Goal: Obtain resource: Obtain resource

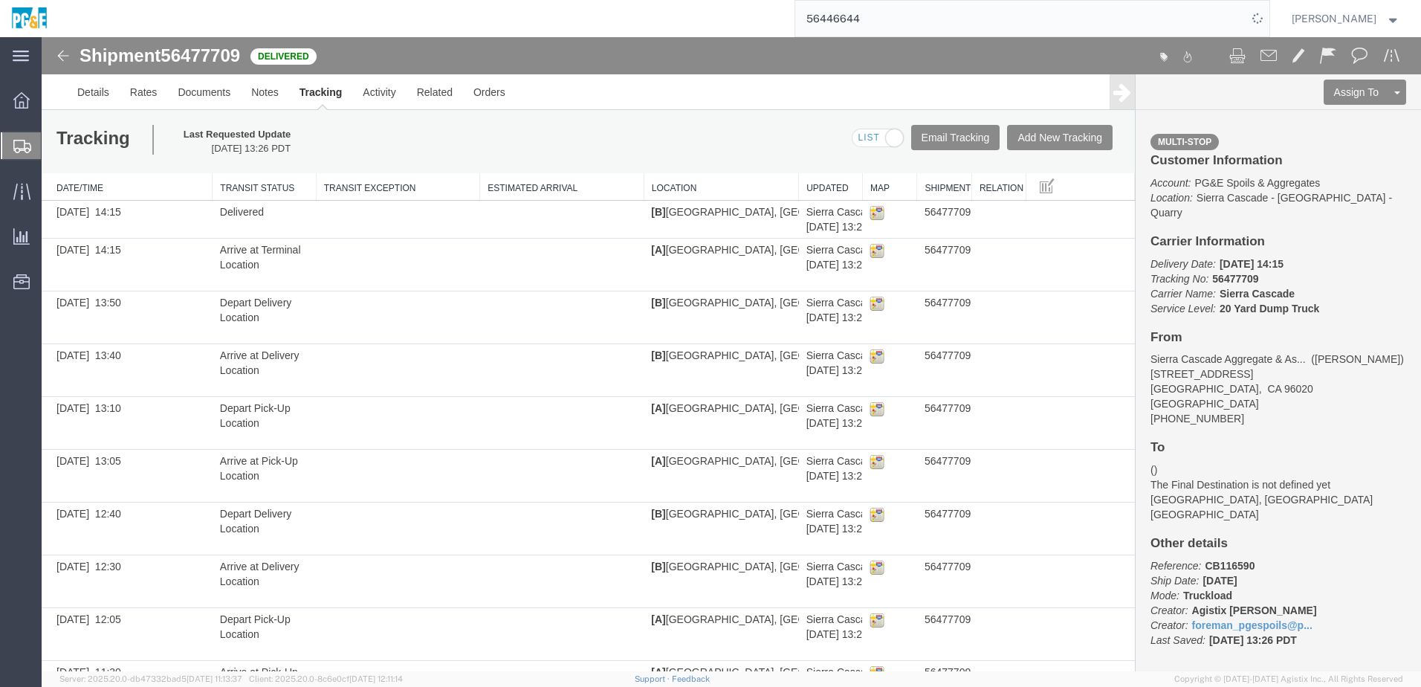
scroll to position [95, 0]
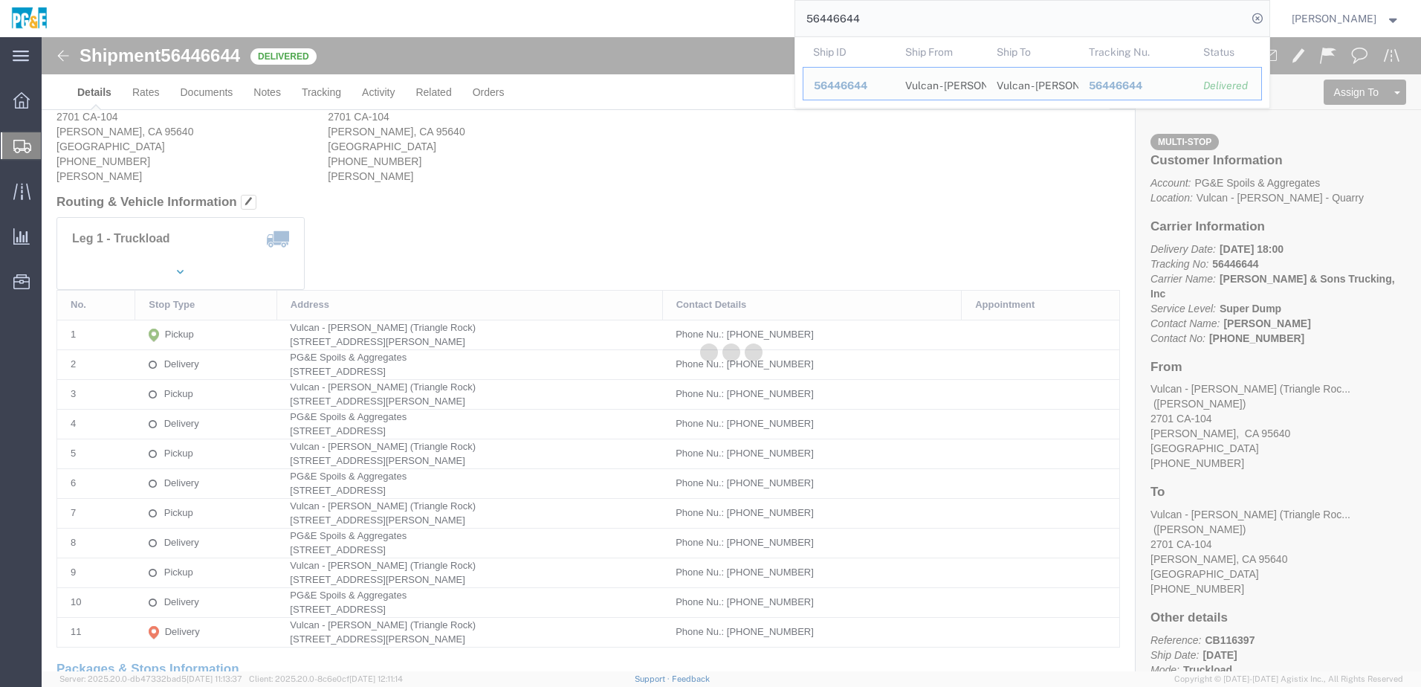
click at [204, 90] on div at bounding box center [732, 354] width 1380 height 634
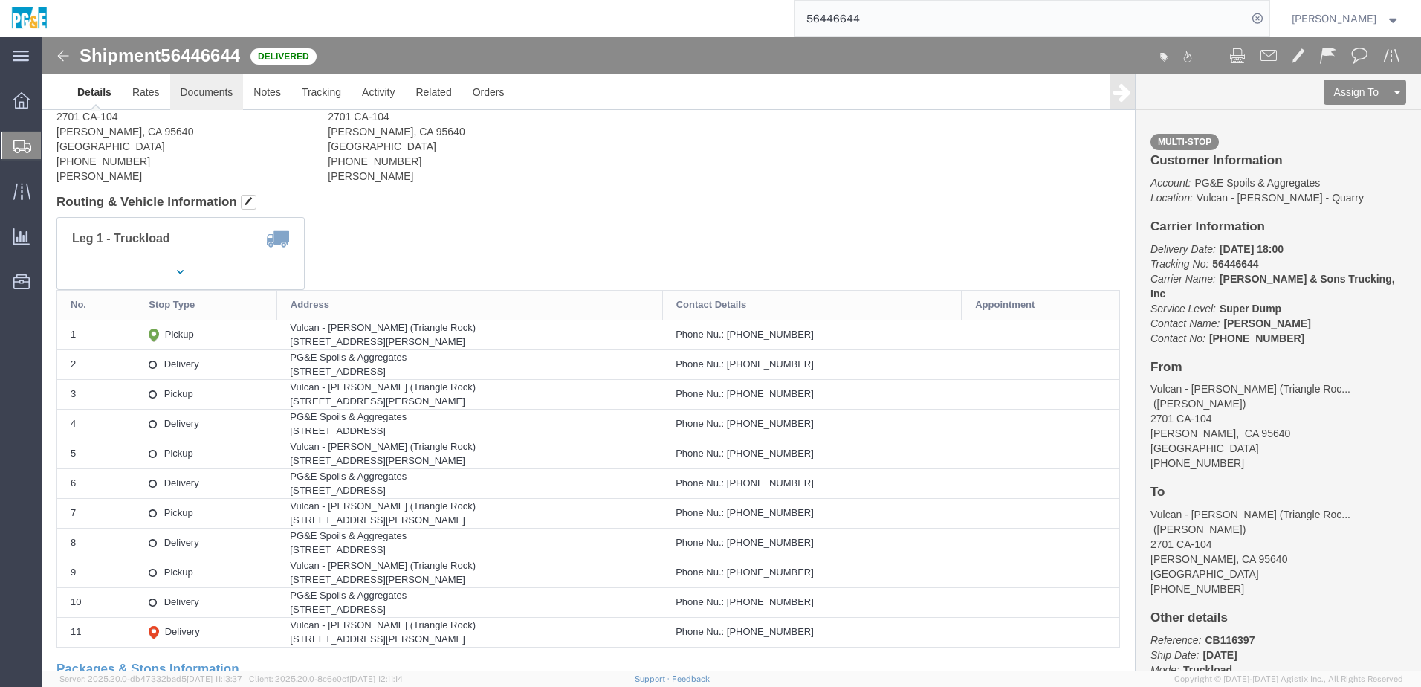
click link "Documents"
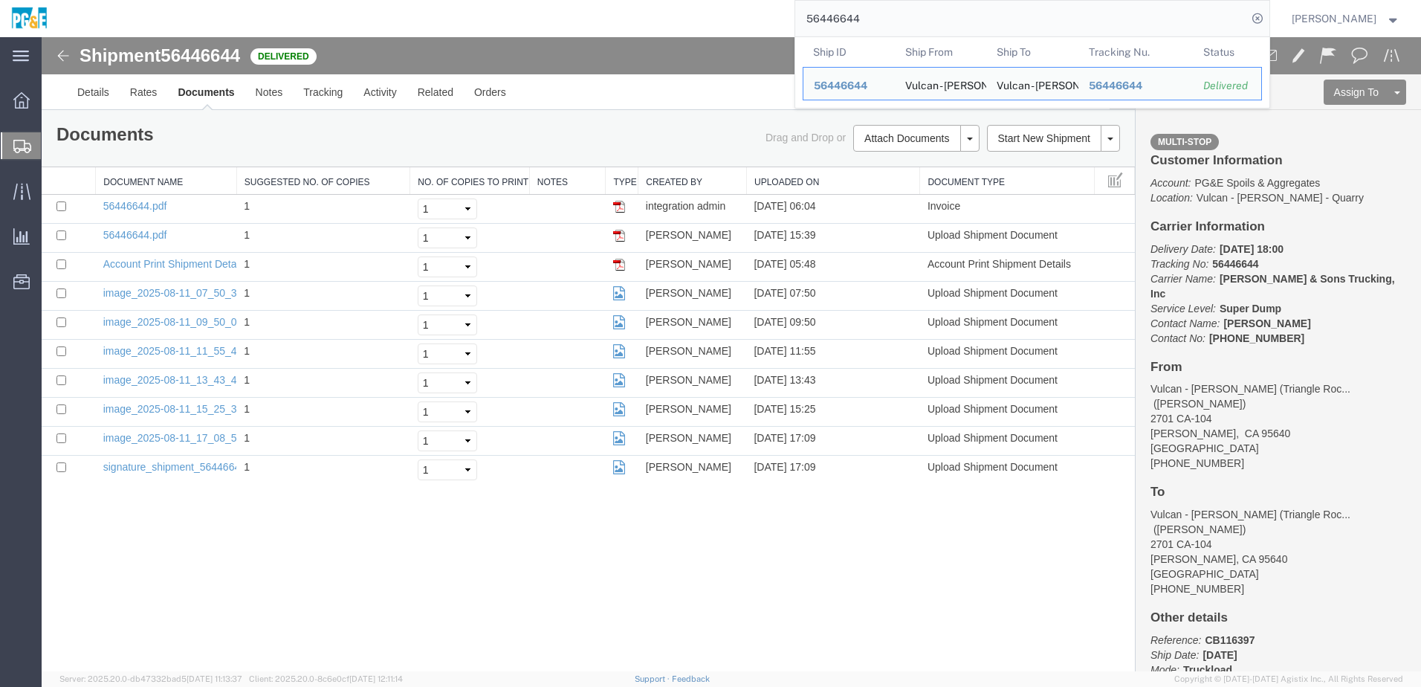
click at [853, 22] on input "56446644" at bounding box center [1021, 19] width 452 height 36
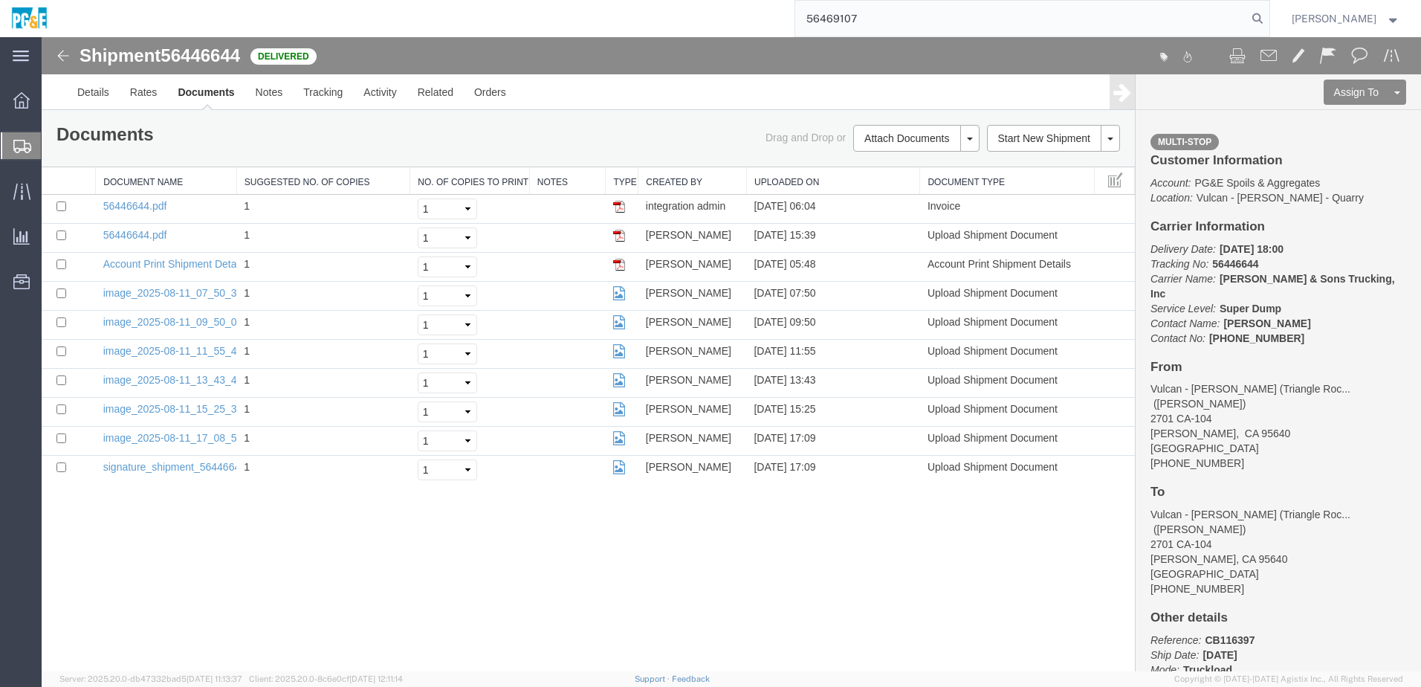
type input "56469107"
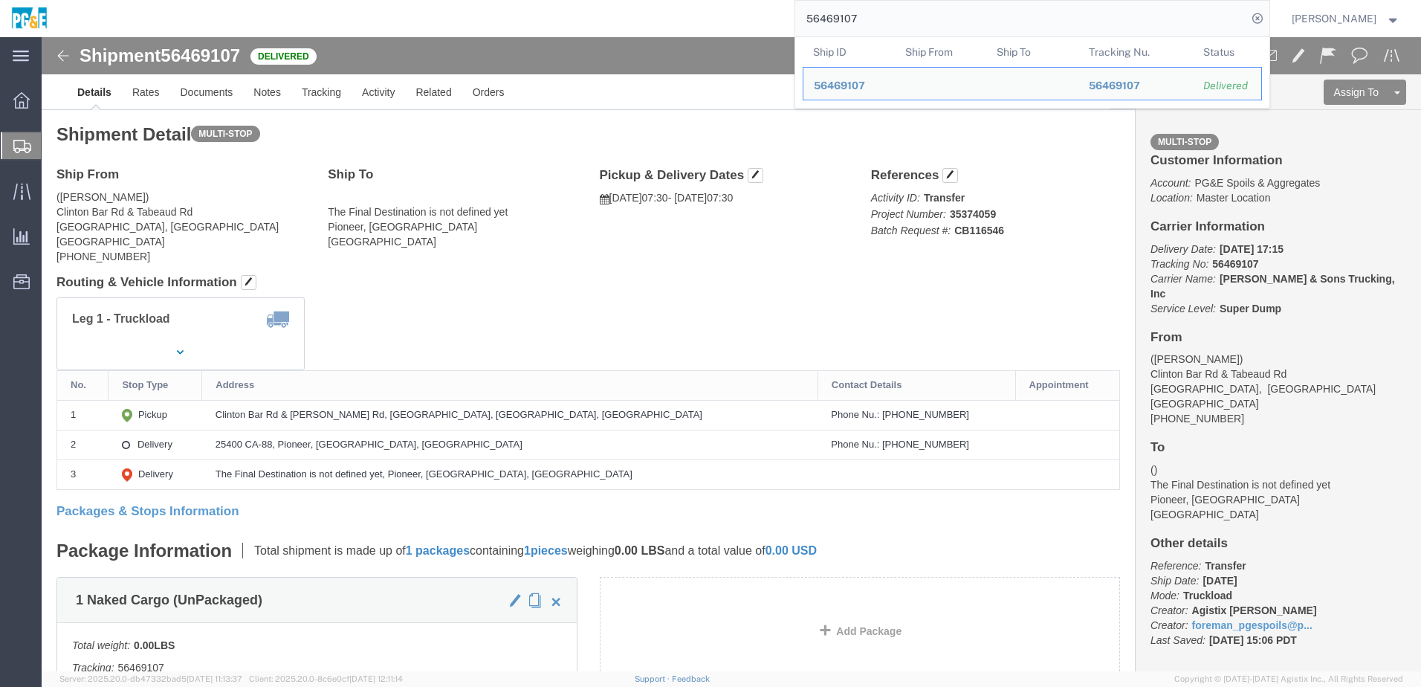
click div "Leg 1 - Truckload Vehicle 1: Super Dump Number of trucks: 1"
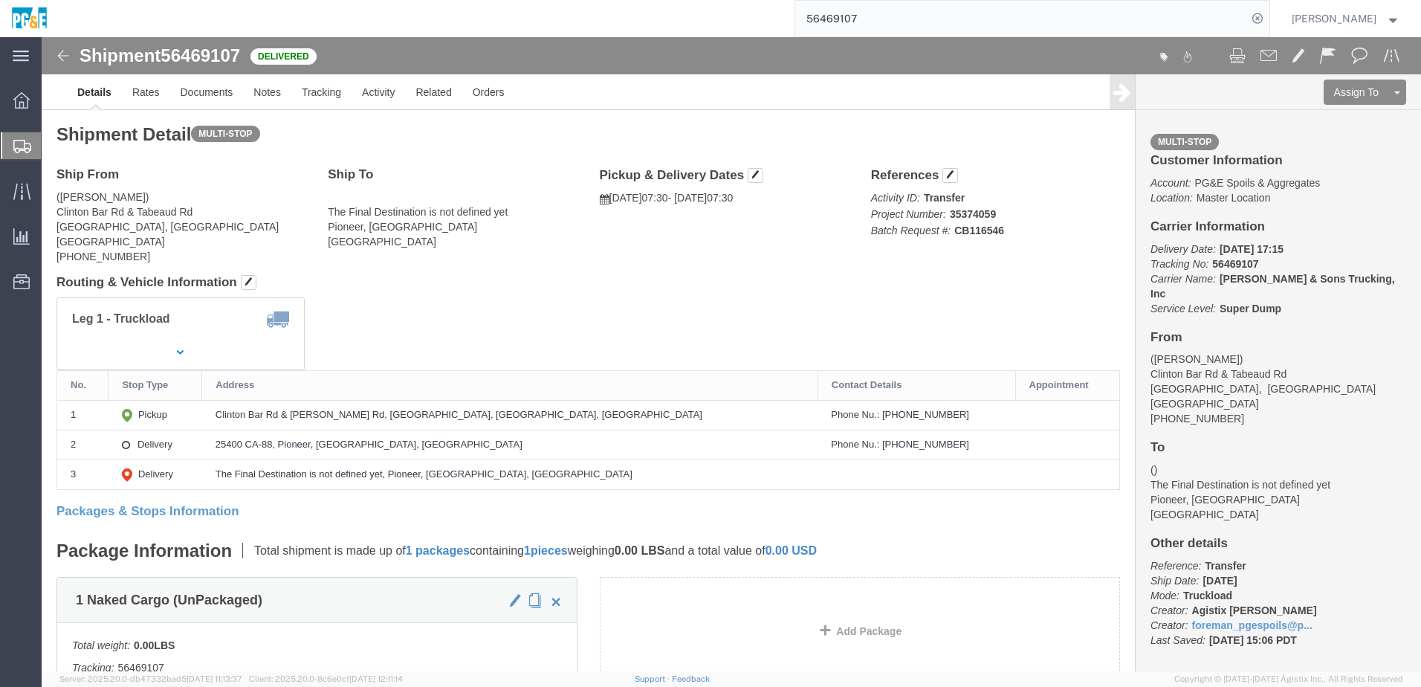
click div "Leg 1 - Truckload Vehicle 1: Super Dump Number of trucks: 1"
click link "Documents"
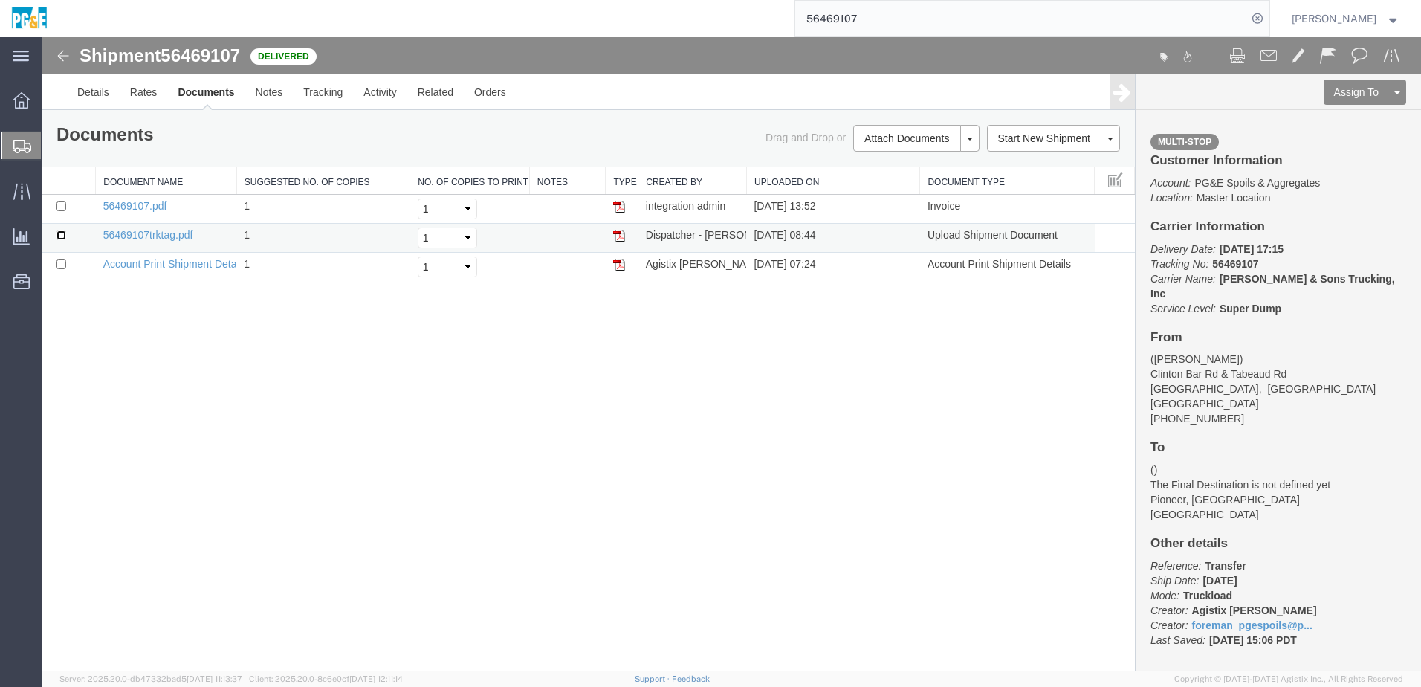
click at [64, 234] on input "checkbox" at bounding box center [61, 235] width 10 height 10
checkbox input "true"
click at [62, 207] on input "checkbox" at bounding box center [61, 206] width 10 height 10
checkbox input "true"
click at [915, 167] on link "Print Documents" at bounding box center [914, 163] width 129 height 22
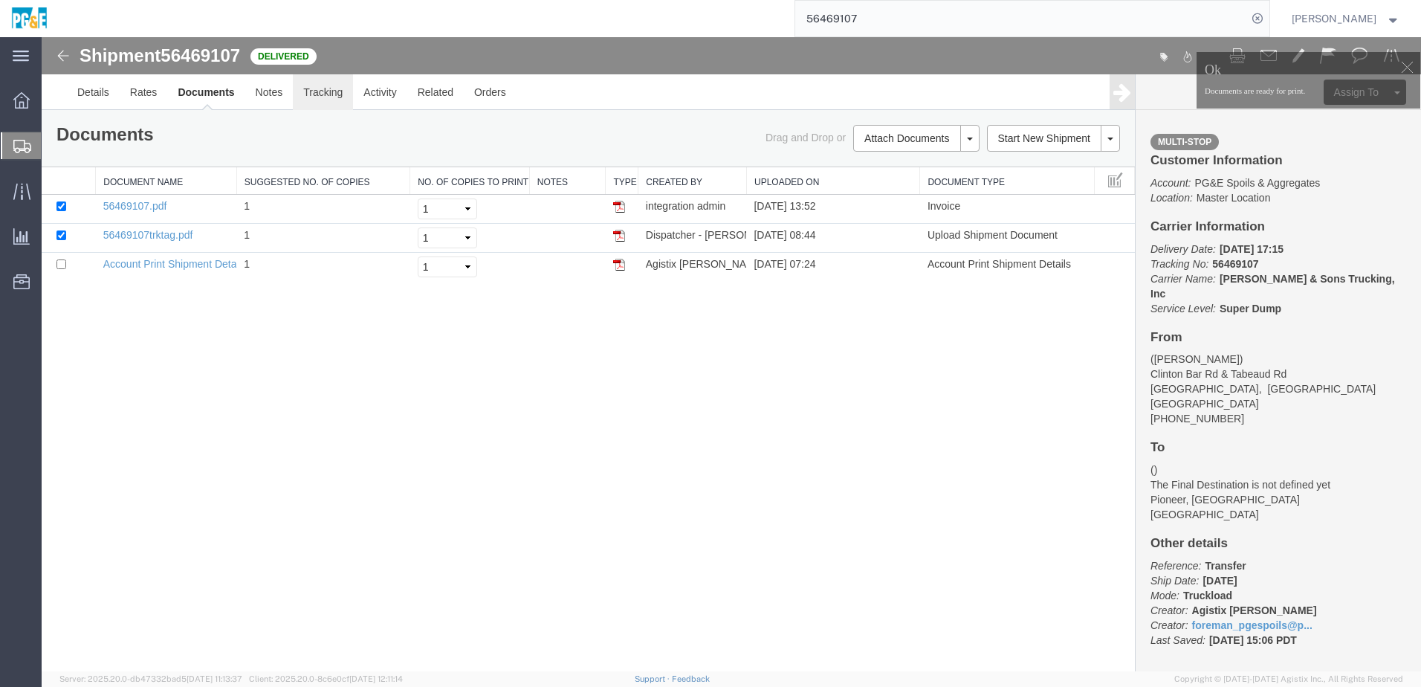
click at [324, 94] on link "Tracking" at bounding box center [323, 92] width 60 height 36
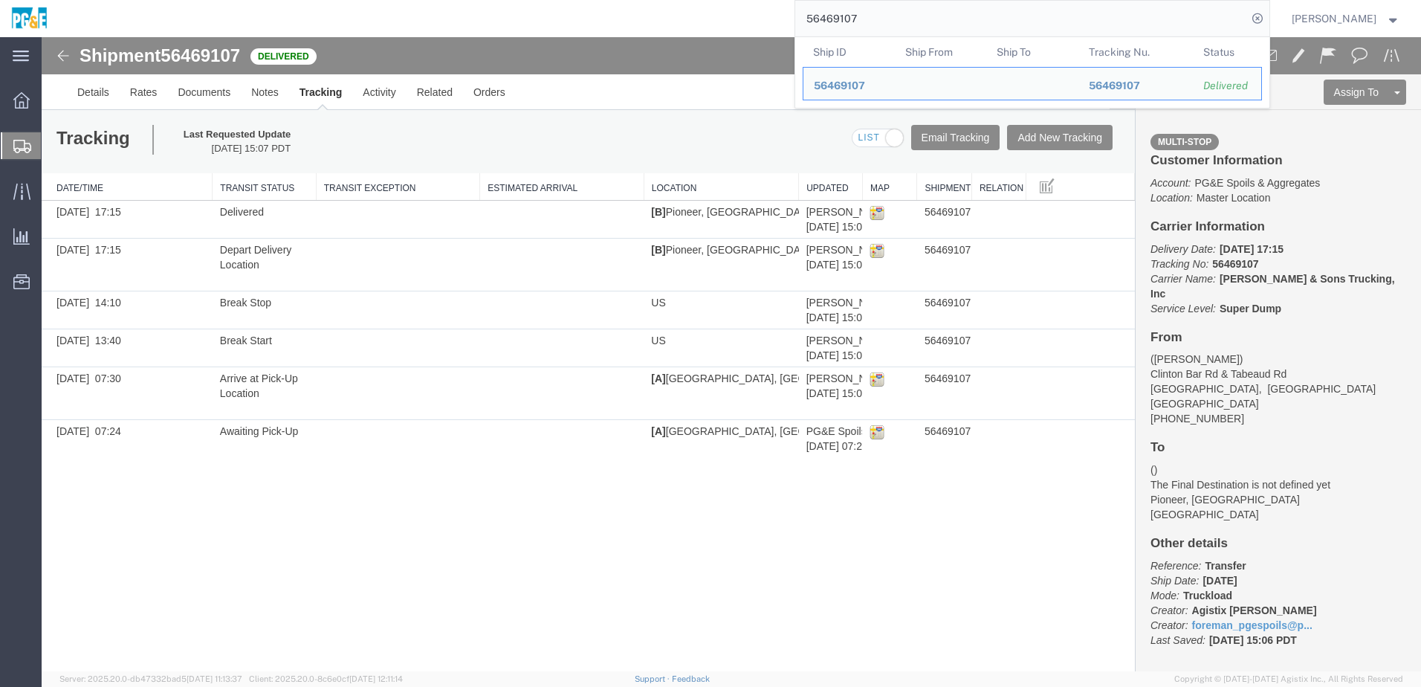
click at [839, 17] on input "56469107" at bounding box center [1021, 19] width 452 height 36
paste input "0952"
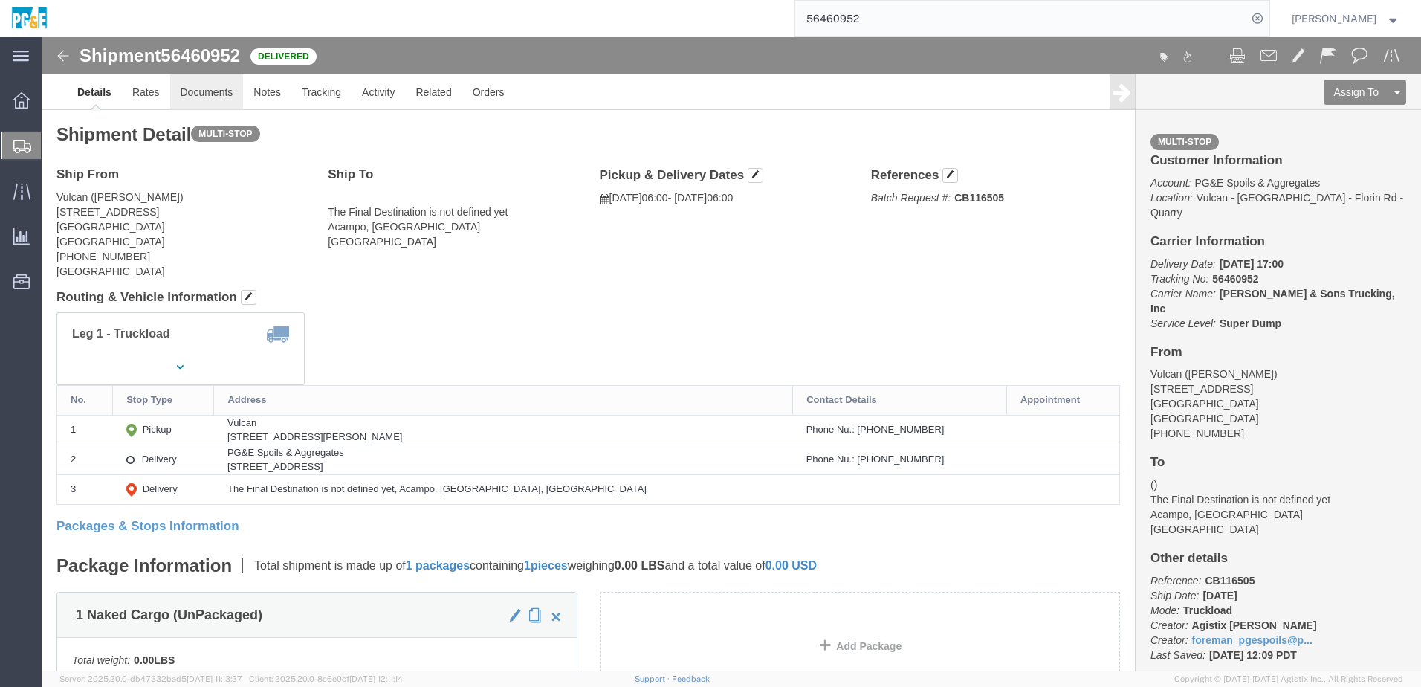
click link "Documents"
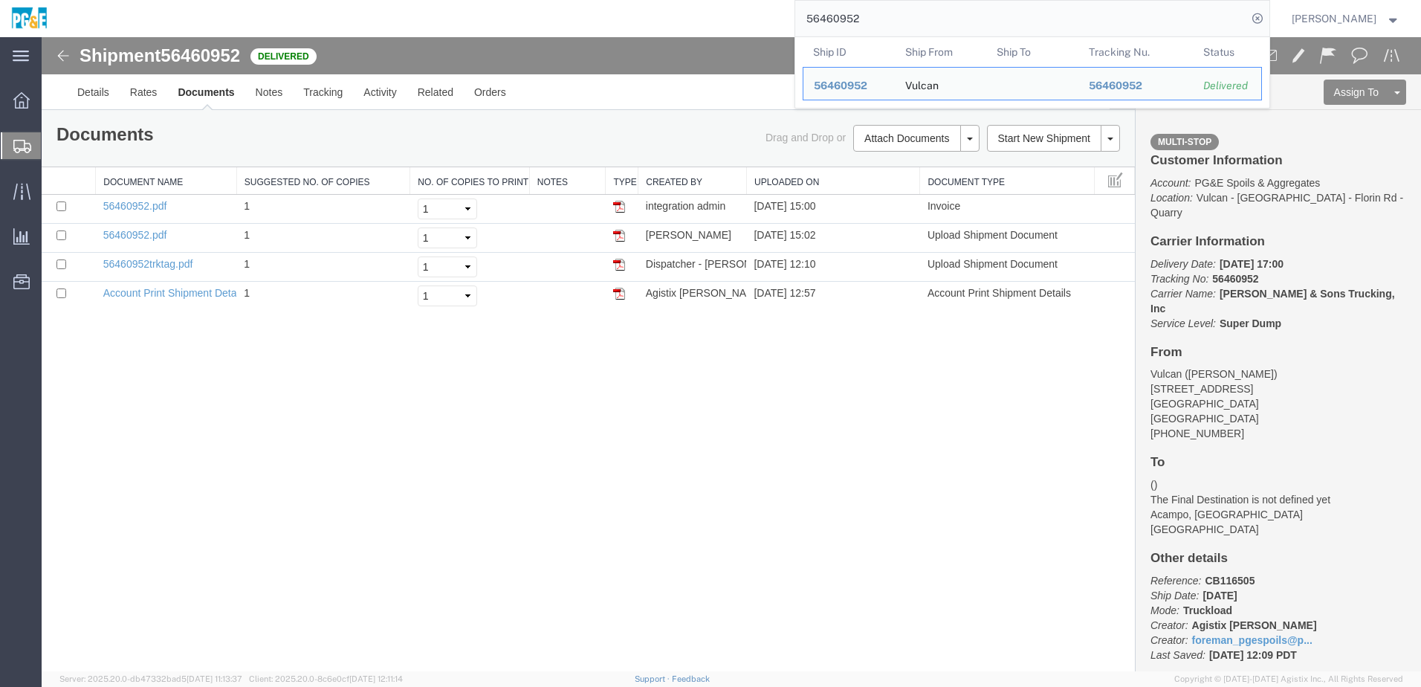
click at [848, 8] on input "56460952" at bounding box center [1021, 19] width 452 height 36
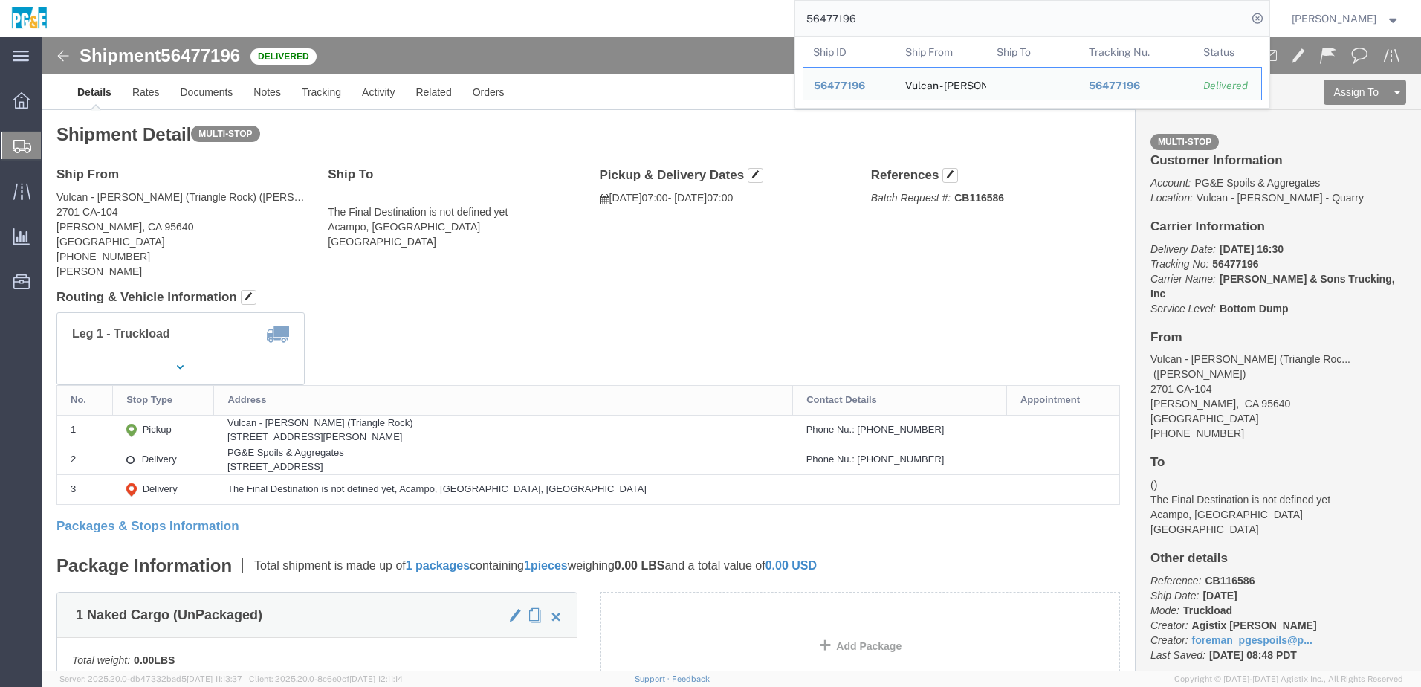
drag, startPoint x: 557, startPoint y: 281, endPoint x: 479, endPoint y: 236, distance: 89.3
click div "Leg 1 - Truckload Vehicle 1: Bottom Dump Number of trucks: 1"
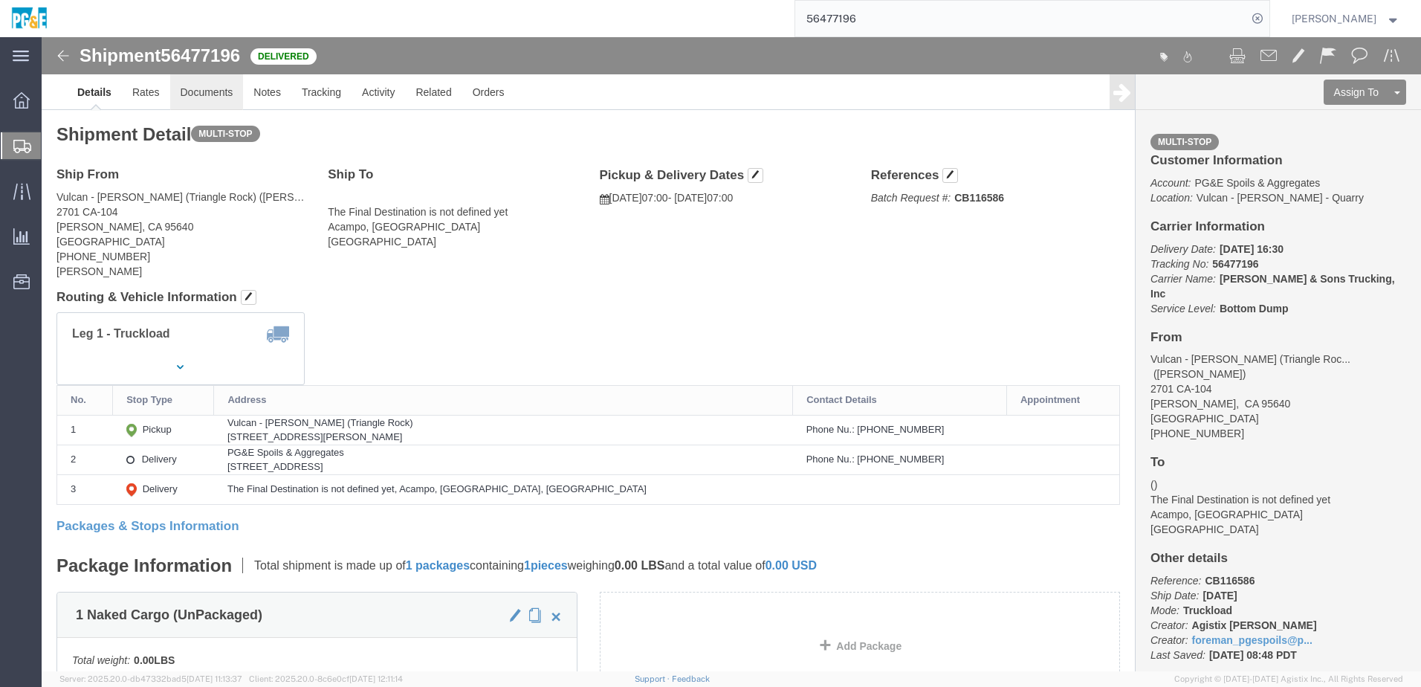
click link "Documents"
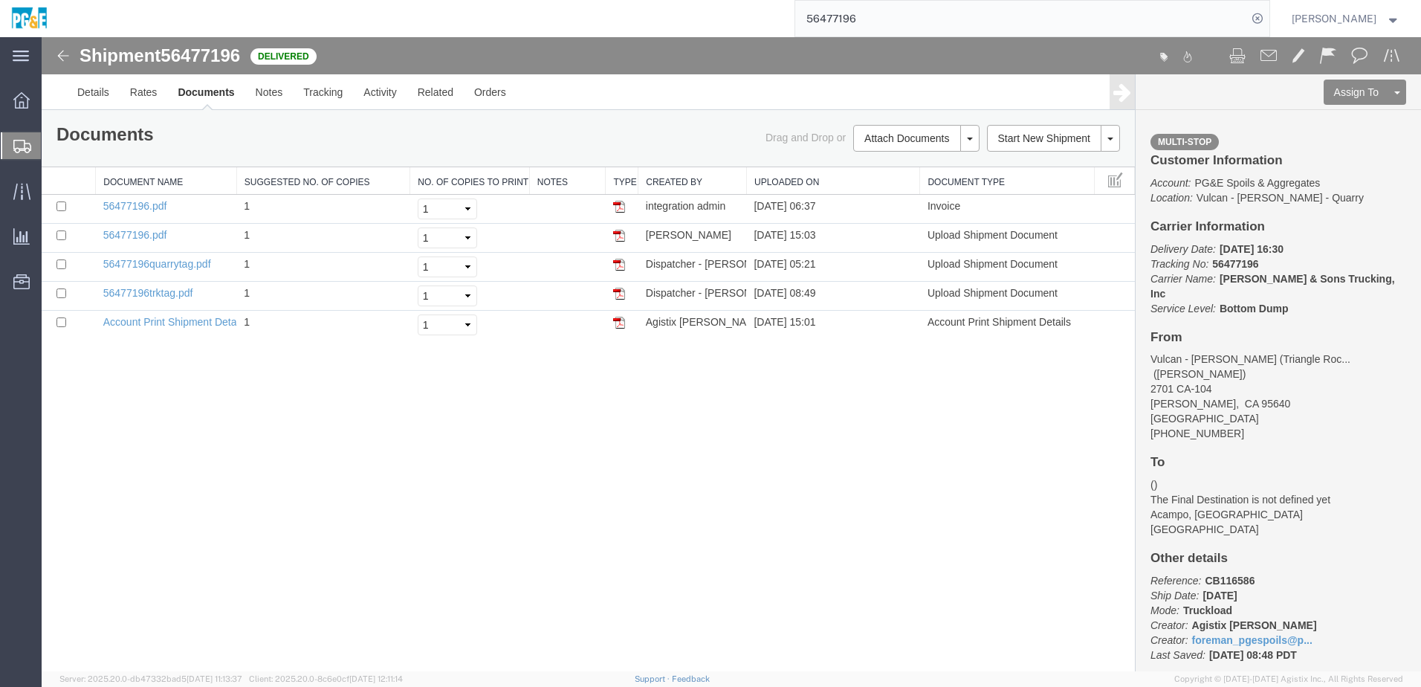
click at [303, 522] on div "Shipment 56477196 5 of 5 Delivered Details Rates Documents Notes Tracking Activ…" at bounding box center [732, 354] width 1380 height 634
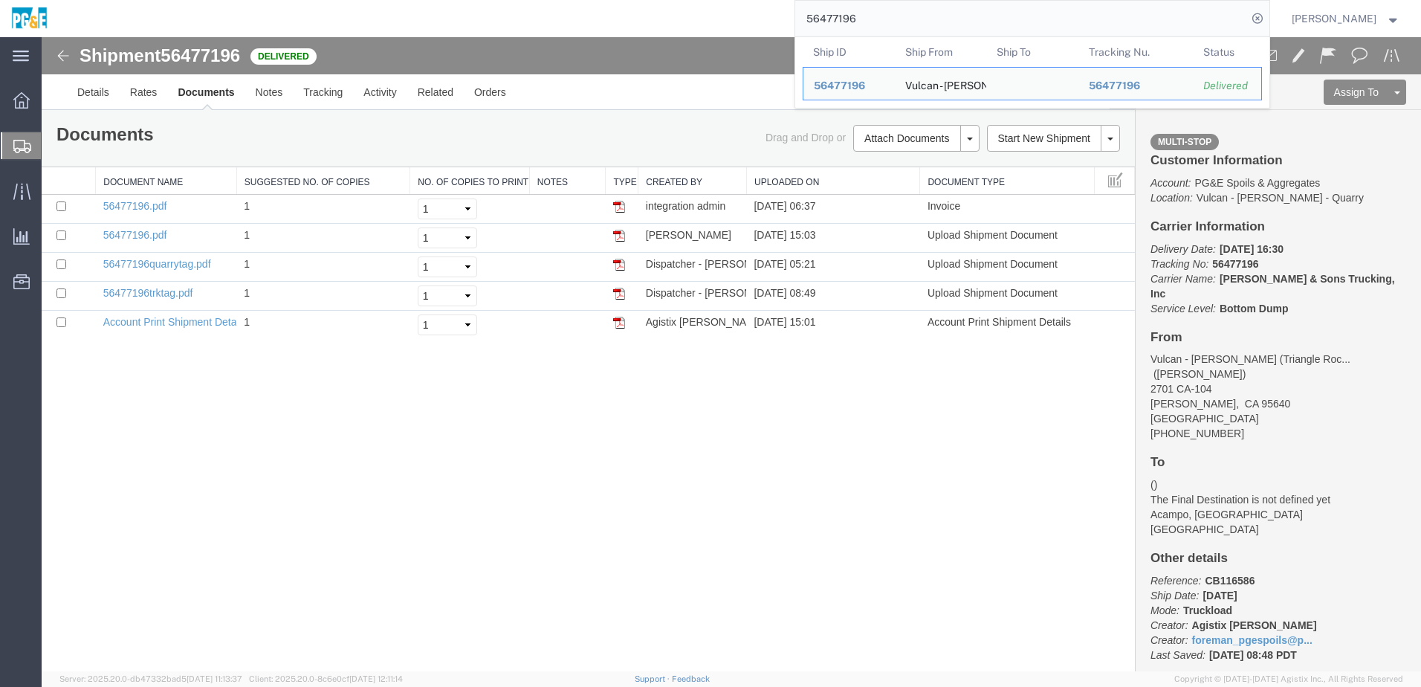
click at [845, 23] on input "56477196" at bounding box center [1021, 19] width 452 height 36
paste input "893"
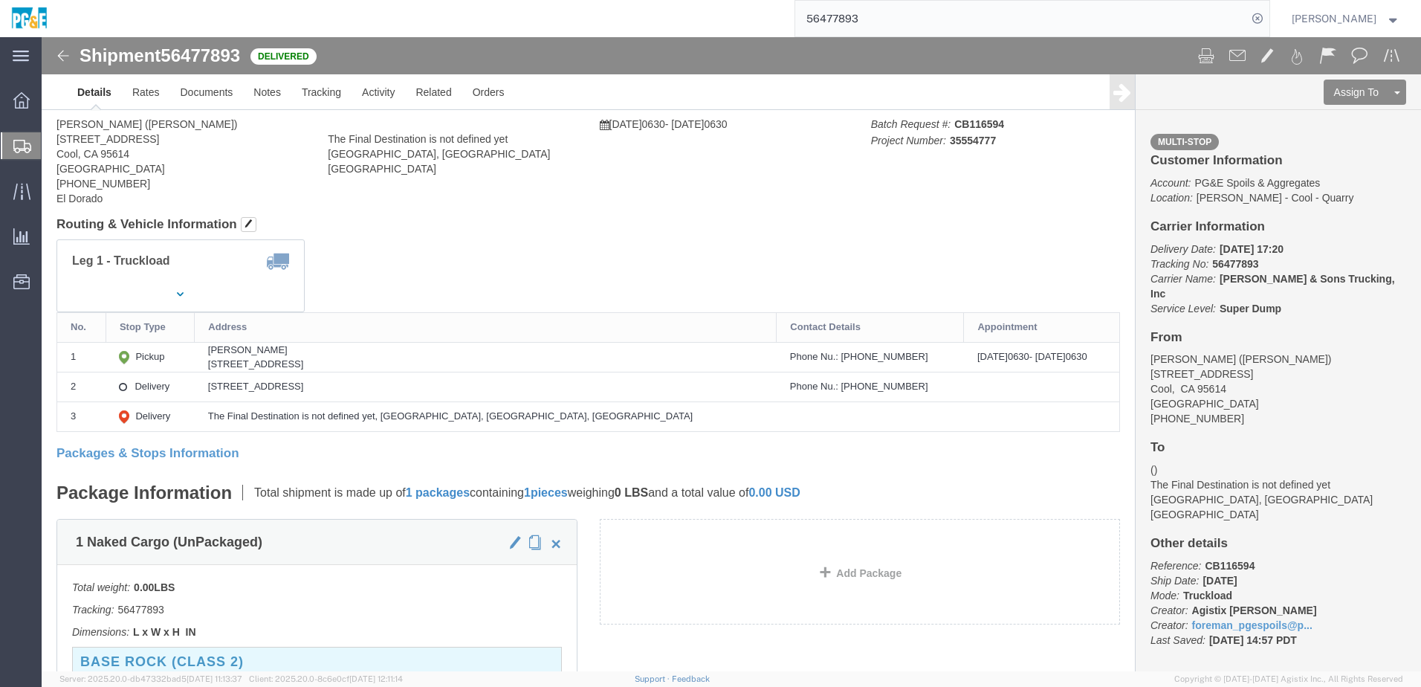
click div
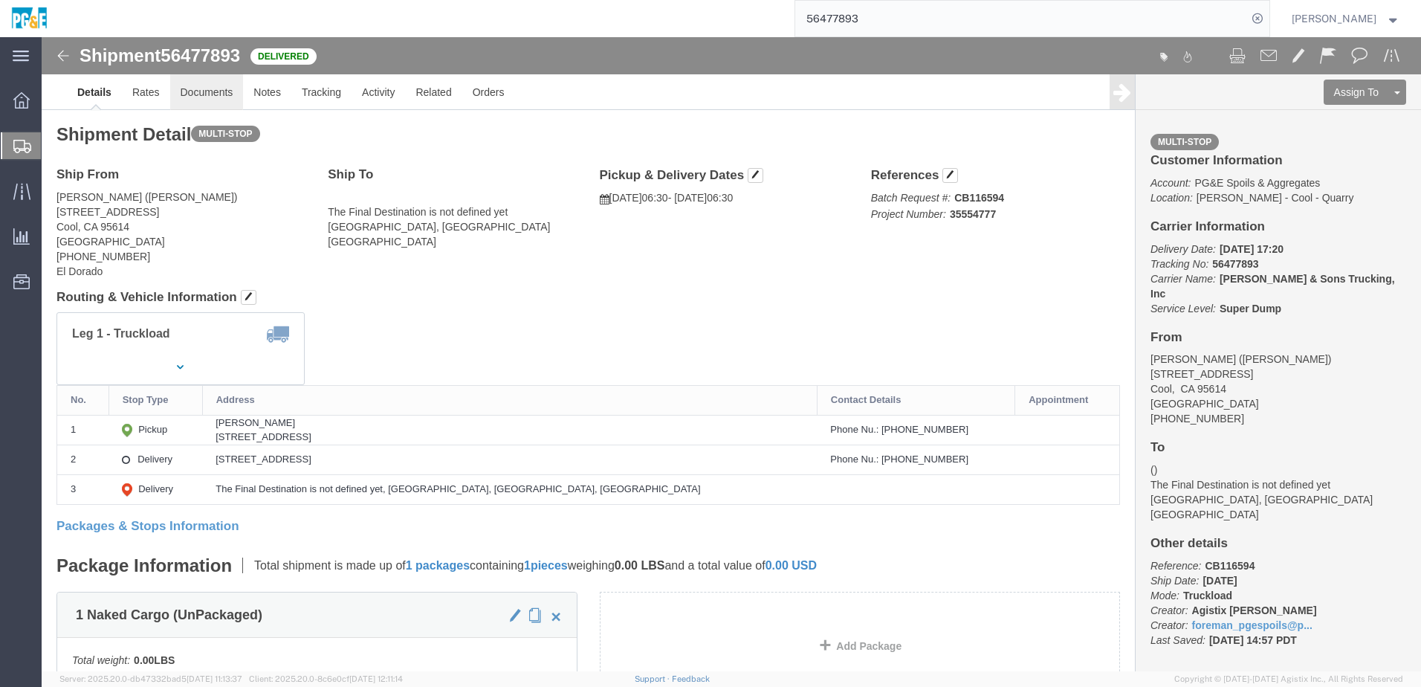
drag, startPoint x: 153, startPoint y: 51, endPoint x: 36, endPoint y: 99, distance: 126.0
click link "Documents"
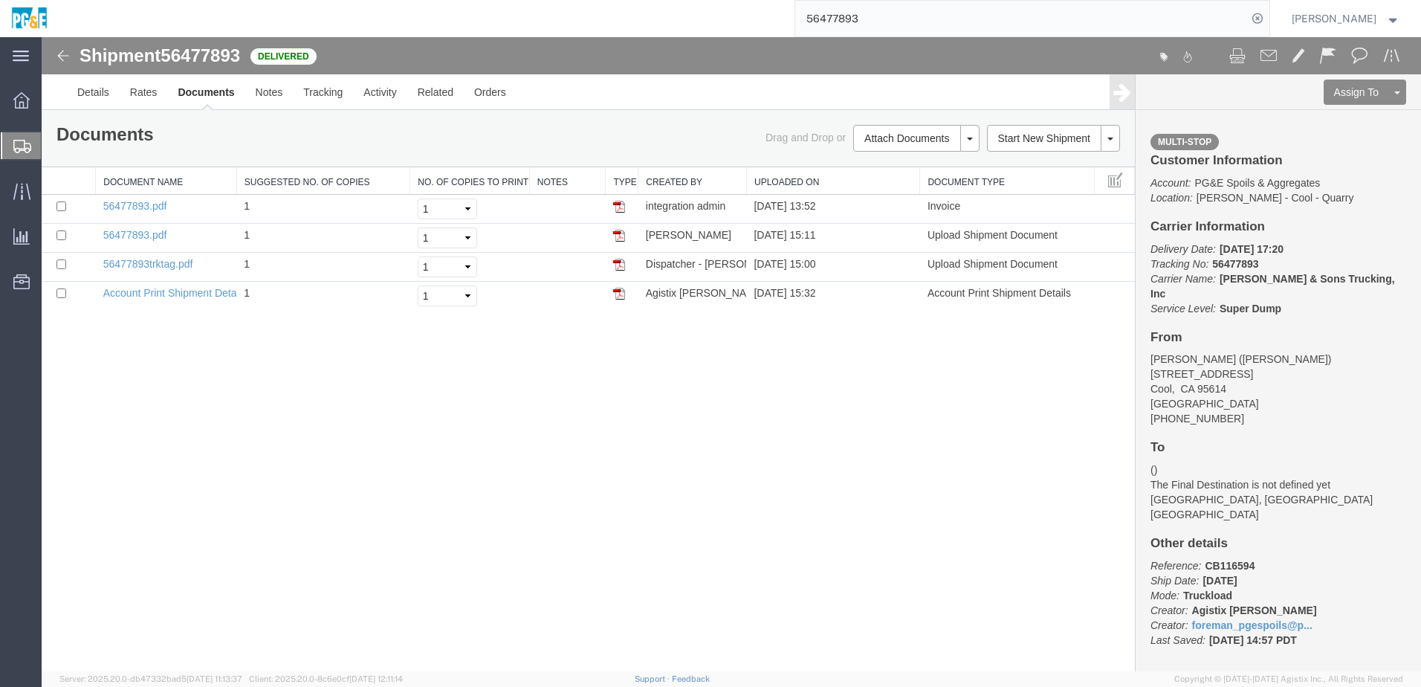
click at [830, 16] on input "56477893" at bounding box center [1021, 19] width 452 height 36
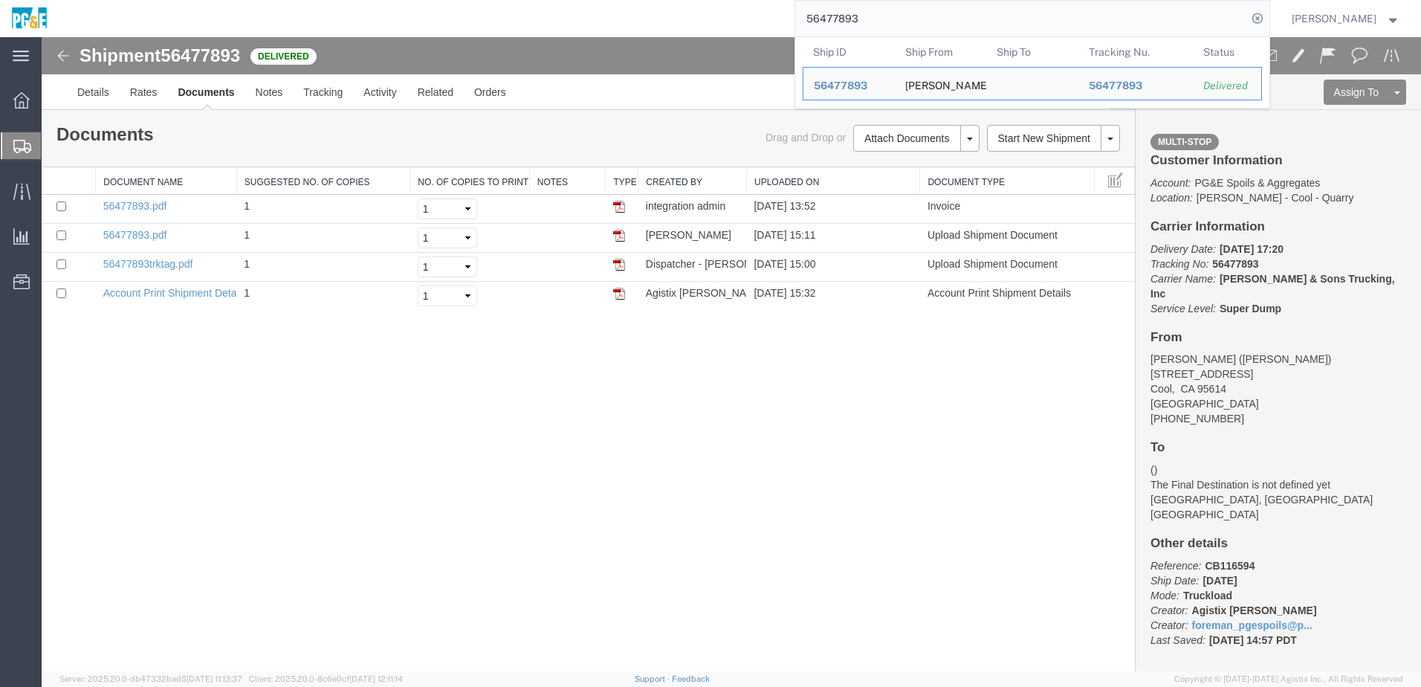
click at [830, 16] on input "56477893" at bounding box center [1021, 19] width 452 height 36
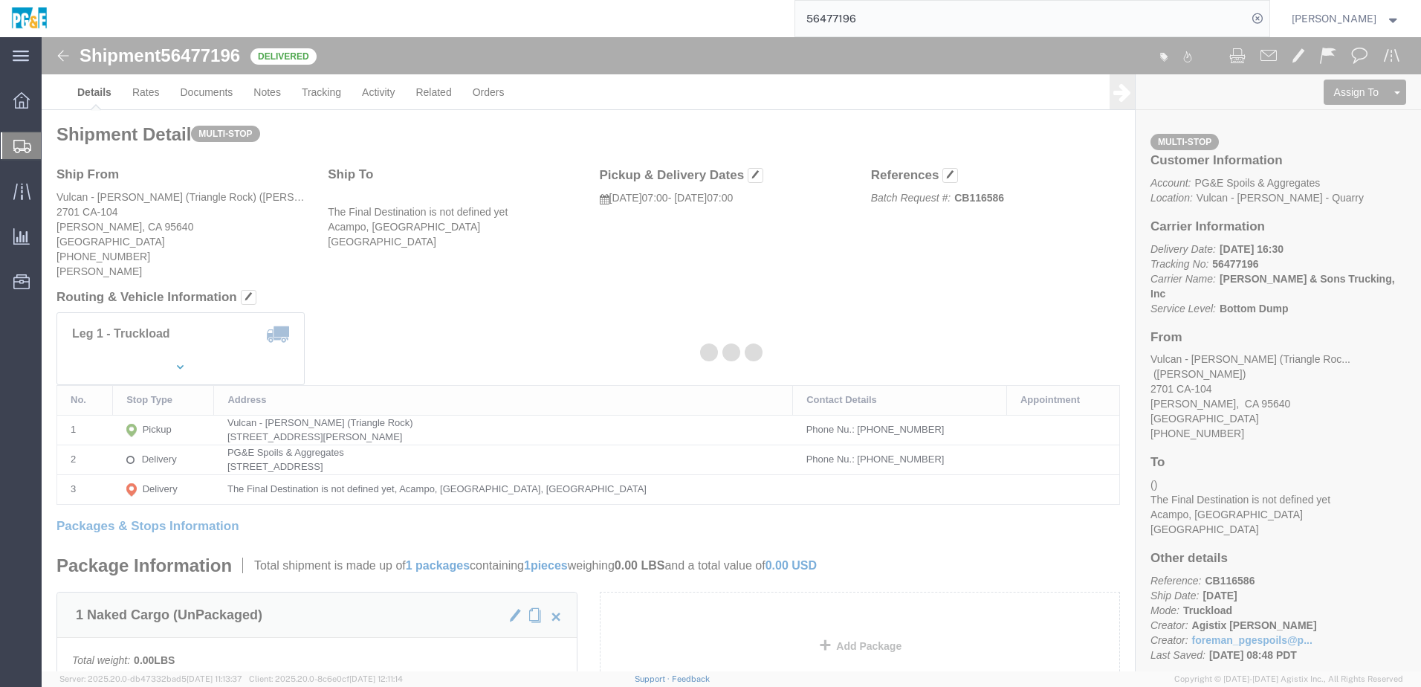
click at [221, 97] on div at bounding box center [732, 354] width 1380 height 634
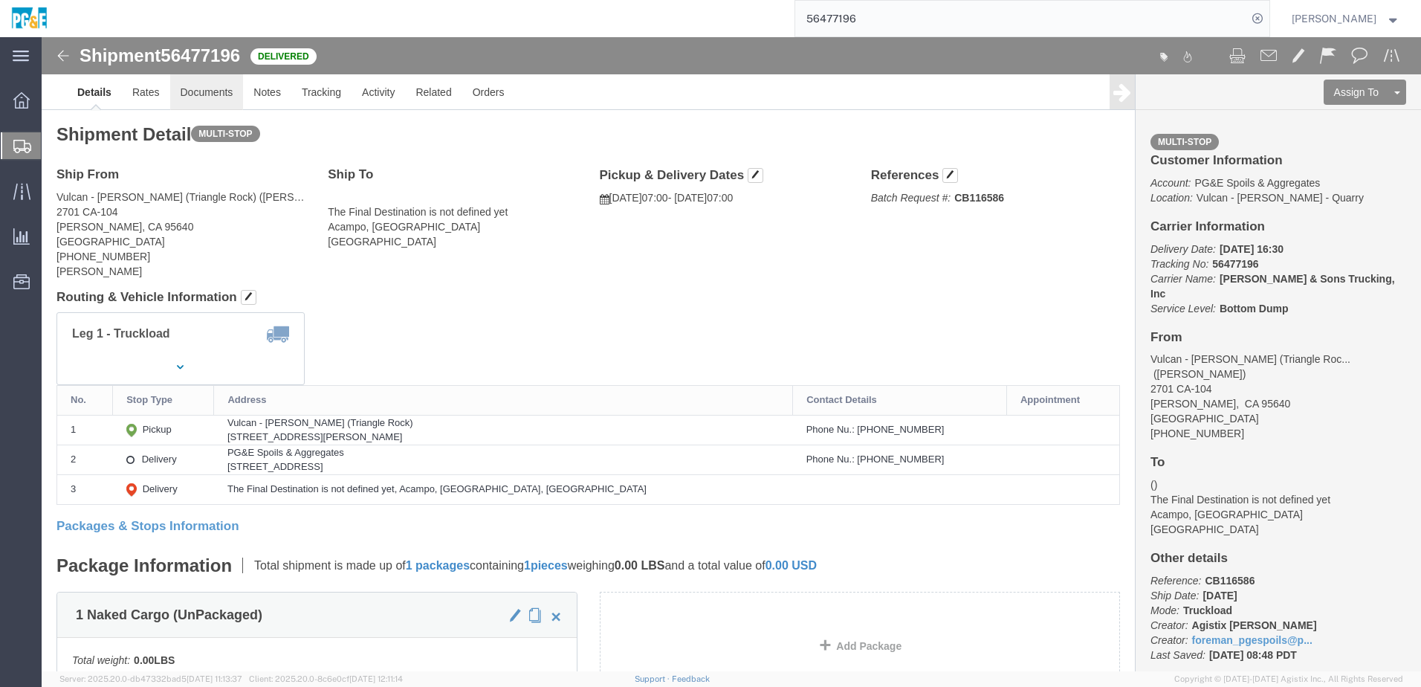
click link "Documents"
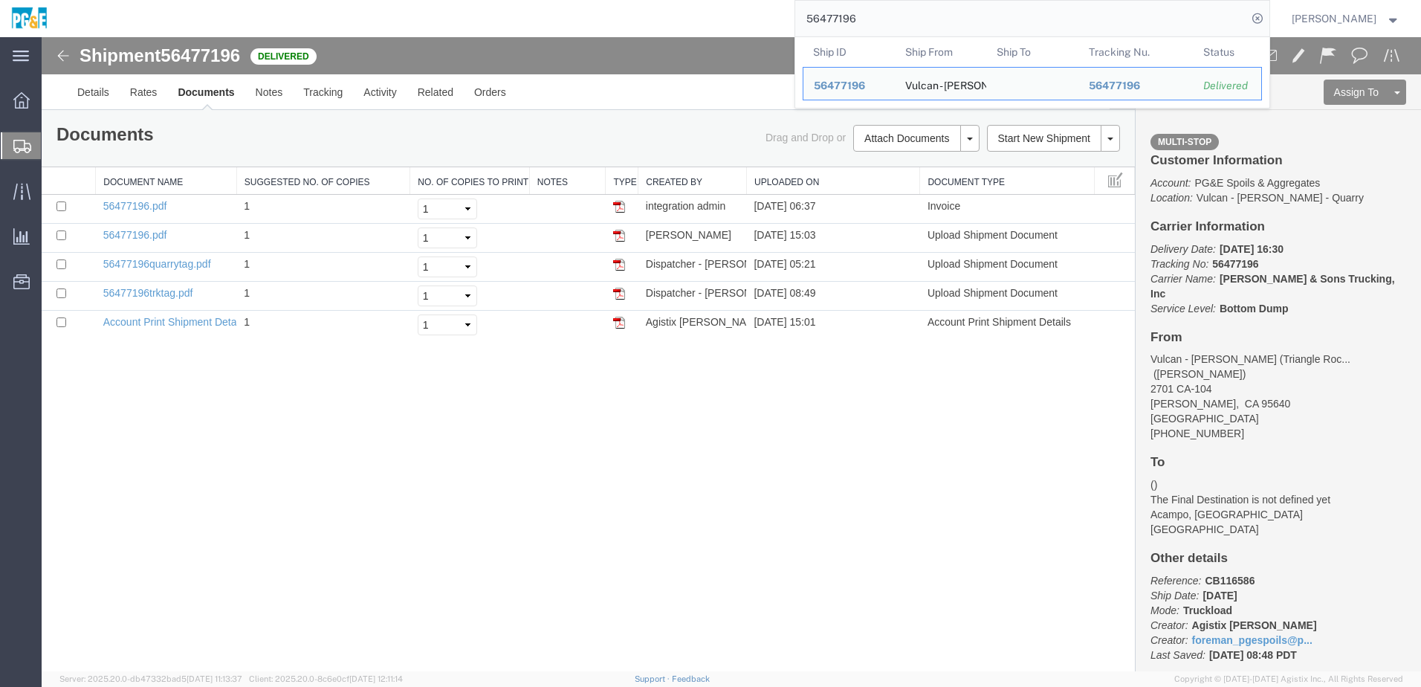
click at [837, 21] on input "56477196" at bounding box center [1021, 19] width 452 height 36
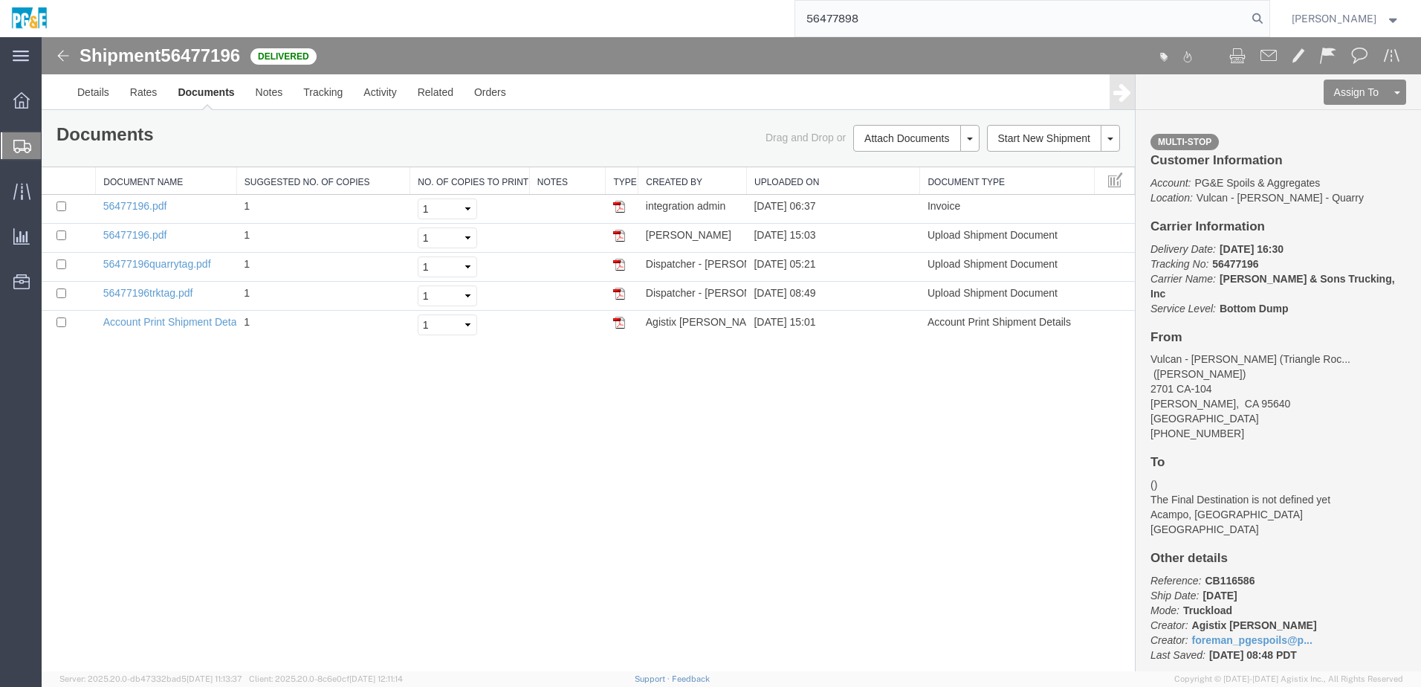
type input "56477898"
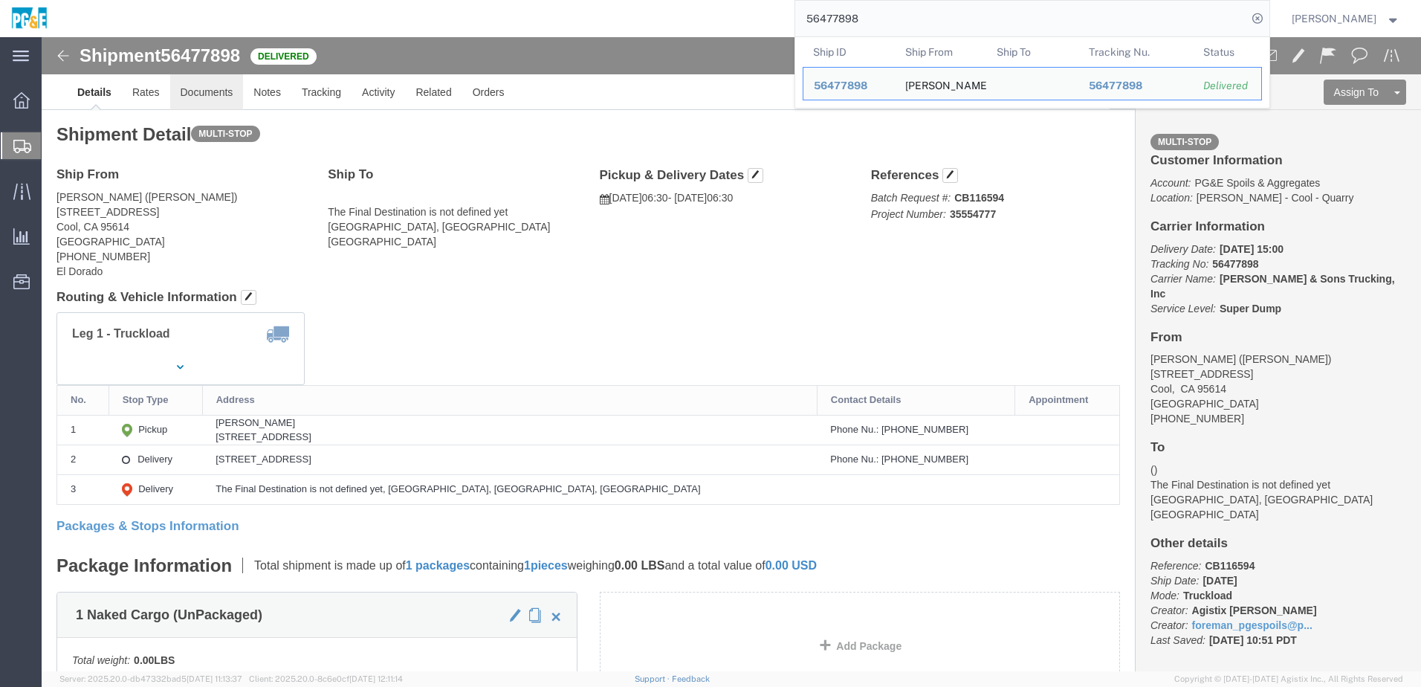
click link "Documents"
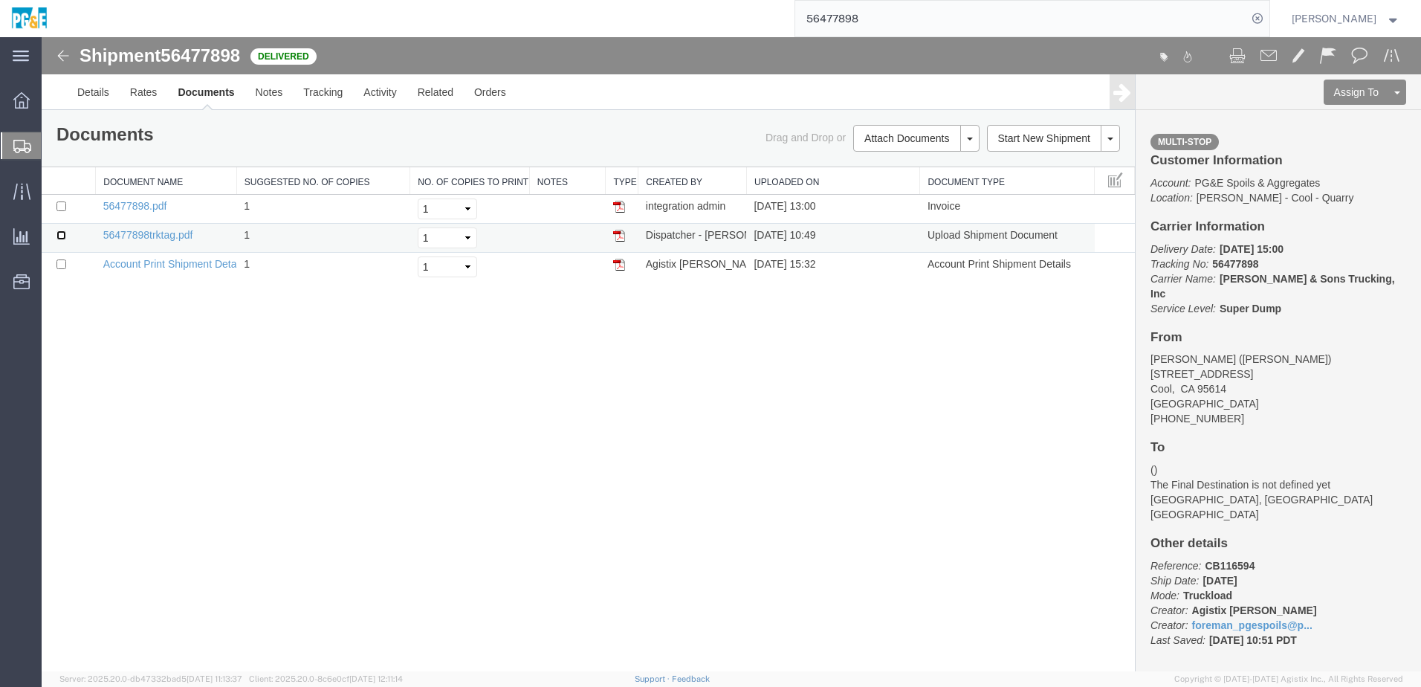
click at [63, 233] on input "checkbox" at bounding box center [61, 235] width 10 height 10
checkbox input "true"
click at [61, 205] on input "checkbox" at bounding box center [61, 206] width 10 height 10
checkbox input "true"
click at [874, 169] on link "Print Documents" at bounding box center [914, 163] width 129 height 22
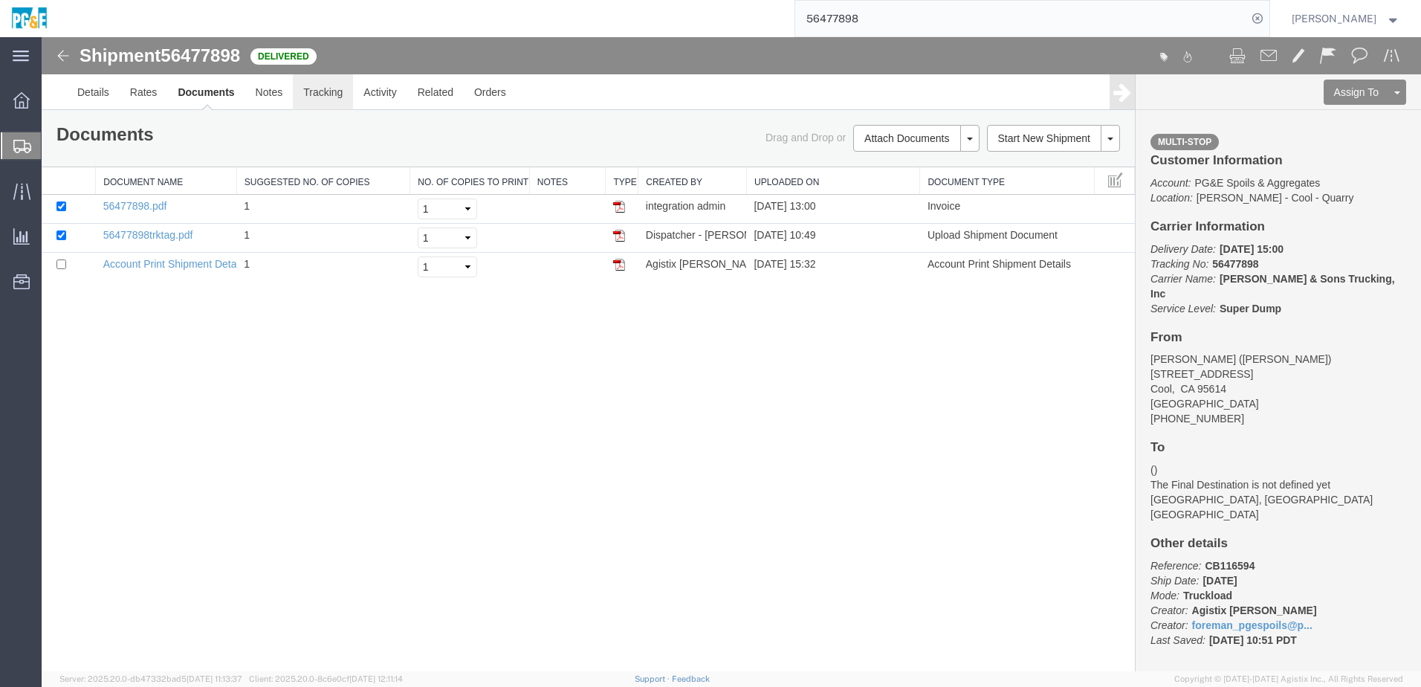
click at [321, 91] on link "Tracking" at bounding box center [323, 92] width 60 height 36
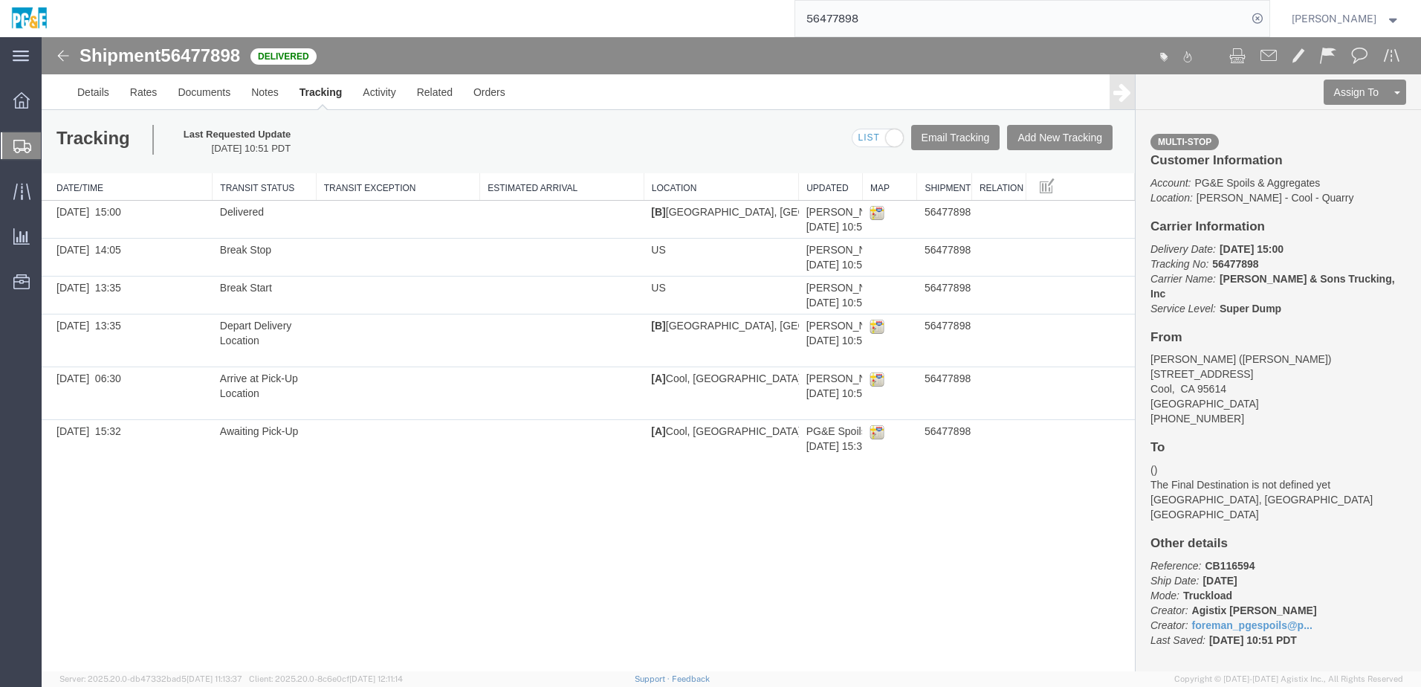
click at [849, 22] on input "56477898" at bounding box center [1021, 19] width 452 height 36
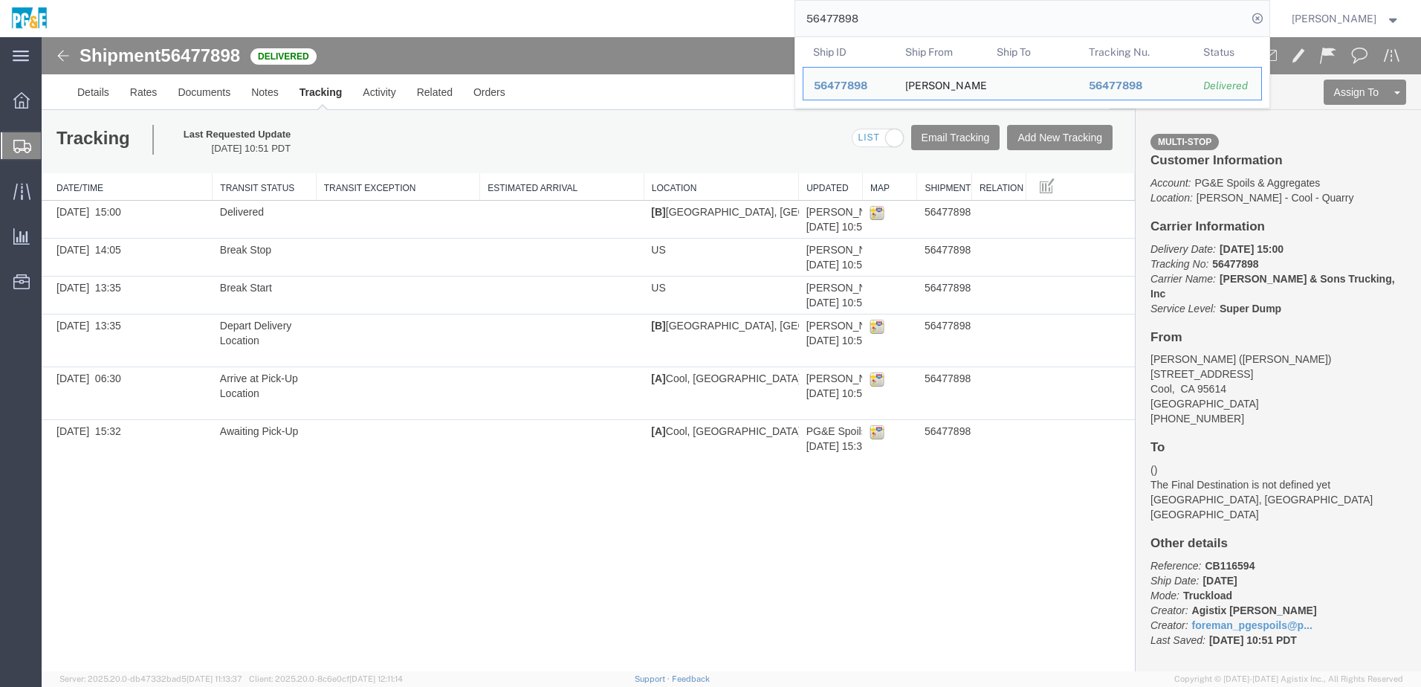
click at [848, 22] on input "56477898" at bounding box center [1021, 19] width 452 height 36
paste input "88899"
type input "56488899"
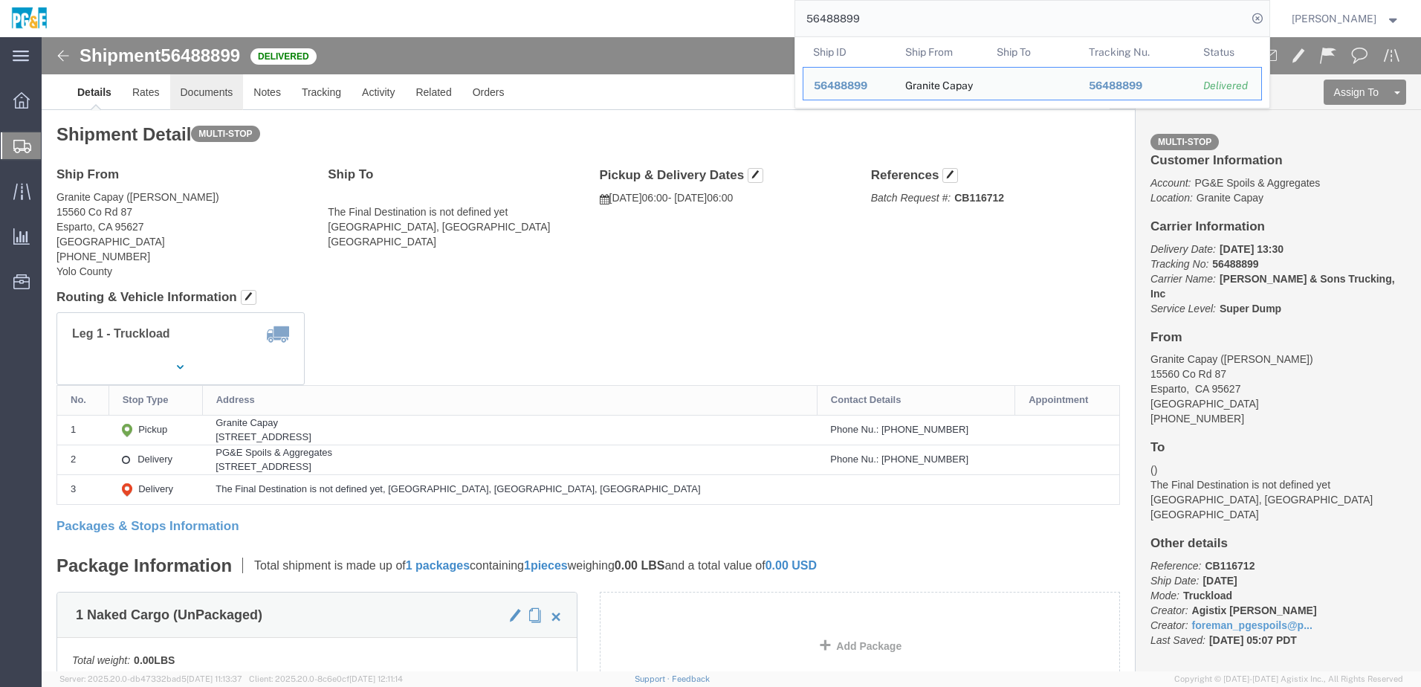
drag, startPoint x: 168, startPoint y: 51, endPoint x: 248, endPoint y: 11, distance: 89.8
click link "Documents"
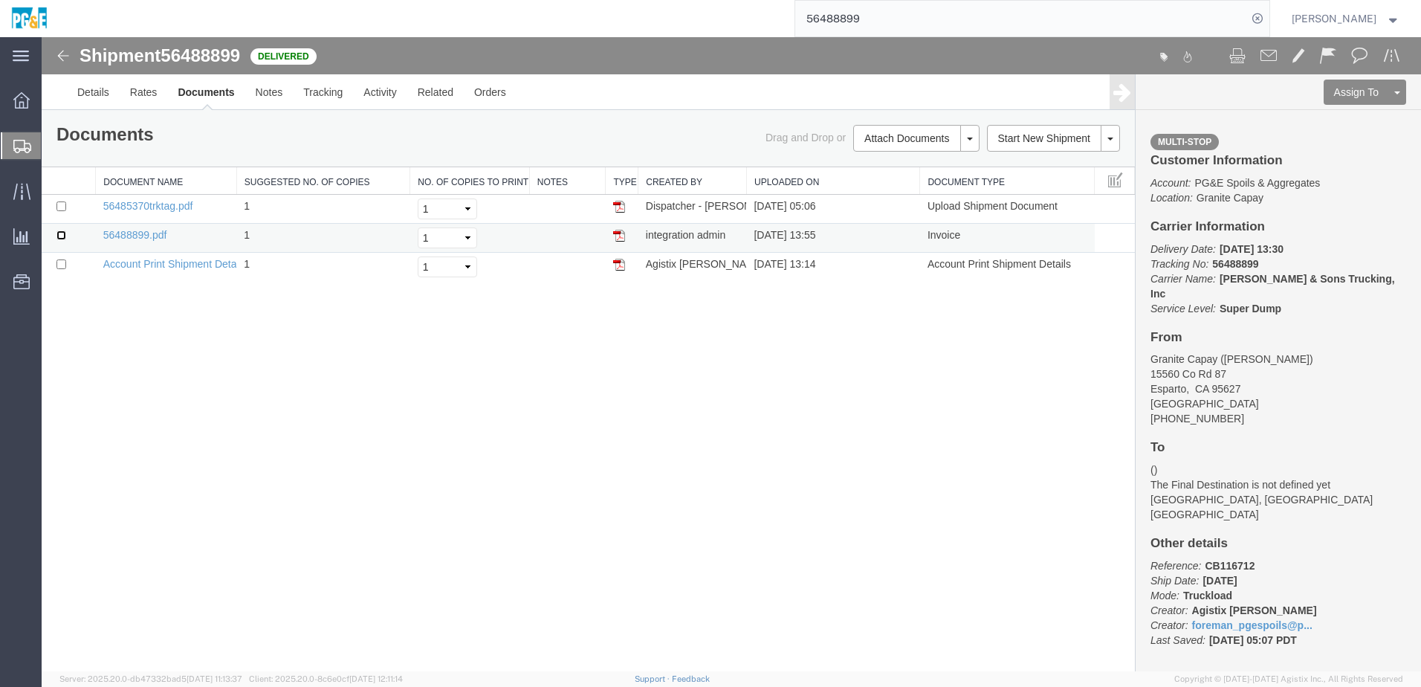
click at [59, 235] on input "checkbox" at bounding box center [61, 235] width 10 height 10
checkbox input "true"
click at [60, 205] on input "checkbox" at bounding box center [61, 206] width 10 height 10
checkbox input "true"
click at [927, 165] on link "Print Documents" at bounding box center [914, 163] width 129 height 22
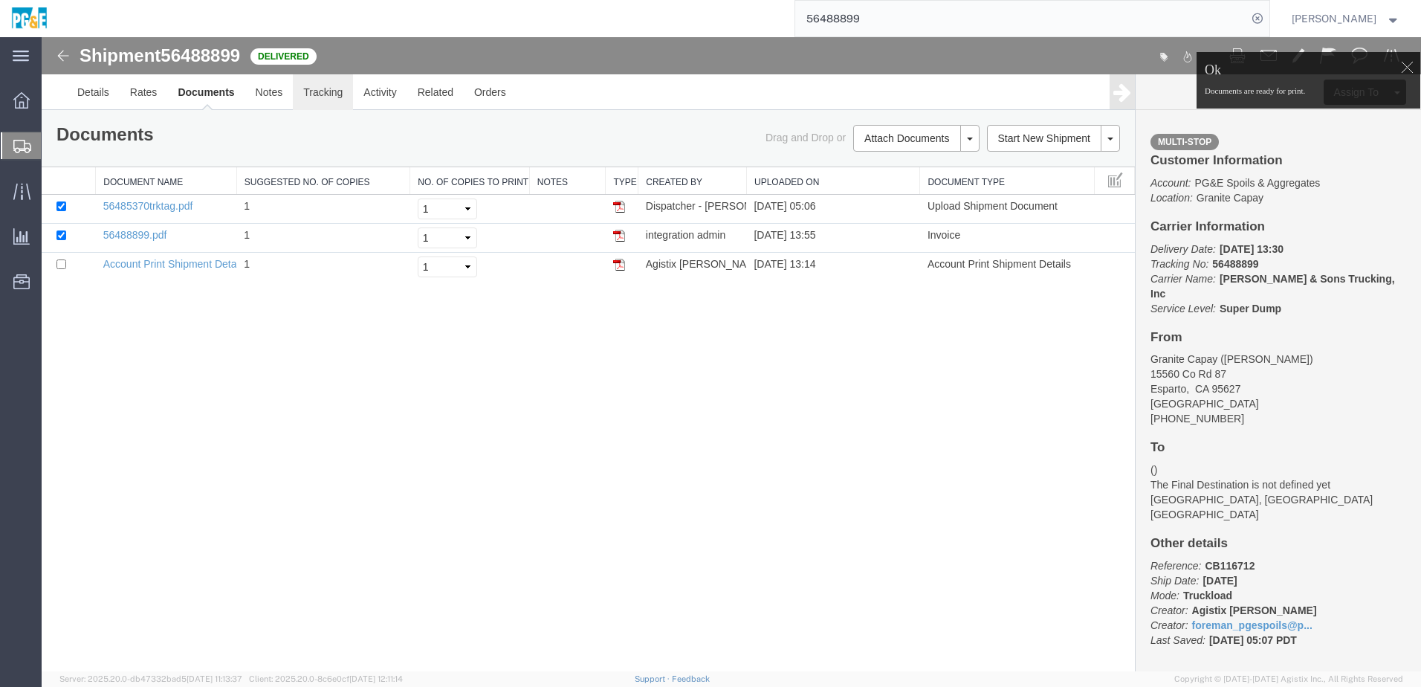
click at [329, 96] on link "Tracking" at bounding box center [323, 92] width 60 height 36
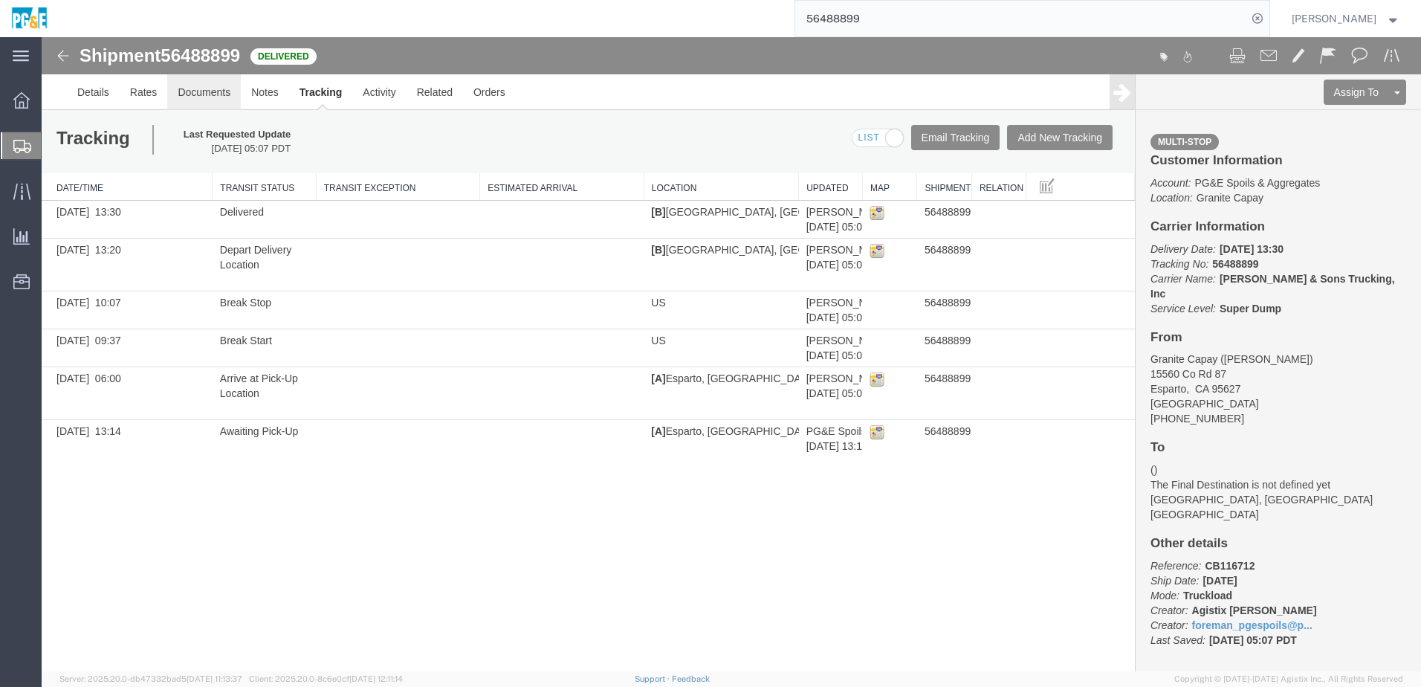
click at [196, 89] on link "Documents" at bounding box center [204, 92] width 74 height 36
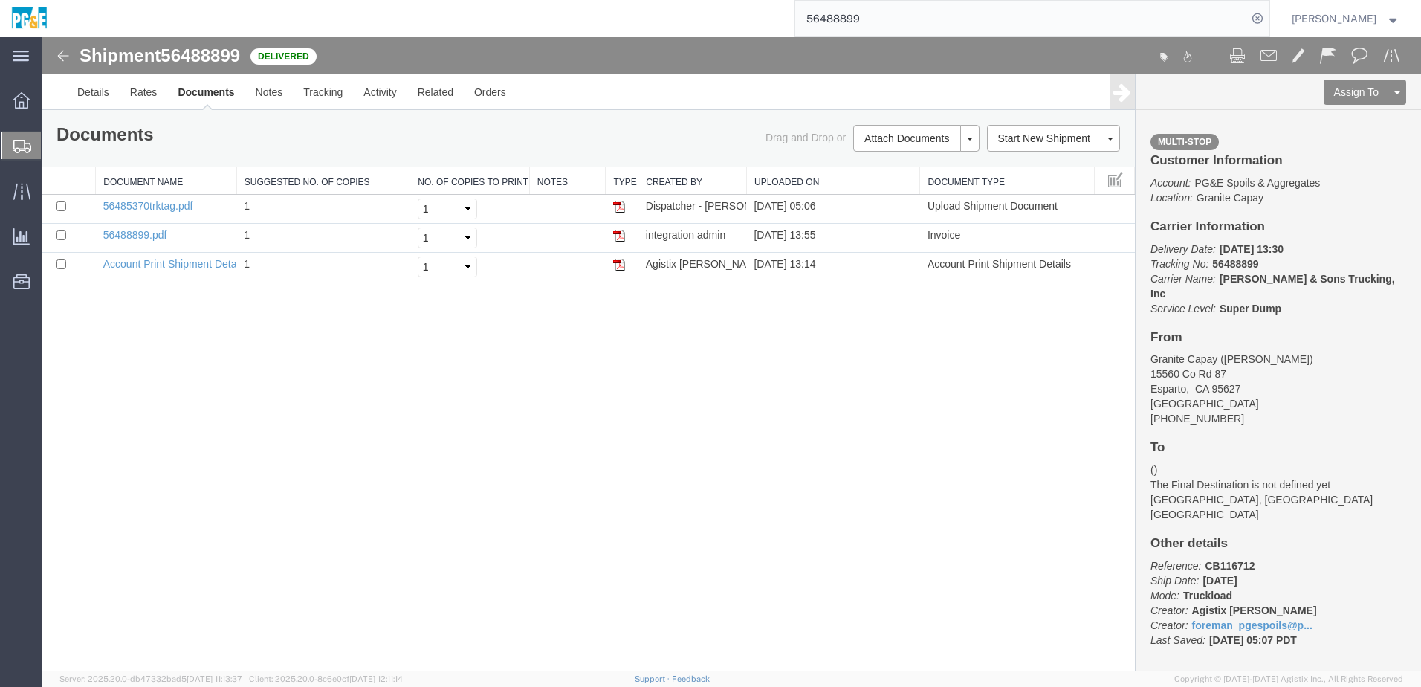
drag, startPoint x: 255, startPoint y: 584, endPoint x: 270, endPoint y: 575, distance: 17.3
click at [262, 581] on div "Shipment 56488899 3 of 3 Delivered Details Rates Documents Notes Tracking Activ…" at bounding box center [732, 354] width 1380 height 634
click at [841, 18] on input "56488899" at bounding box center [1021, 19] width 452 height 36
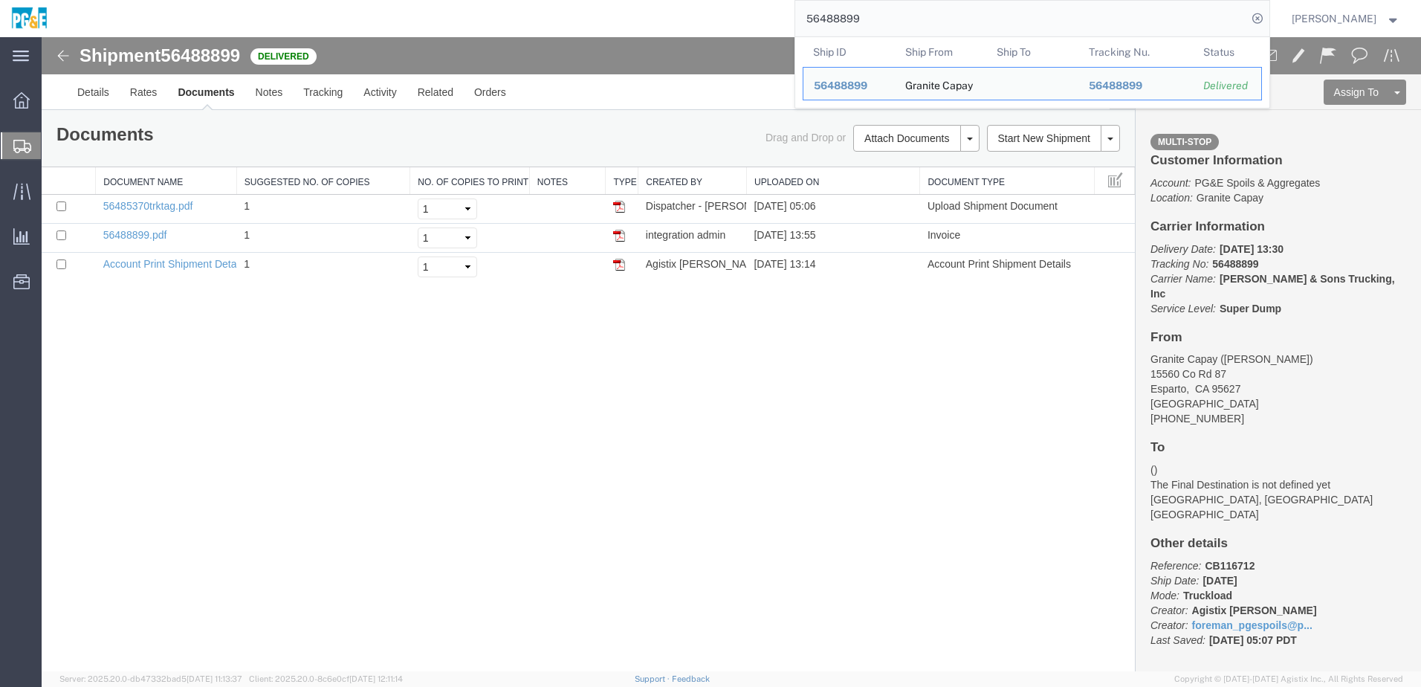
click at [841, 18] on input "56488899" at bounding box center [1021, 19] width 452 height 36
paste input "901"
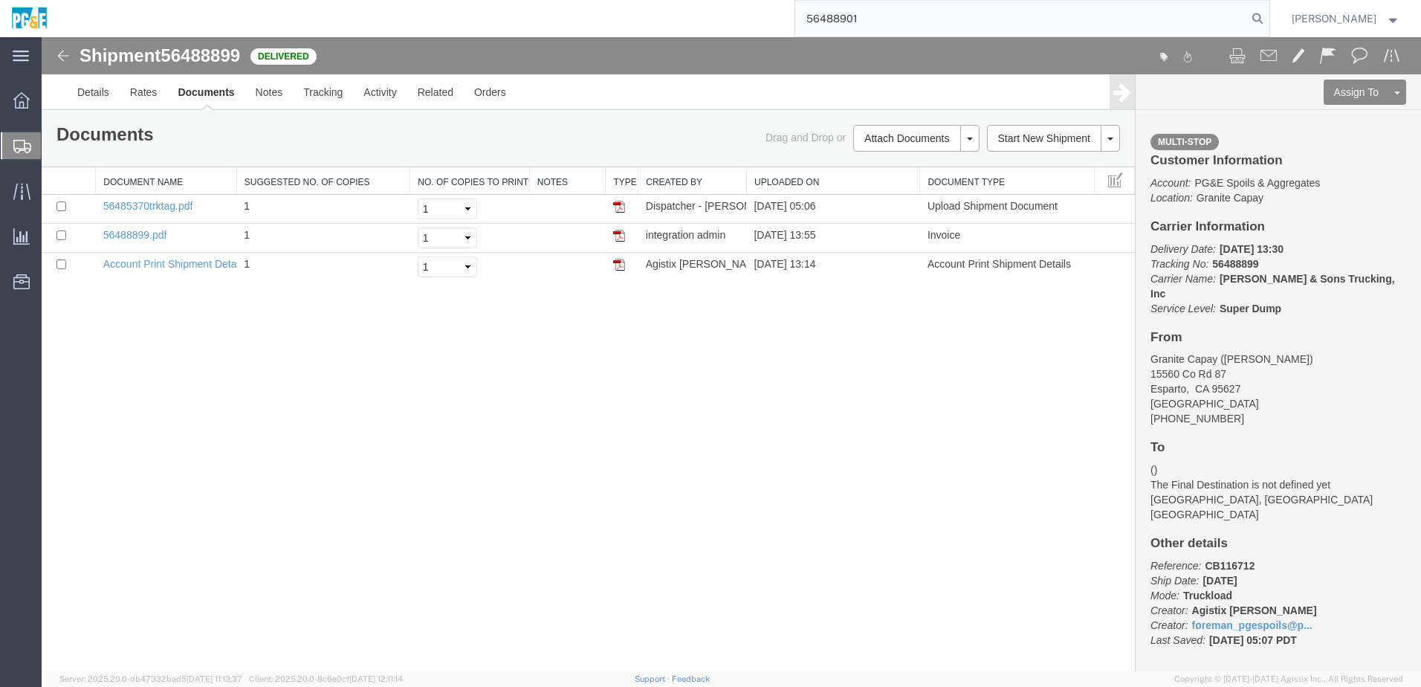
type input "56488901"
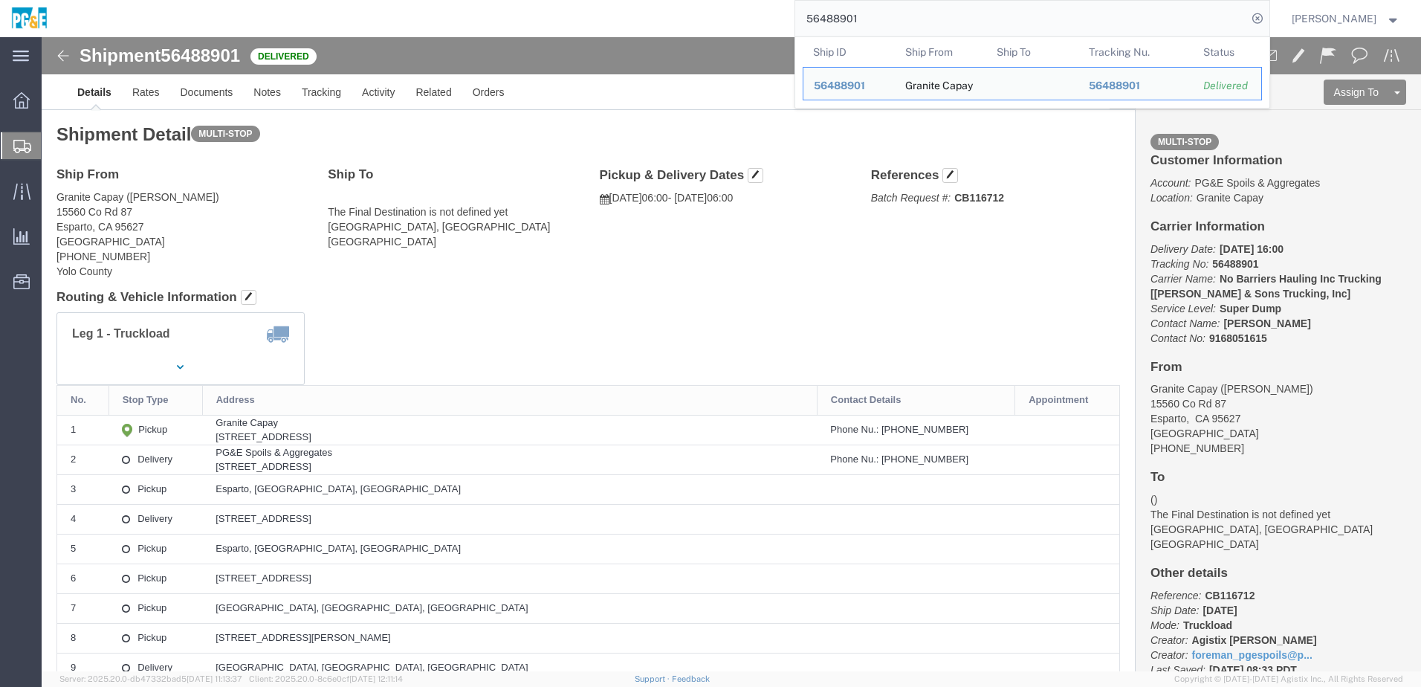
click div "Leg 1 - Truckload Vehicle 1: Super Dump Number of trucks: 1"
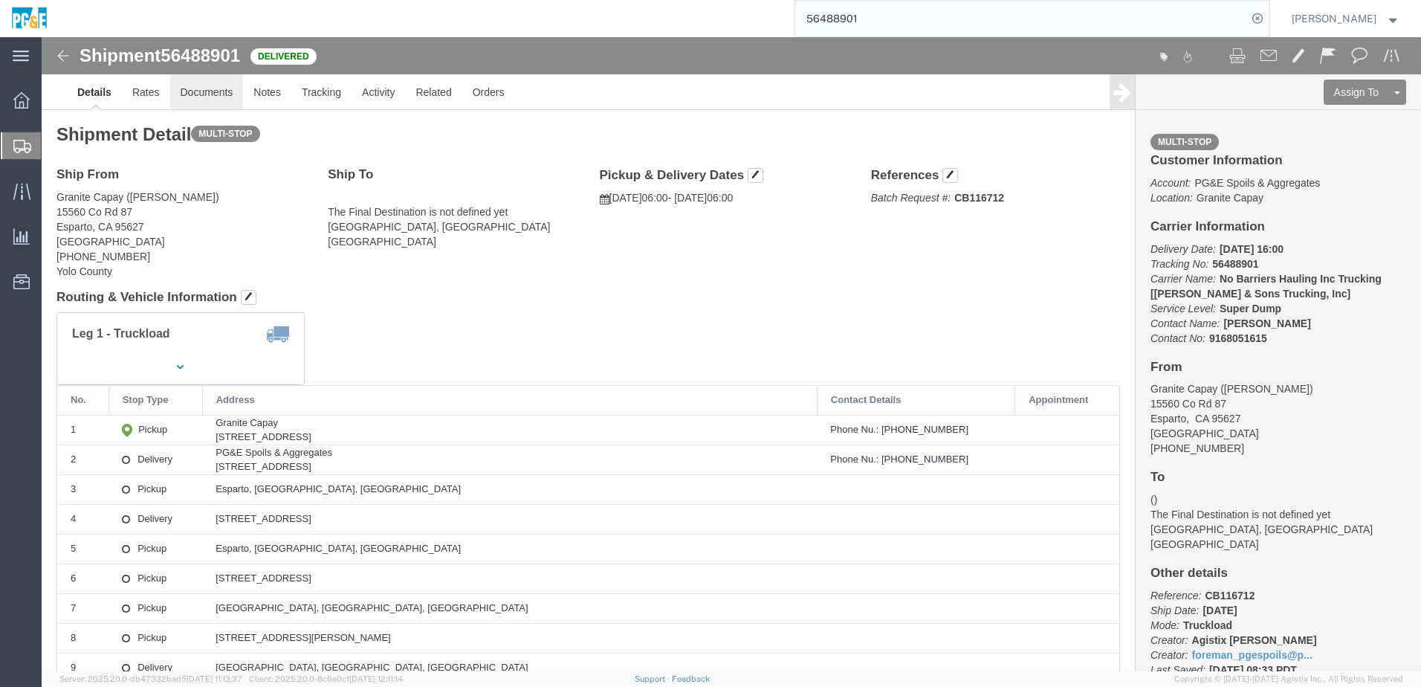
click link "Documents"
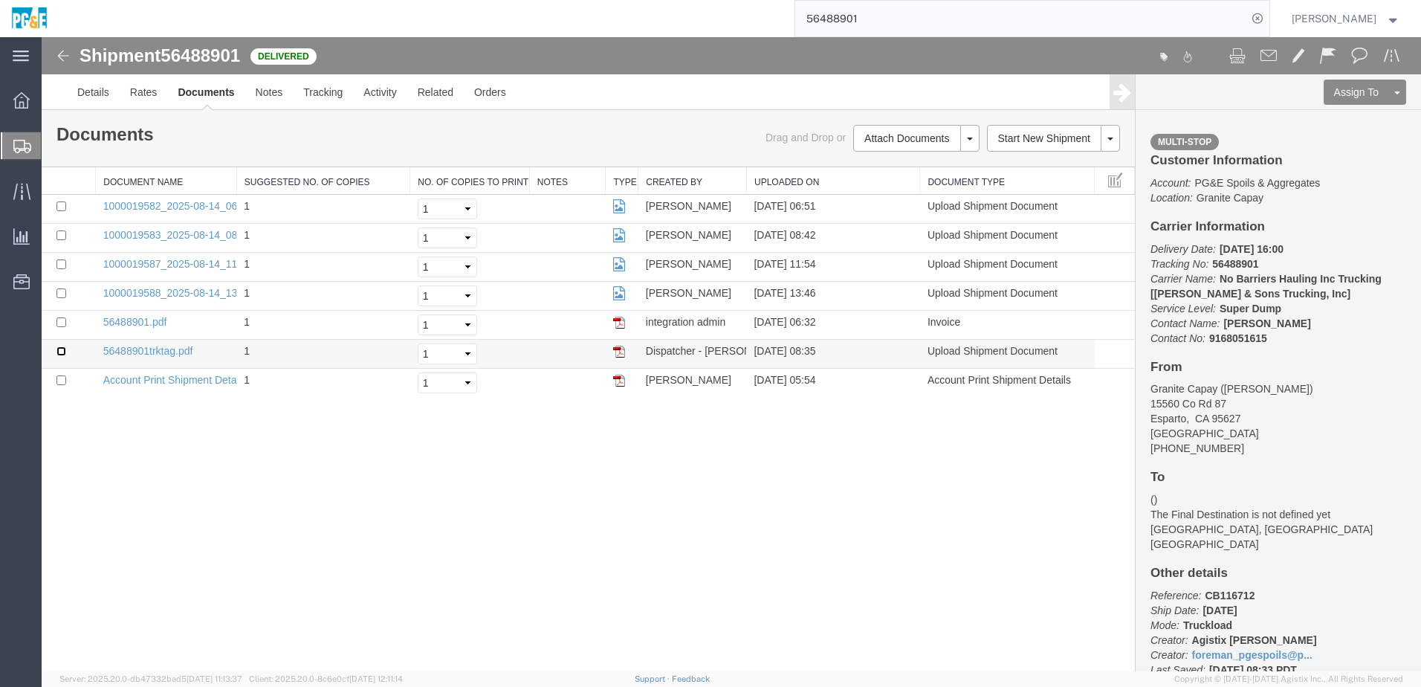
click at [62, 355] on input "checkbox" at bounding box center [61, 351] width 10 height 10
checkbox input "true"
click at [60, 325] on input "checkbox" at bounding box center [61, 322] width 10 height 10
checkbox input "true"
click at [57, 285] on td at bounding box center [69, 296] width 54 height 29
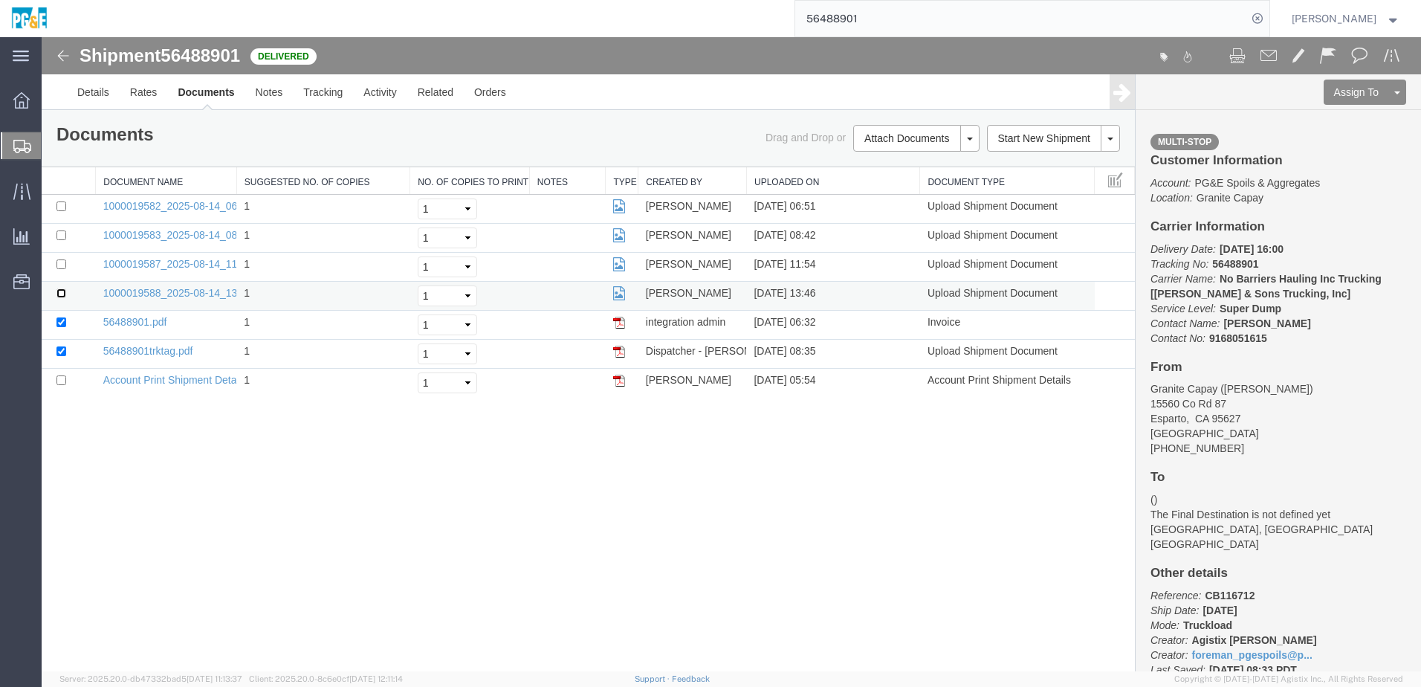
click at [60, 292] on input "checkbox" at bounding box center [61, 293] width 10 height 10
checkbox input "true"
click at [62, 263] on input "checkbox" at bounding box center [61, 264] width 10 height 10
checkbox input "true"
click at [60, 233] on input "checkbox" at bounding box center [61, 235] width 10 height 10
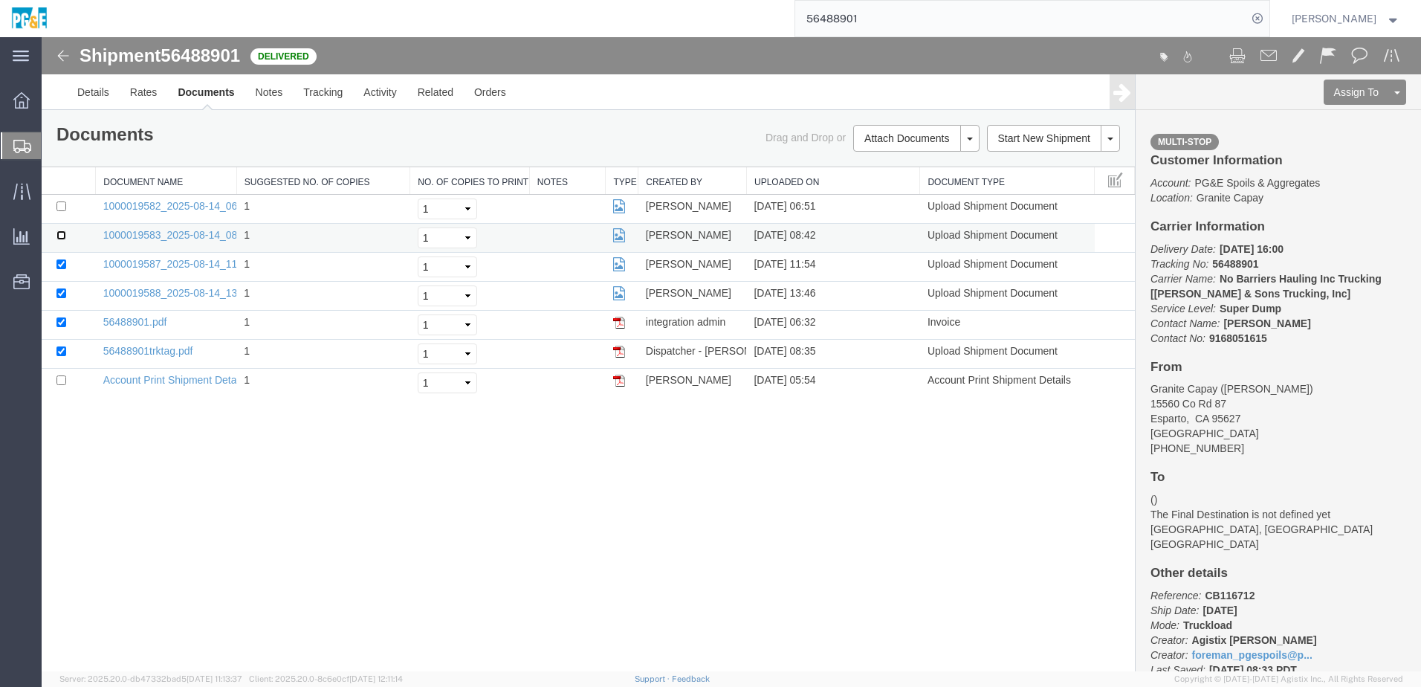
checkbox input "true"
click at [61, 208] on input "checkbox" at bounding box center [61, 206] width 10 height 10
checkbox input "true"
click at [916, 168] on link "Print Documents" at bounding box center [914, 163] width 129 height 22
click at [316, 87] on link "Tracking" at bounding box center [323, 92] width 60 height 36
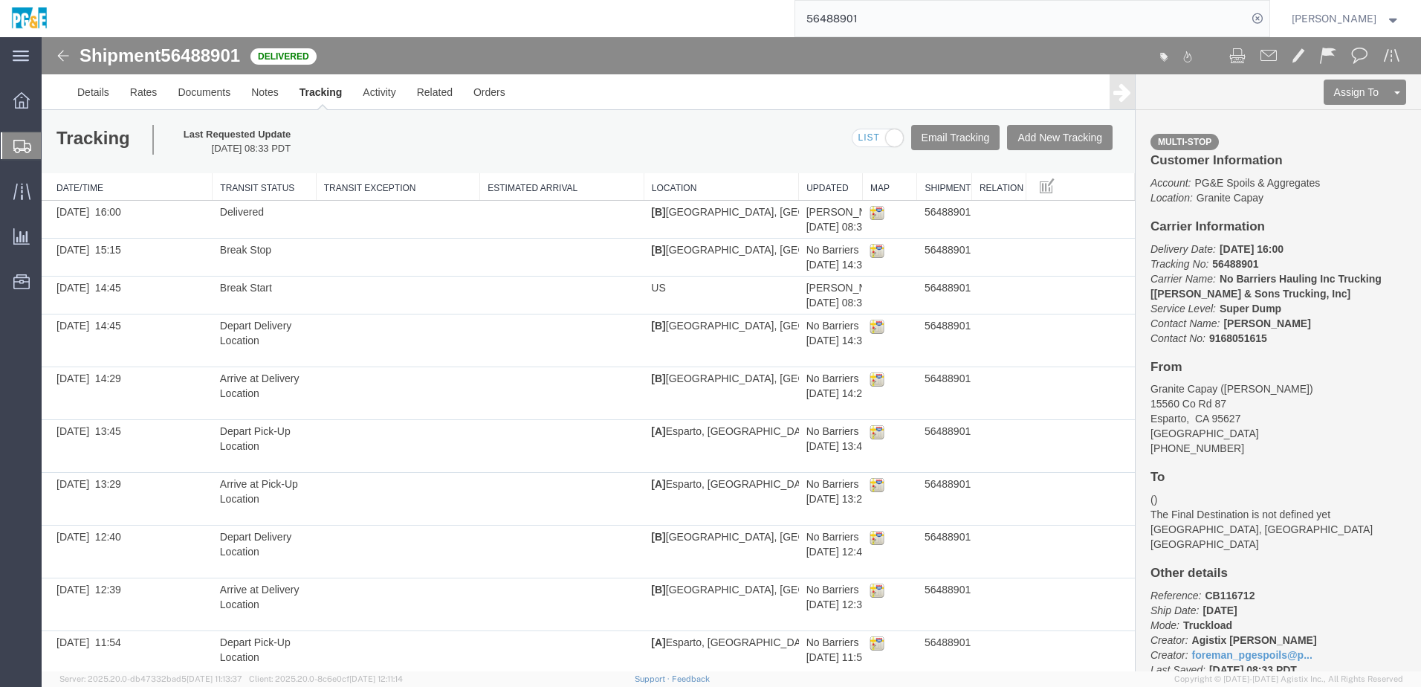
click at [865, 21] on input "56488901" at bounding box center [1021, 19] width 452 height 36
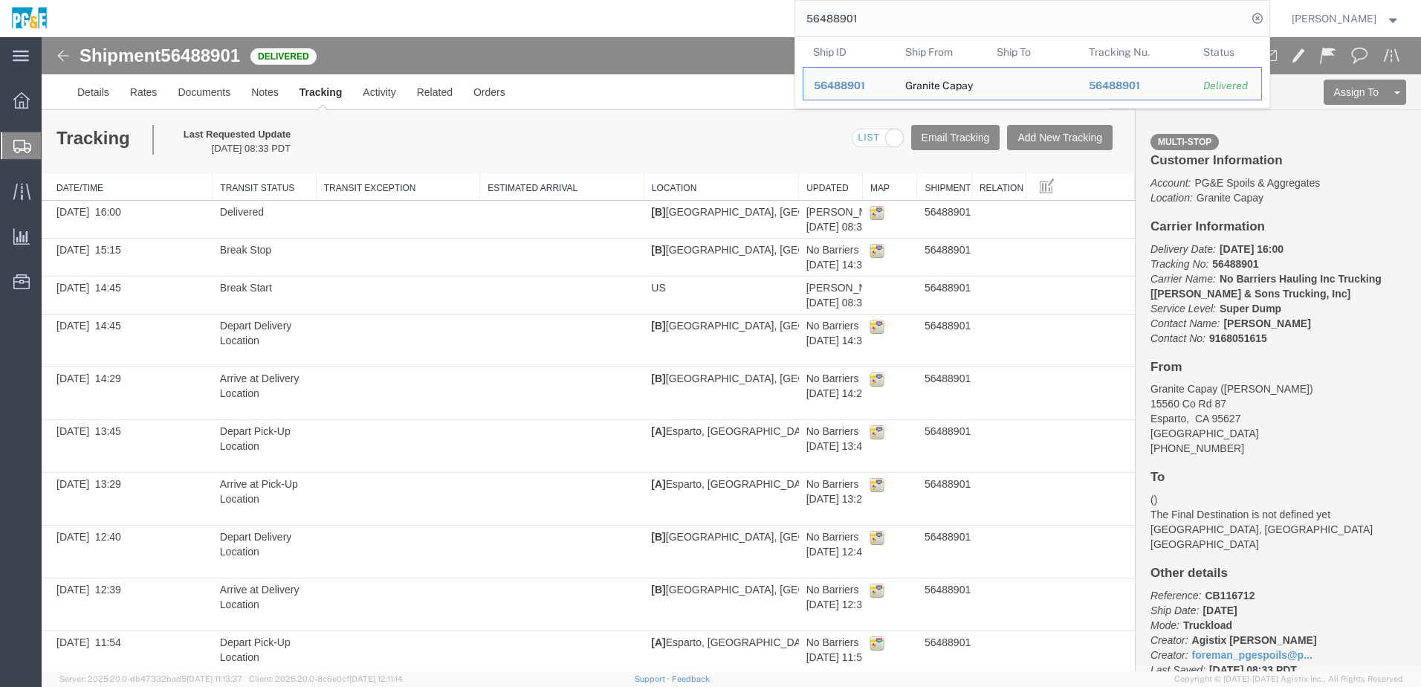
click at [865, 21] on input "56488901" at bounding box center [1021, 19] width 452 height 36
paste input "search"
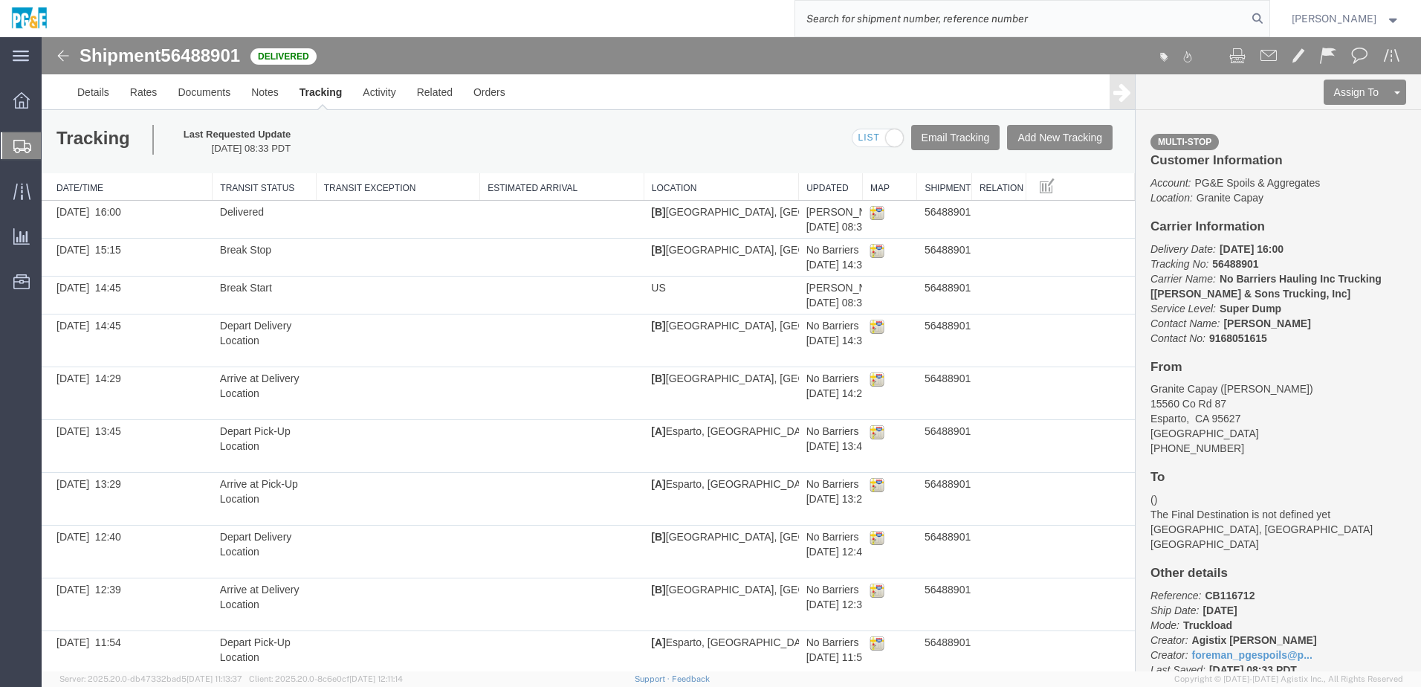
paste input "search"
click at [914, 0] on form at bounding box center [1033, 18] width 476 height 37
click at [899, 26] on input "search" at bounding box center [1021, 19] width 452 height 36
paste input "56489026"
type input "56489026"
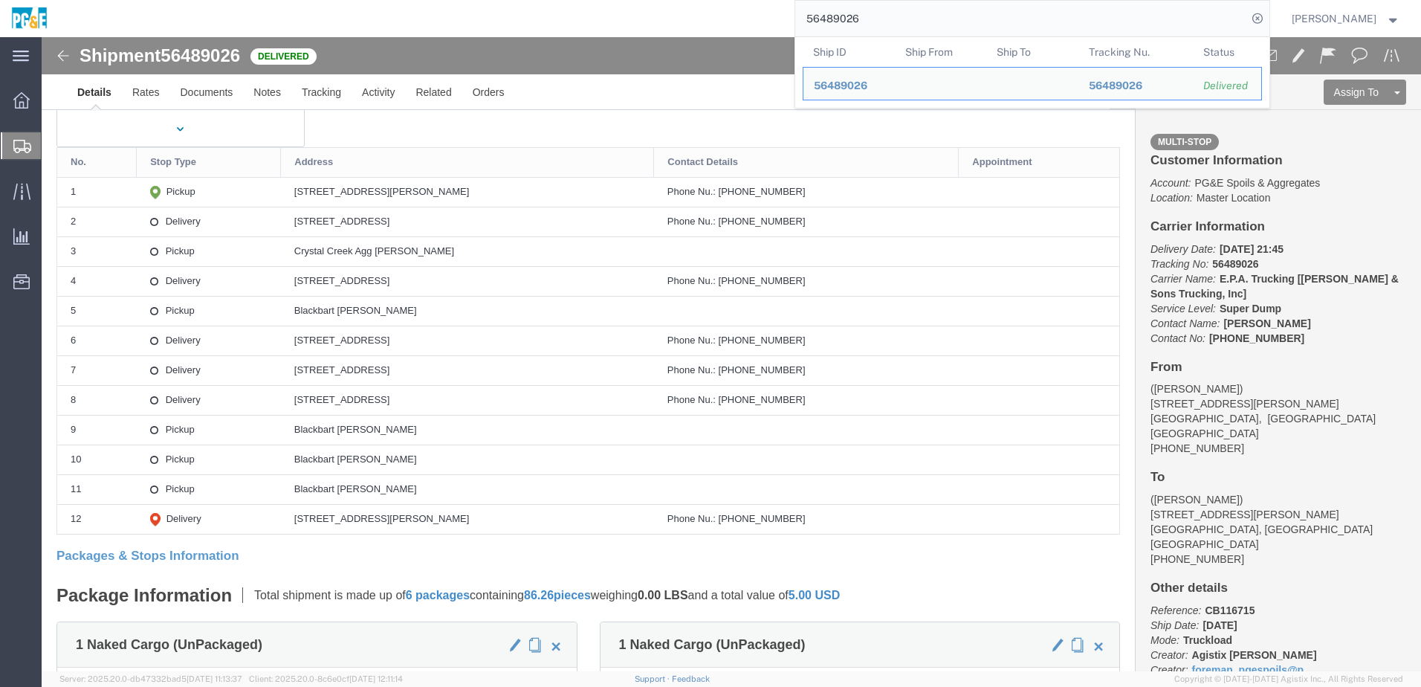
scroll to position [149, 0]
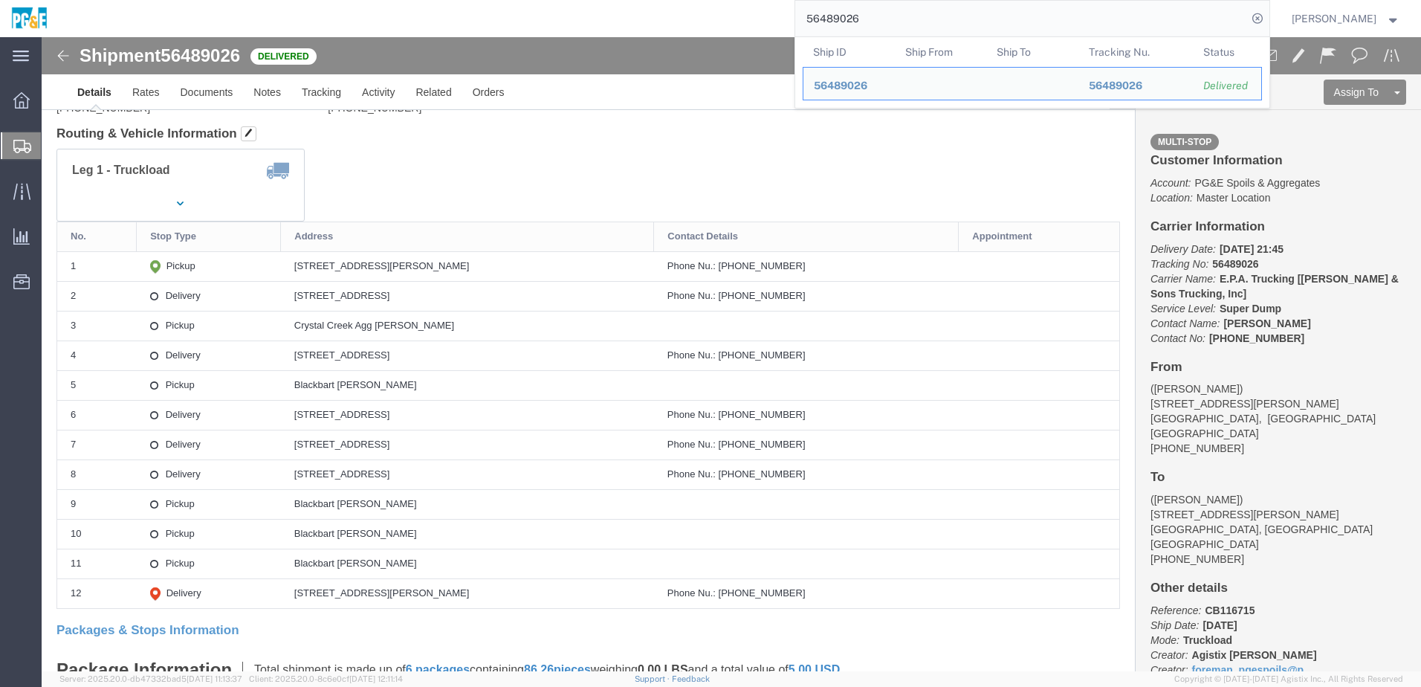
drag, startPoint x: 253, startPoint y: 229, endPoint x: 460, endPoint y: 227, distance: 207.4
click td "[STREET_ADDRESS][PERSON_NAME]"
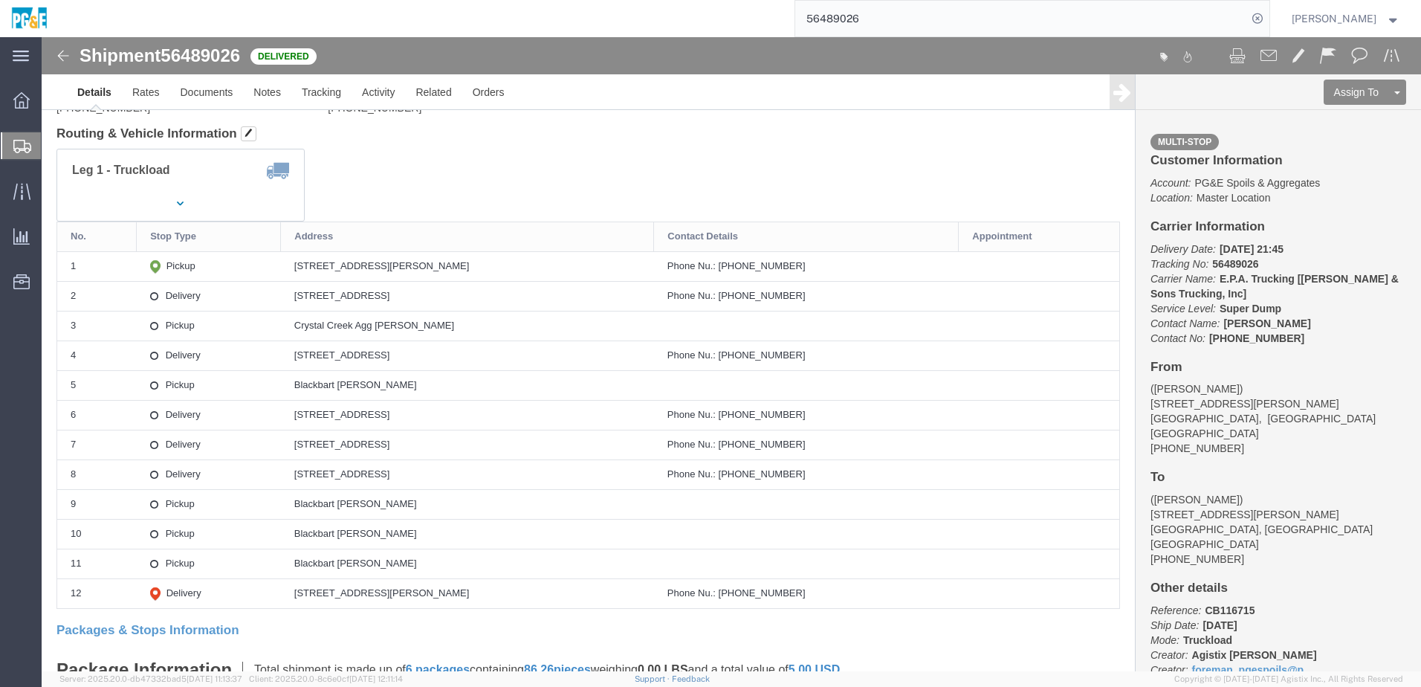
copy div "[STREET_ADDRESS][PERSON_NAME]"
drag, startPoint x: 252, startPoint y: 259, endPoint x: 461, endPoint y: 258, distance: 208.9
click td "[STREET_ADDRESS]"
copy div "[STREET_ADDRESS]"
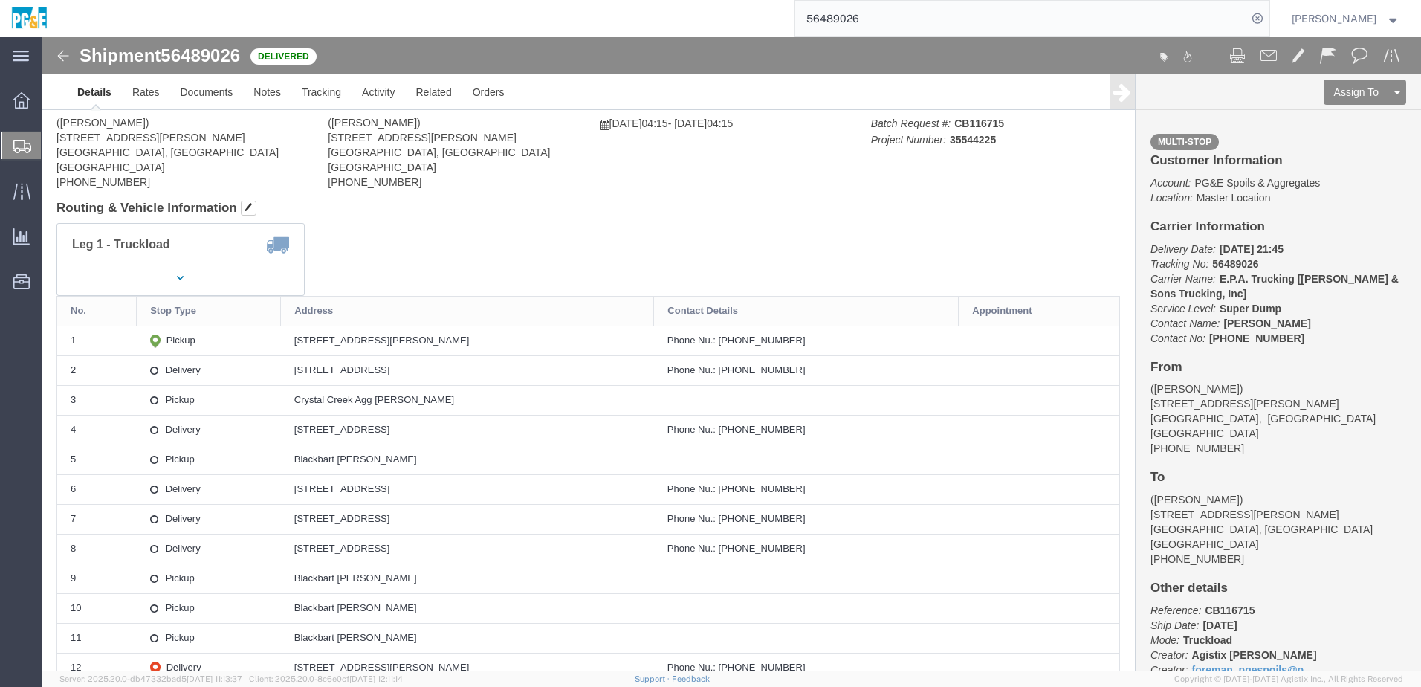
scroll to position [0, 0]
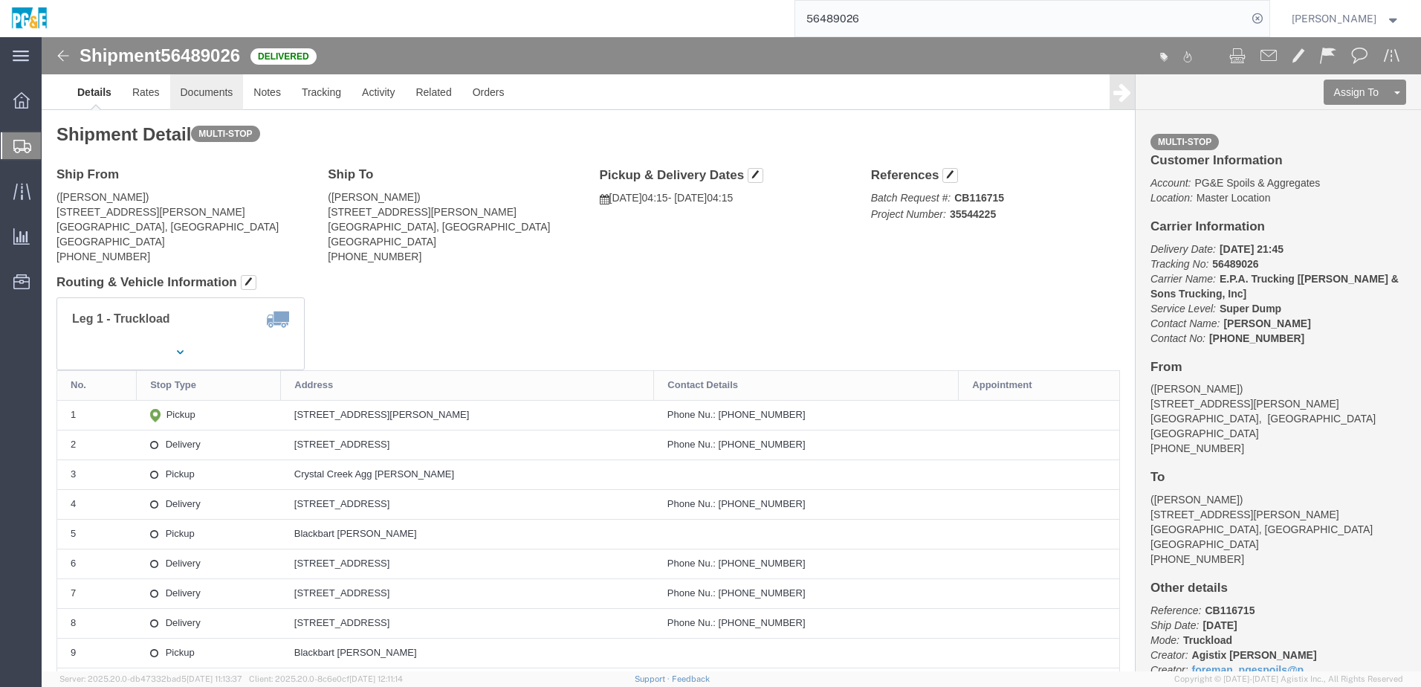
click link "Documents"
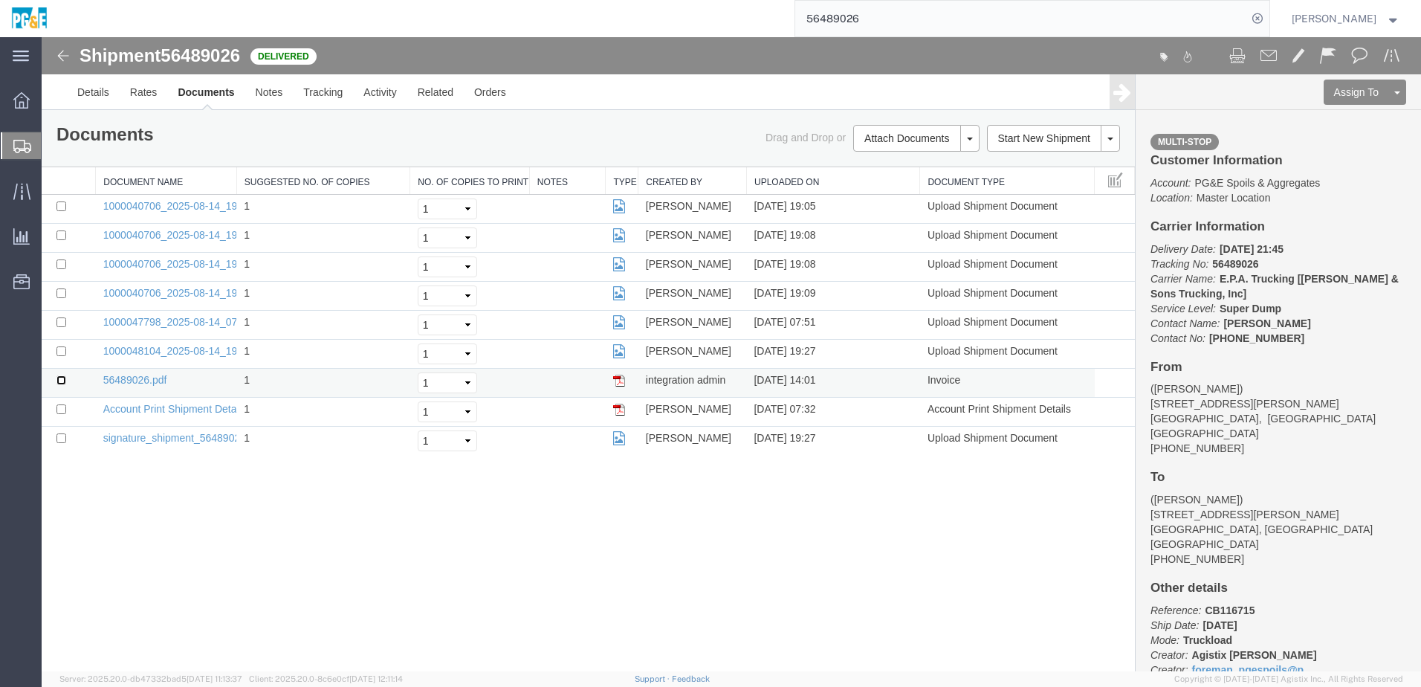
click at [61, 381] on input "checkbox" at bounding box center [61, 380] width 10 height 10
checkbox input "true"
click at [59, 347] on input "checkbox" at bounding box center [61, 351] width 10 height 10
checkbox input "true"
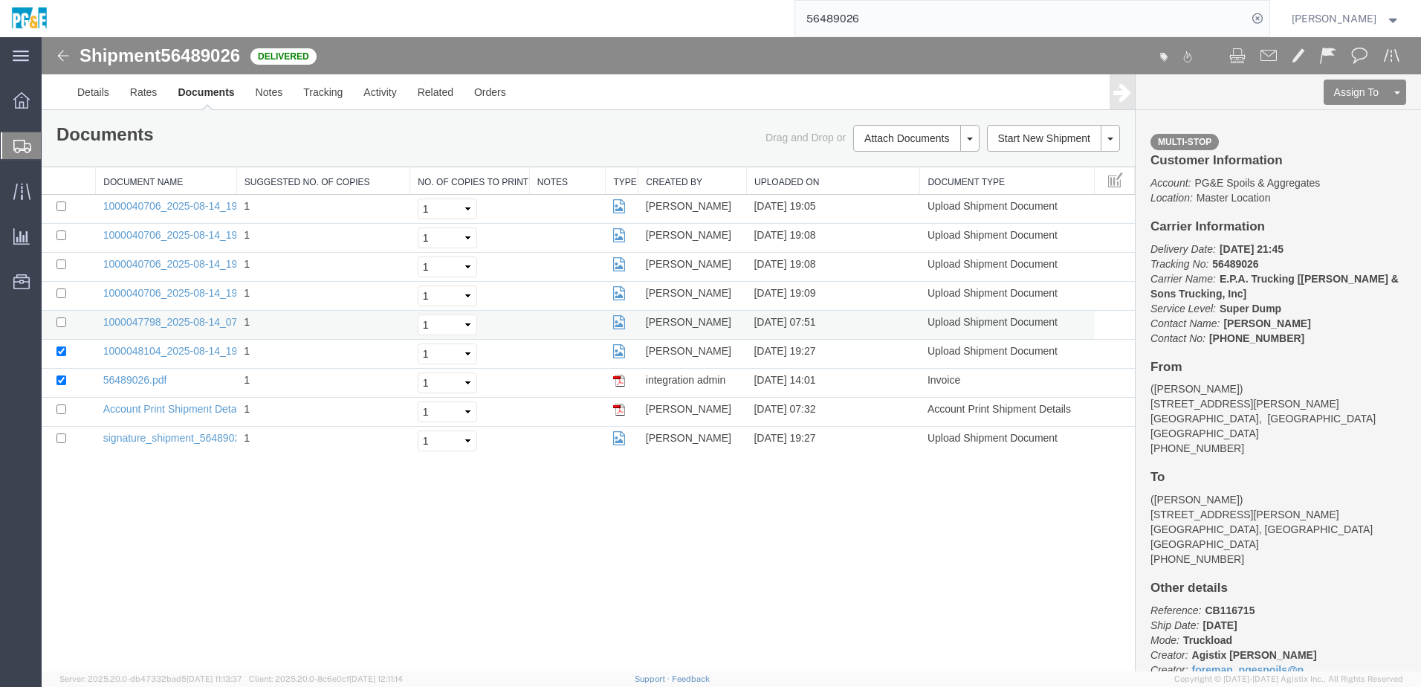
click at [60, 327] on td at bounding box center [69, 325] width 54 height 29
click at [60, 317] on input "checkbox" at bounding box center [61, 322] width 10 height 10
checkbox input "true"
click at [63, 291] on input "checkbox" at bounding box center [61, 293] width 10 height 10
checkbox input "true"
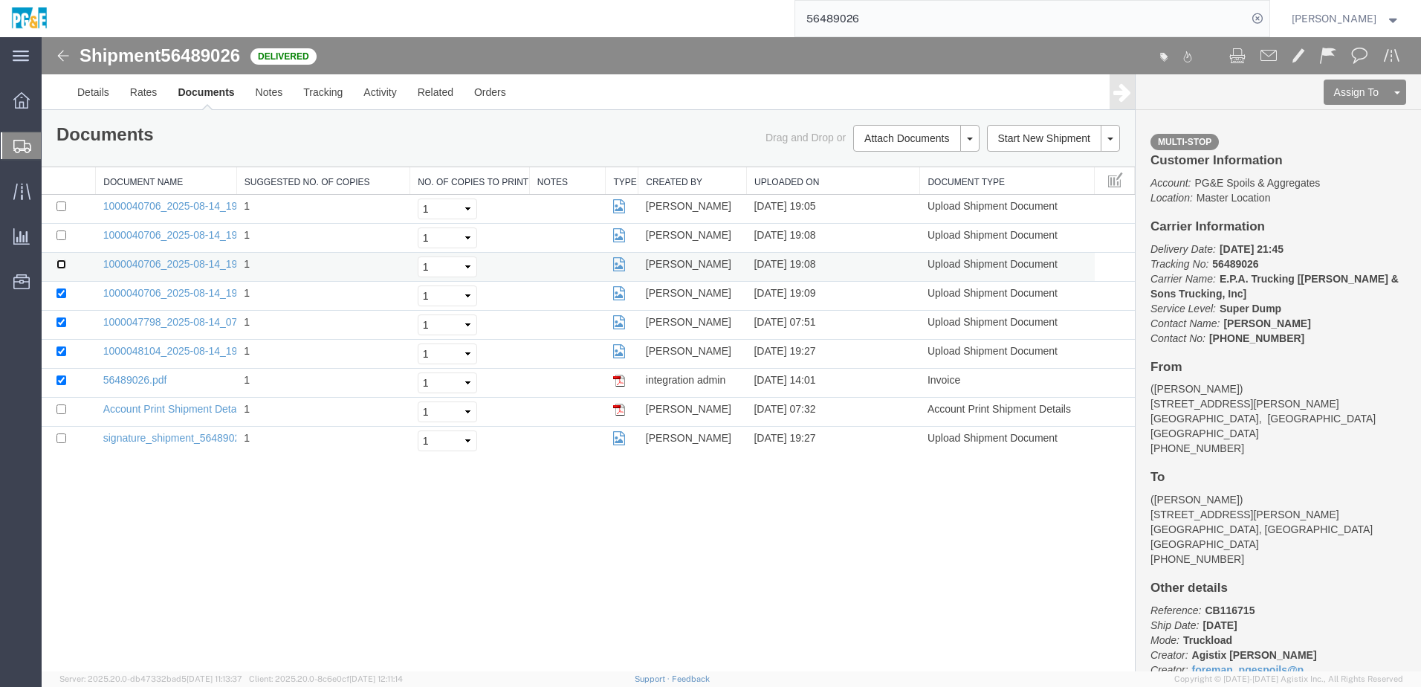
click at [63, 265] on input "checkbox" at bounding box center [61, 264] width 10 height 10
checkbox input "true"
click at [59, 233] on input "checkbox" at bounding box center [61, 235] width 10 height 10
checkbox input "true"
click at [60, 211] on td at bounding box center [69, 209] width 54 height 29
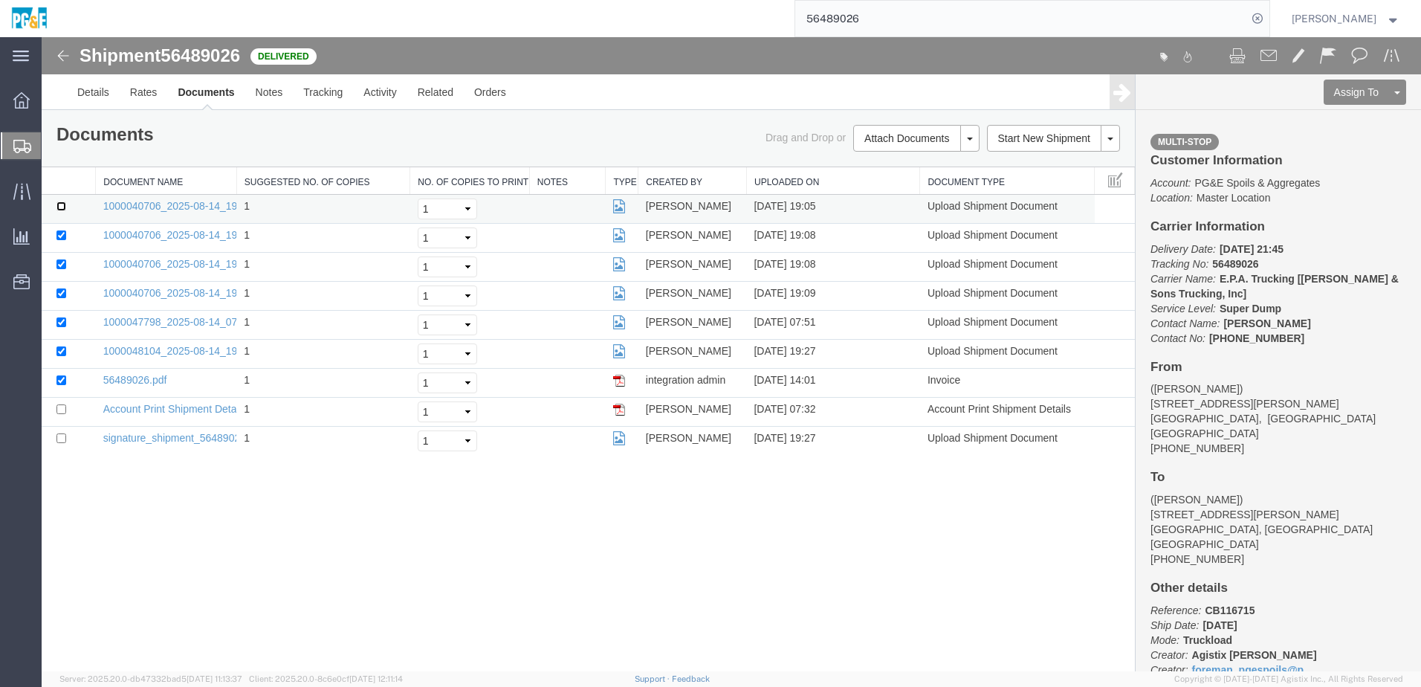
click at [61, 205] on input "checkbox" at bounding box center [61, 206] width 10 height 10
checkbox input "true"
click at [900, 161] on link "Print Documents" at bounding box center [914, 163] width 129 height 22
click at [335, 91] on link "Tracking" at bounding box center [323, 92] width 60 height 36
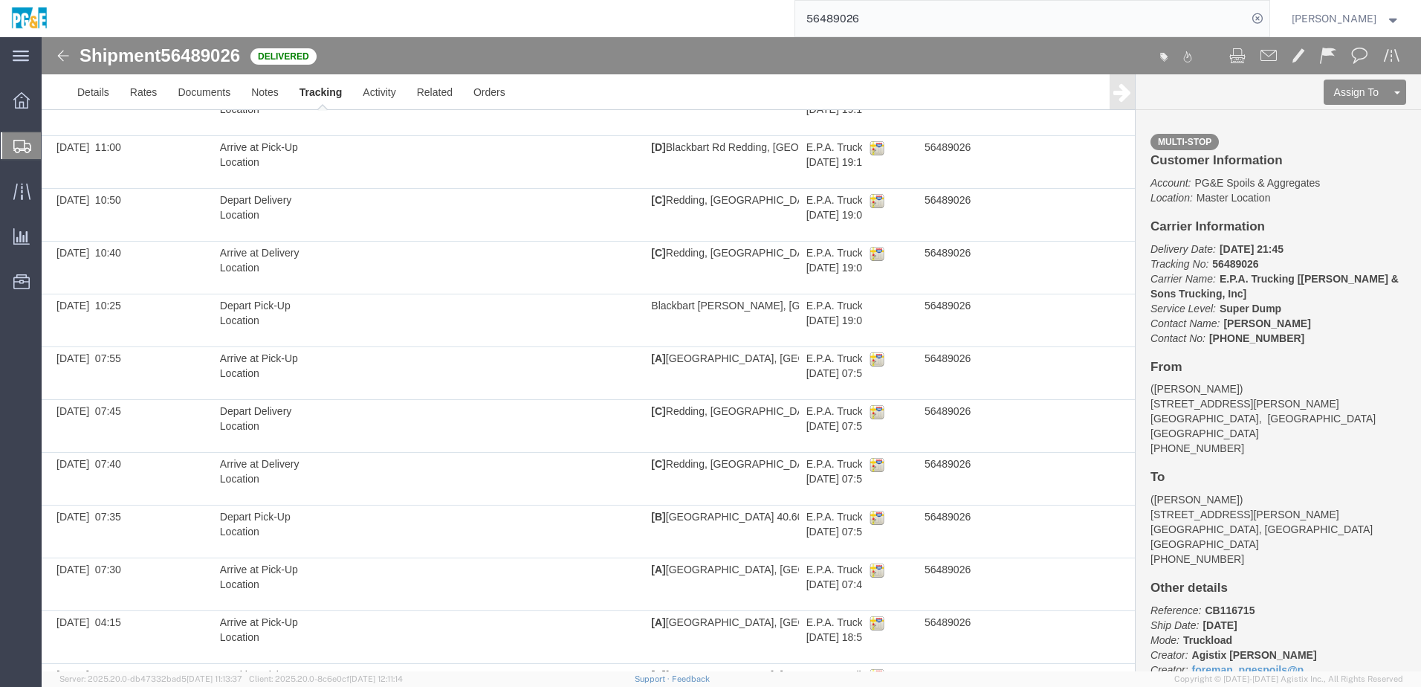
scroll to position [804, 0]
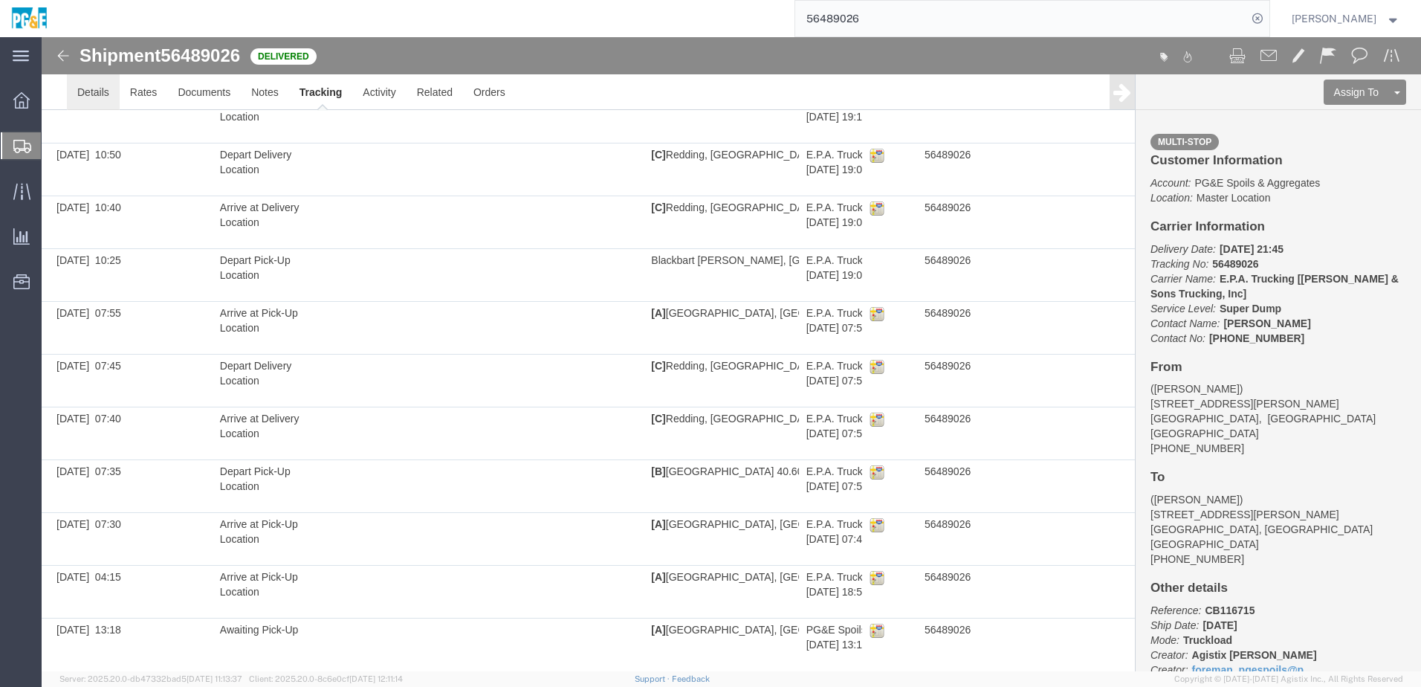
click at [87, 95] on link "Details" at bounding box center [93, 92] width 53 height 36
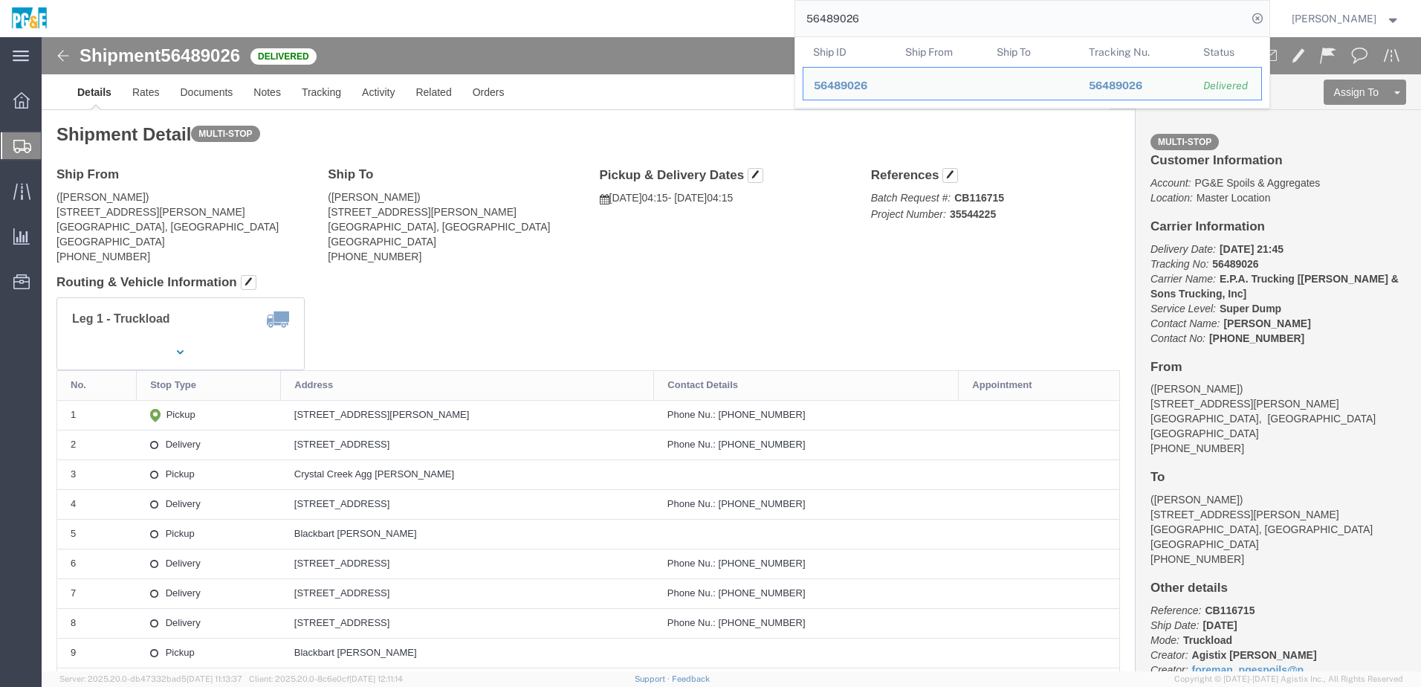
click at [851, 4] on input "56489026" at bounding box center [1021, 19] width 452 height 36
paste input "search"
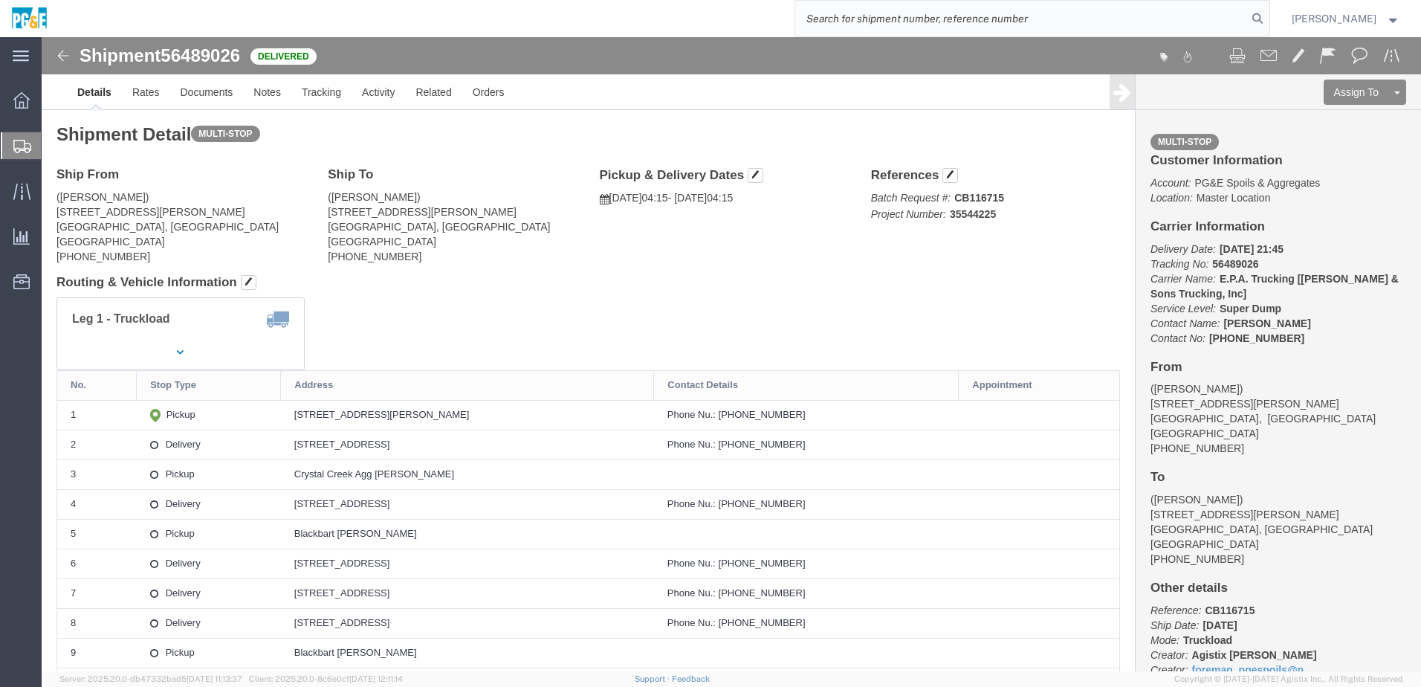
click at [888, 19] on input "search" at bounding box center [1021, 19] width 452 height 36
paste input "56489029"
type input "56489029"
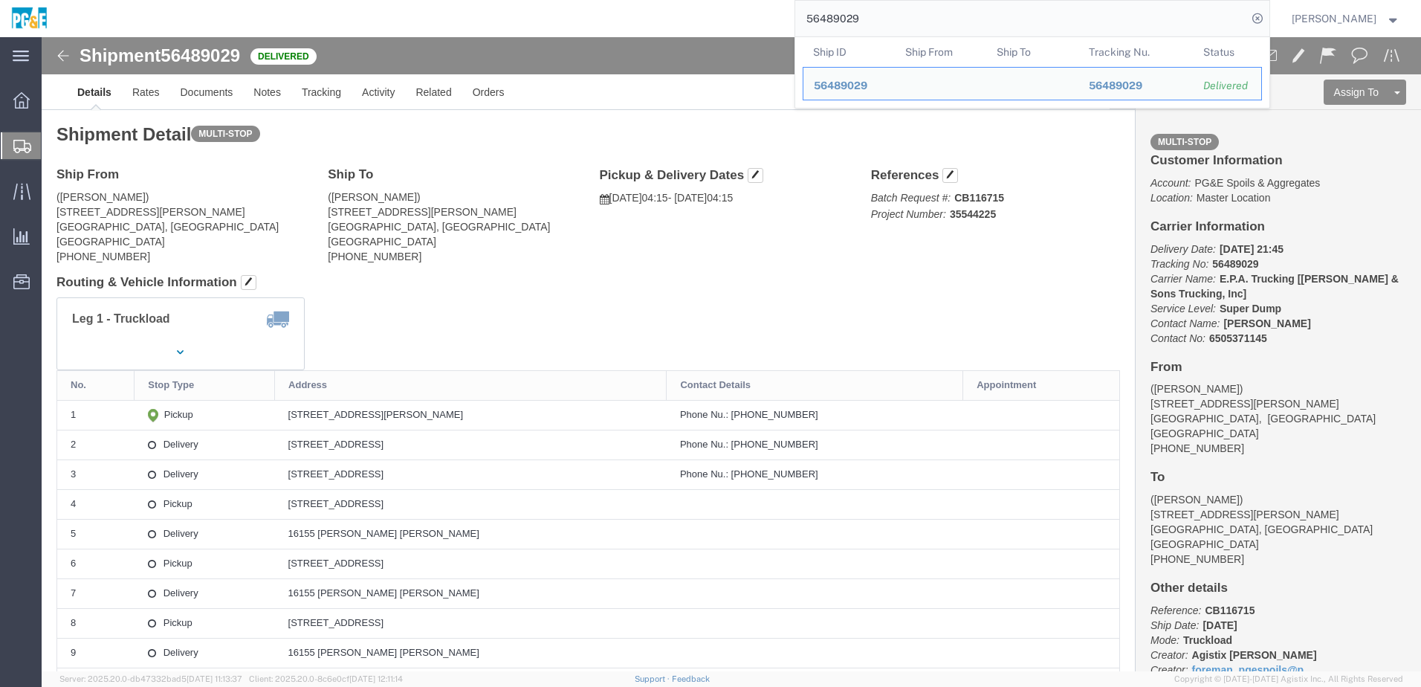
click div "Leg 1 - Truckload Vehicle 1: Super Dump Number of trucks: 1"
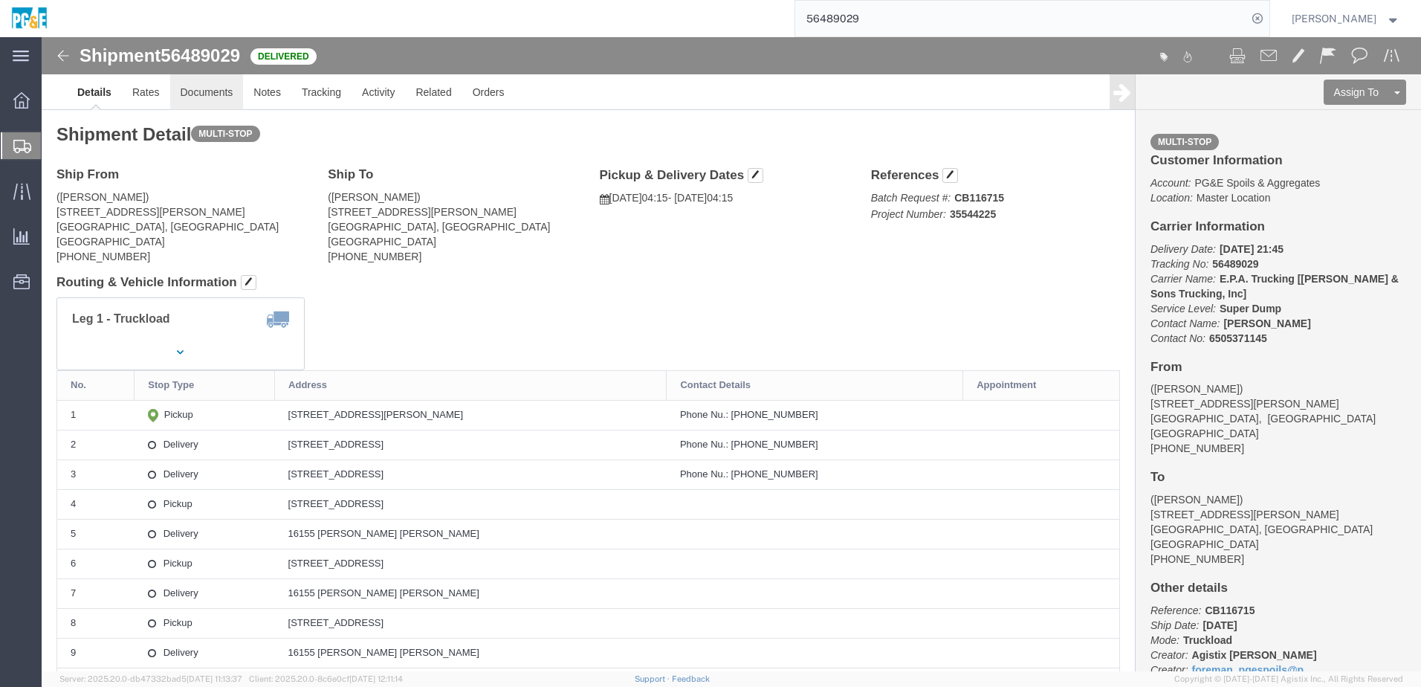
click link "Documents"
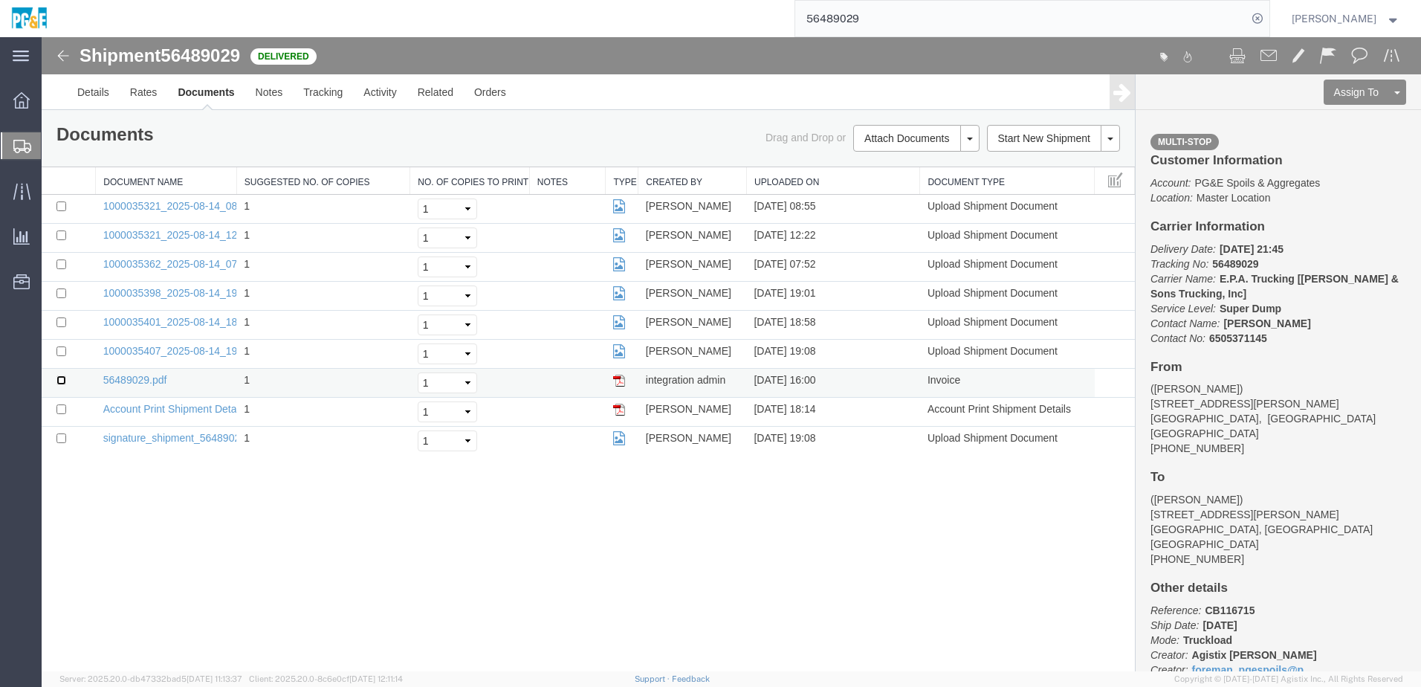
click at [62, 381] on input "checkbox" at bounding box center [61, 380] width 10 height 10
checkbox input "true"
click at [63, 352] on input "checkbox" at bounding box center [61, 351] width 10 height 10
checkbox input "true"
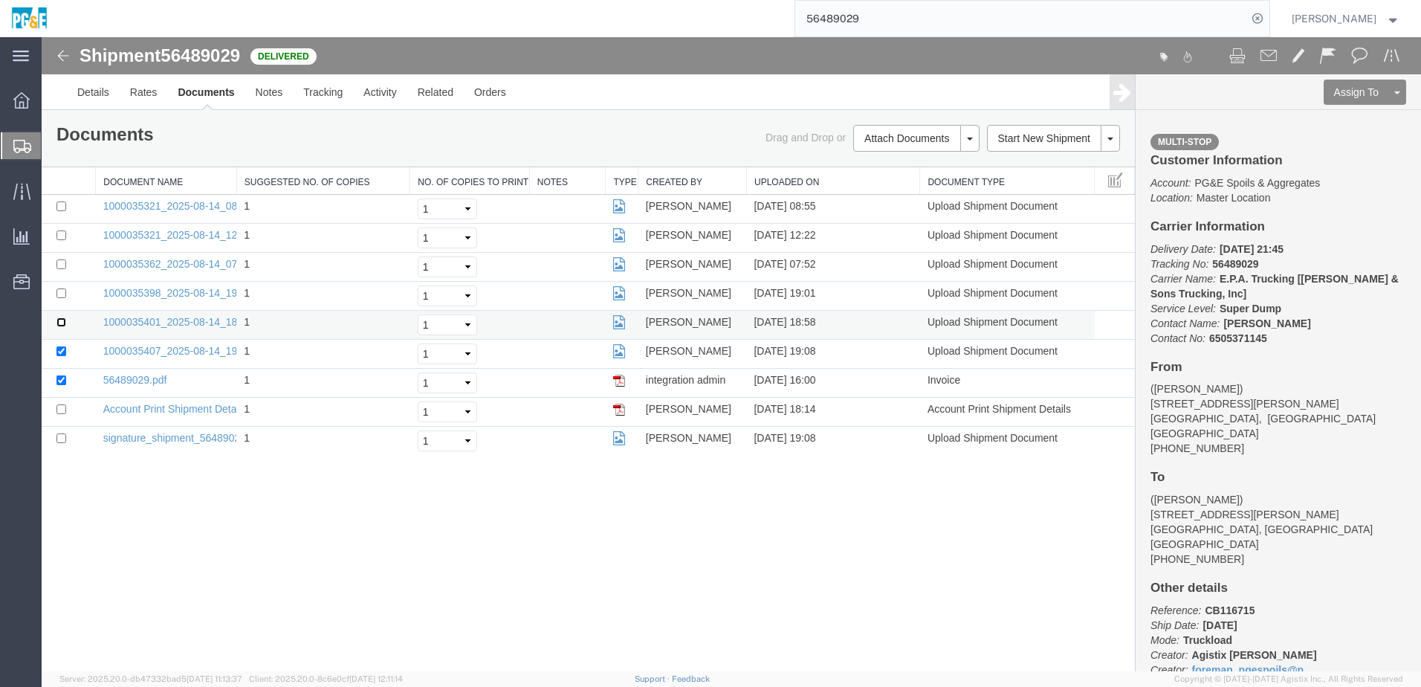
click at [60, 326] on input "checkbox" at bounding box center [61, 322] width 10 height 10
checkbox input "true"
click at [60, 294] on input "checkbox" at bounding box center [61, 293] width 10 height 10
checkbox input "true"
click at [62, 262] on input "checkbox" at bounding box center [61, 264] width 10 height 10
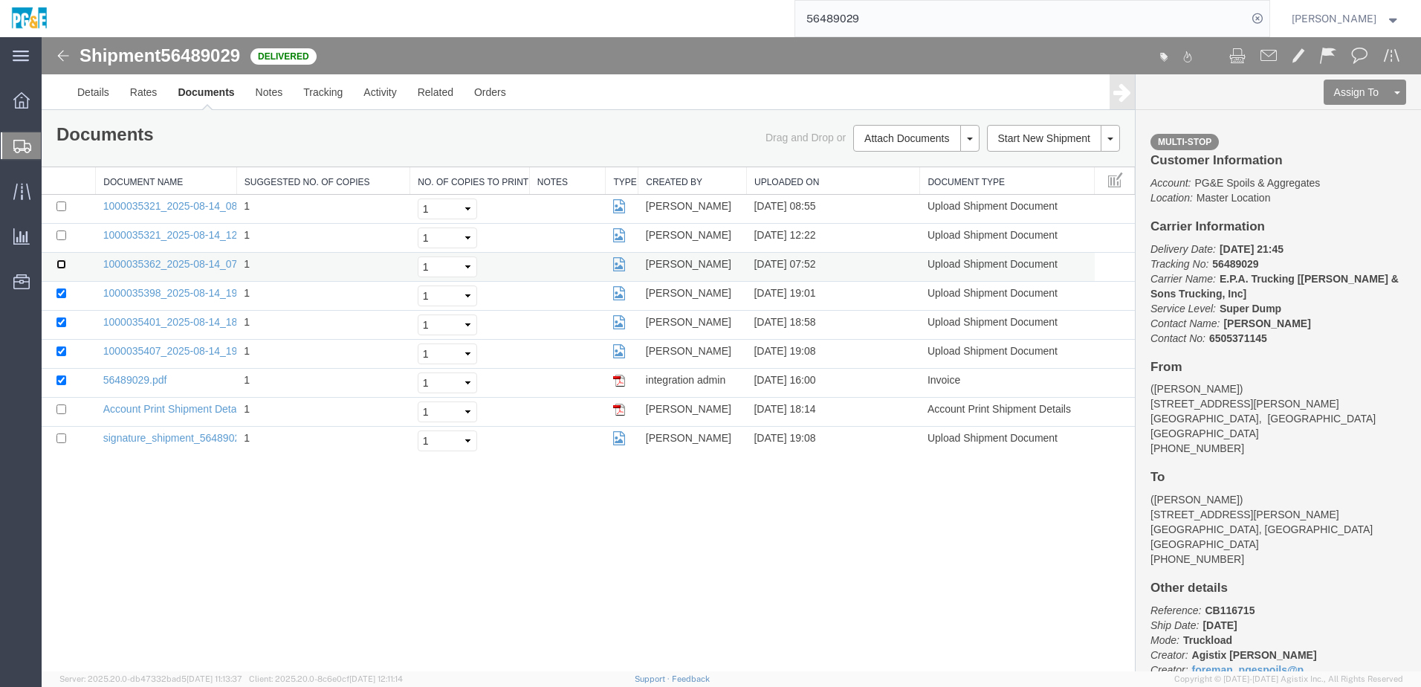
checkbox input "true"
click at [64, 232] on input "checkbox" at bounding box center [61, 235] width 10 height 10
checkbox input "true"
click at [60, 207] on input "checkbox" at bounding box center [61, 206] width 10 height 10
checkbox input "true"
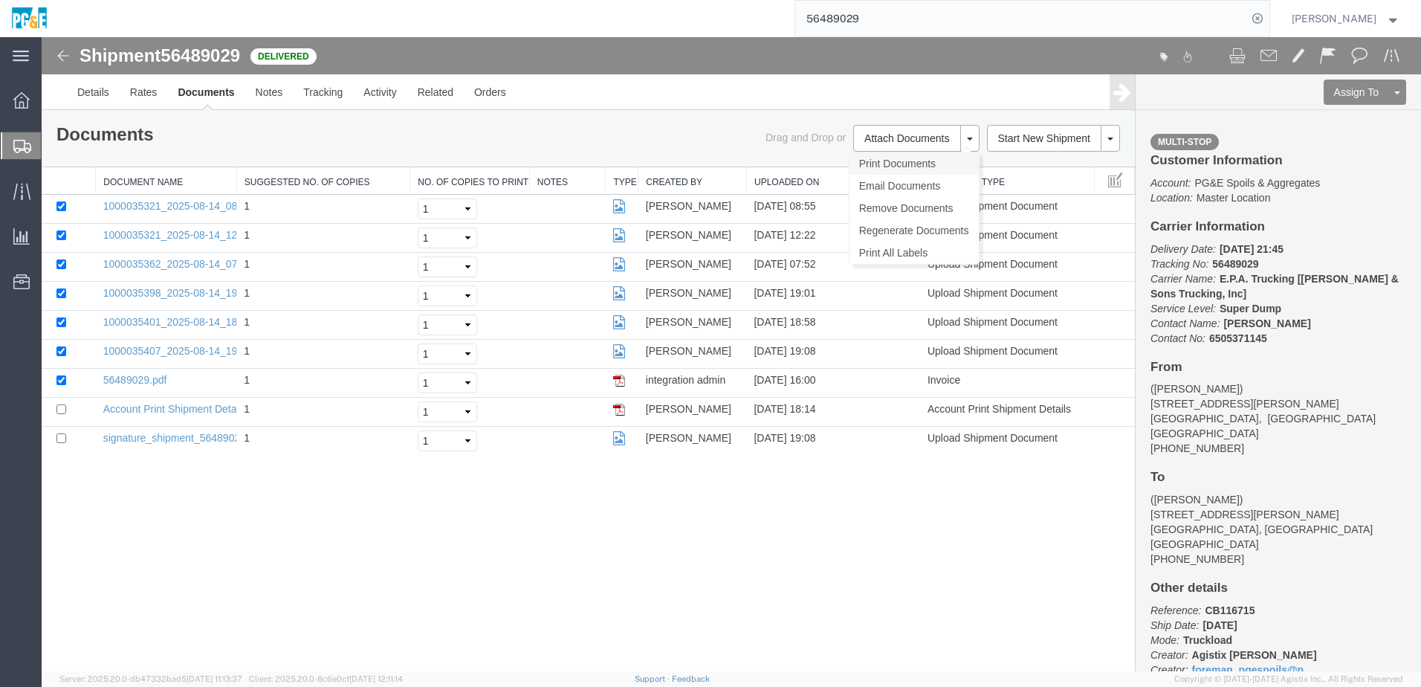
click at [881, 158] on link "Print Documents" at bounding box center [914, 163] width 129 height 22
click at [332, 98] on link "Tracking" at bounding box center [323, 92] width 60 height 36
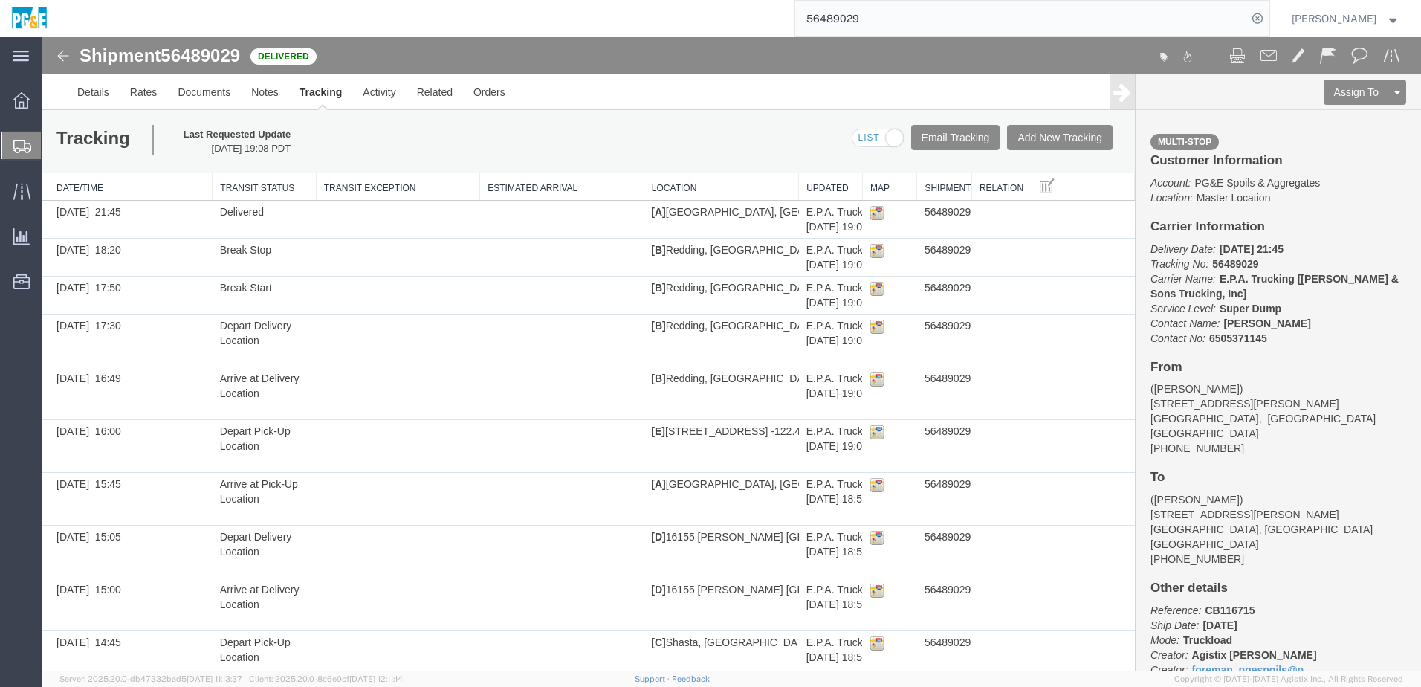
click at [865, 13] on input "56489029" at bounding box center [1021, 19] width 452 height 36
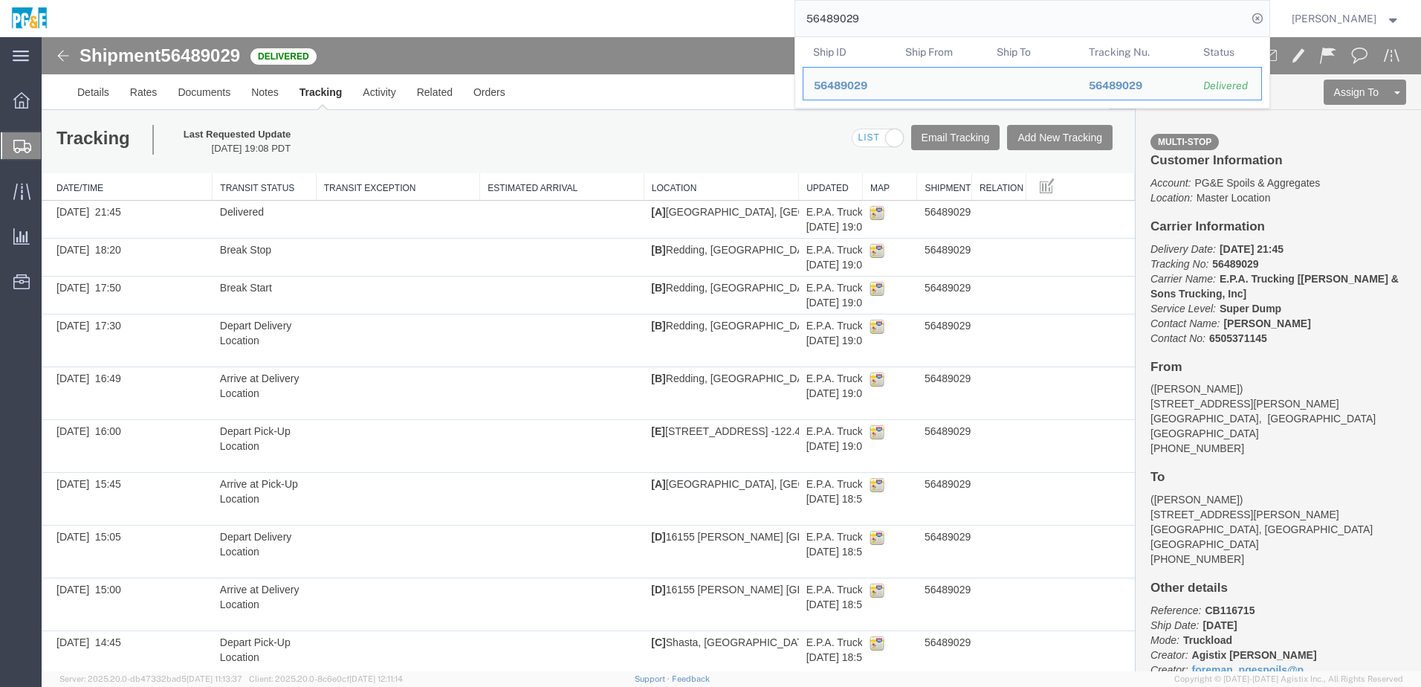
click at [865, 13] on input "56489029" at bounding box center [1021, 19] width 452 height 36
paste input "83"
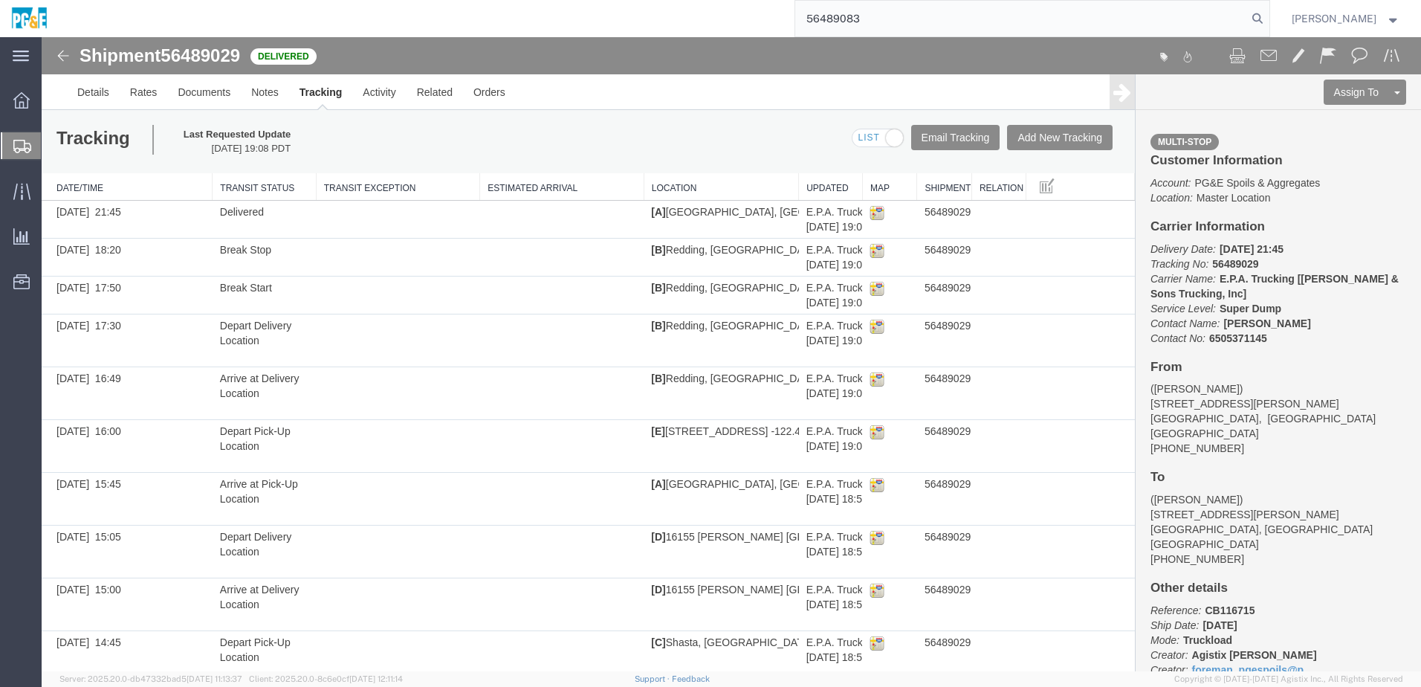
type input "56489083"
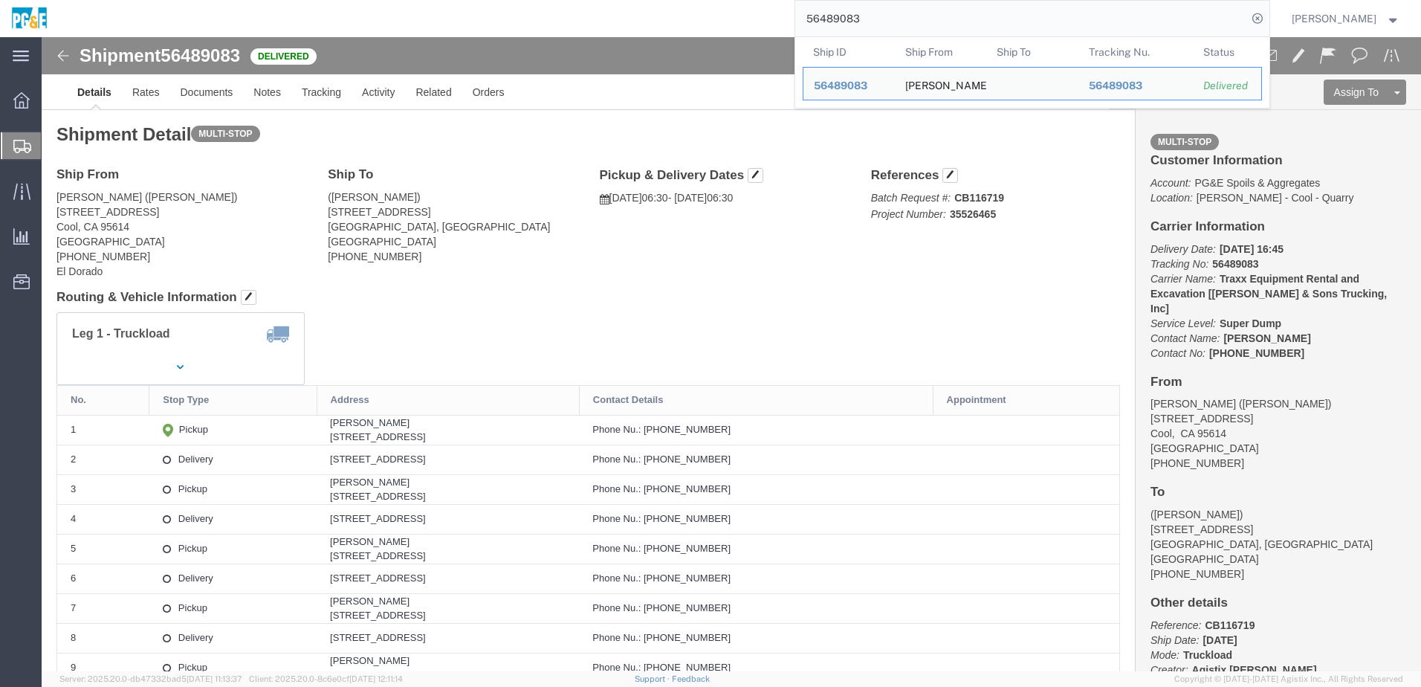
click h4 "Routing & Vehicle Information"
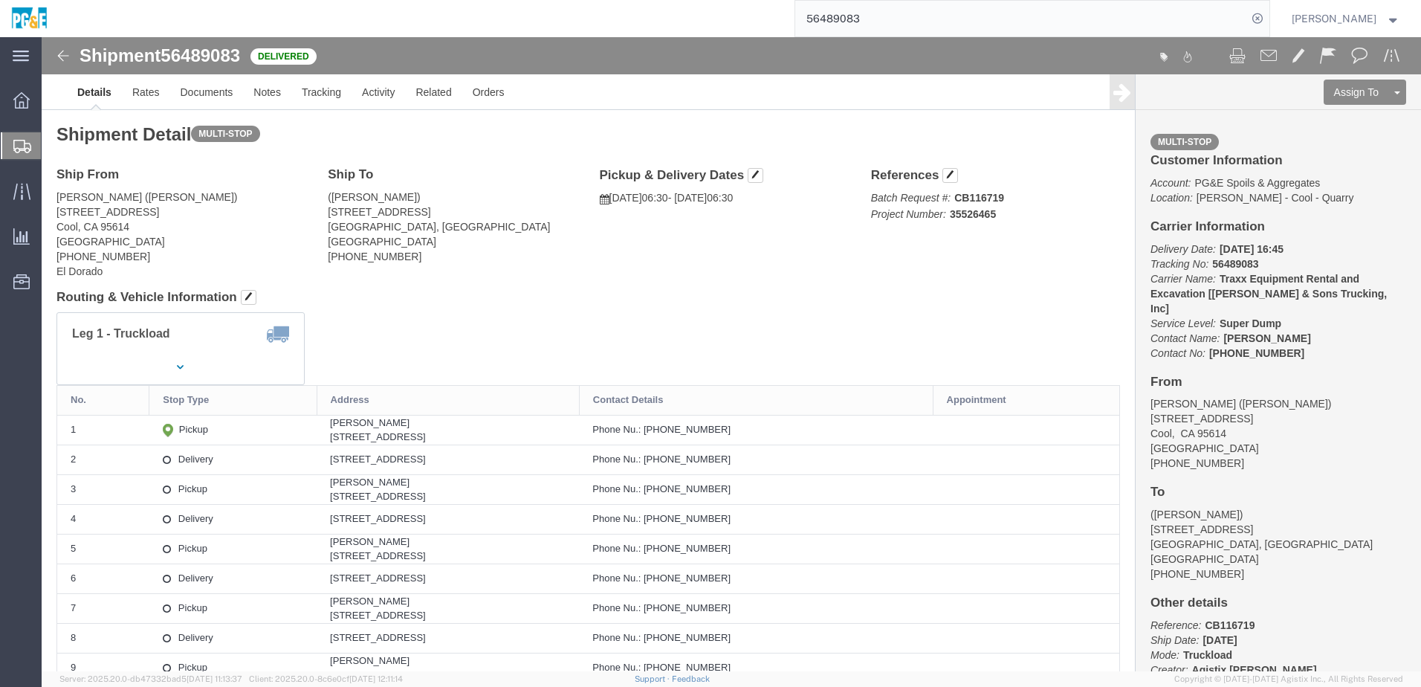
click div "Leg 1 - Truckload Vehicle 1: Super Dump Number of trucks: 1"
click link "Documents"
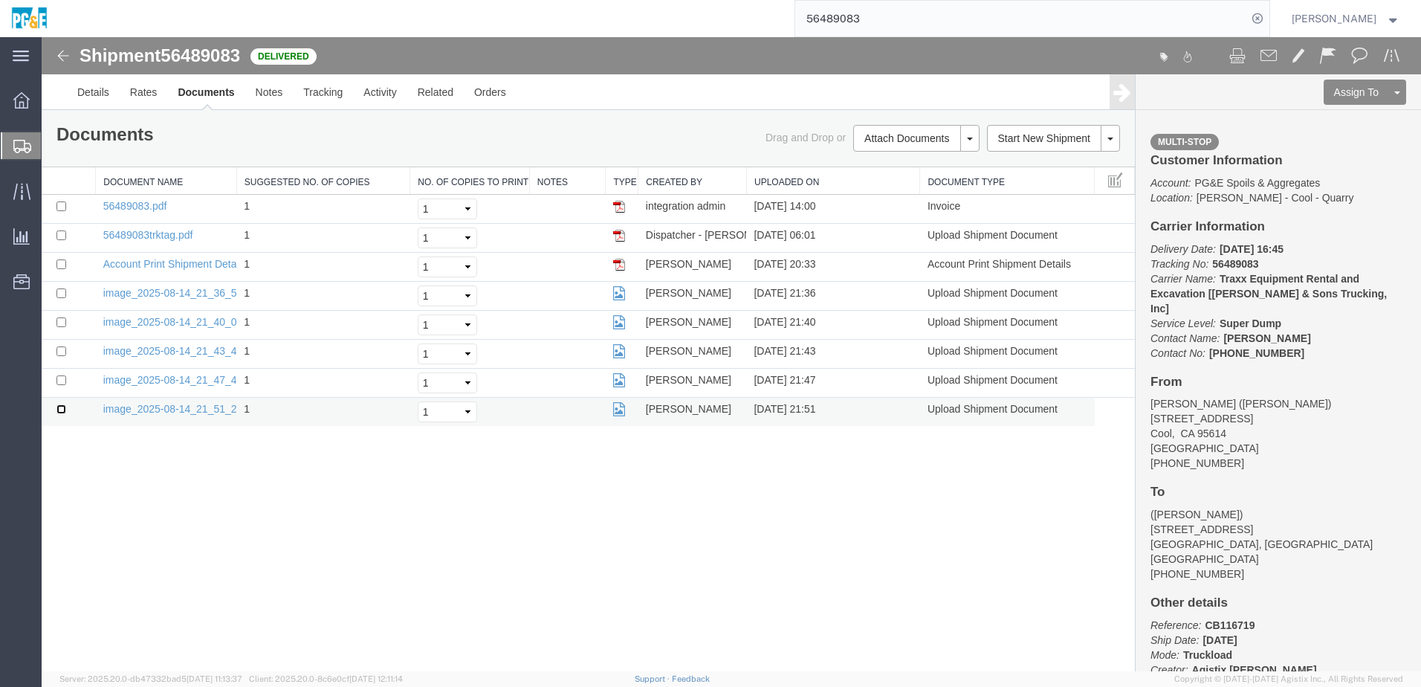
click at [60, 410] on input "checkbox" at bounding box center [61, 409] width 10 height 10
checkbox input "true"
click at [58, 383] on td at bounding box center [69, 383] width 54 height 29
click at [59, 381] on input "checkbox" at bounding box center [61, 380] width 10 height 10
checkbox input "true"
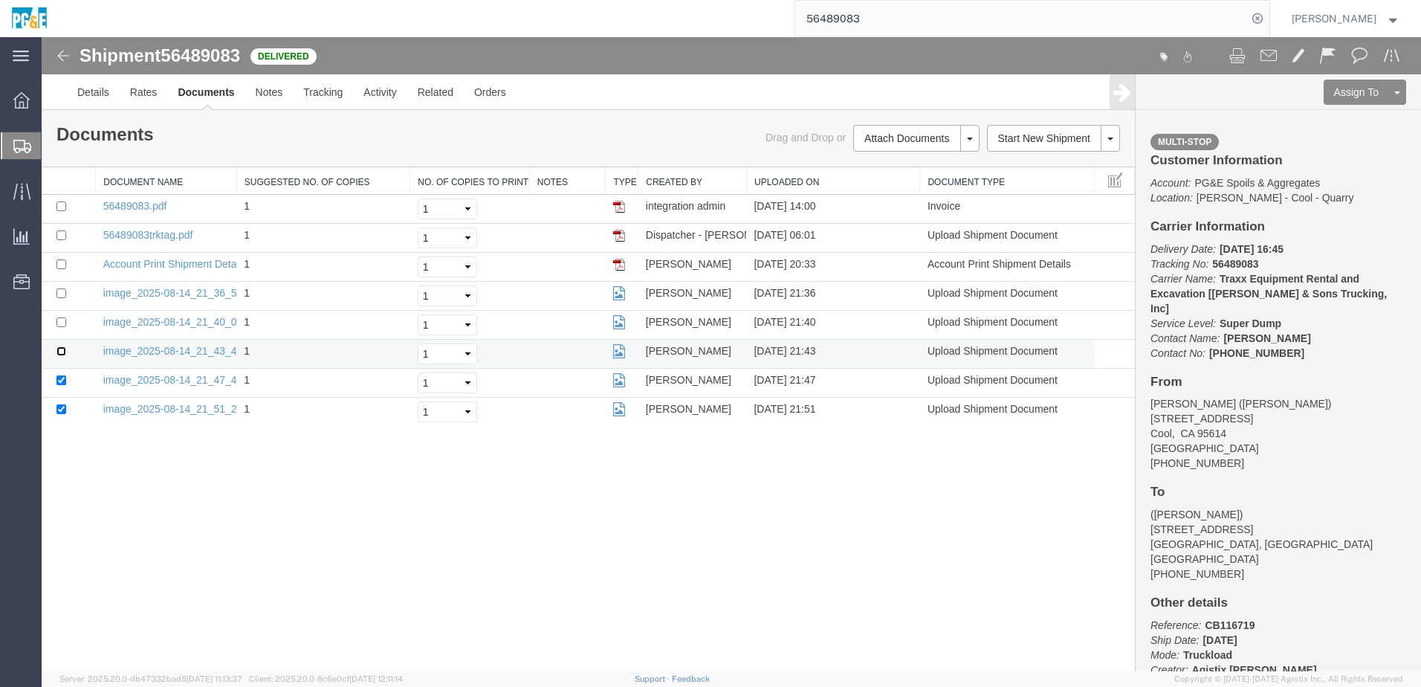
click at [59, 349] on input "checkbox" at bounding box center [61, 351] width 10 height 10
checkbox input "true"
click at [59, 325] on input "checkbox" at bounding box center [61, 322] width 10 height 10
checkbox input "true"
click at [59, 294] on input "checkbox" at bounding box center [61, 293] width 10 height 10
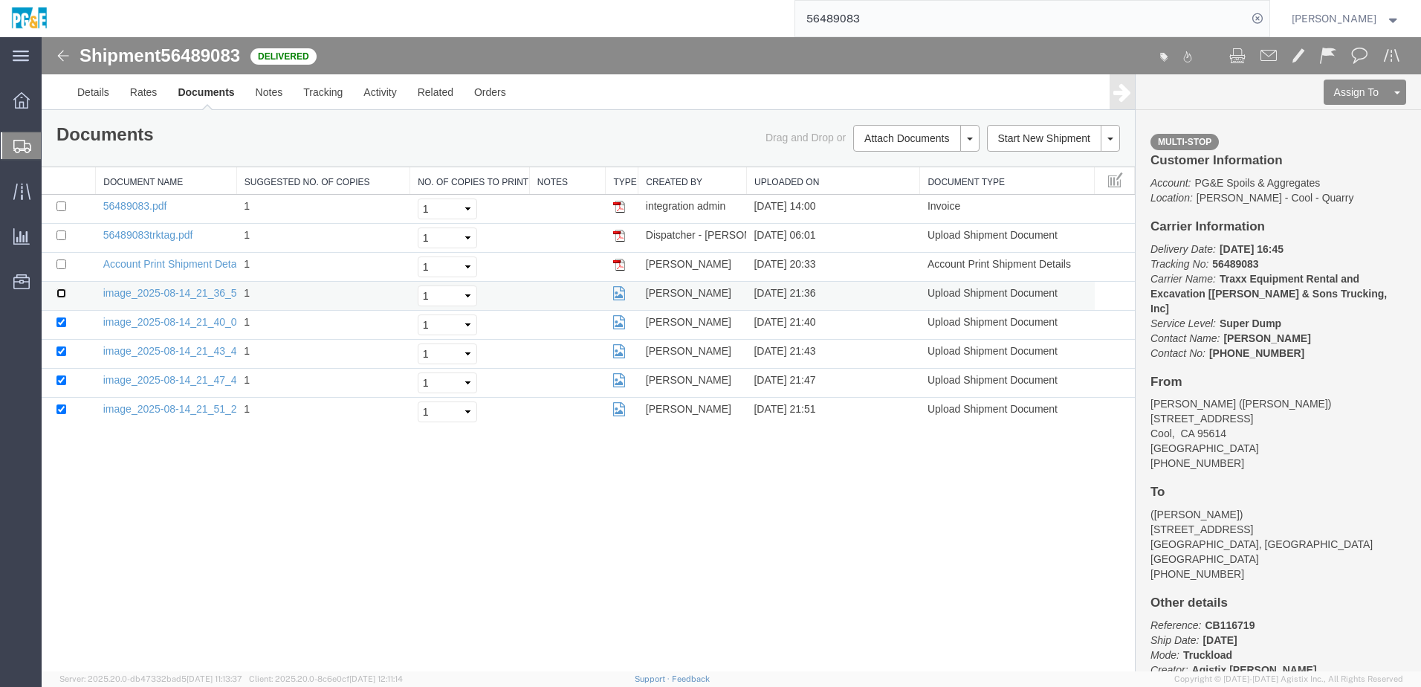
checkbox input "true"
click at [56, 239] on input "checkbox" at bounding box center [61, 235] width 10 height 10
checkbox input "true"
click at [62, 207] on input "checkbox" at bounding box center [61, 206] width 10 height 10
checkbox input "true"
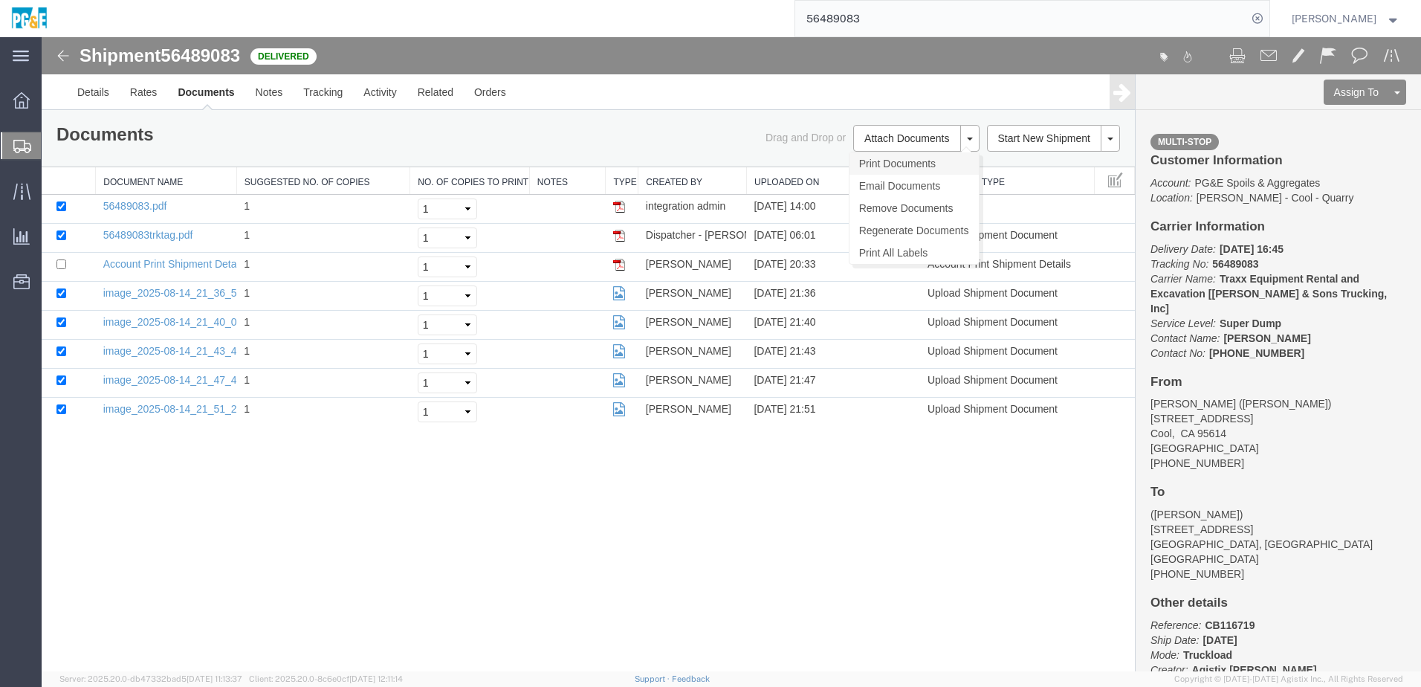
click at [895, 155] on link "Print Documents" at bounding box center [914, 163] width 129 height 22
click at [337, 97] on link "Tracking" at bounding box center [323, 92] width 60 height 36
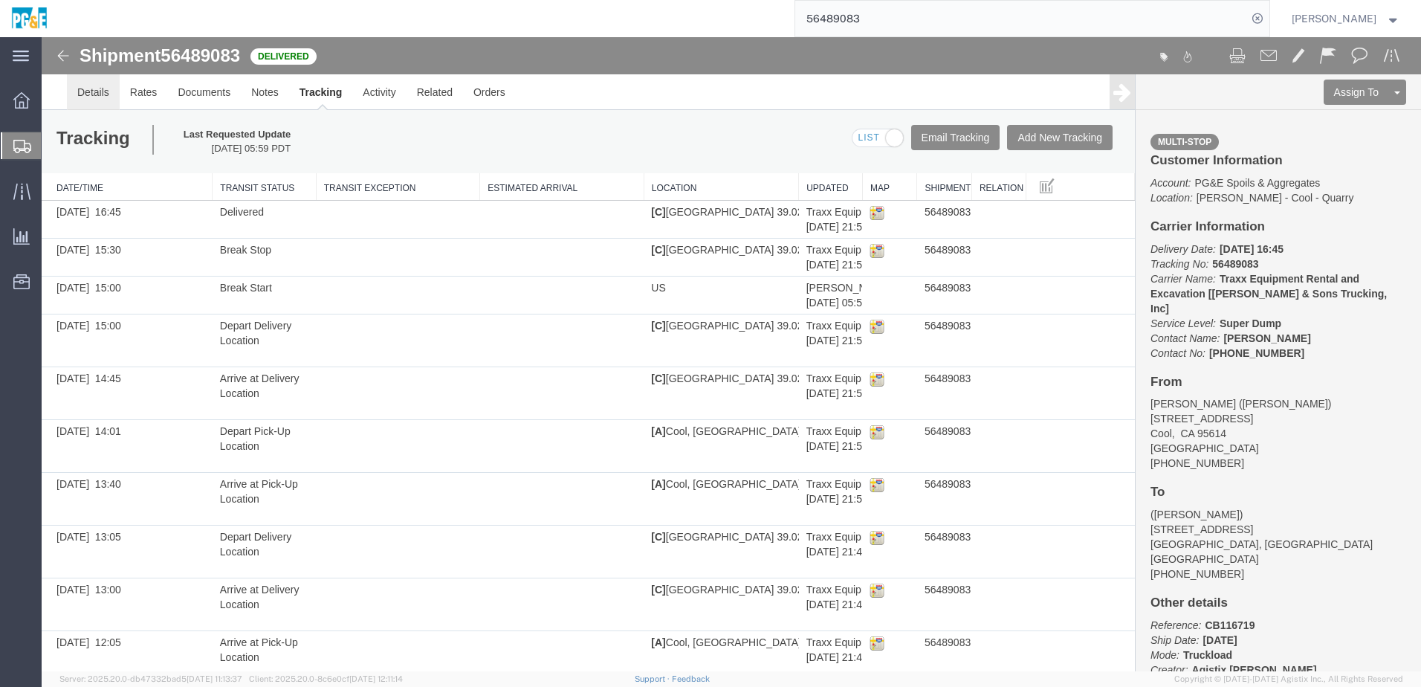
click at [100, 92] on link "Details" at bounding box center [93, 92] width 53 height 36
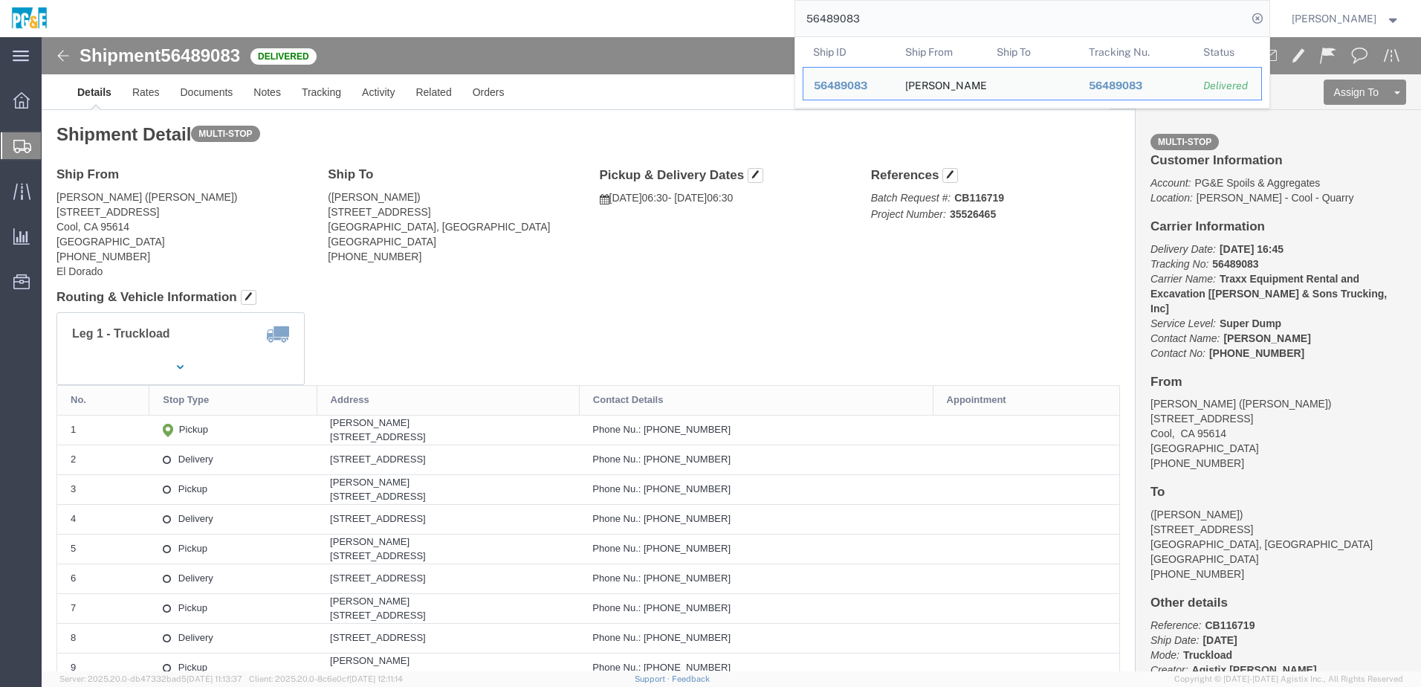
click at [855, 17] on input "56489083" at bounding box center [1021, 19] width 452 height 36
paste input "search"
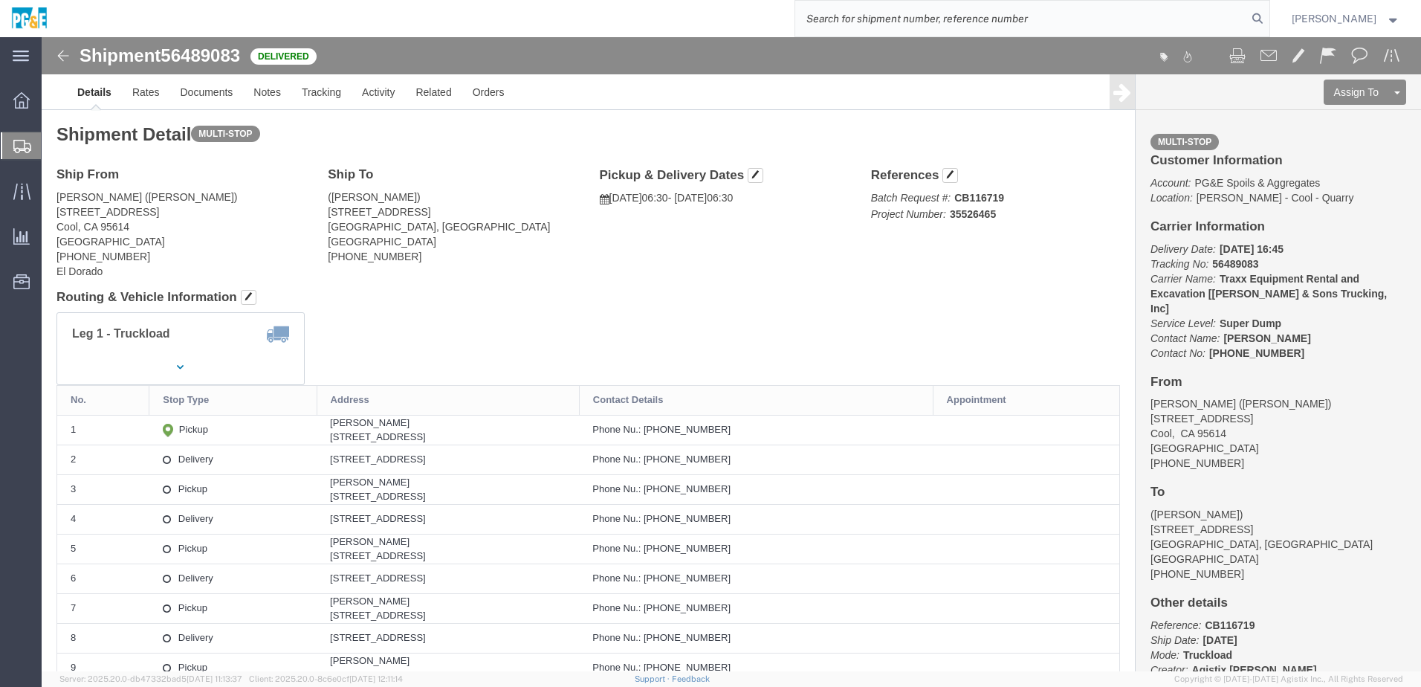
click at [929, 15] on input "search" at bounding box center [1021, 19] width 452 height 36
paste input "56494467"
type input "56494467"
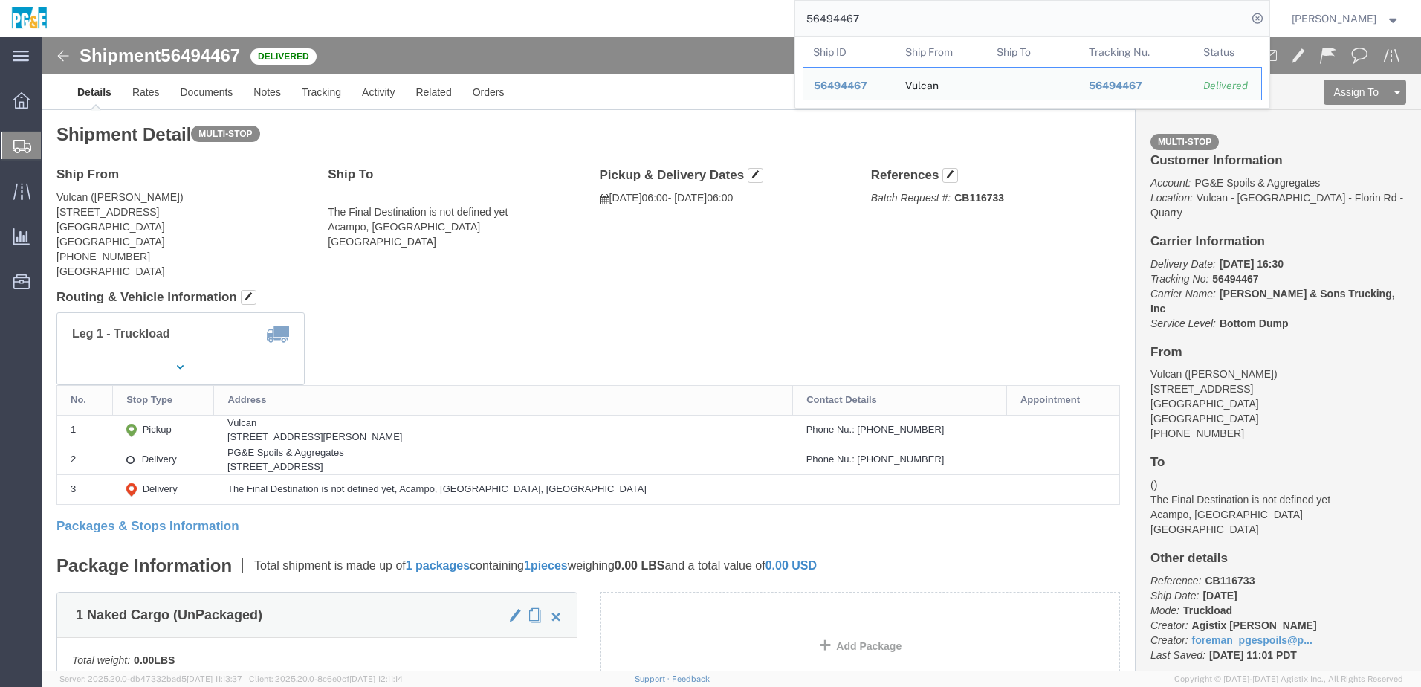
click div "Ship To The Final Destination is not defined yet Acampo, [GEOGRAPHIC_DATA] [GEO…"
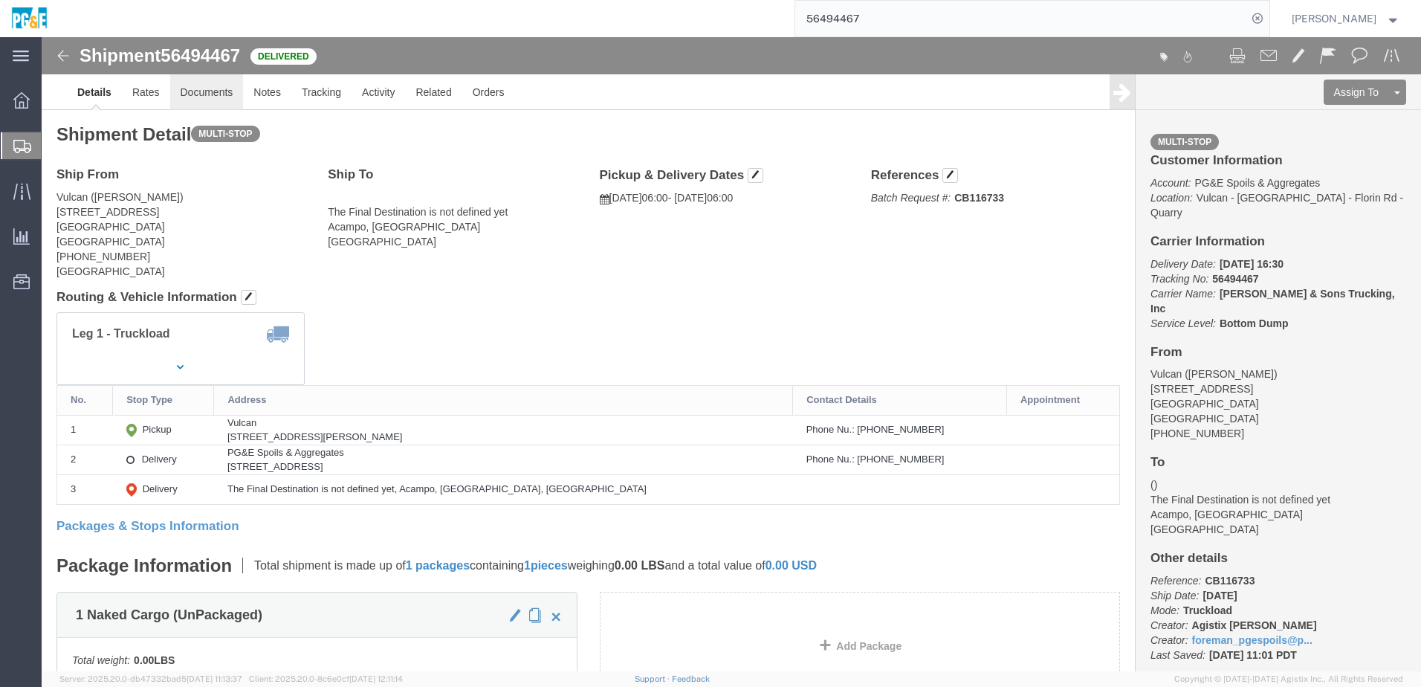
click link "Documents"
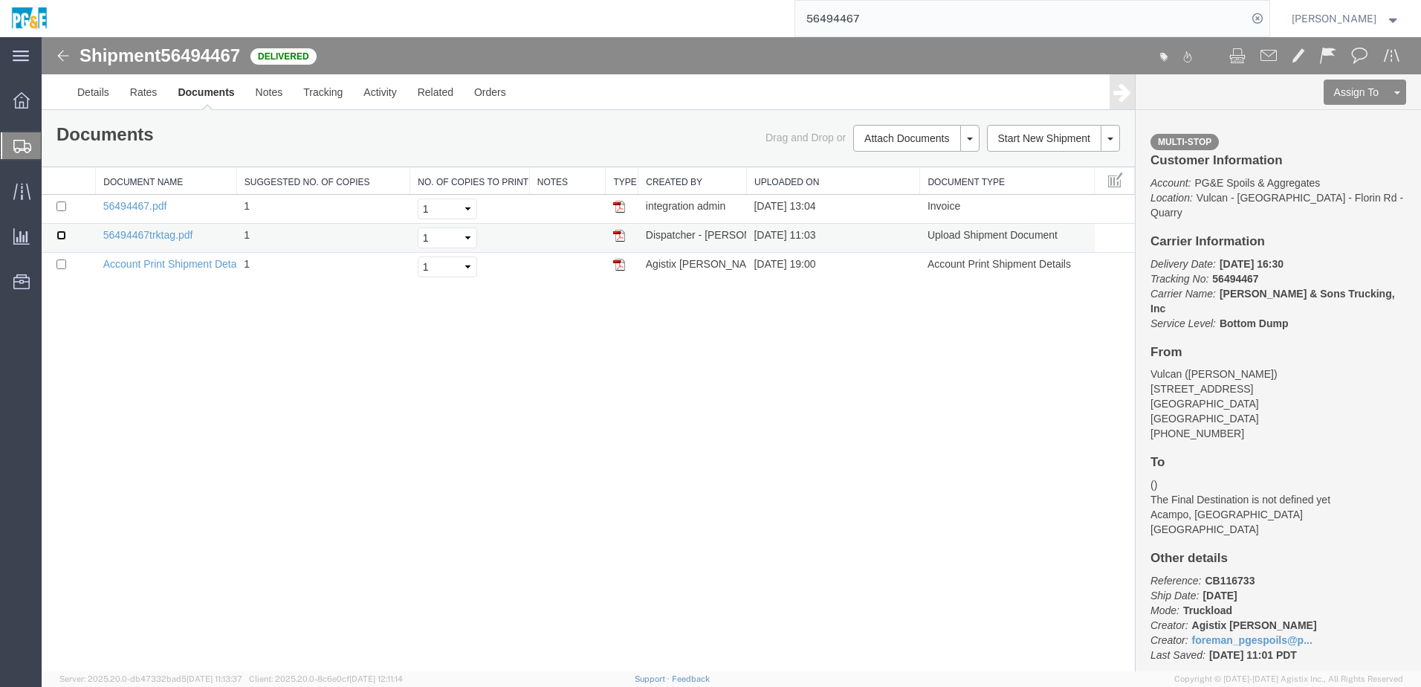
click at [62, 233] on input "checkbox" at bounding box center [61, 235] width 10 height 10
checkbox input "true"
click at [58, 206] on input "checkbox" at bounding box center [61, 206] width 10 height 10
checkbox input "true"
click at [887, 165] on link "Print Documents" at bounding box center [914, 163] width 129 height 22
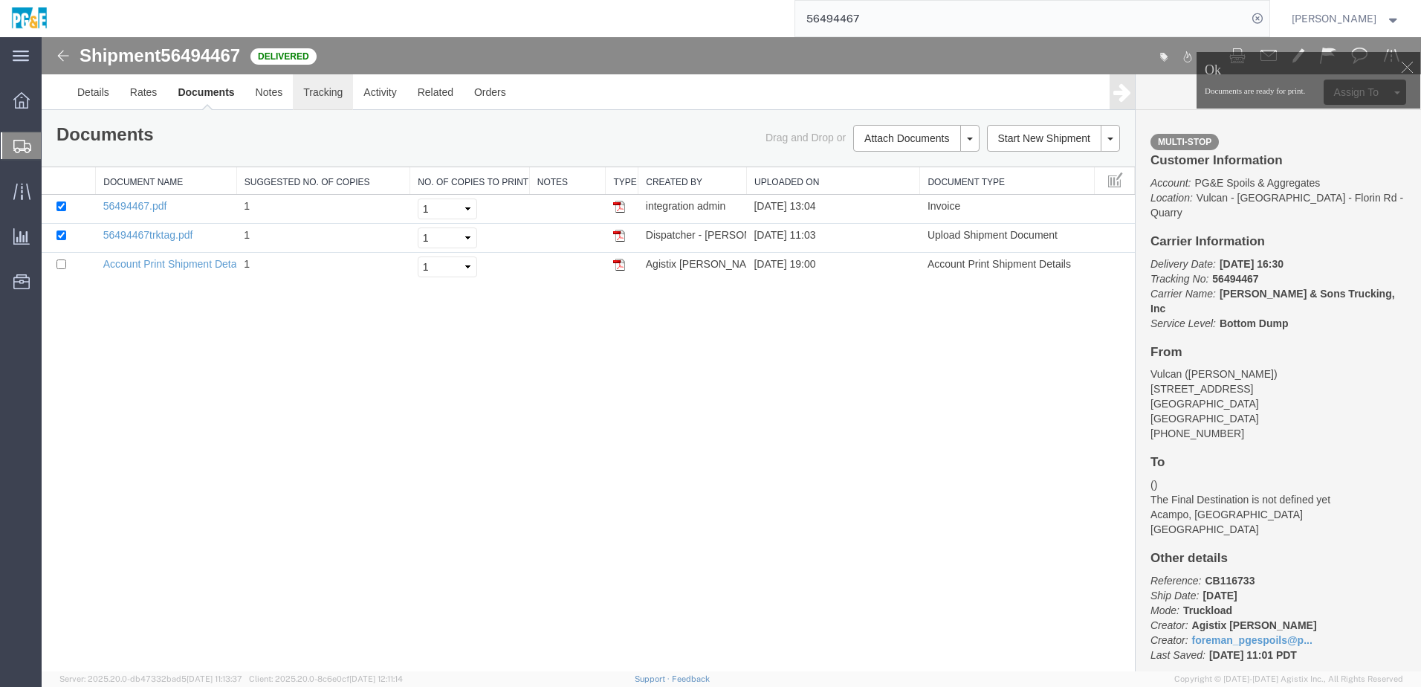
click at [322, 94] on link "Tracking" at bounding box center [323, 92] width 60 height 36
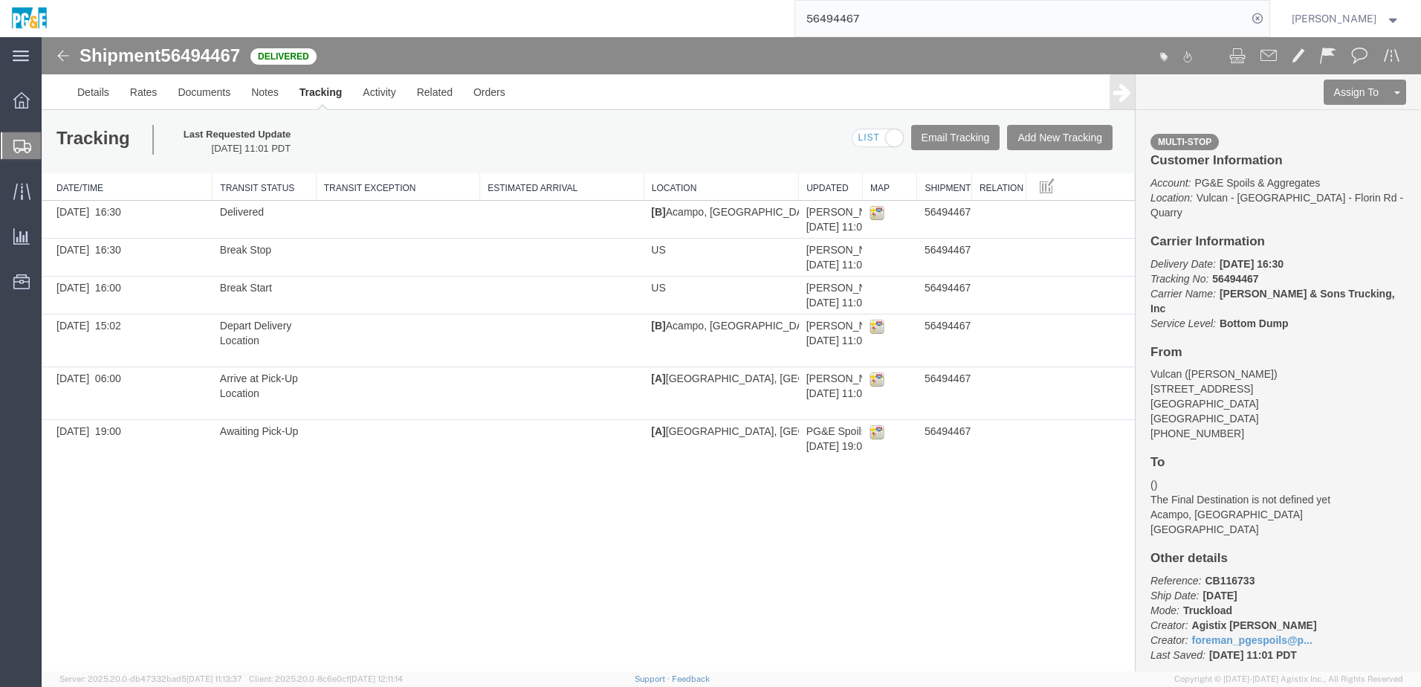
click at [838, 21] on input "56494467" at bounding box center [1021, 19] width 452 height 36
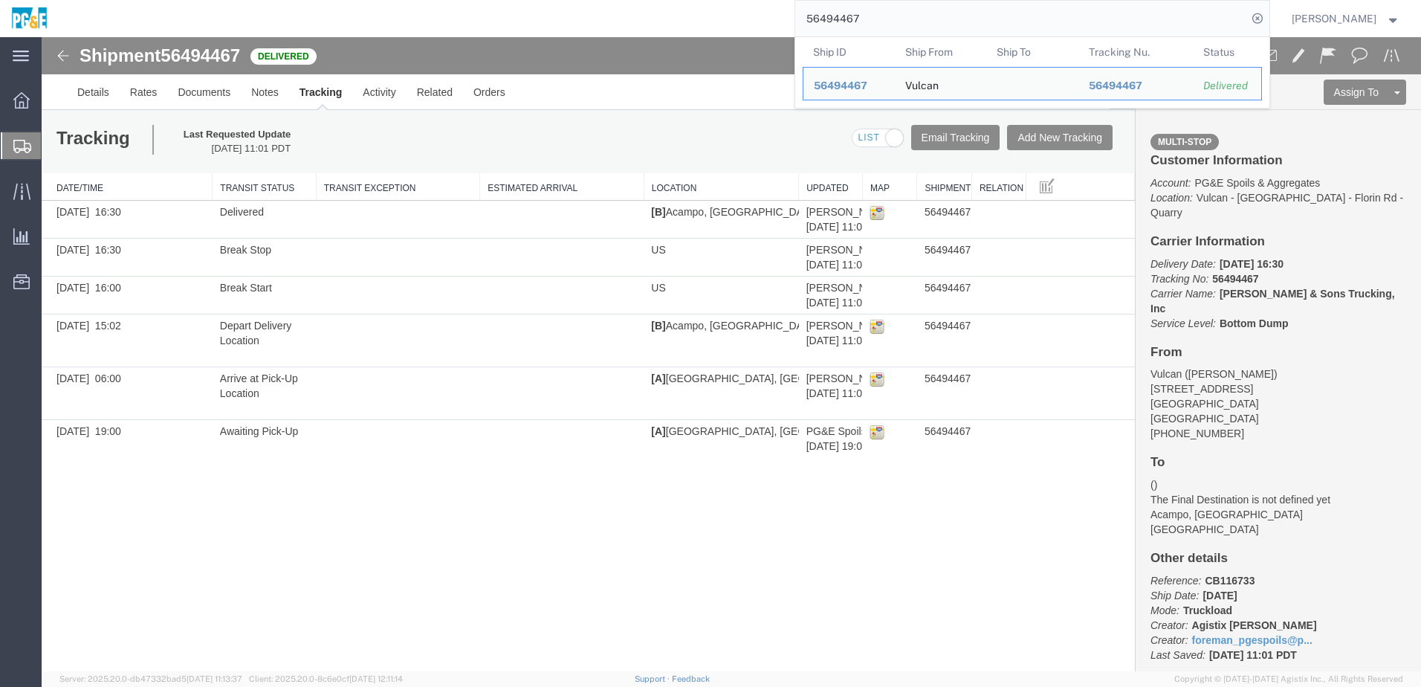
click at [838, 21] on input "56494467" at bounding box center [1021, 19] width 452 height 36
paste input "73"
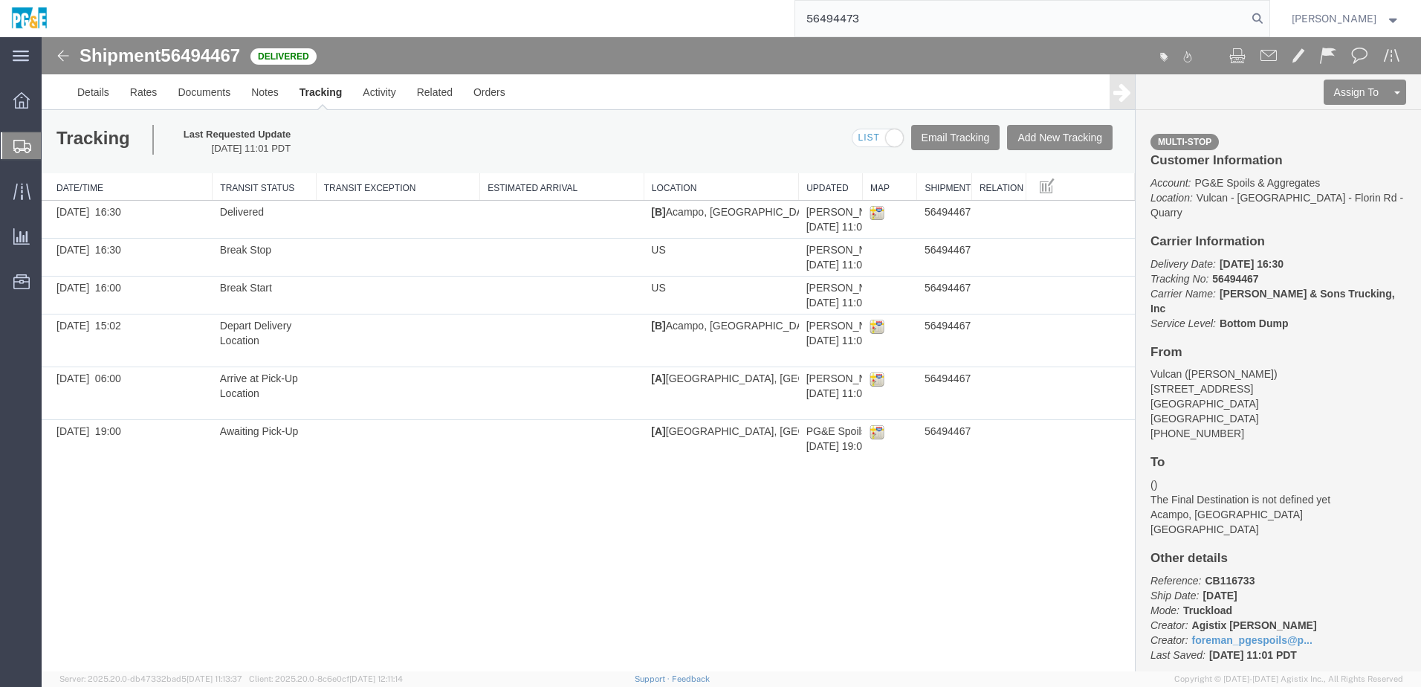
type input "56494473"
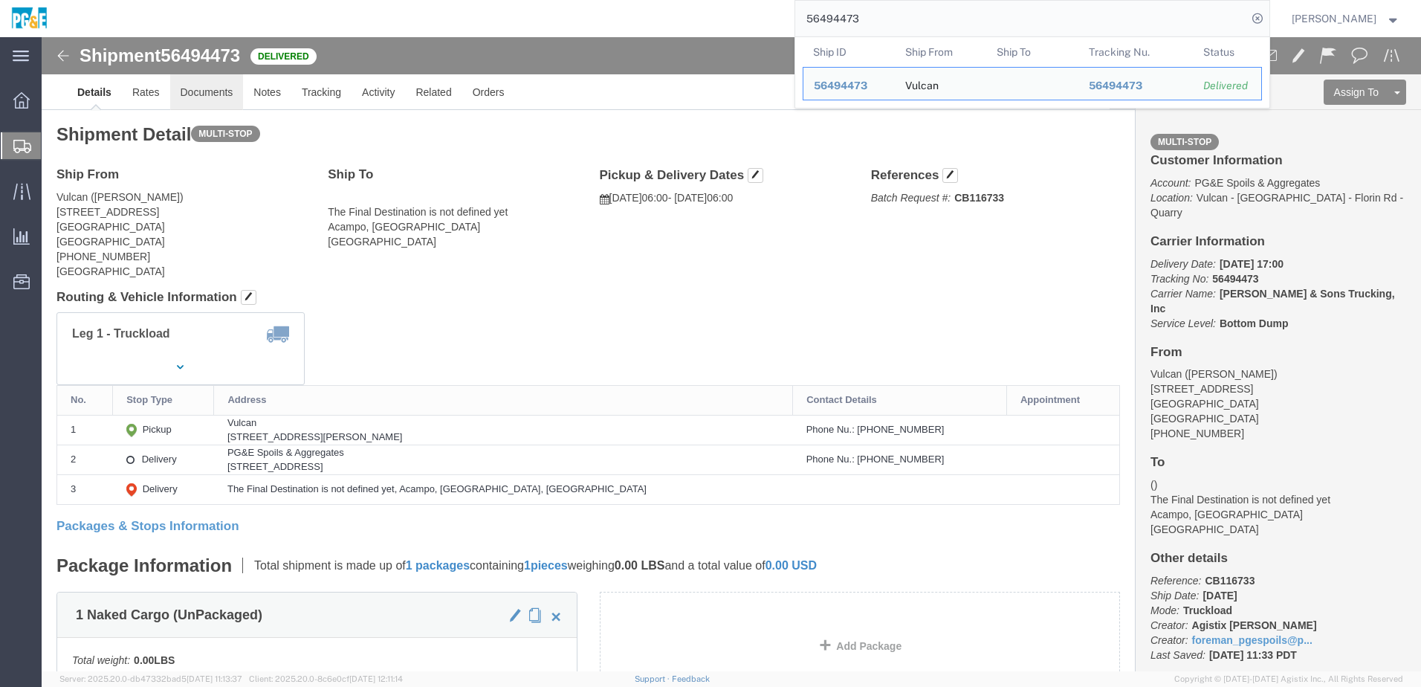
drag, startPoint x: 170, startPoint y: 55, endPoint x: 240, endPoint y: 9, distance: 83.7
click link "Documents"
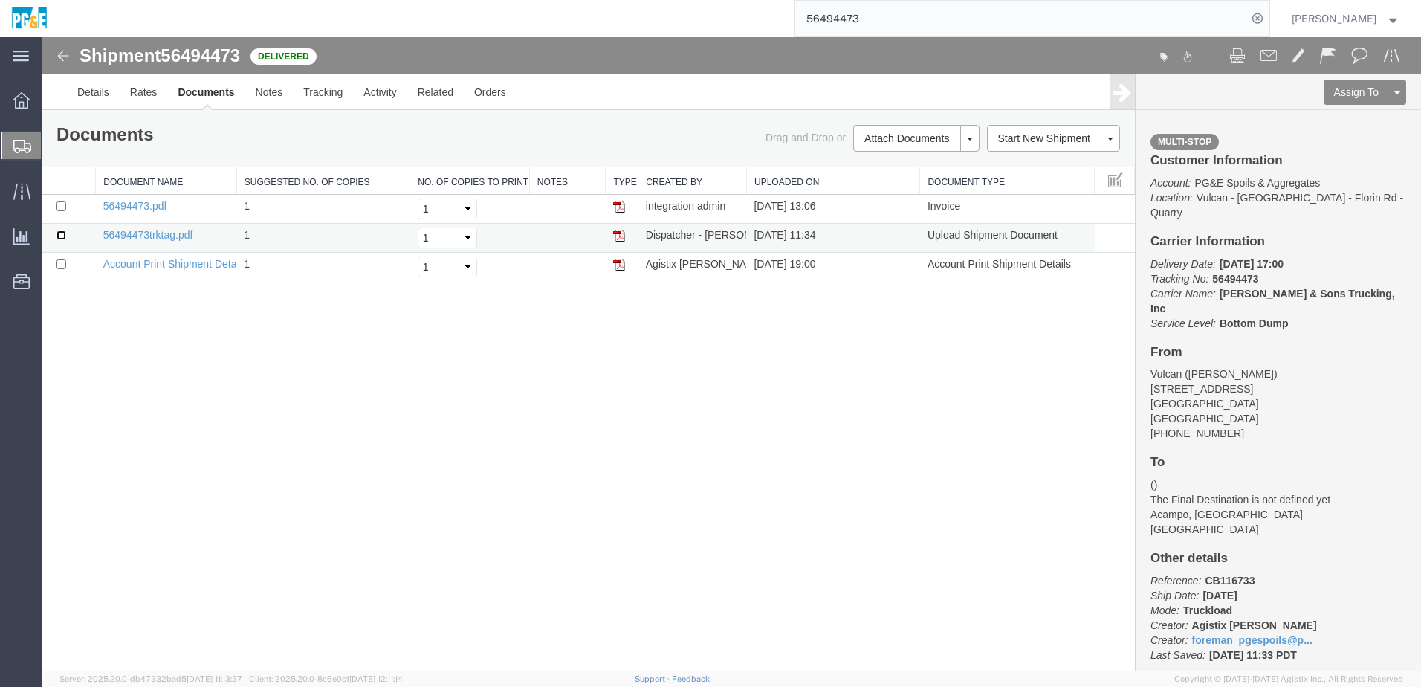
click at [62, 234] on input "checkbox" at bounding box center [61, 235] width 10 height 10
checkbox input "true"
click at [59, 209] on input "checkbox" at bounding box center [61, 206] width 10 height 10
checkbox input "true"
click at [938, 164] on link "Print Documents" at bounding box center [914, 163] width 129 height 22
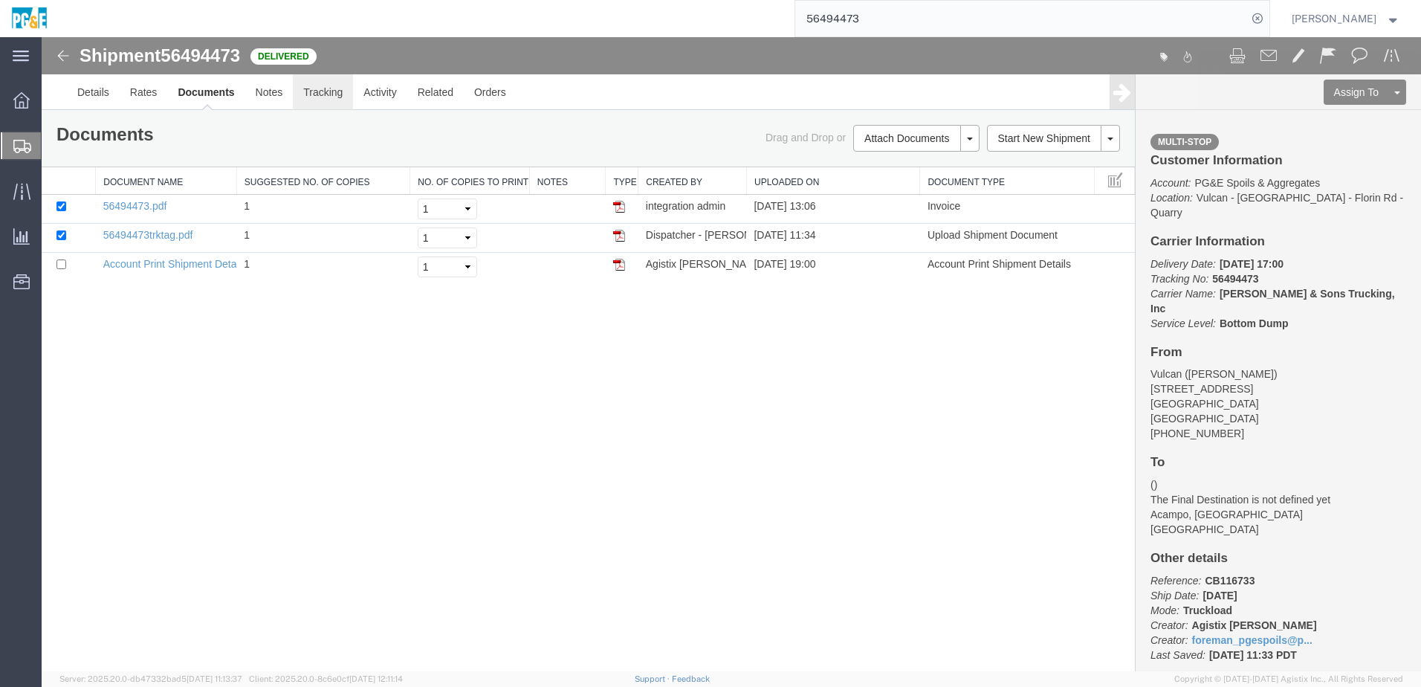
click at [335, 92] on link "Tracking" at bounding box center [323, 92] width 60 height 36
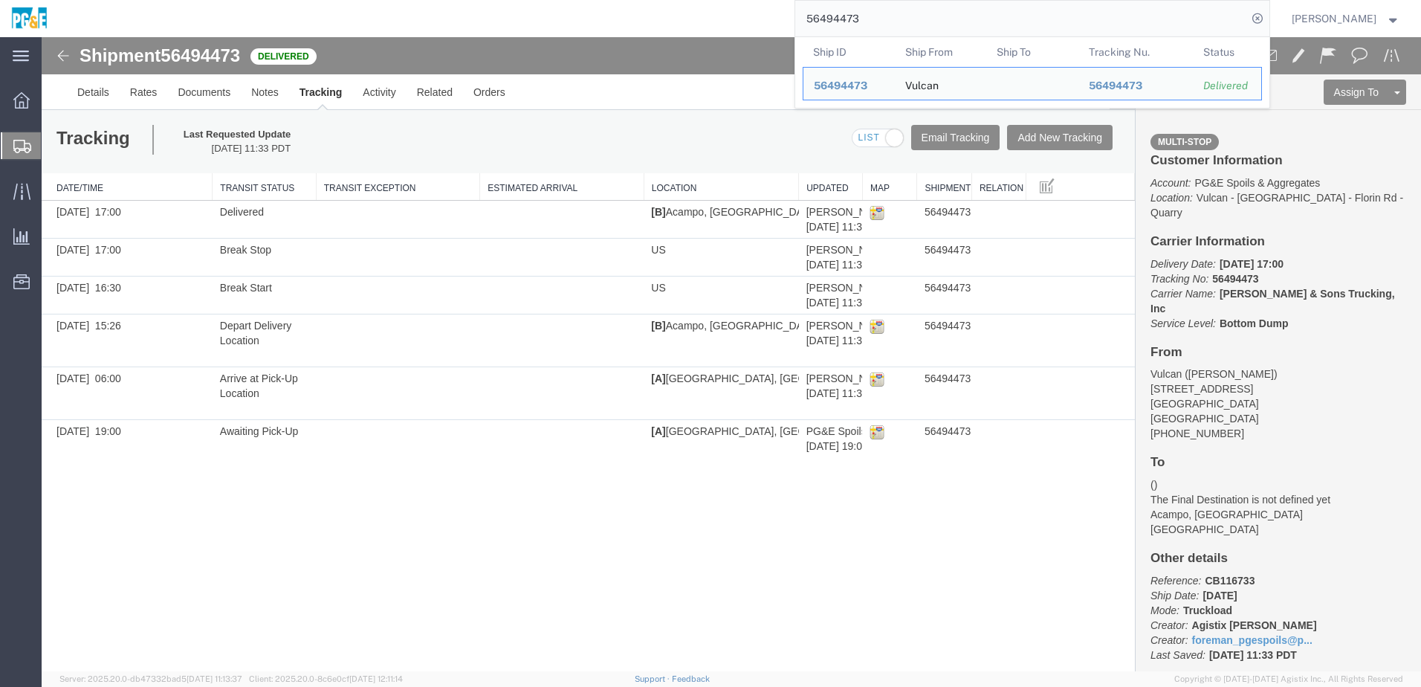
click at [863, 11] on input "56494473" at bounding box center [1021, 19] width 452 height 36
paste input "search"
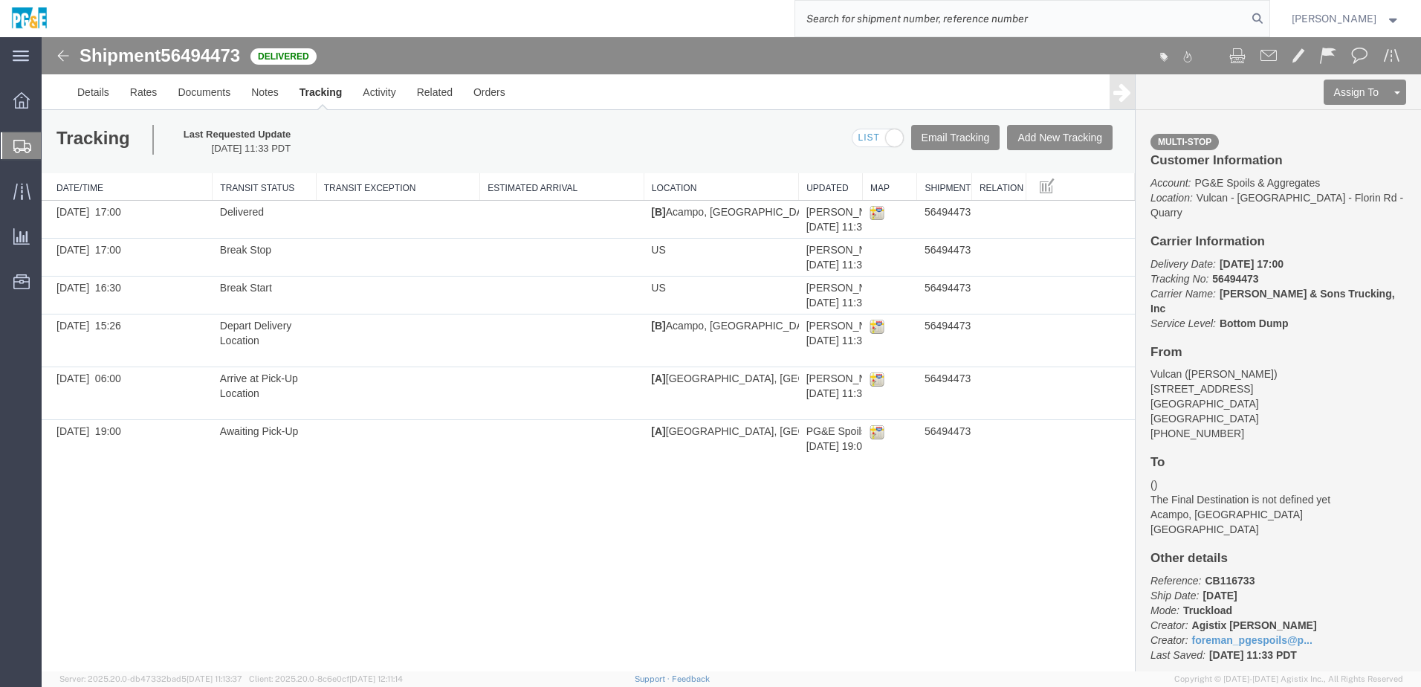
click at [959, 30] on input "search" at bounding box center [1021, 19] width 452 height 36
paste input "56528957"
type input "56528957"
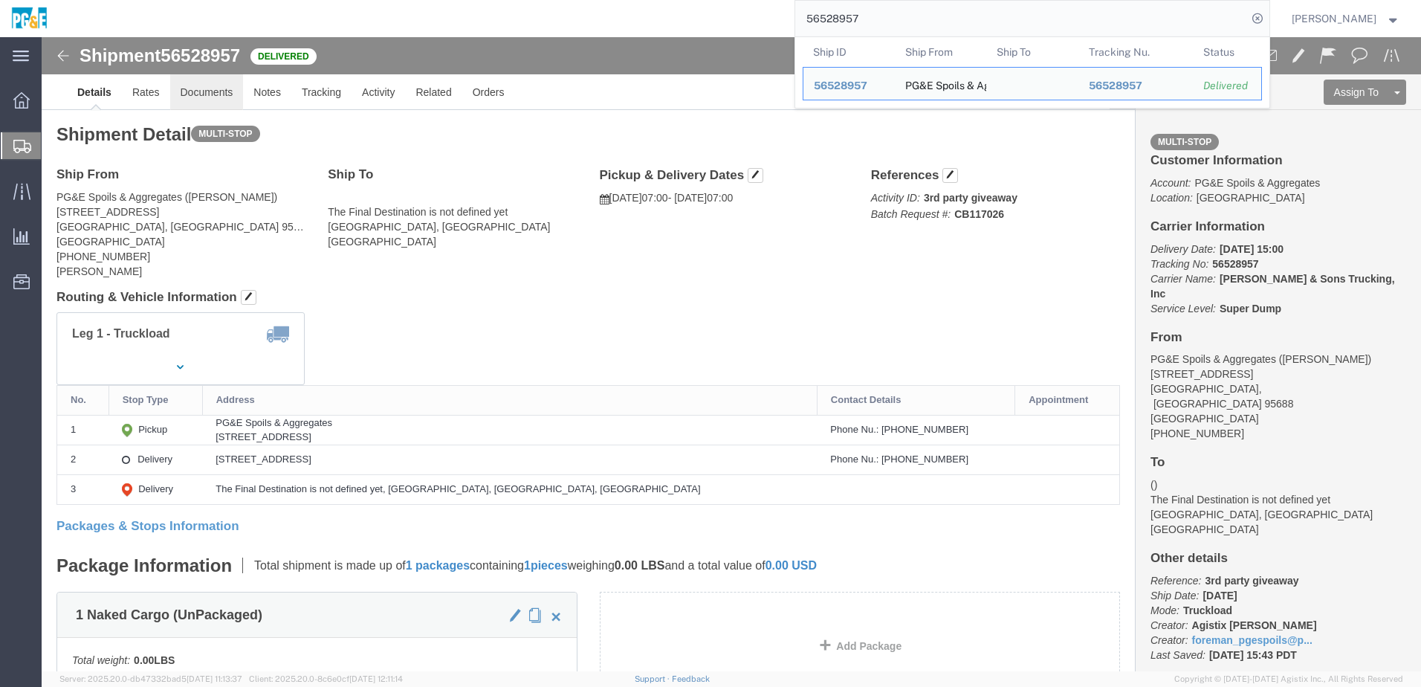
click link "Documents"
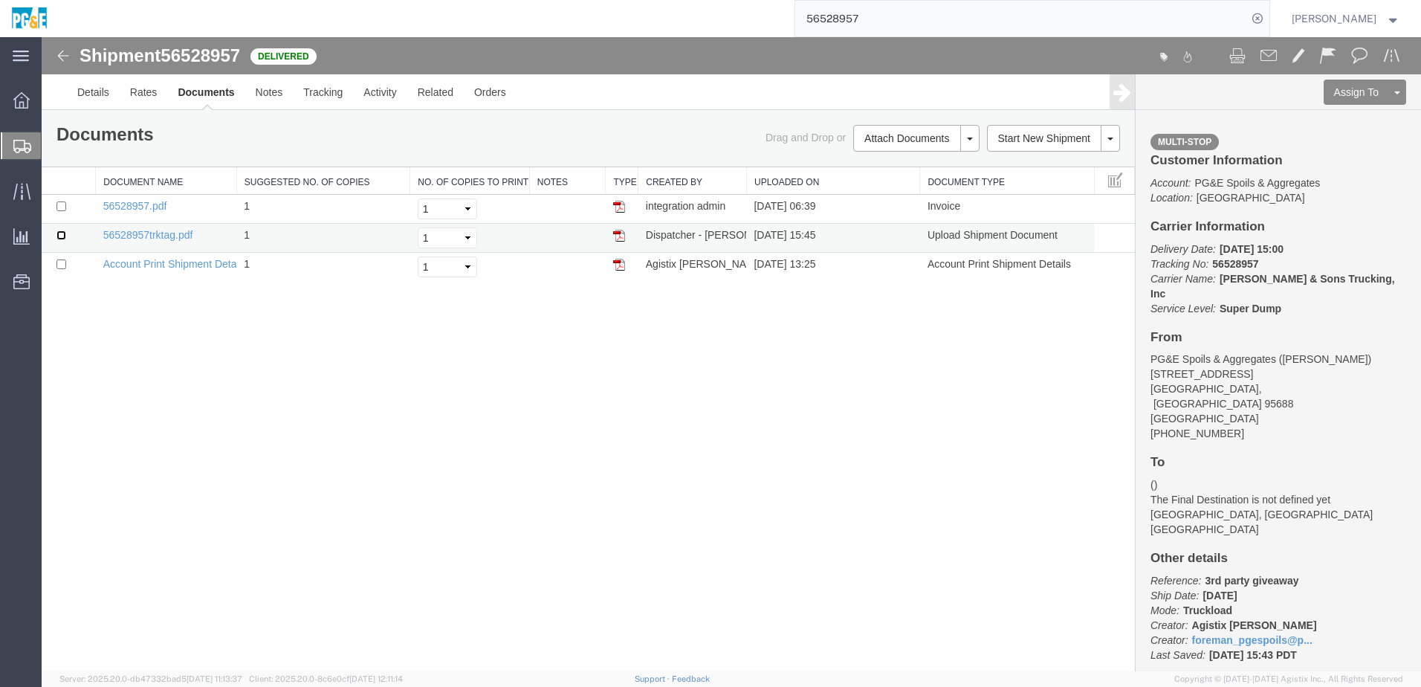
click at [61, 233] on input "checkbox" at bounding box center [61, 235] width 10 height 10
checkbox input "true"
click at [58, 203] on input "checkbox" at bounding box center [61, 206] width 10 height 10
checkbox input "true"
click at [898, 161] on link "Print Documents" at bounding box center [914, 163] width 129 height 22
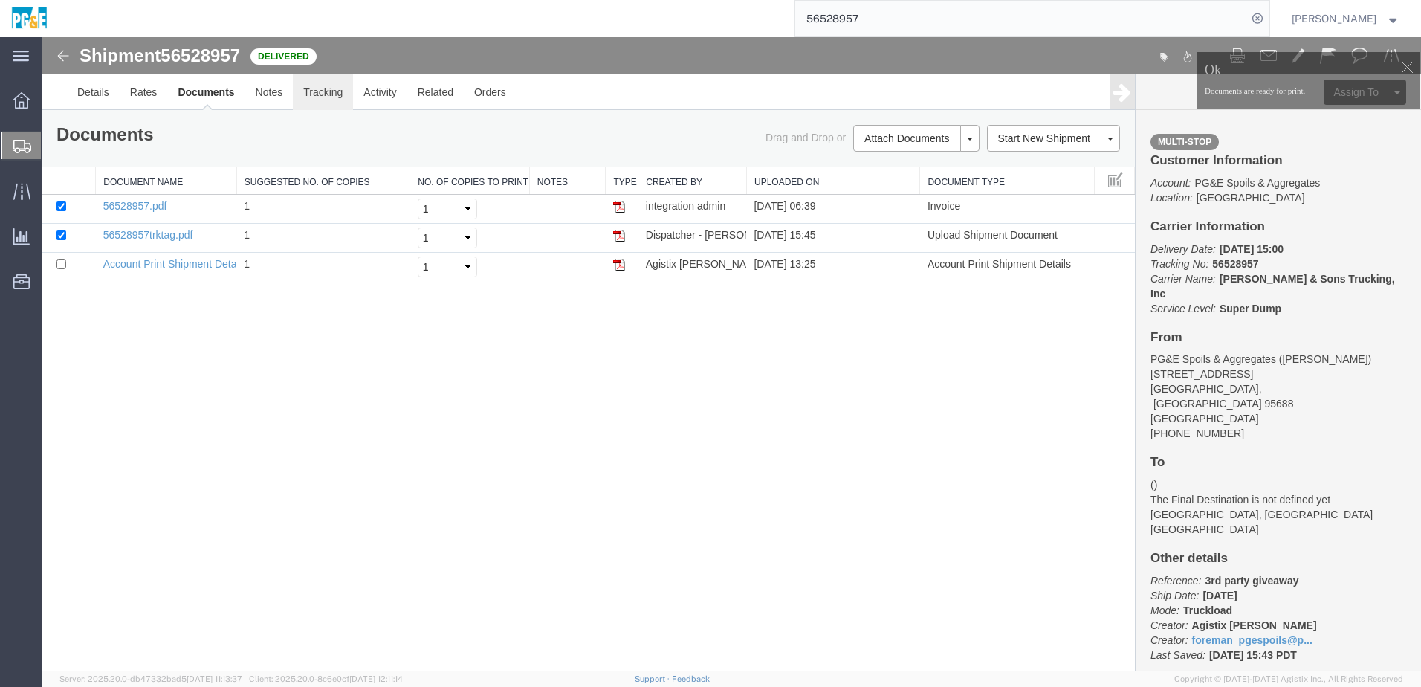
click at [328, 98] on link "Tracking" at bounding box center [323, 92] width 60 height 36
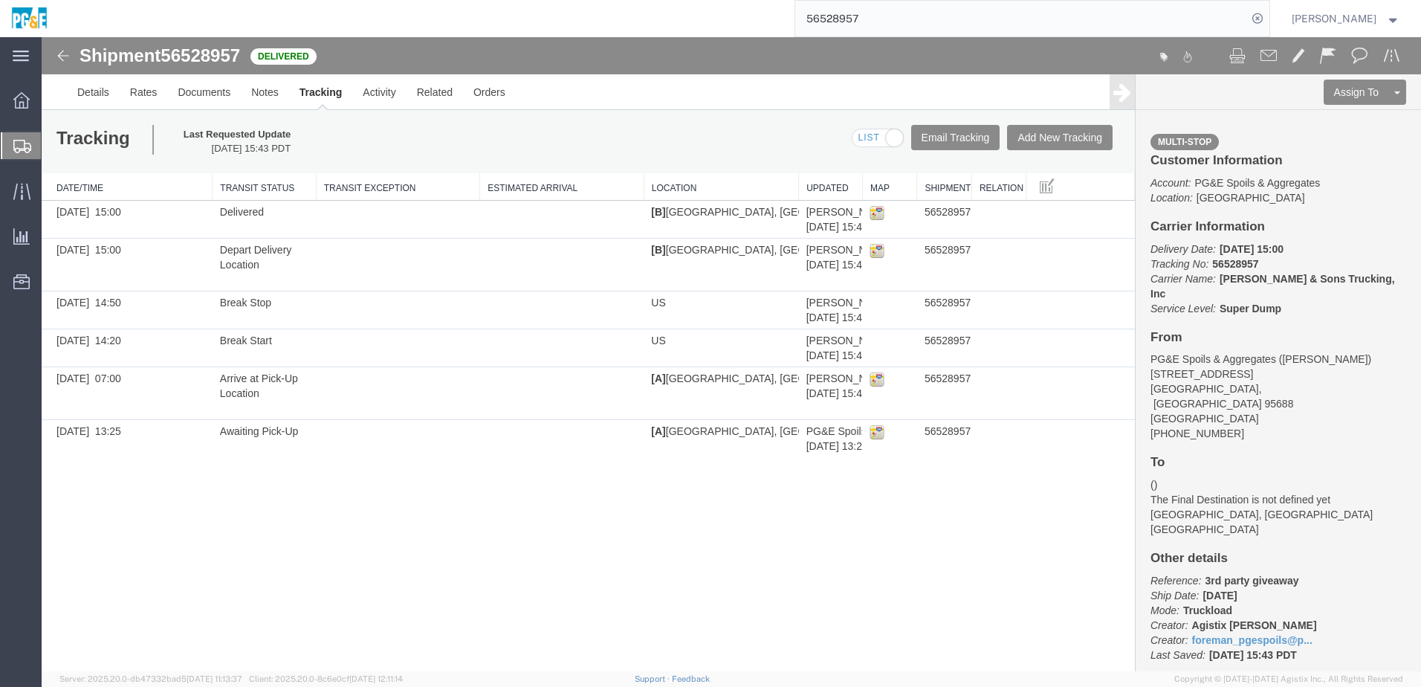
click at [861, 15] on input "56528957" at bounding box center [1021, 19] width 452 height 36
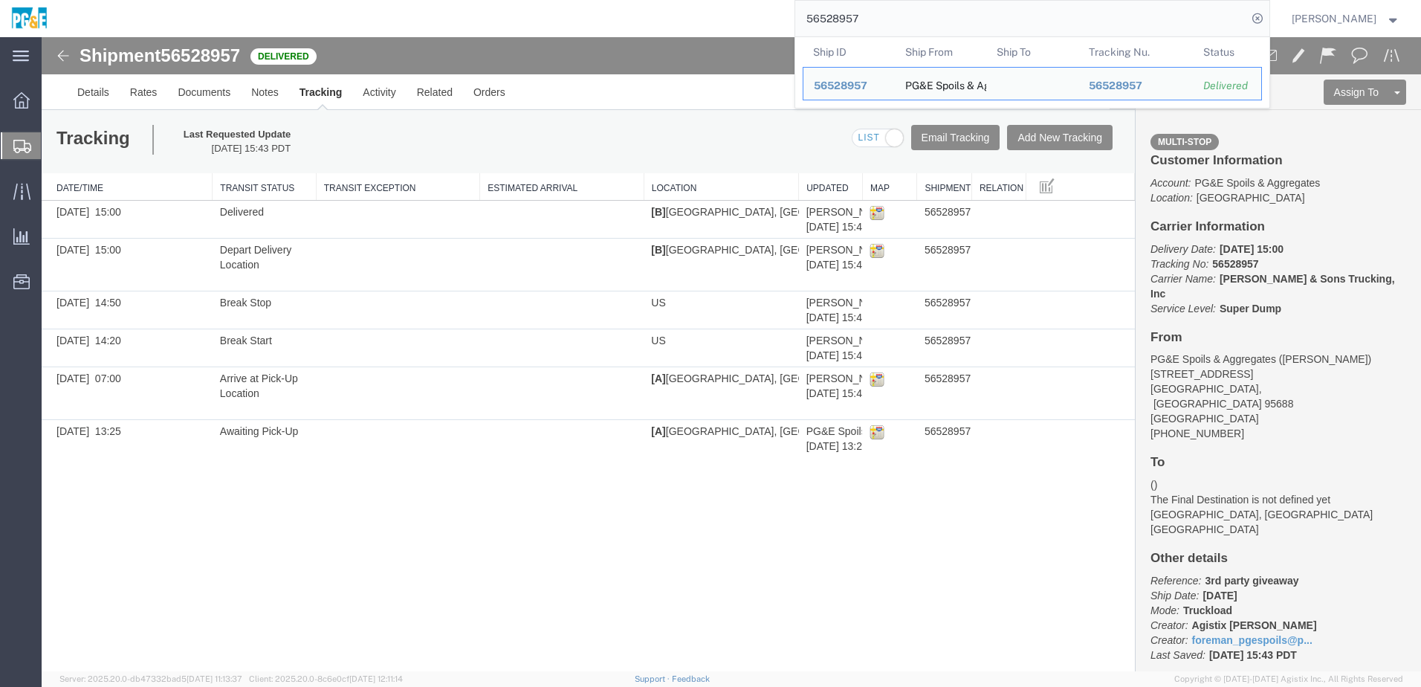
click at [861, 15] on input "56528957" at bounding box center [1021, 19] width 452 height 36
paste input "46708"
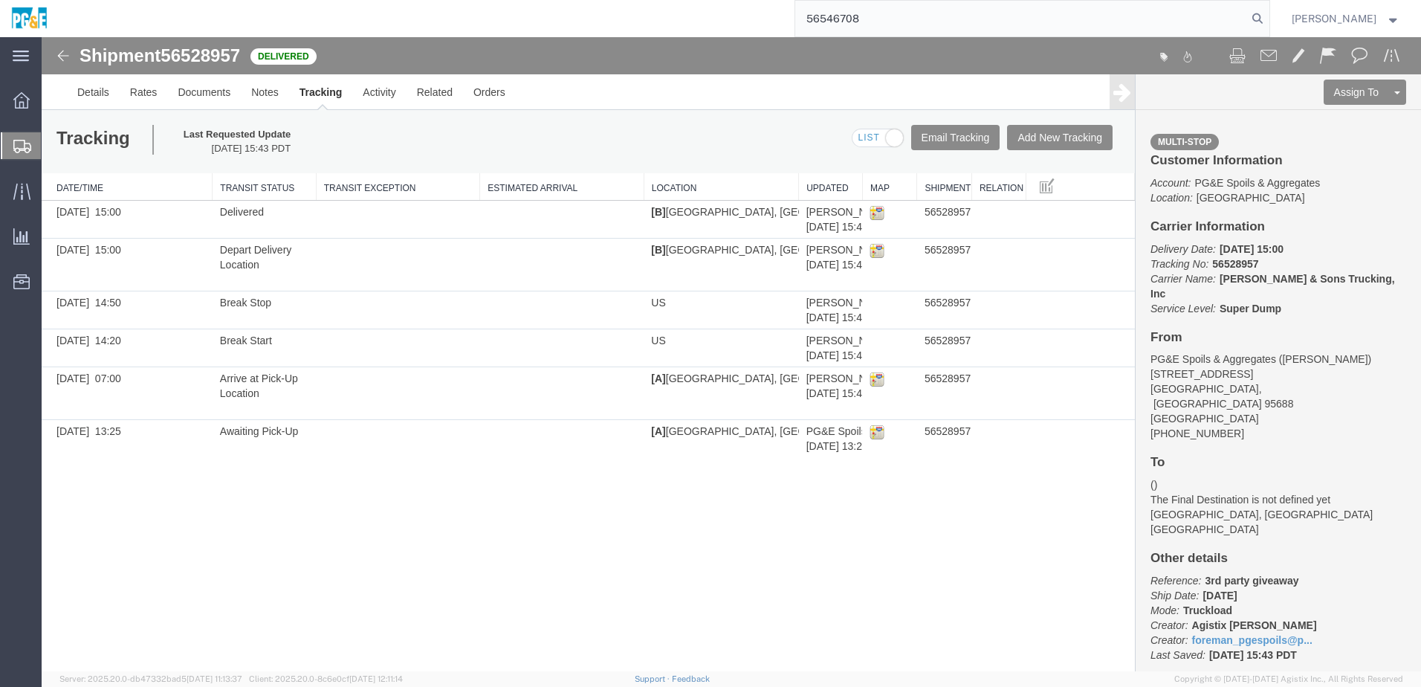
type input "56546708"
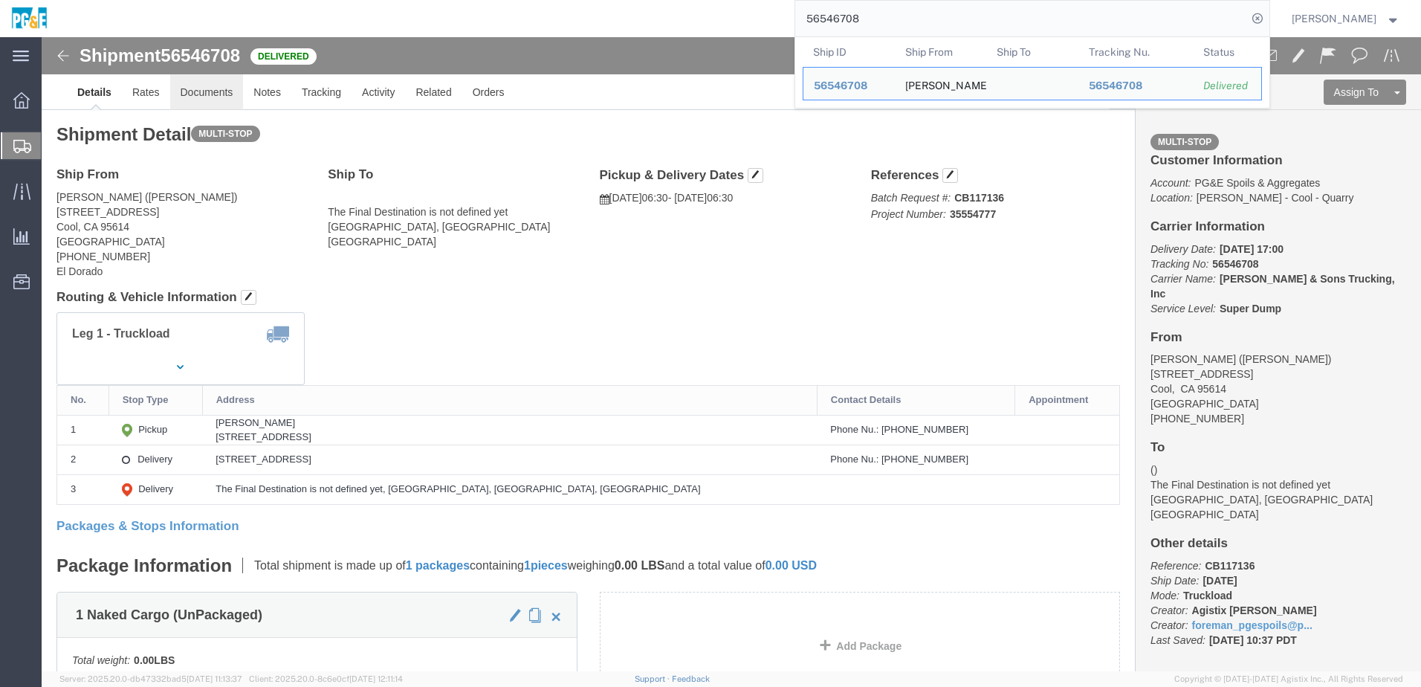
click link "Documents"
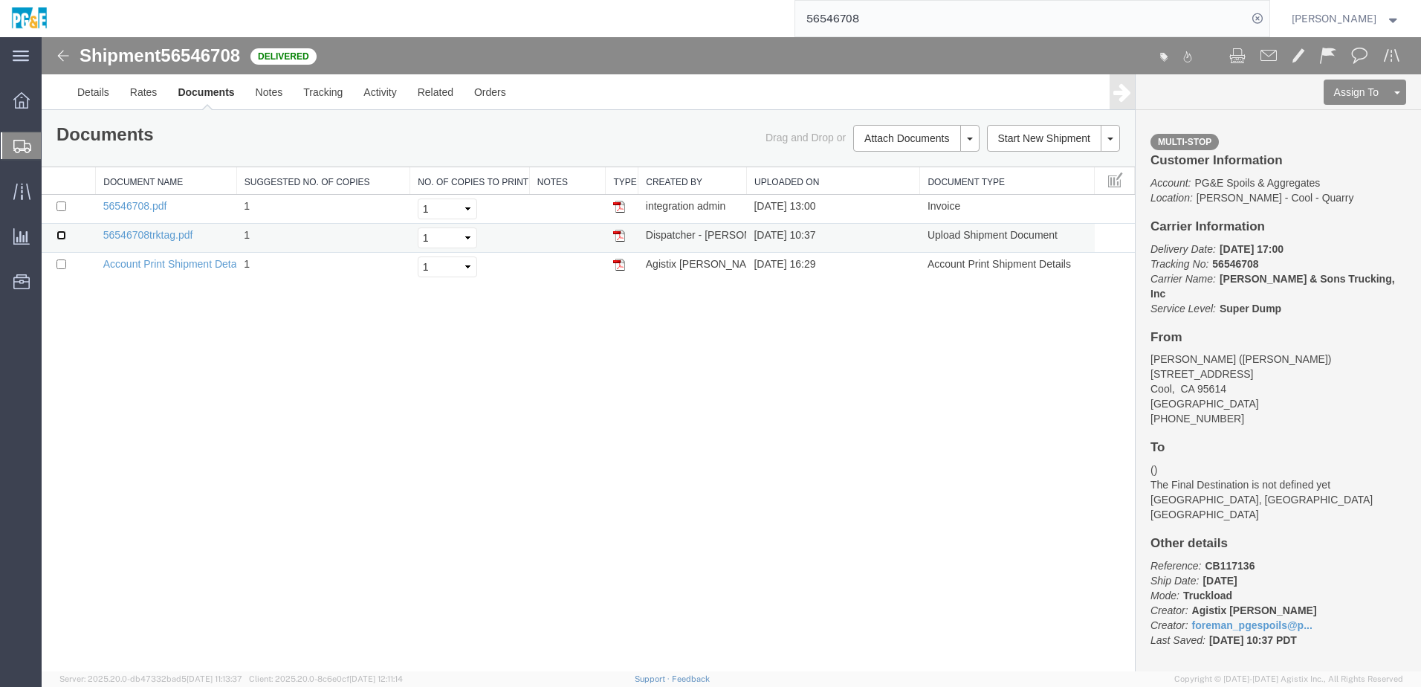
click at [62, 234] on input "checkbox" at bounding box center [61, 235] width 10 height 10
checkbox input "true"
click at [63, 207] on input "checkbox" at bounding box center [61, 206] width 10 height 10
checkbox input "true"
click at [878, 161] on link "Print Documents" at bounding box center [914, 163] width 129 height 22
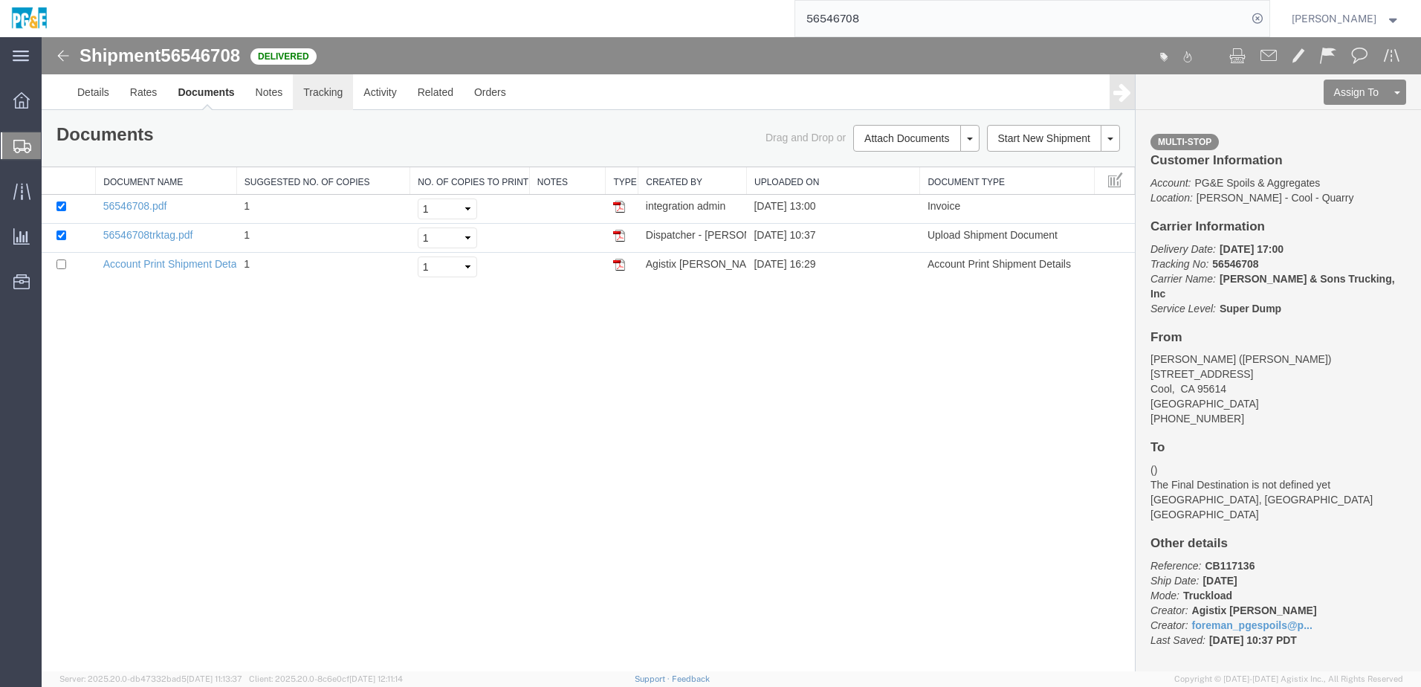
click at [338, 104] on link "Tracking" at bounding box center [323, 92] width 60 height 36
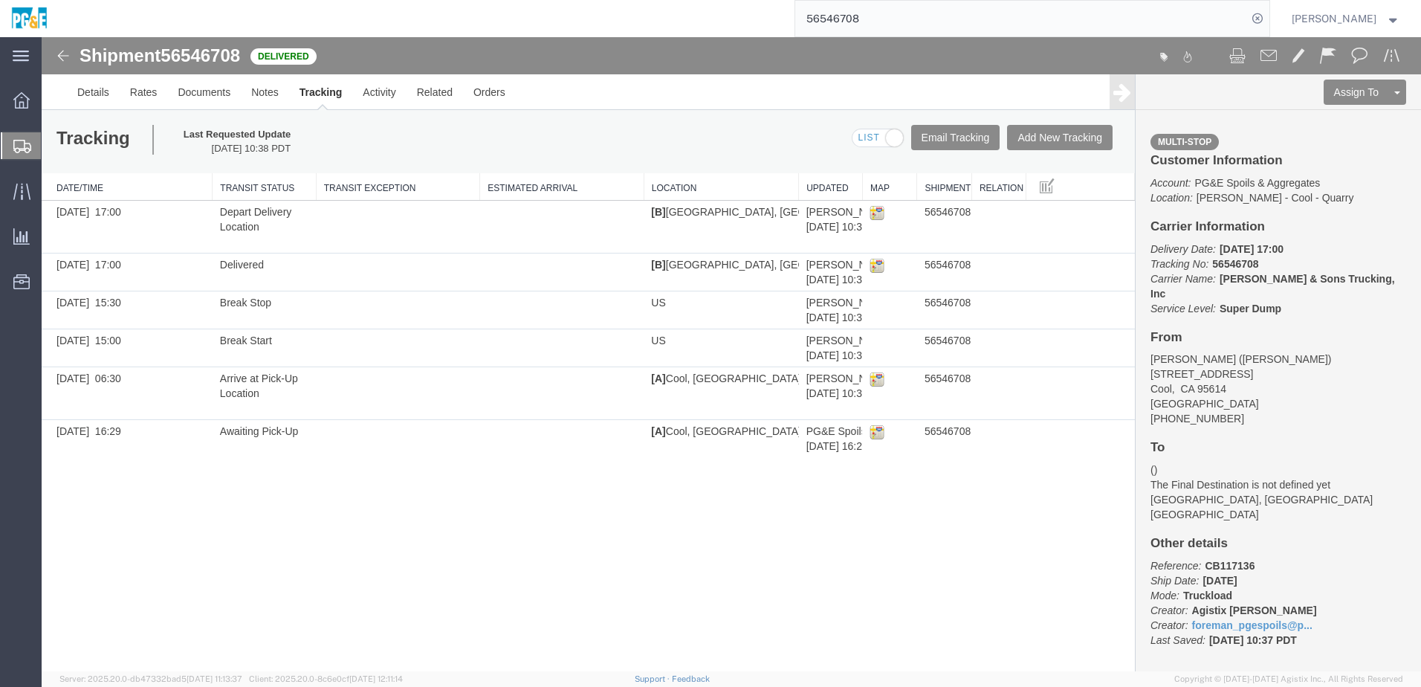
click at [845, 22] on input "56546708" at bounding box center [1021, 19] width 452 height 36
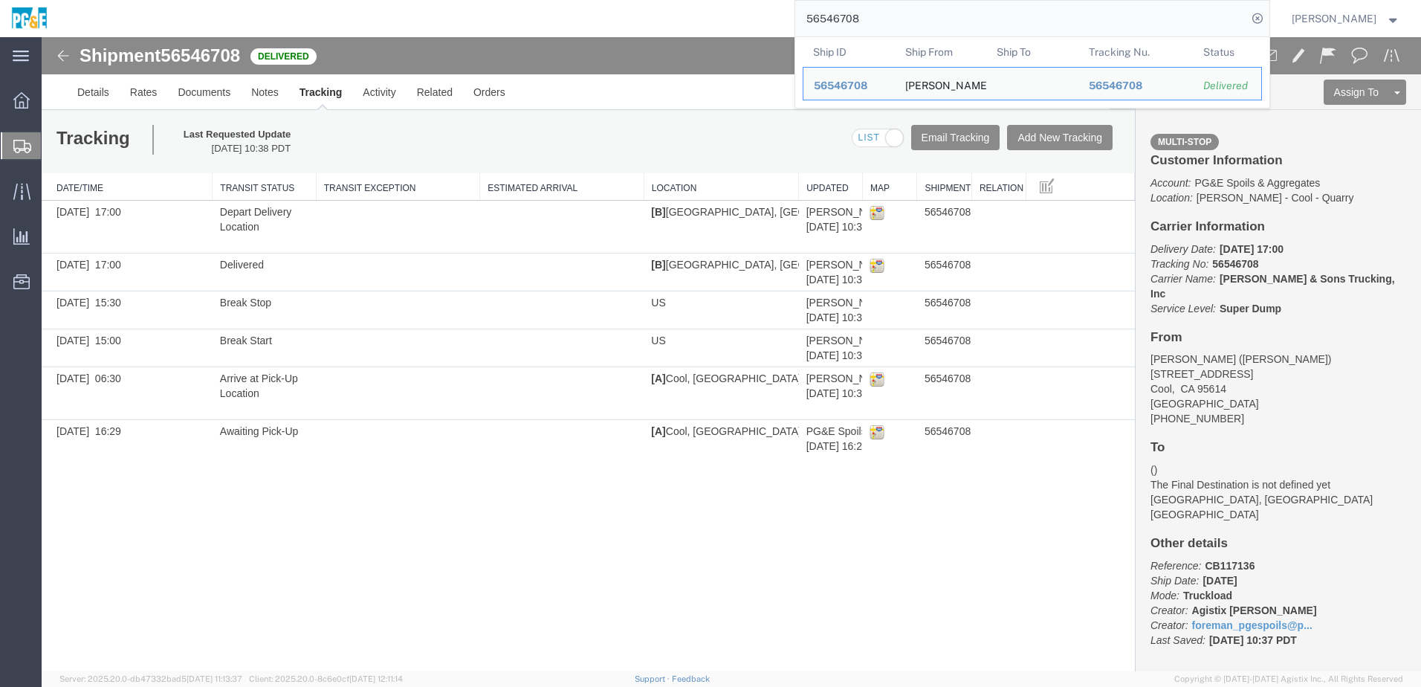
click at [845, 22] on input "56546708" at bounding box center [1021, 19] width 452 height 36
paste input "494475"
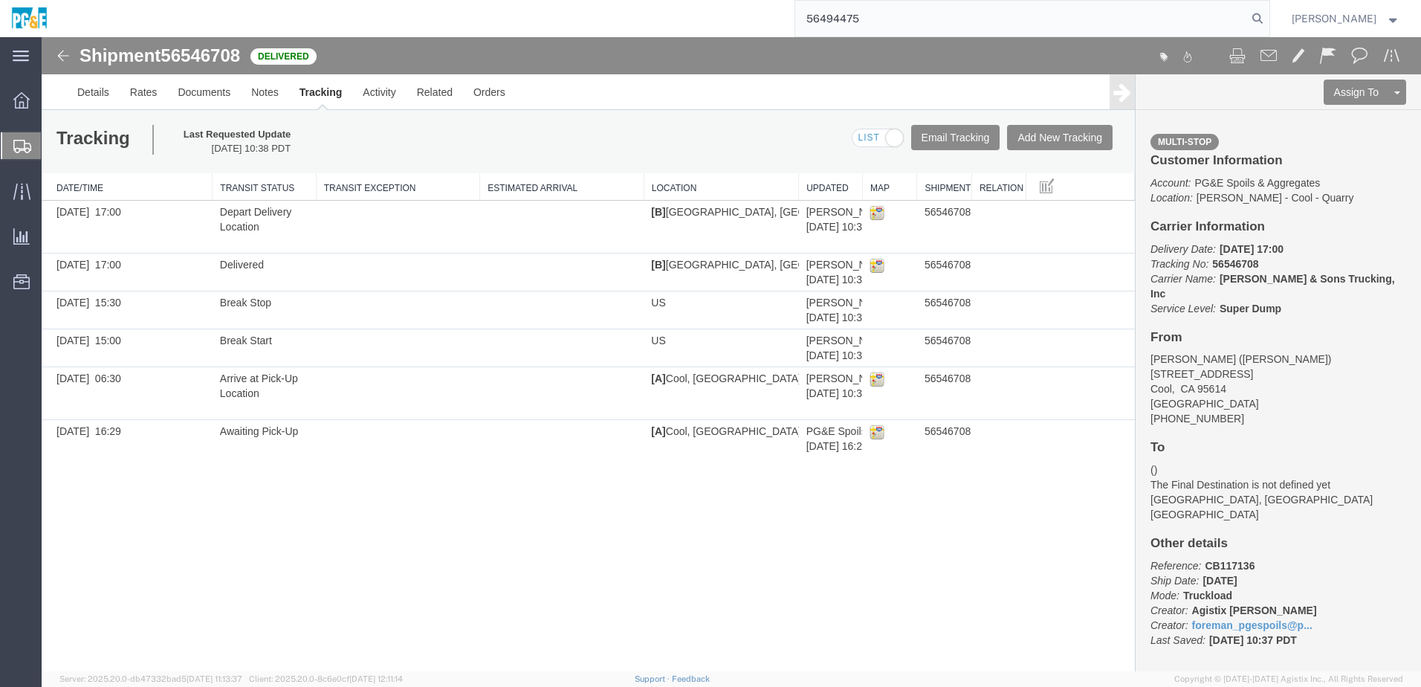
type input "56494475"
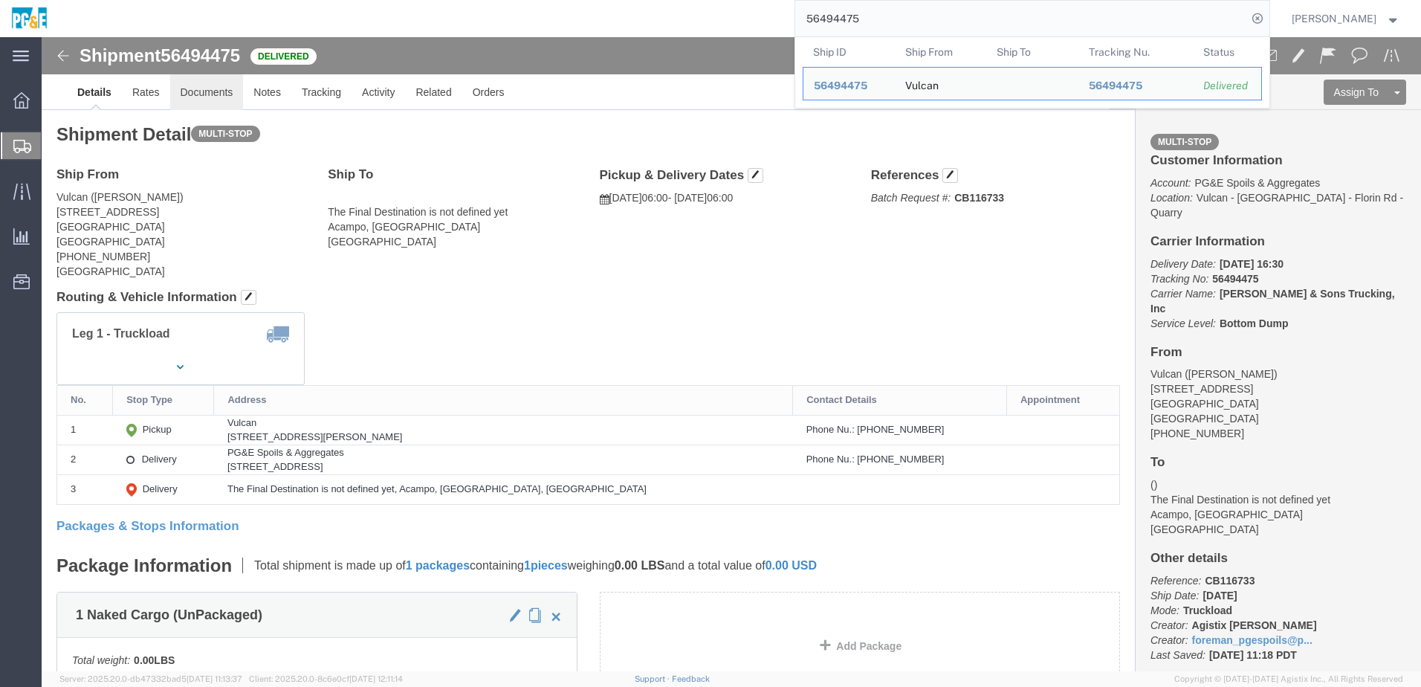
drag, startPoint x: 171, startPoint y: 46, endPoint x: 178, endPoint y: 25, distance: 22.8
click link "Documents"
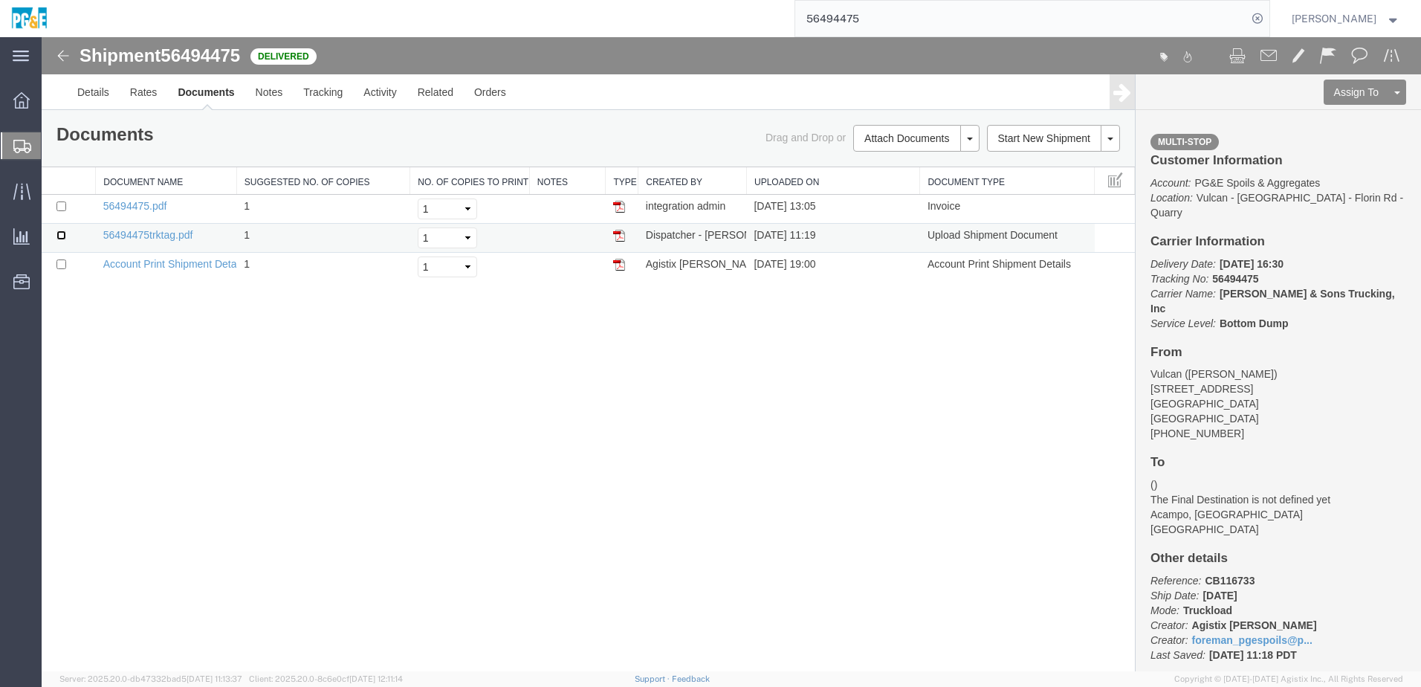
click at [62, 233] on input "checkbox" at bounding box center [61, 235] width 10 height 10
checkbox input "true"
click at [62, 199] on td at bounding box center [69, 209] width 54 height 29
click at [63, 211] on td at bounding box center [69, 209] width 54 height 29
click at [60, 206] on input "checkbox" at bounding box center [61, 206] width 10 height 10
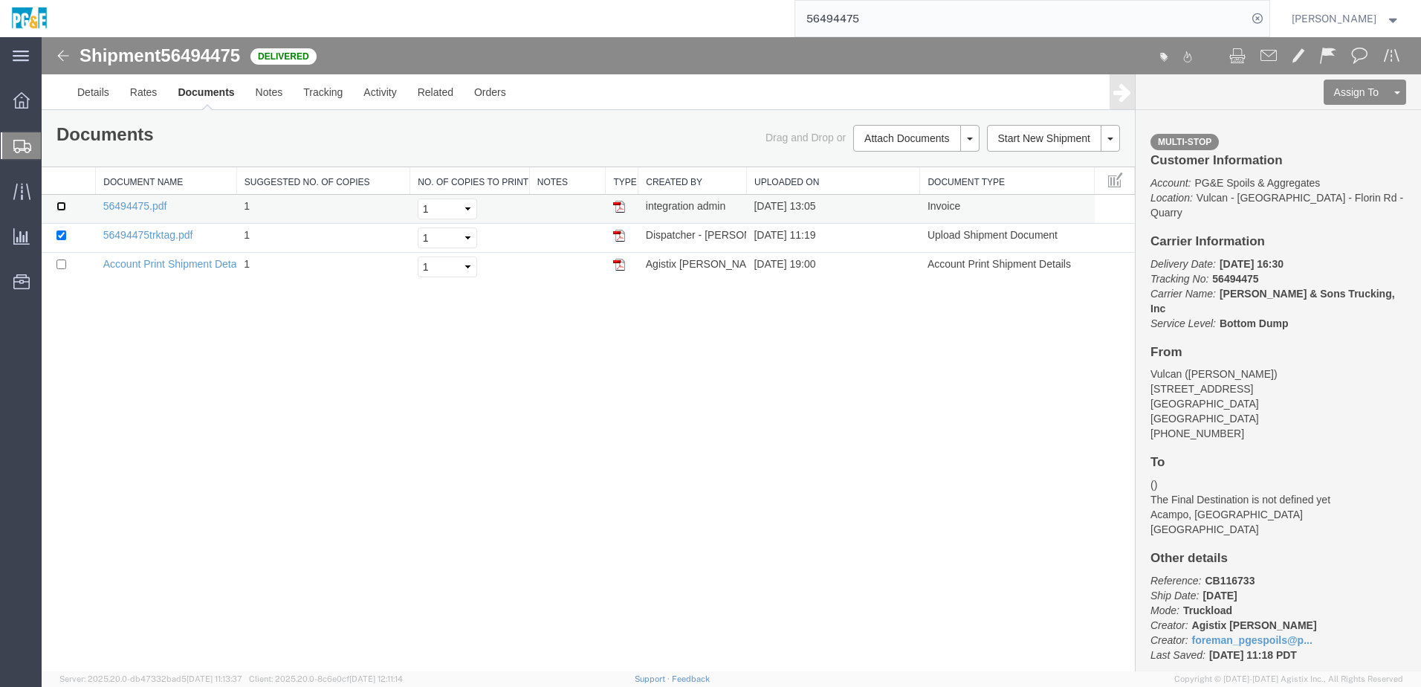
checkbox input "true"
click at [865, 160] on link "Print Documents" at bounding box center [914, 163] width 129 height 22
click at [303, 101] on link "Tracking" at bounding box center [323, 92] width 60 height 36
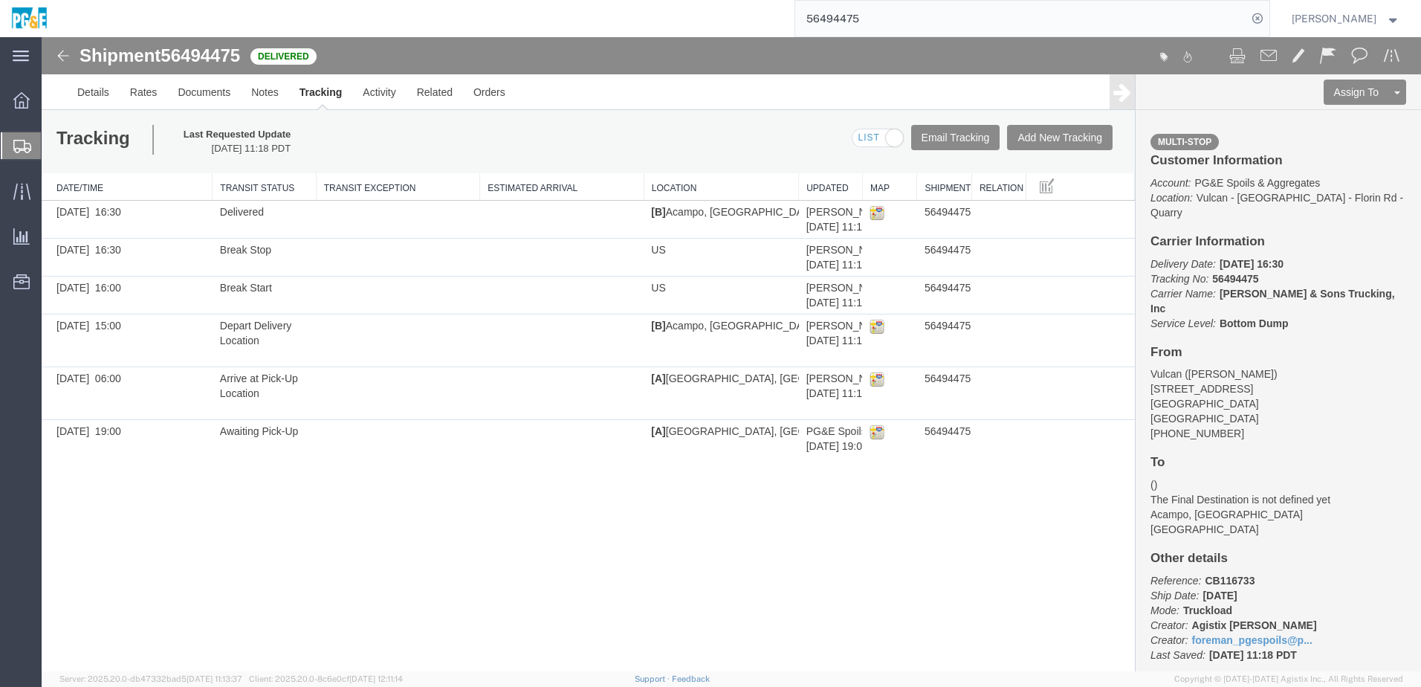
drag, startPoint x: 251, startPoint y: 637, endPoint x: 264, endPoint y: 621, distance: 20.1
click at [254, 635] on div "Shipment 56494475 6 of 6 Delivered Details Rates Documents Notes Tracking Activ…" at bounding box center [732, 354] width 1380 height 634
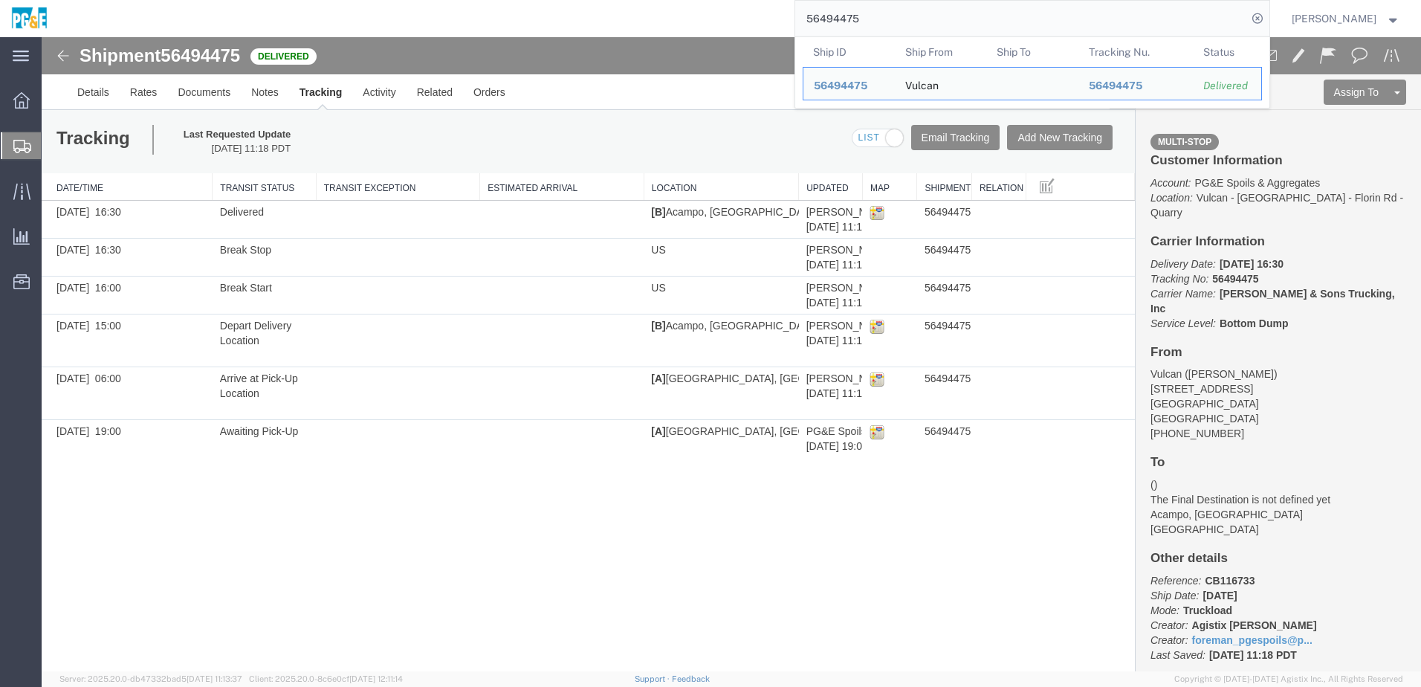
click at [858, 12] on input "56494475" at bounding box center [1021, 19] width 452 height 36
paste input "84"
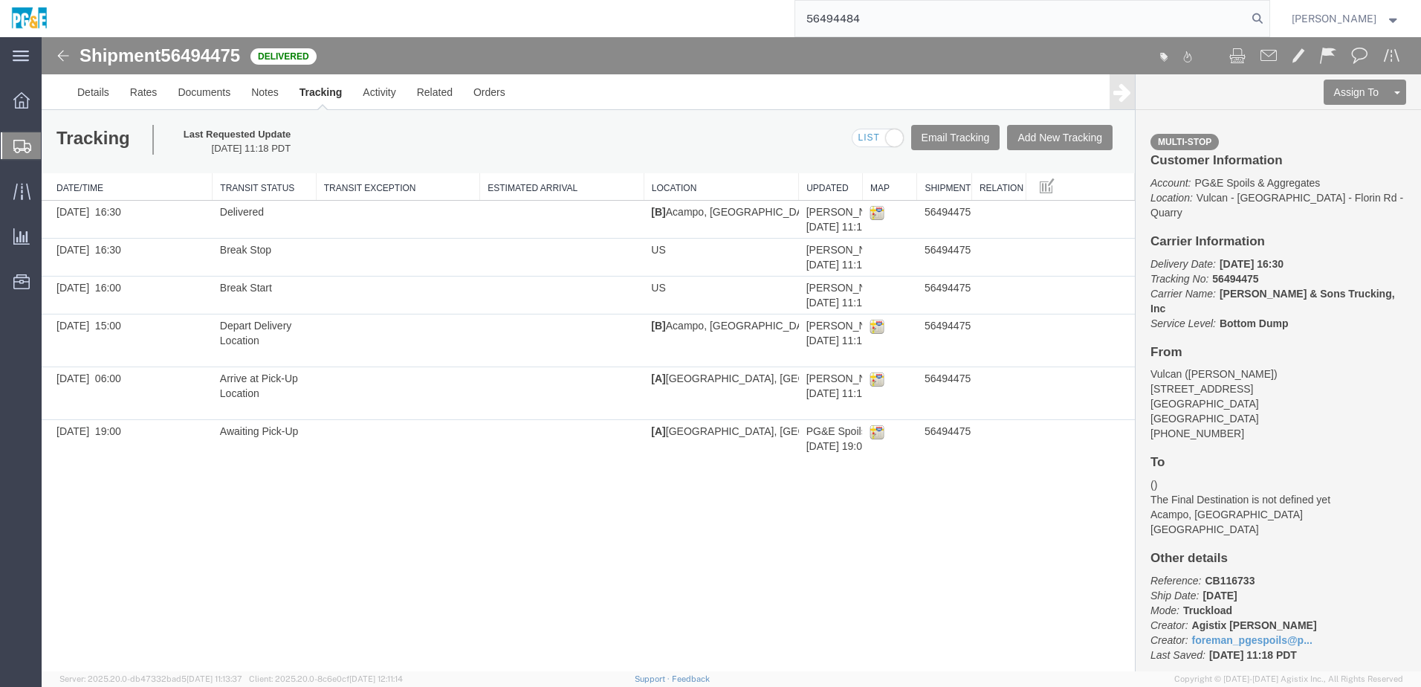
type input "56494484"
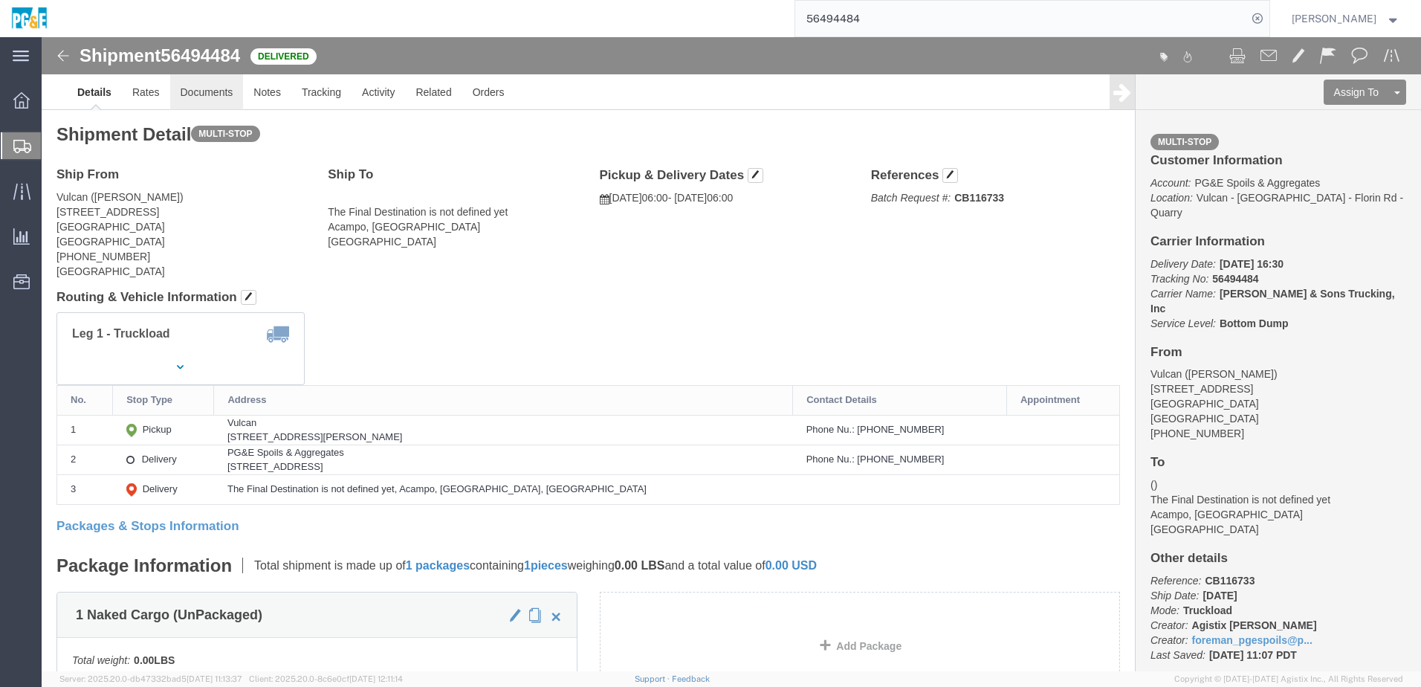
click link "Documents"
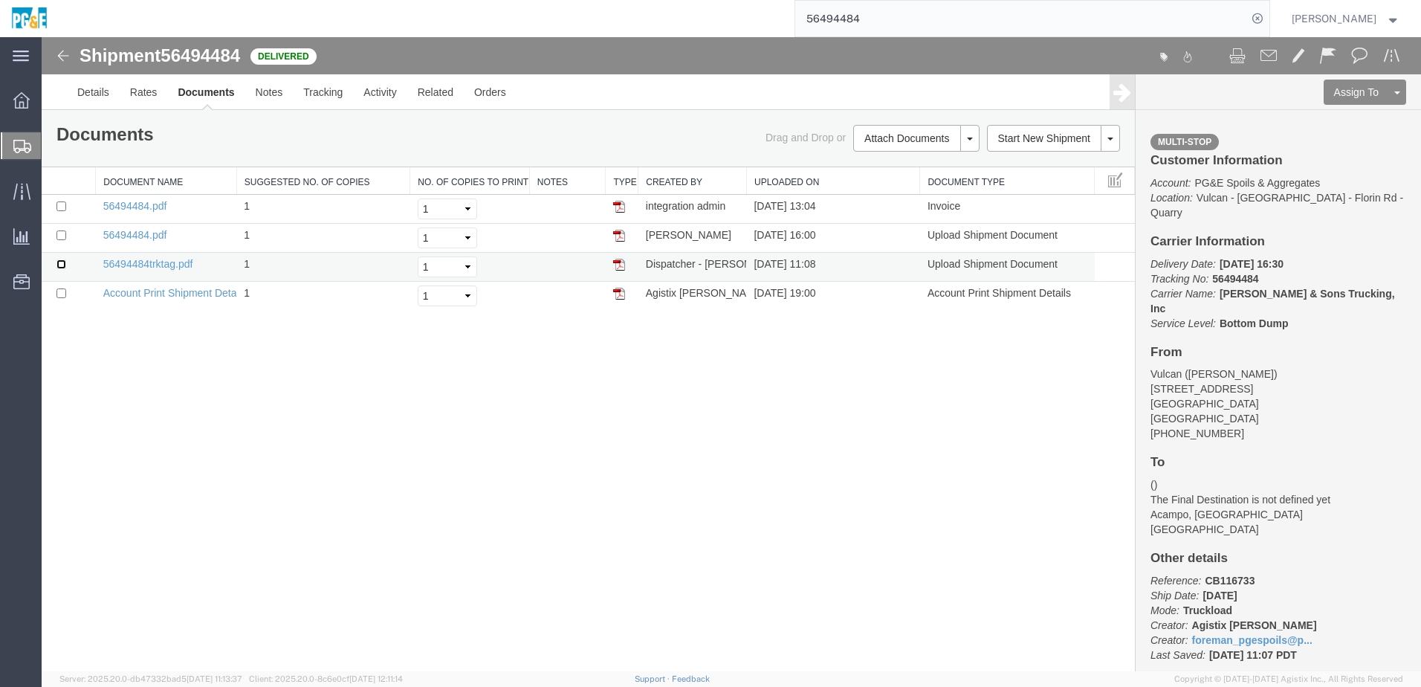
click at [59, 265] on input "checkbox" at bounding box center [61, 264] width 10 height 10
checkbox input "true"
click at [60, 235] on input "checkbox" at bounding box center [61, 235] width 10 height 10
checkbox input "true"
click at [62, 207] on input "checkbox" at bounding box center [61, 206] width 10 height 10
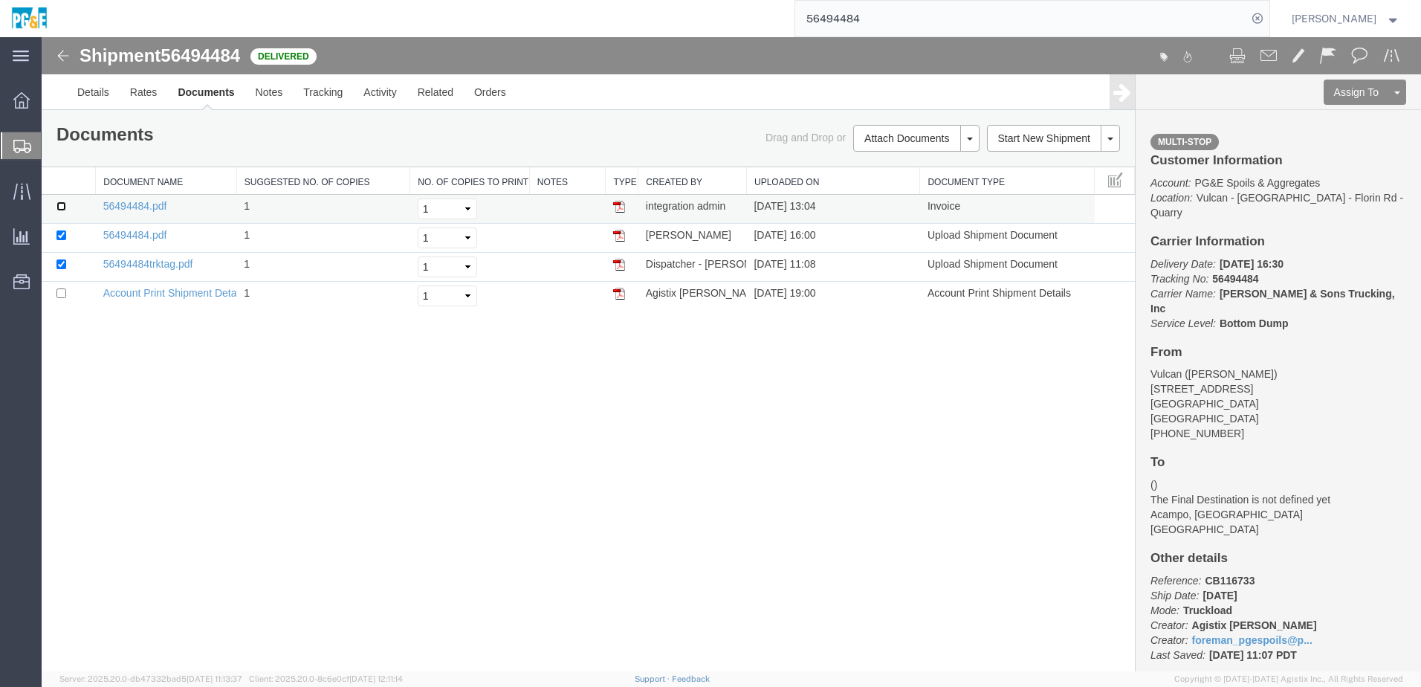
checkbox input "true"
click at [932, 160] on link "Print Documents" at bounding box center [914, 163] width 129 height 22
drag, startPoint x: 384, startPoint y: 616, endPoint x: 387, endPoint y: 607, distance: 9.4
click at [384, 616] on div "Shipment 56494484 4 of 4 Delivered Details Rates Documents Notes Tracking Activ…" at bounding box center [732, 354] width 1380 height 634
drag, startPoint x: 213, startPoint y: 440, endPoint x: 211, endPoint y: 433, distance: 7.6
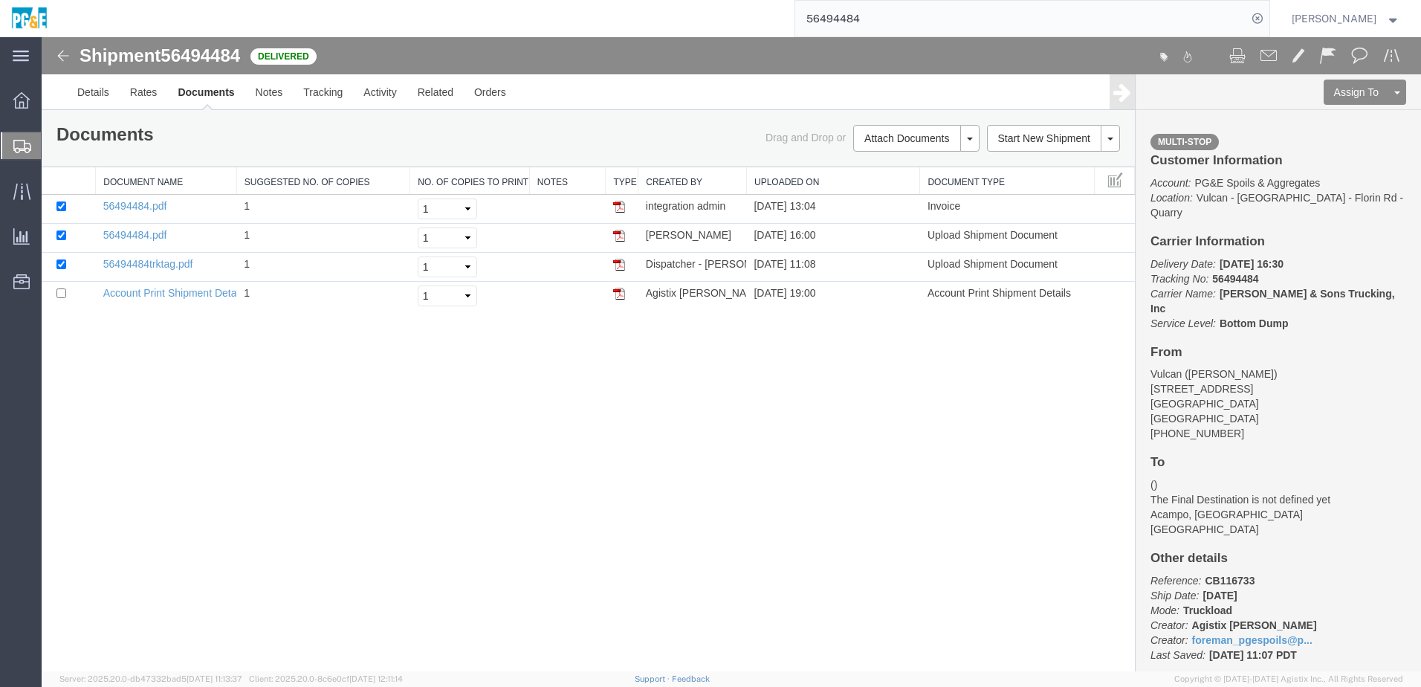
click at [214, 440] on div at bounding box center [732, 354] width 1380 height 634
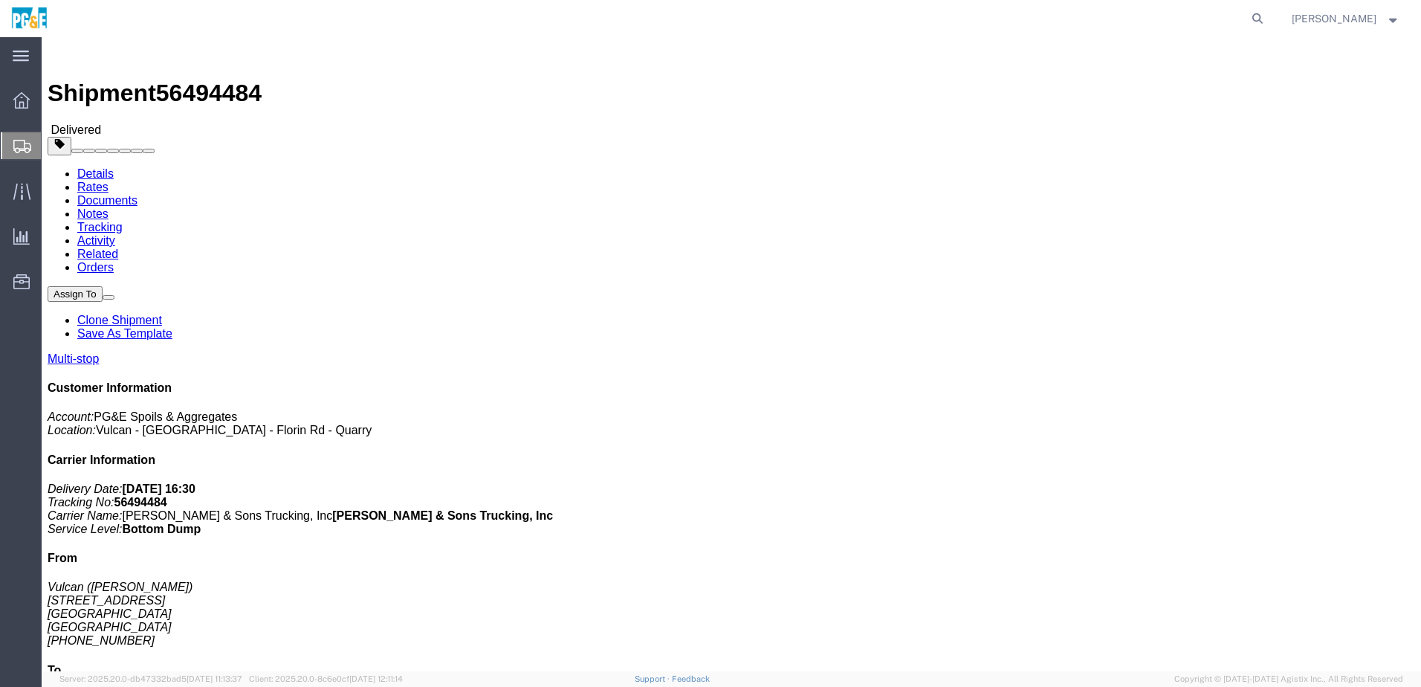
click link "Documents"
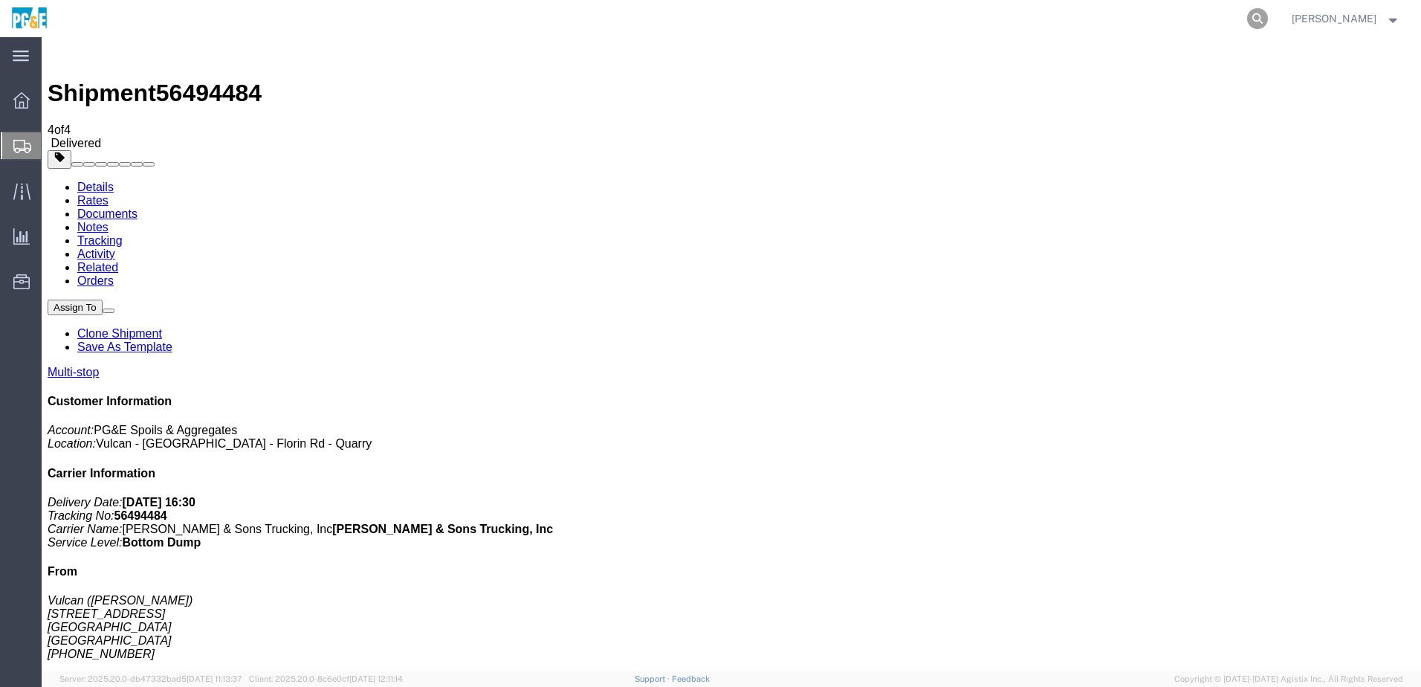
click at [1268, 10] on icon at bounding box center [1257, 18] width 21 height 21
click at [1094, 28] on input "search" at bounding box center [1021, 19] width 452 height 36
paste input "56503978"
type input "56503978"
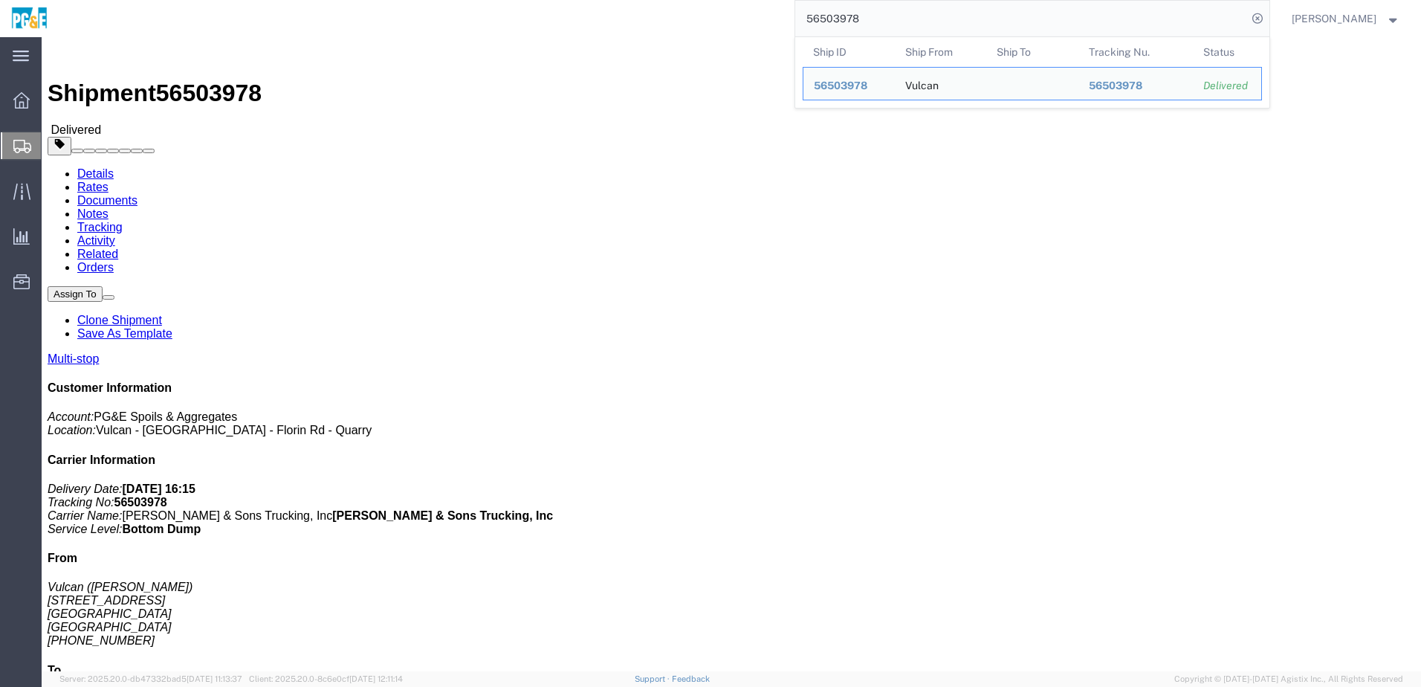
click link "Documents"
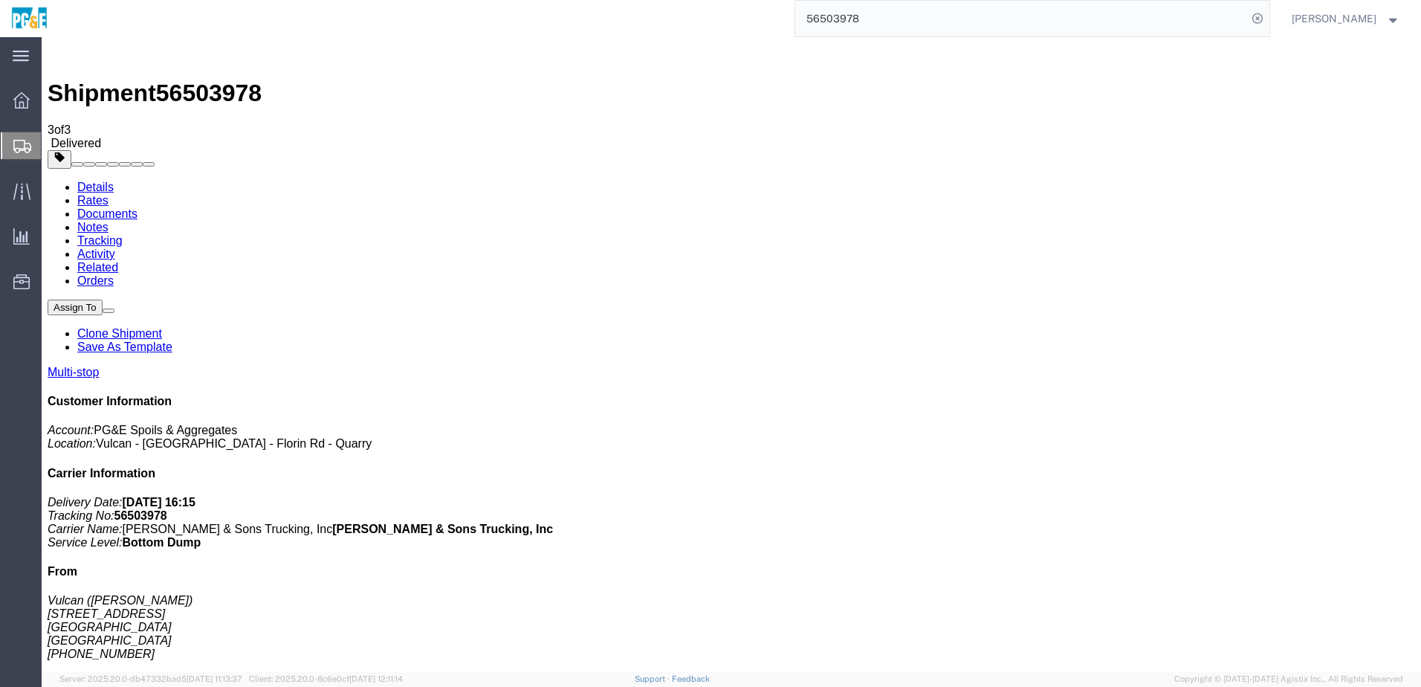
drag, startPoint x: 62, startPoint y: 232, endPoint x: 59, endPoint y: 225, distance: 7.7
checkbox input "true"
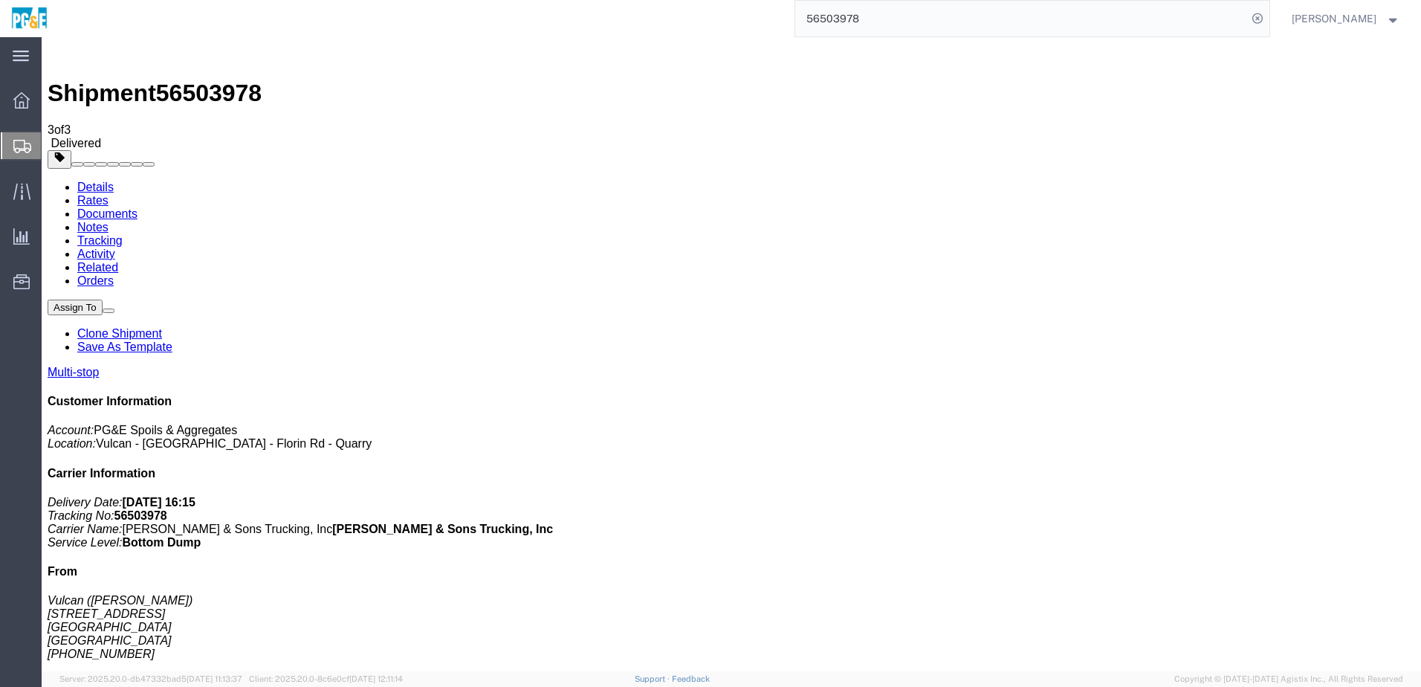
click at [123, 234] on link "Tracking" at bounding box center [99, 240] width 45 height 13
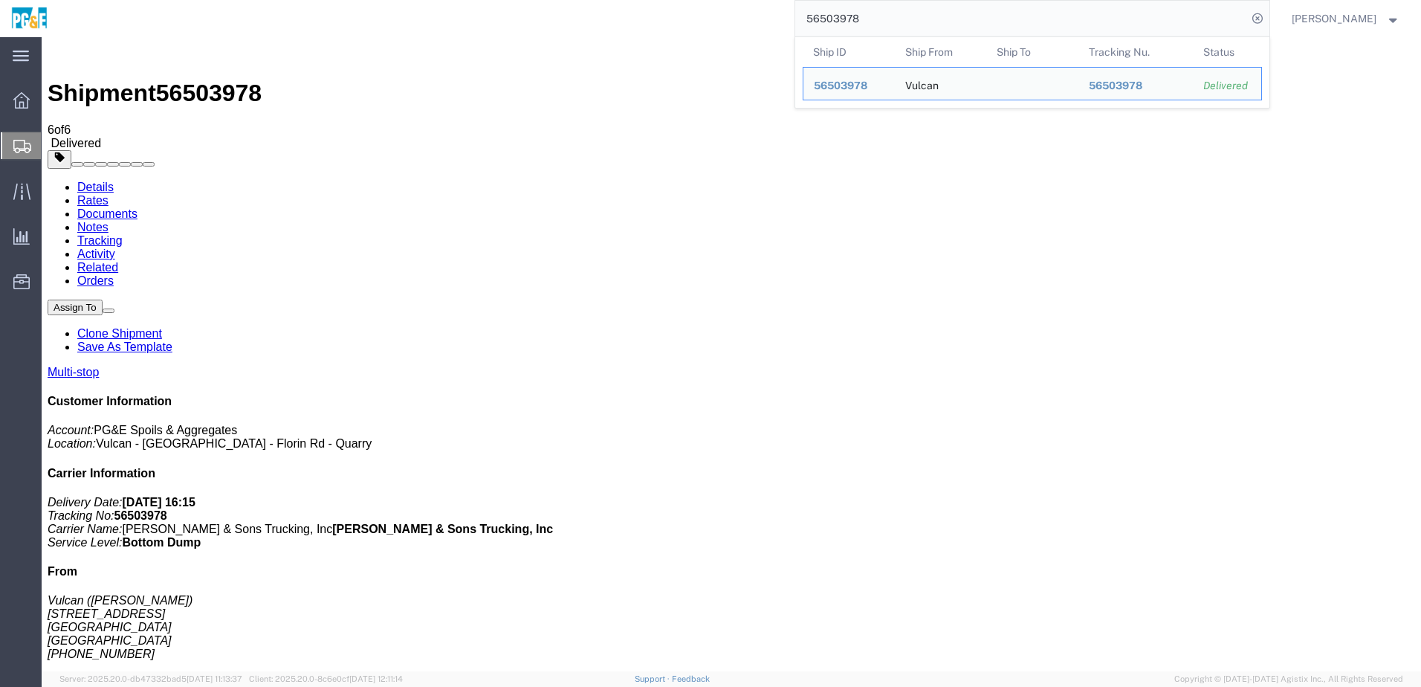
click at [824, 9] on input "56503978" at bounding box center [1021, 19] width 452 height 36
paste input "search"
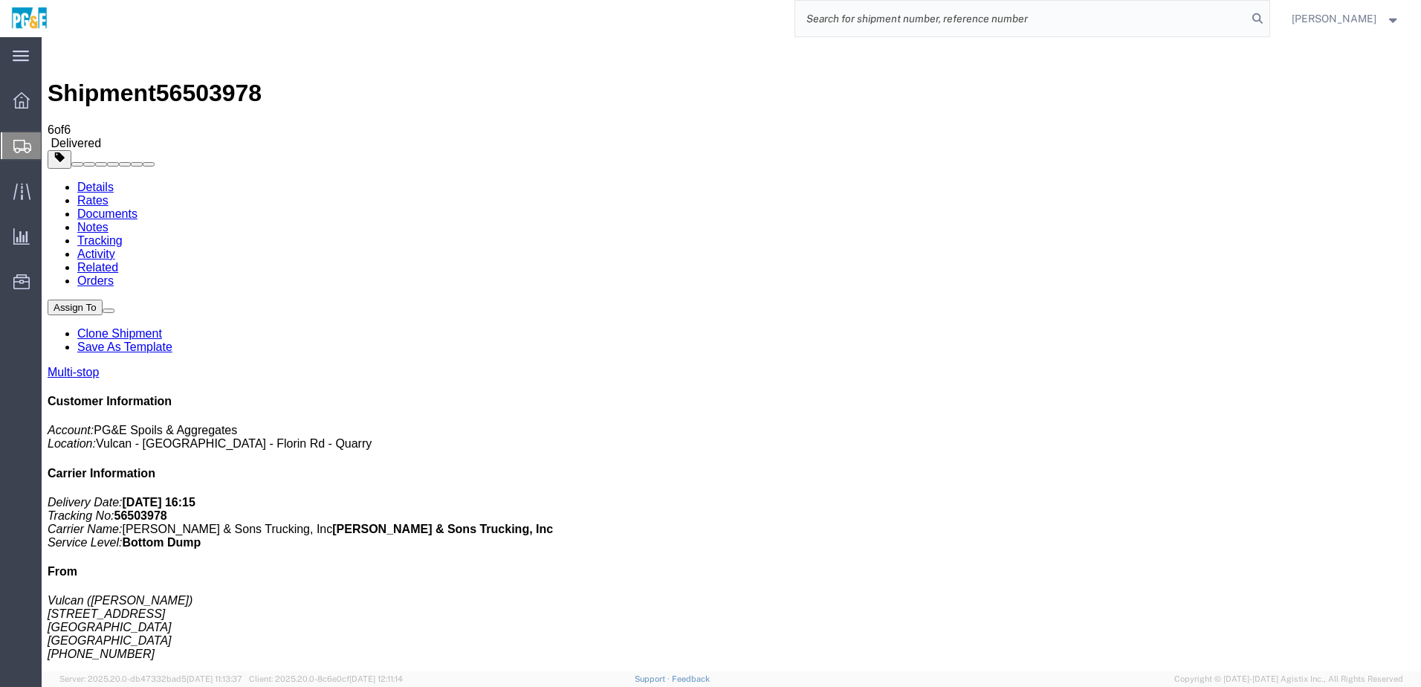
click at [920, 17] on input "search" at bounding box center [1021, 19] width 452 height 36
paste input "56504006"
type input "56504006"
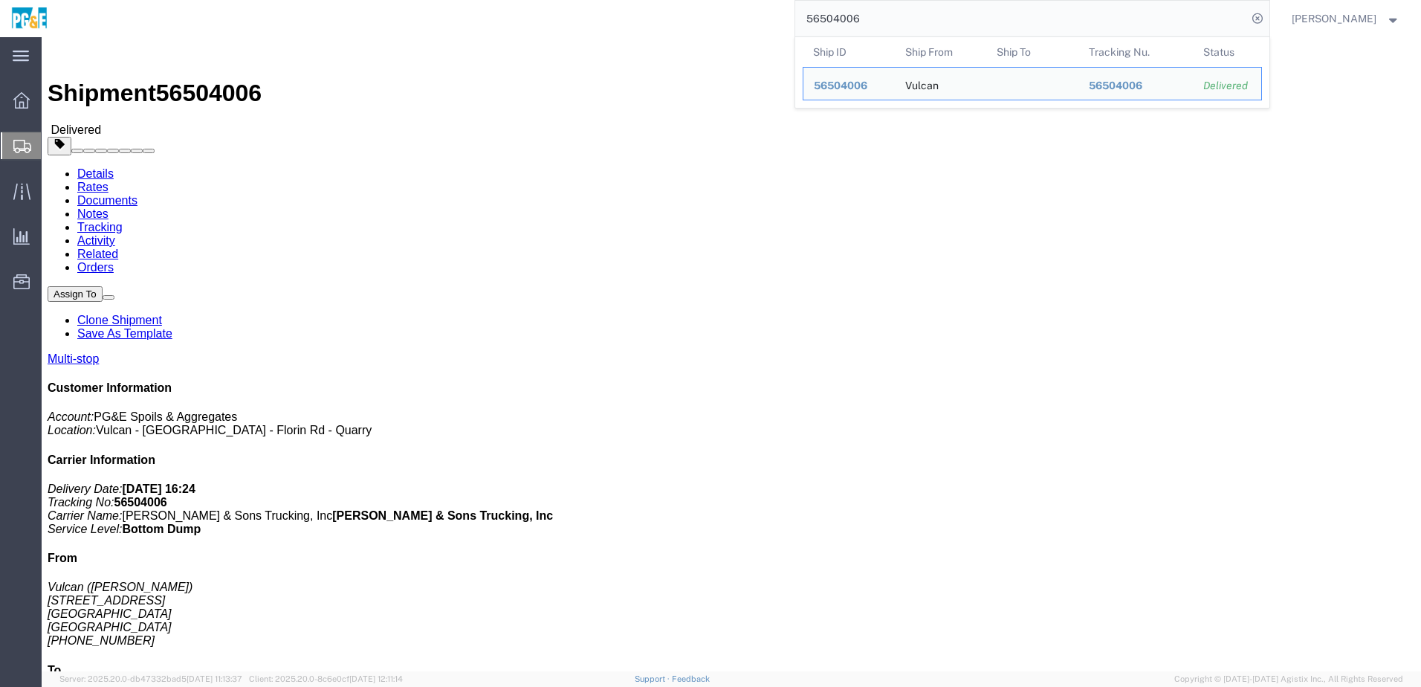
click link "Documents"
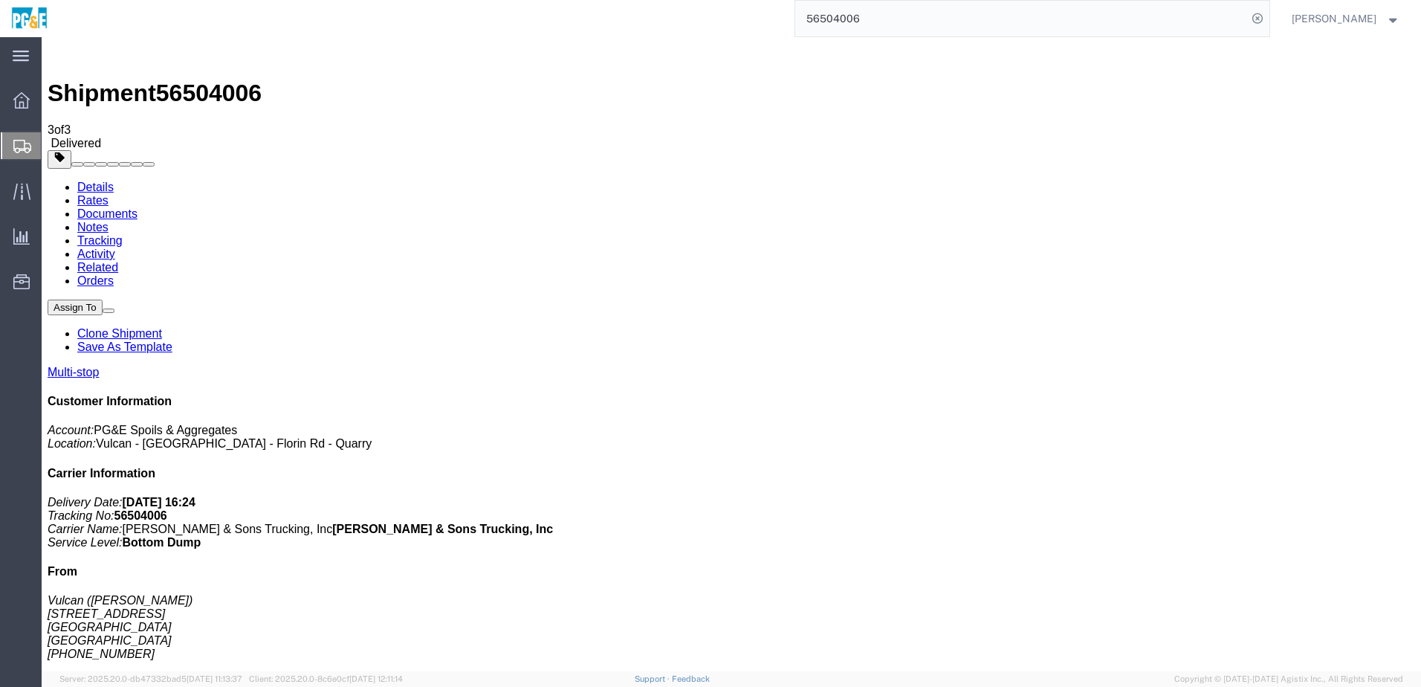
checkbox input "true"
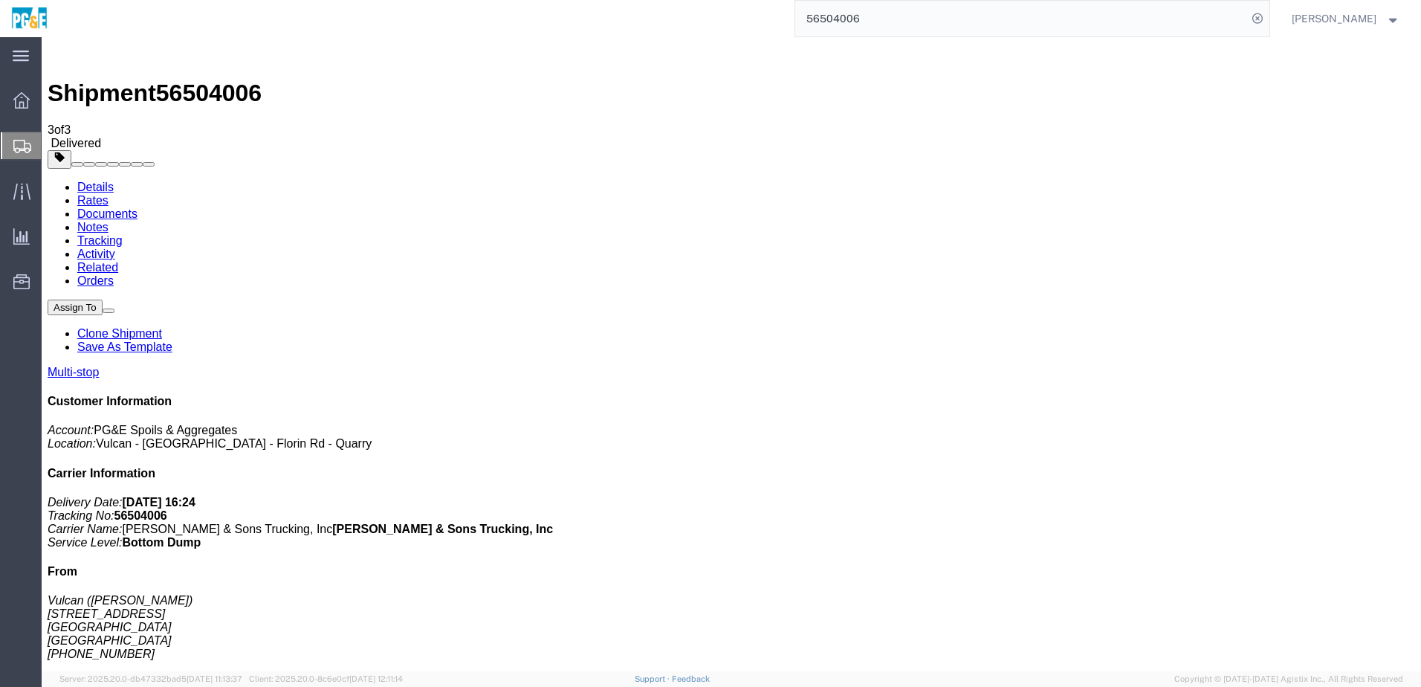
click at [123, 234] on link "Tracking" at bounding box center [99, 240] width 45 height 13
click at [842, 13] on input "56504006" at bounding box center [1021, 19] width 452 height 36
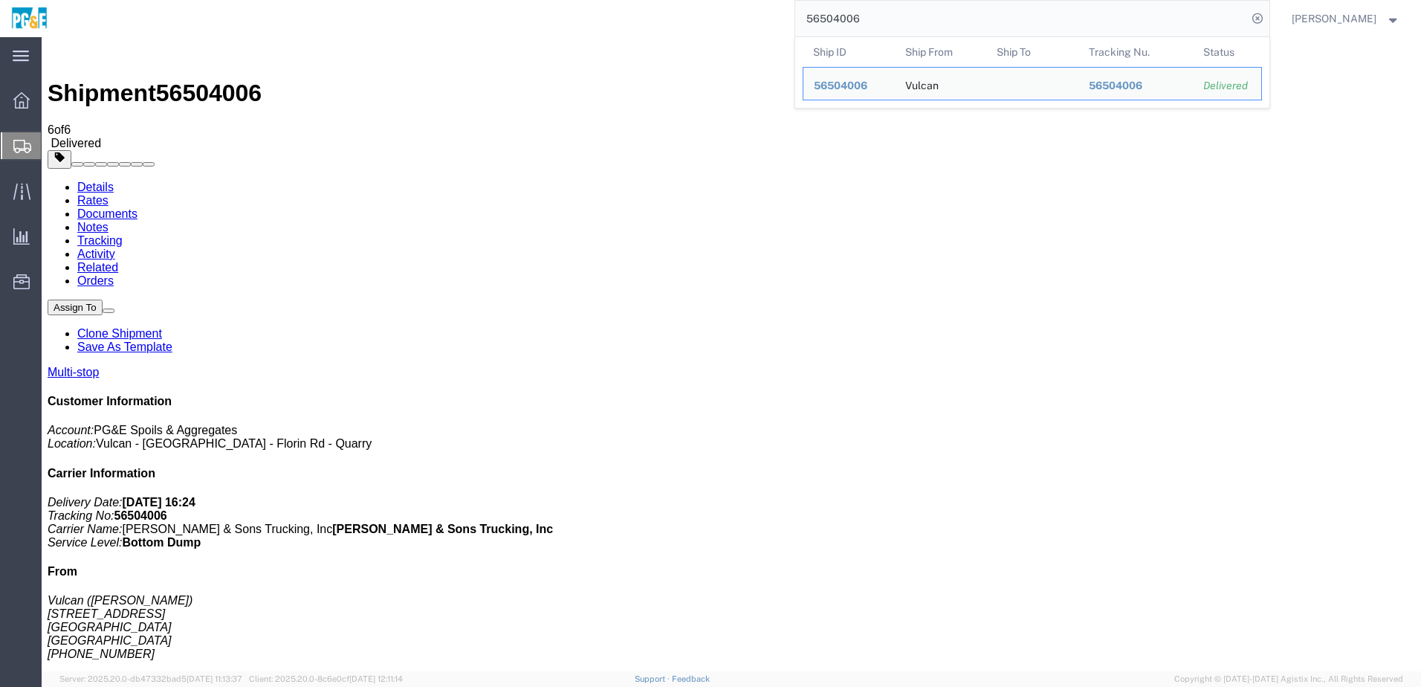
paste input "15610"
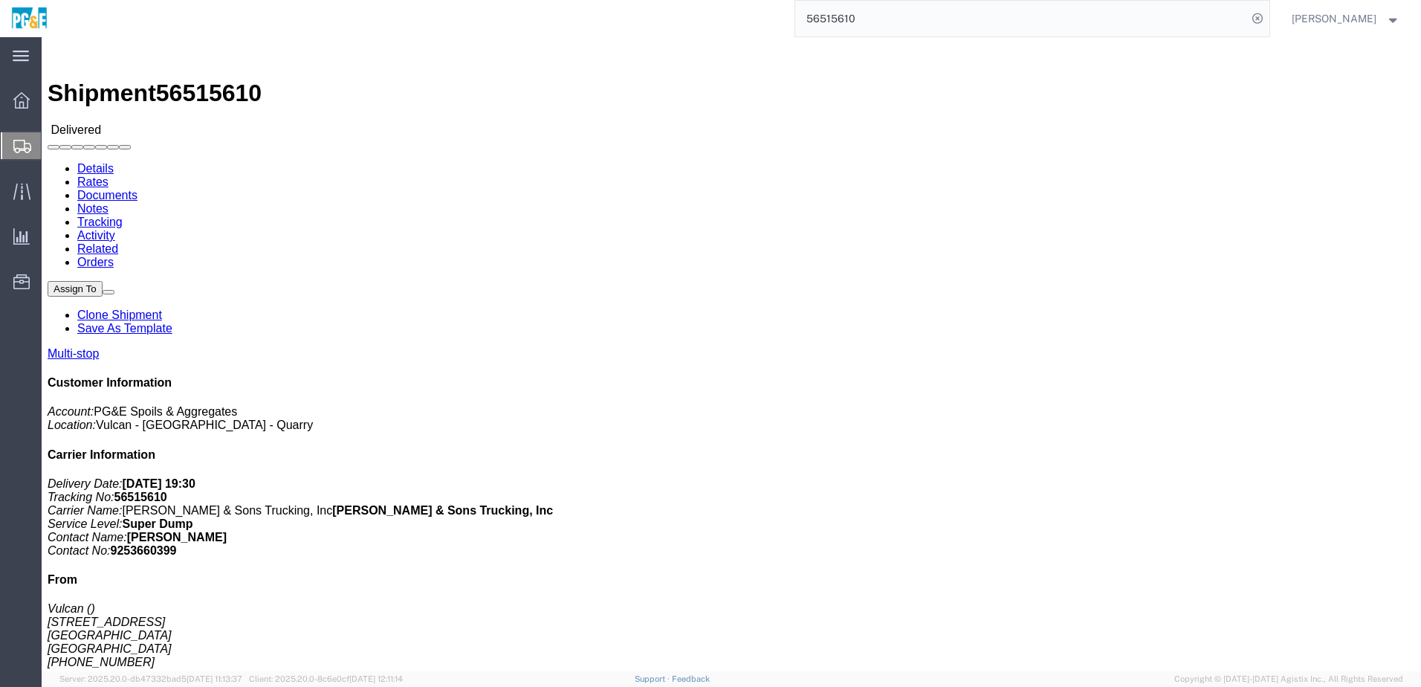
drag, startPoint x: 216, startPoint y: 97, endPoint x: 175, endPoint y: 60, distance: 55.8
click div
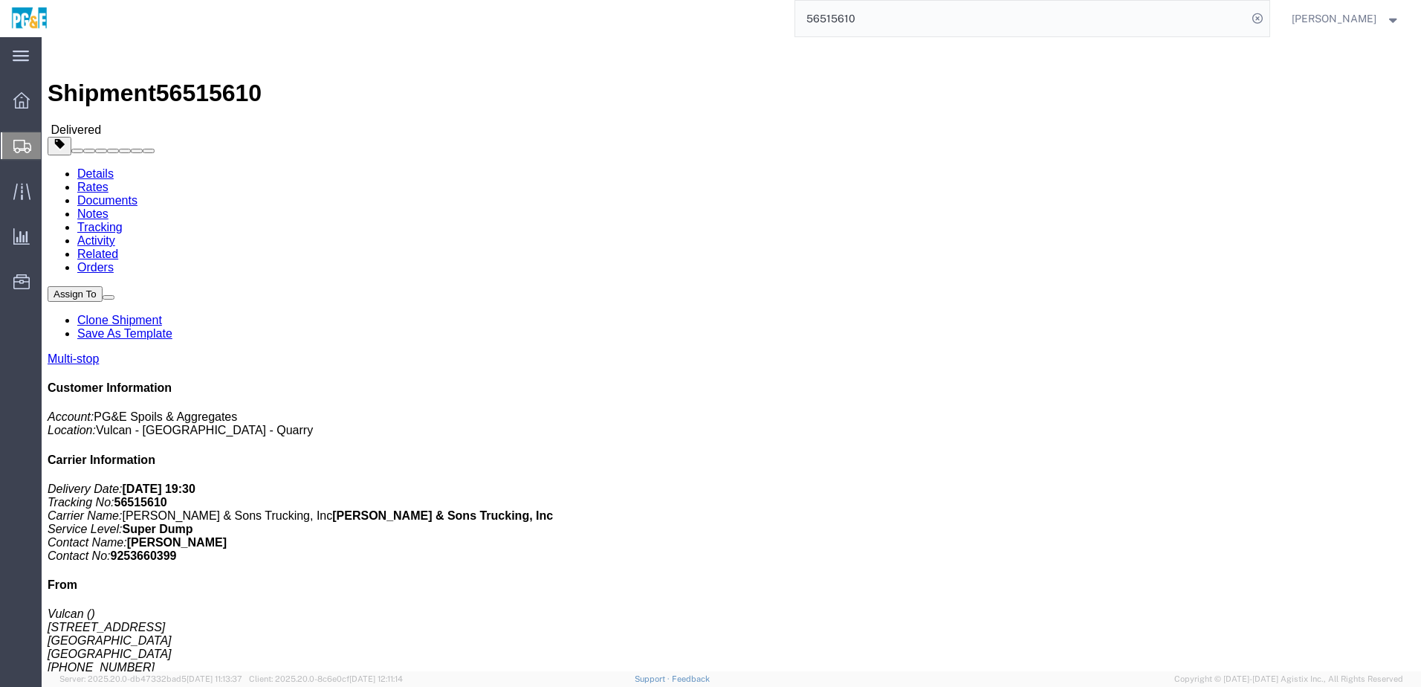
click link "Documents"
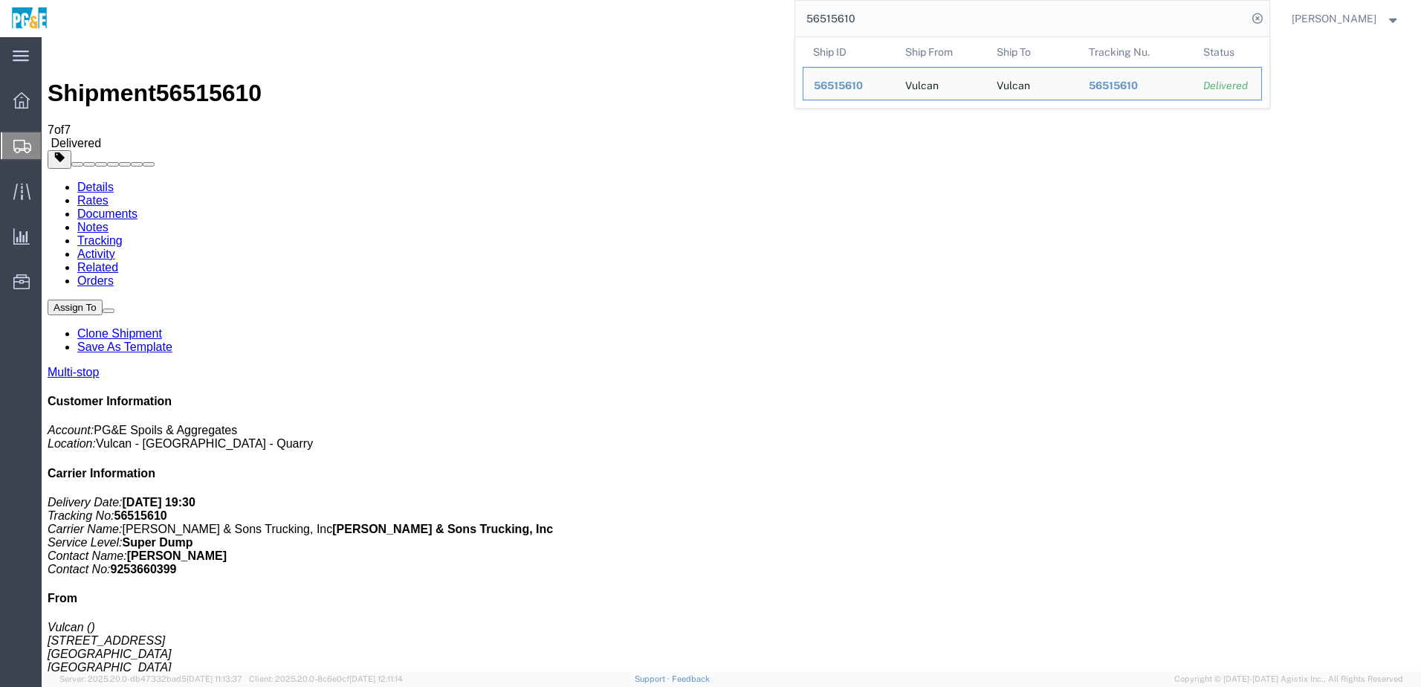
click at [838, 17] on input "56515610" at bounding box center [1021, 19] width 452 height 36
paste input "530"
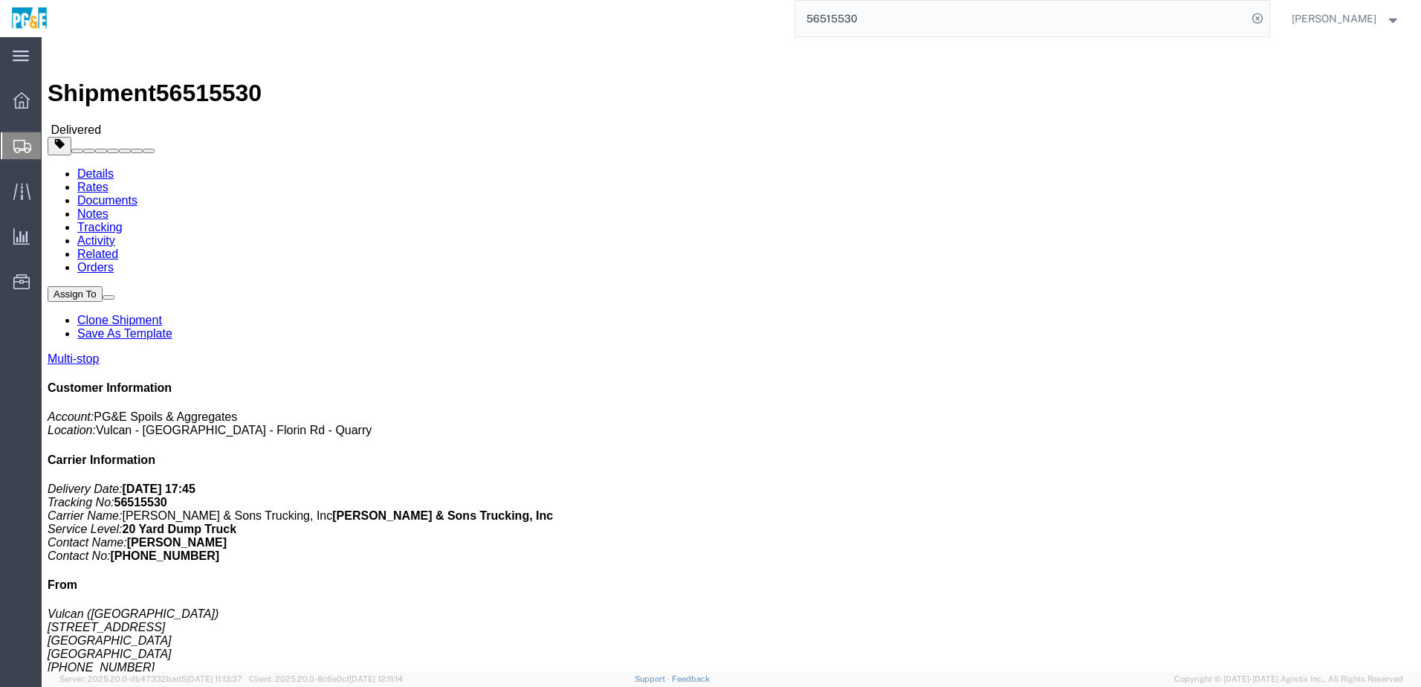
click link "Documents"
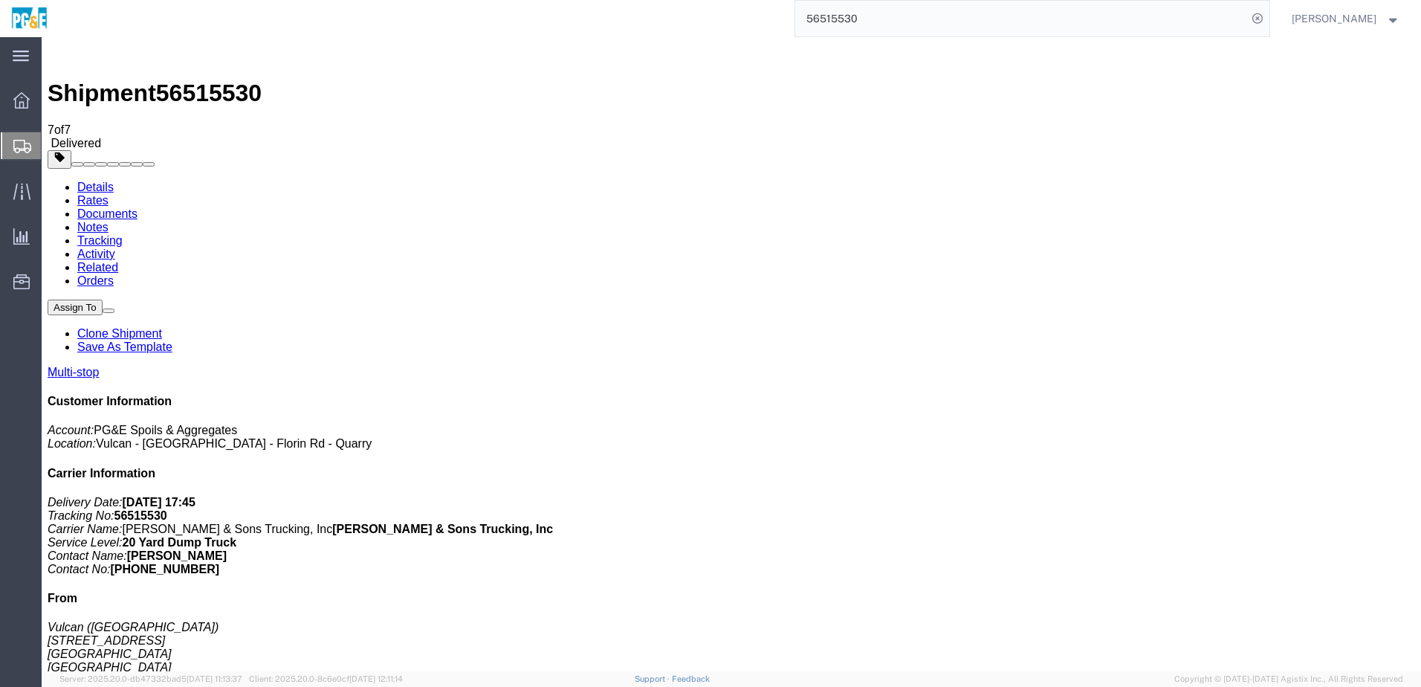
click at [853, 17] on input "56515530" at bounding box center [1021, 19] width 452 height 36
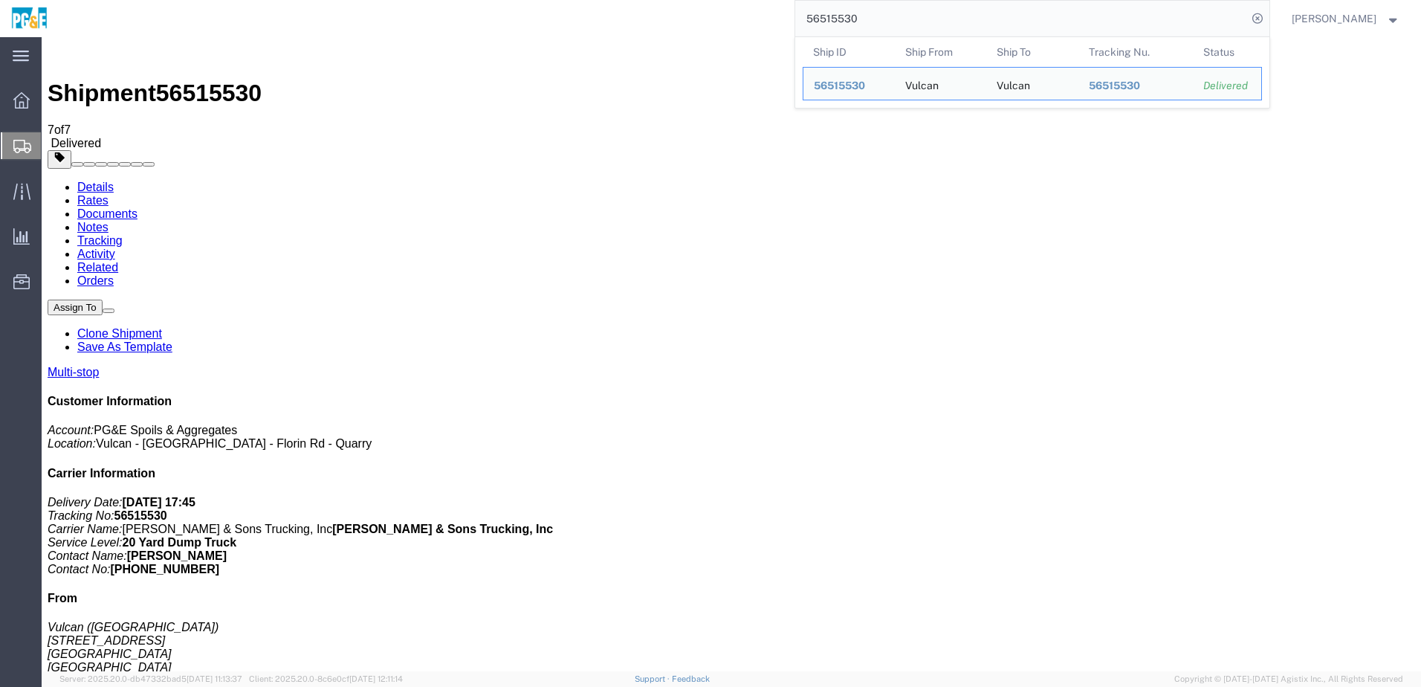
click at [853, 17] on input "56515530" at bounding box center [1021, 19] width 452 height 36
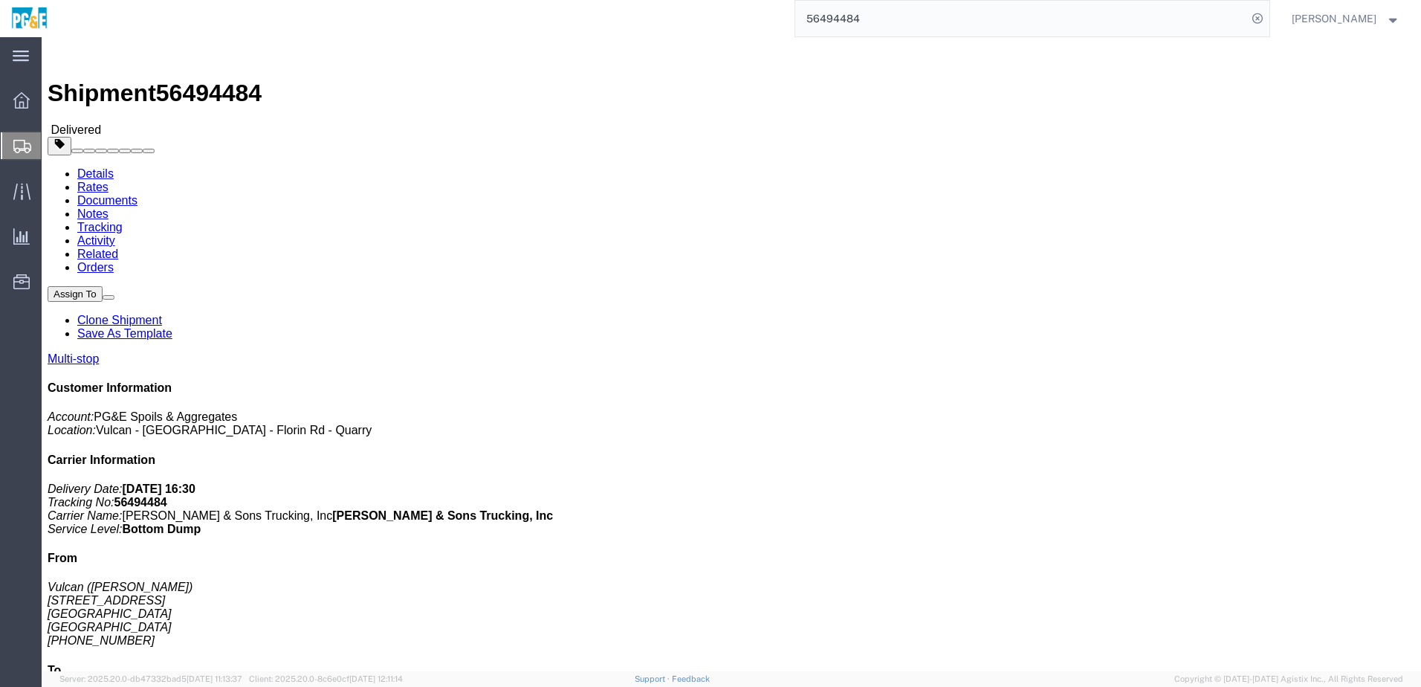
drag, startPoint x: 221, startPoint y: 94, endPoint x: 179, endPoint y: 56, distance: 55.8
click link "Documents"
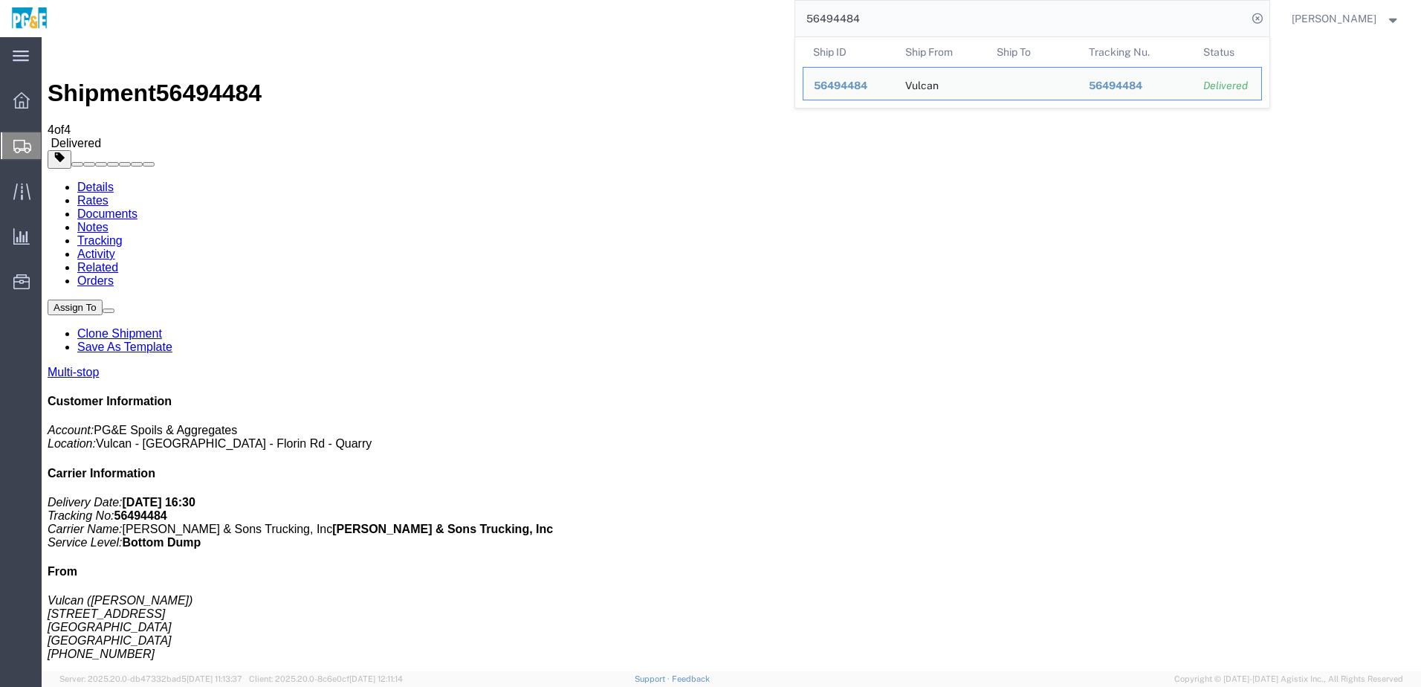
click at [842, 17] on input "56494484" at bounding box center [1021, 19] width 452 height 36
paste input "523701"
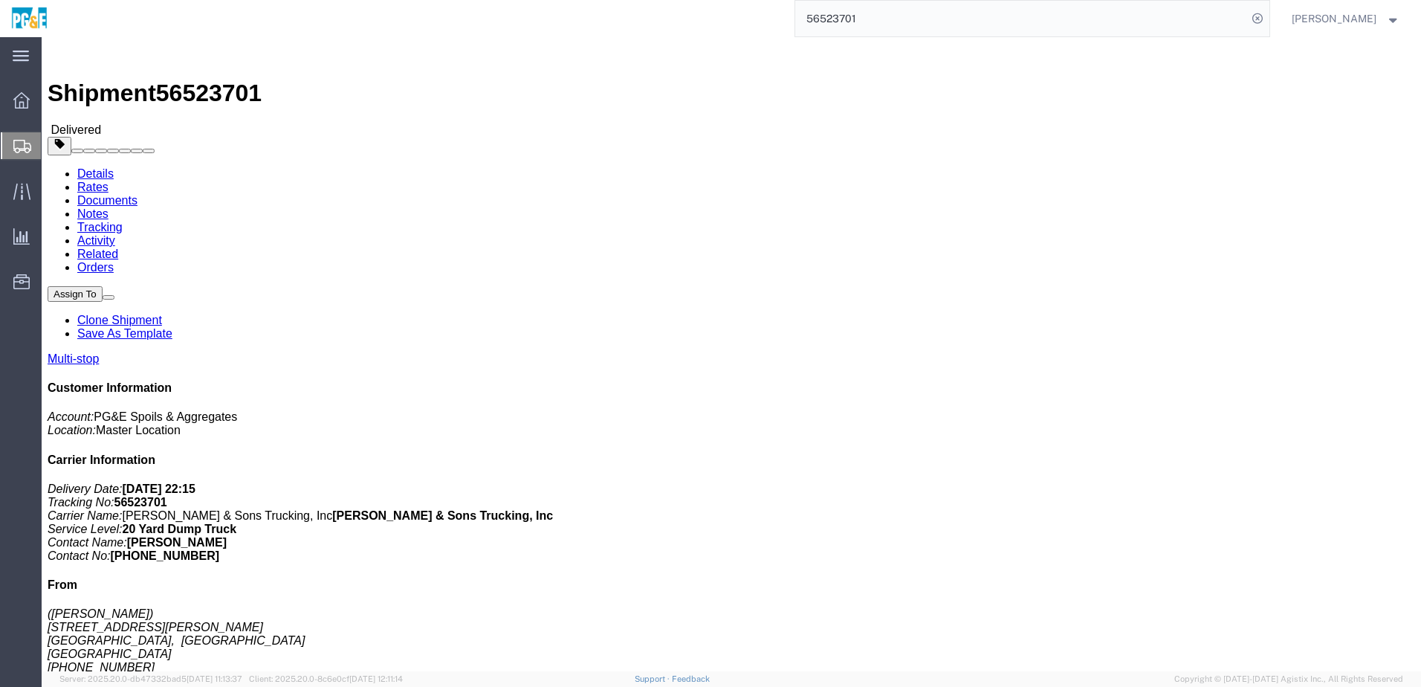
click link "Documents"
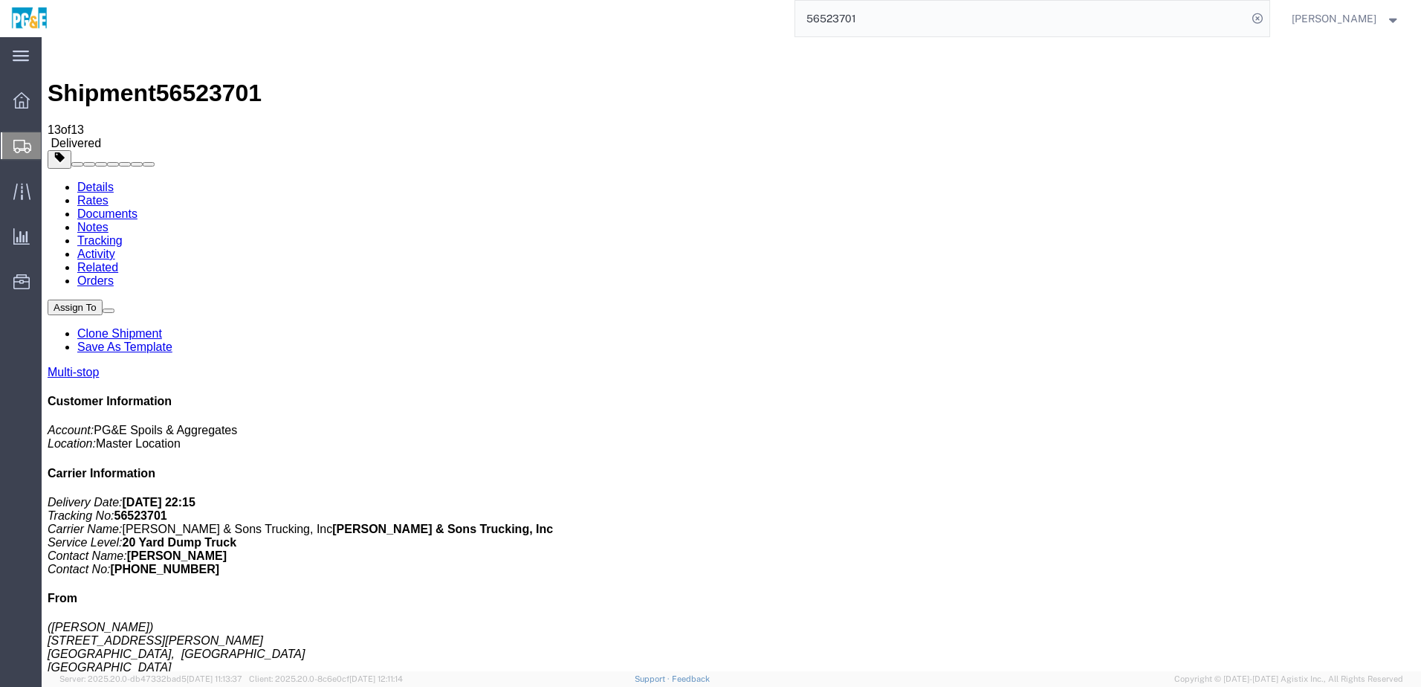
click at [844, 22] on input "56523701" at bounding box center [1021, 19] width 452 height 36
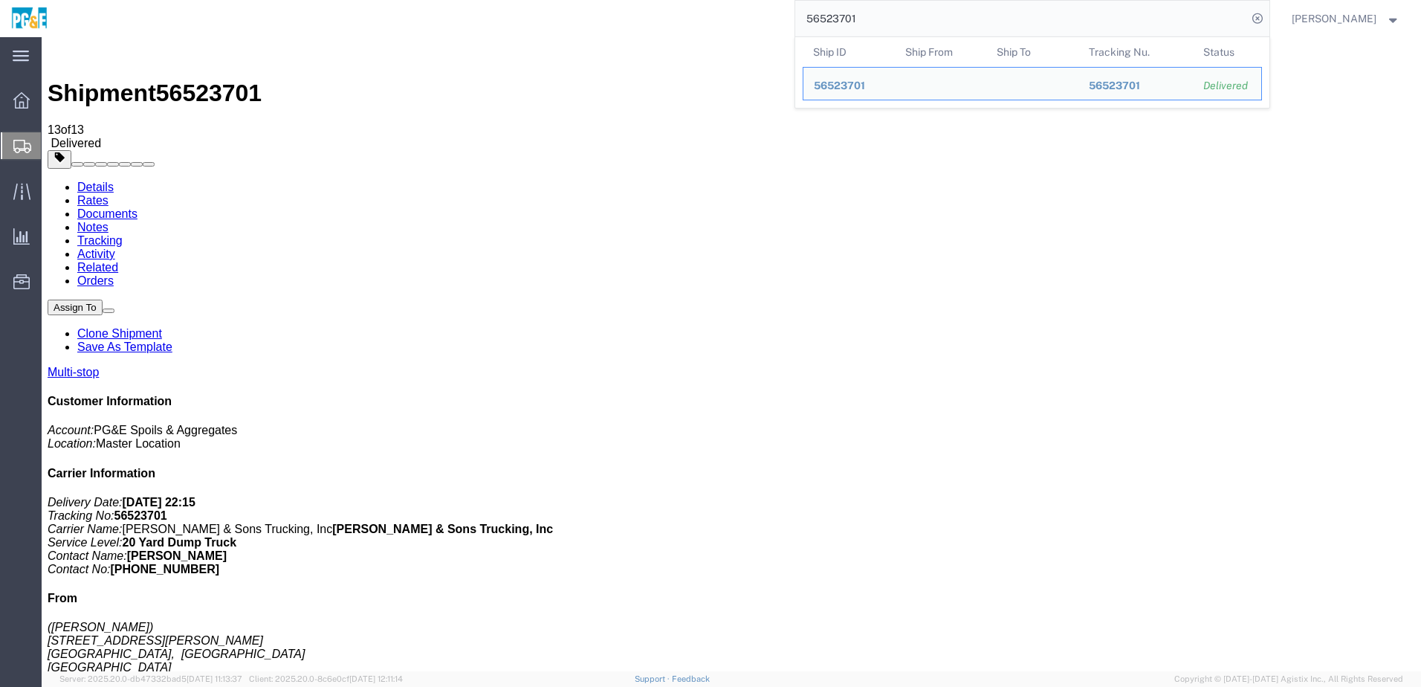
paste input "43607"
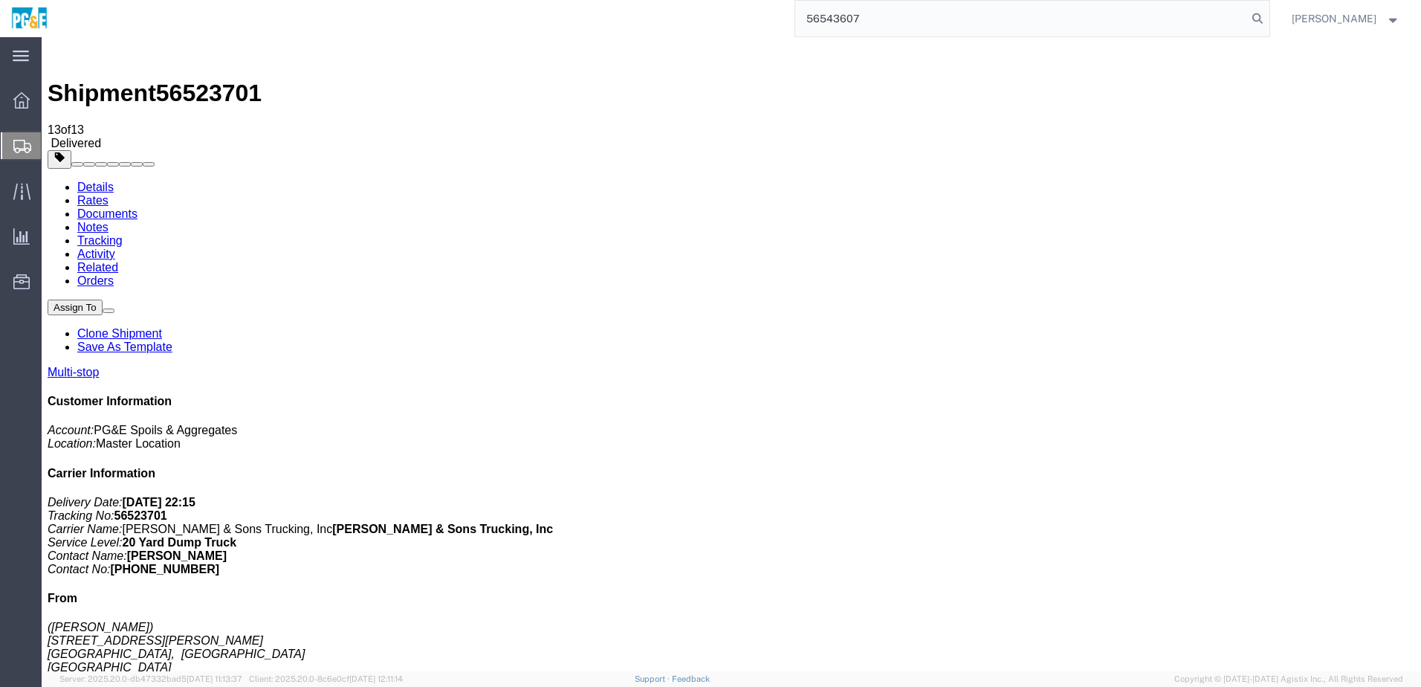
type input "56543607"
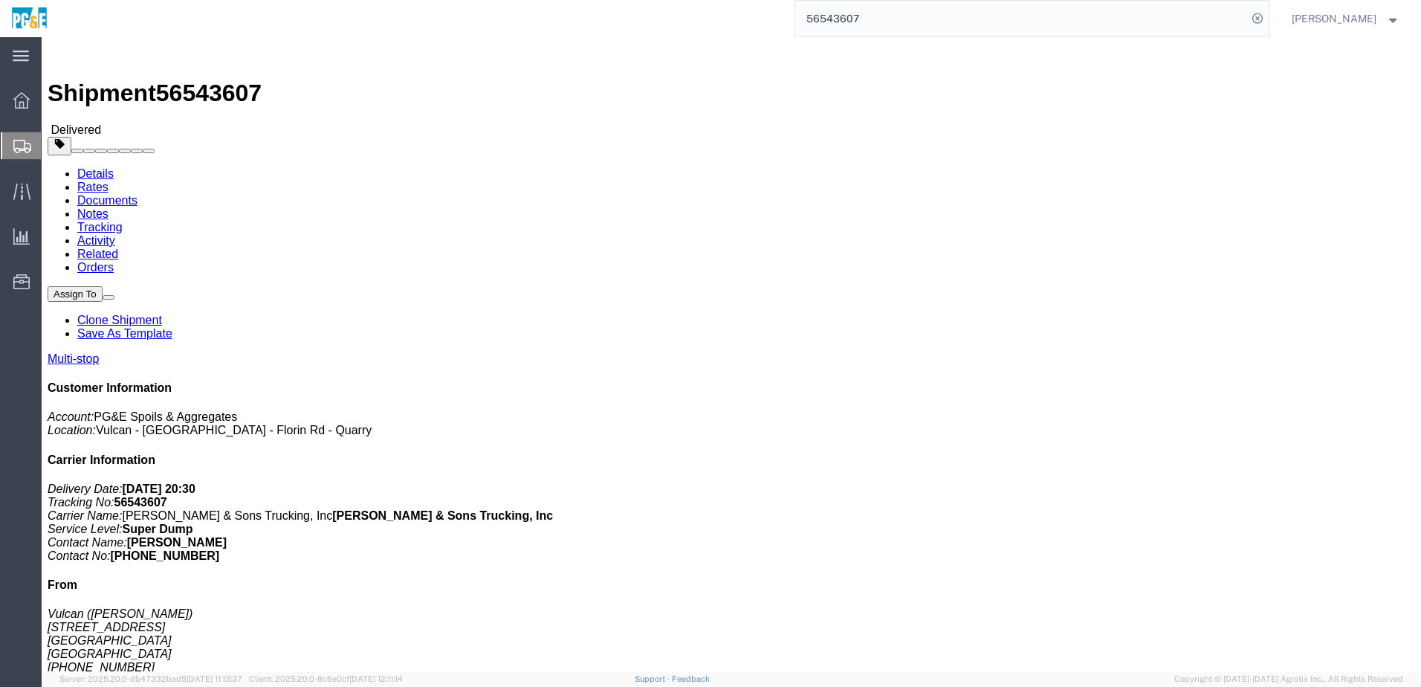
drag, startPoint x: 218, startPoint y: 97, endPoint x: 176, endPoint y: 59, distance: 55.8
click link "Documents"
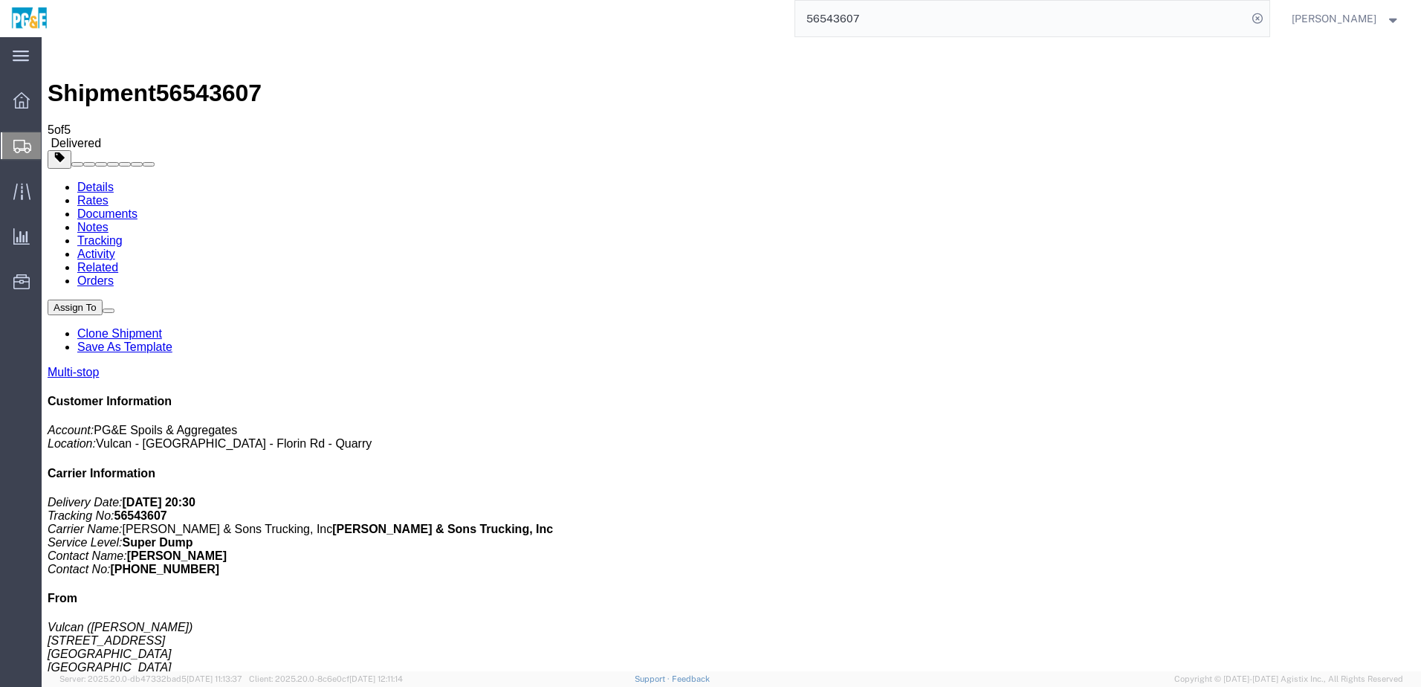
click at [855, 19] on input "56543607" at bounding box center [1021, 19] width 452 height 36
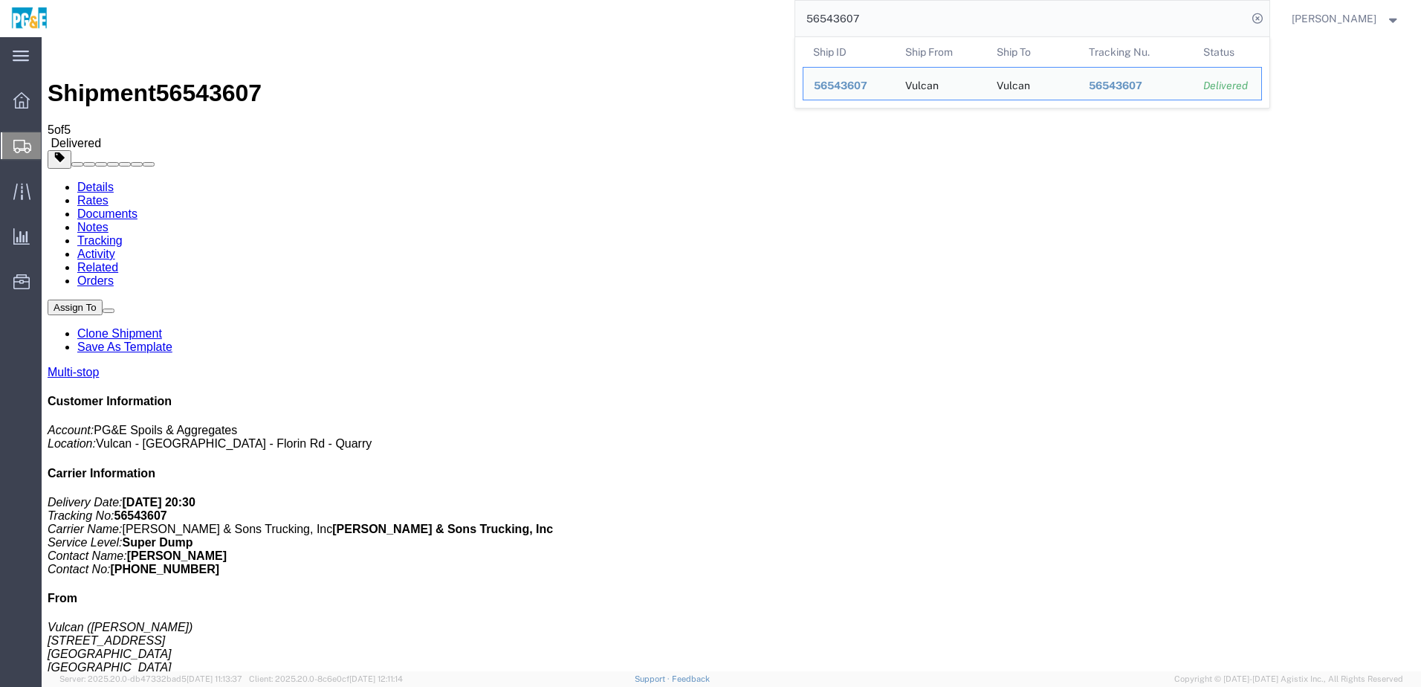
click at [855, 19] on input "56543607" at bounding box center [1021, 19] width 452 height 36
paste input "search"
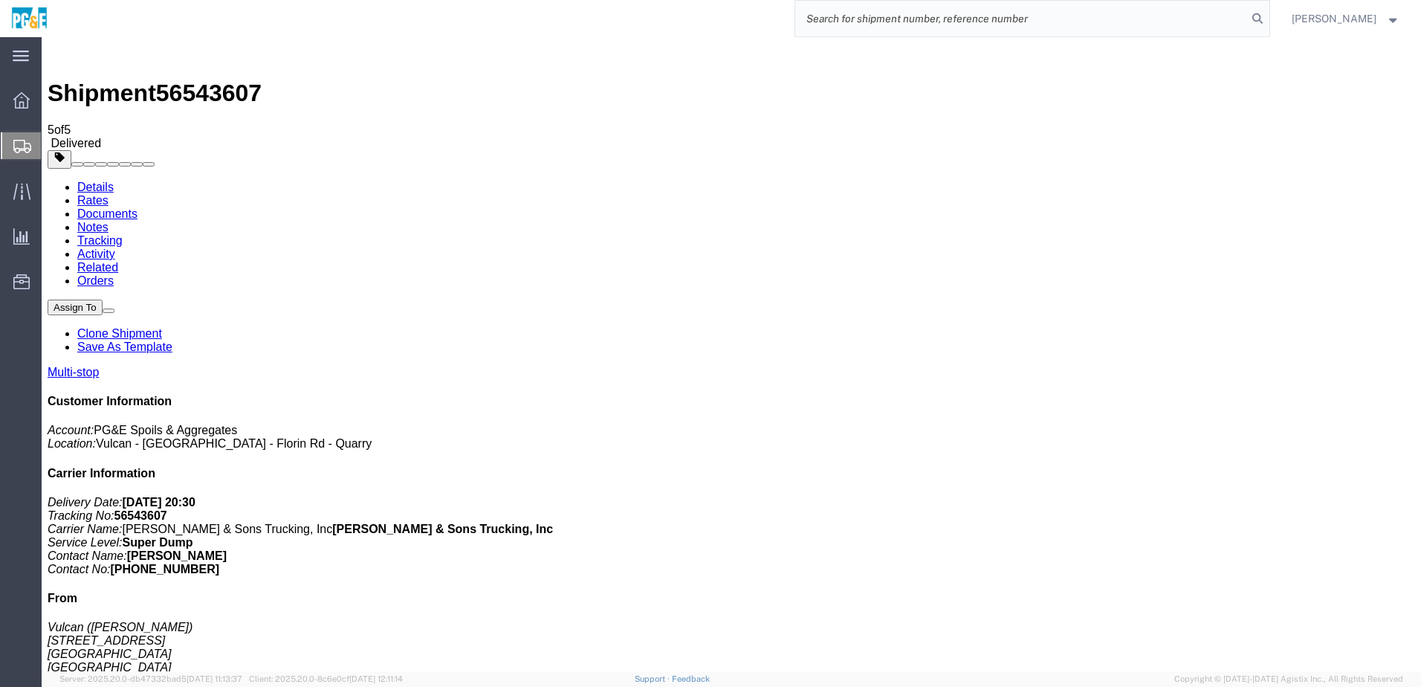
click at [938, 24] on input "search" at bounding box center [1021, 19] width 452 height 36
paste input "56554823"
type input "56554823"
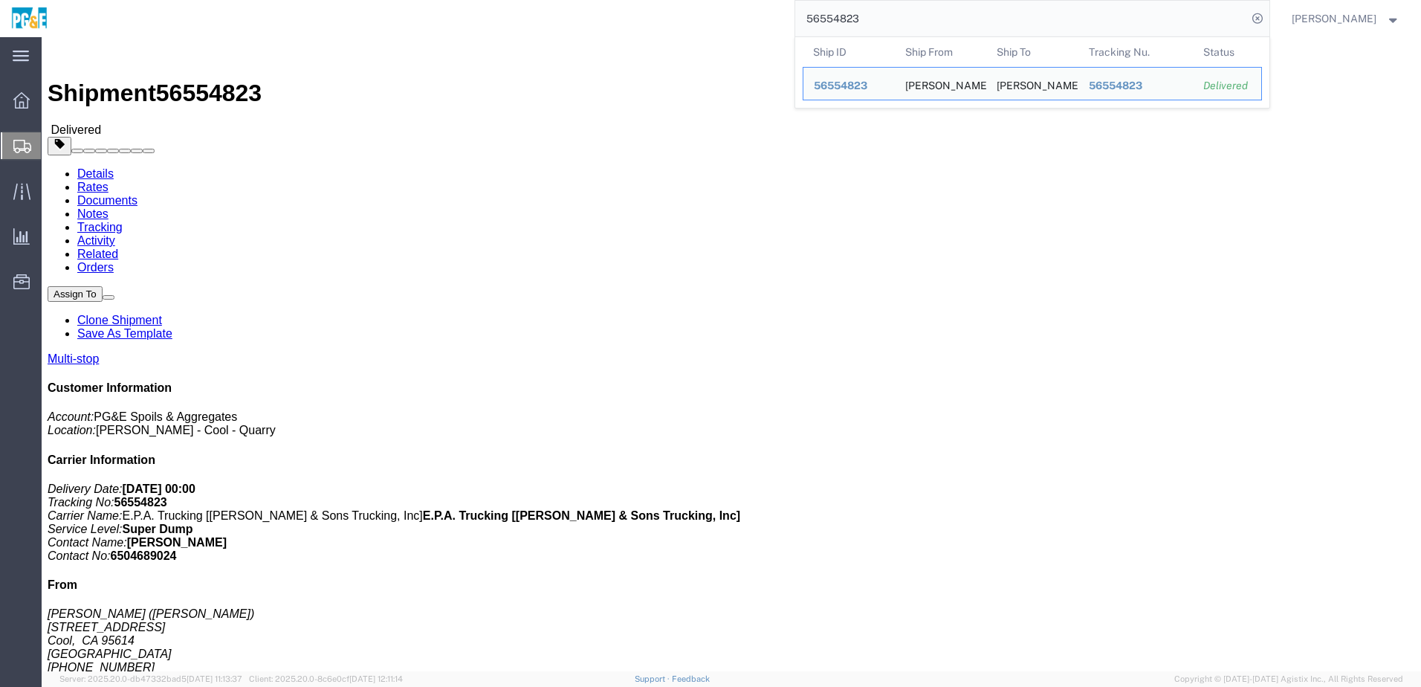
click link "Documents"
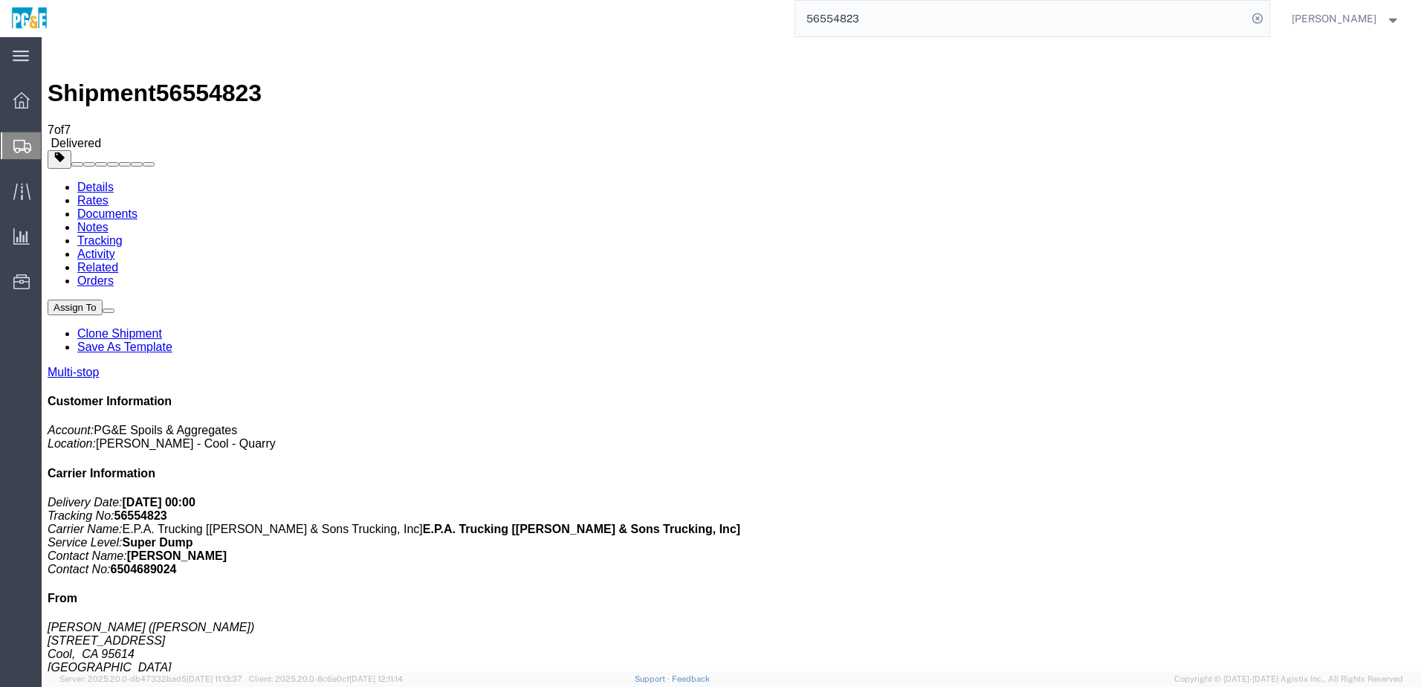
click at [868, 19] on input "56554823" at bounding box center [1021, 19] width 452 height 36
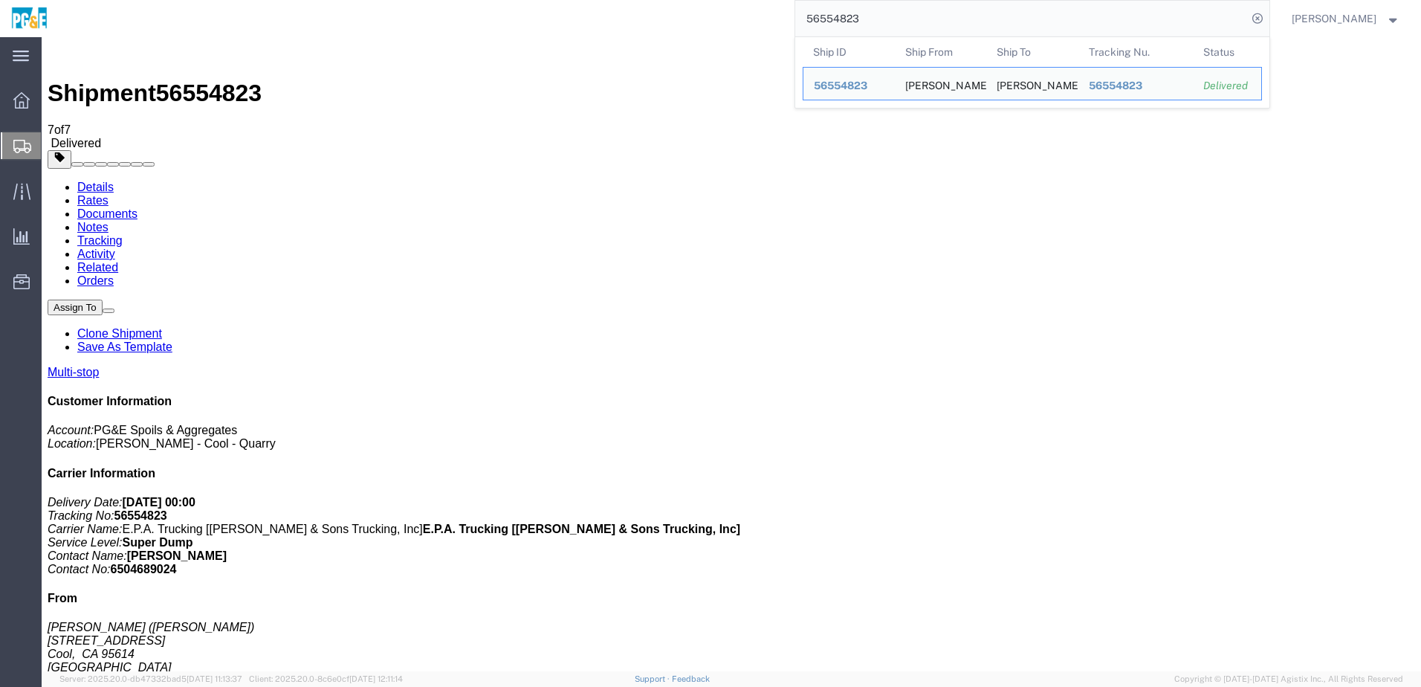
click at [868, 19] on input "56554823" at bounding box center [1021, 19] width 452 height 36
paste input "search"
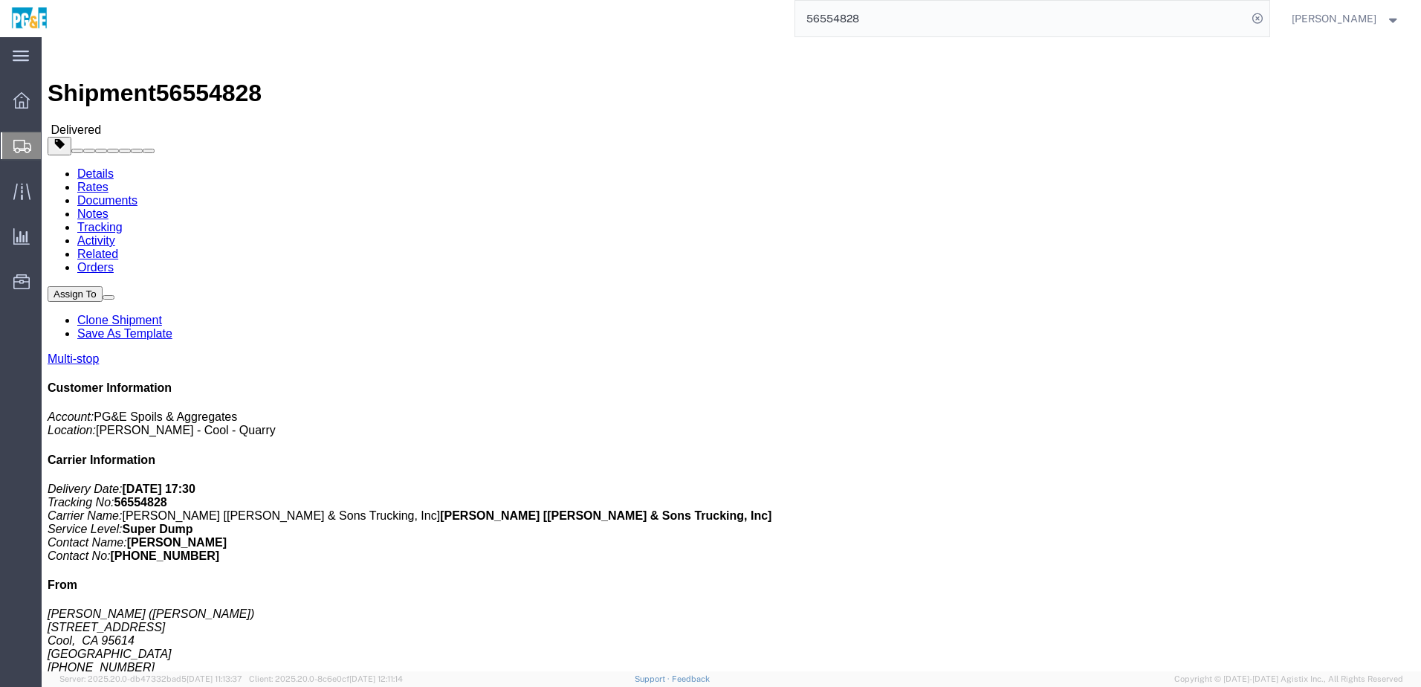
click link "Documents"
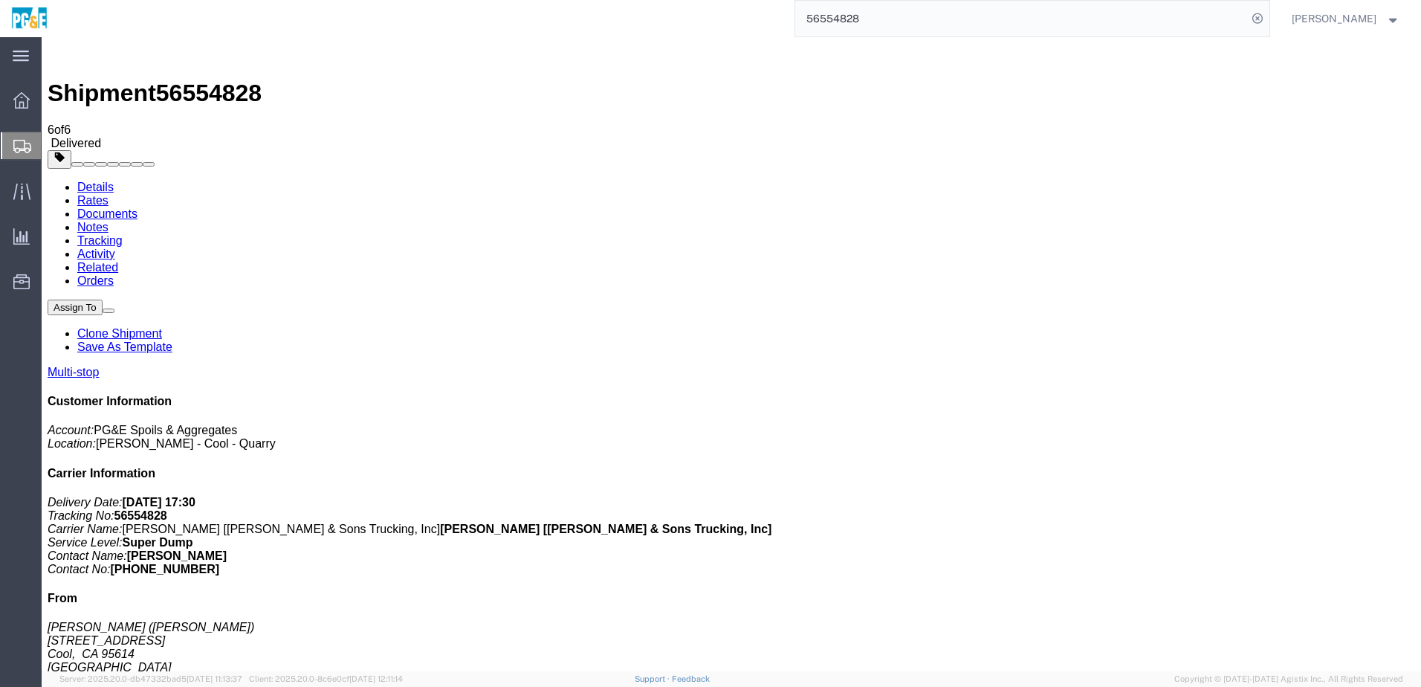
click at [839, 22] on input "56554828" at bounding box center [1021, 19] width 452 height 36
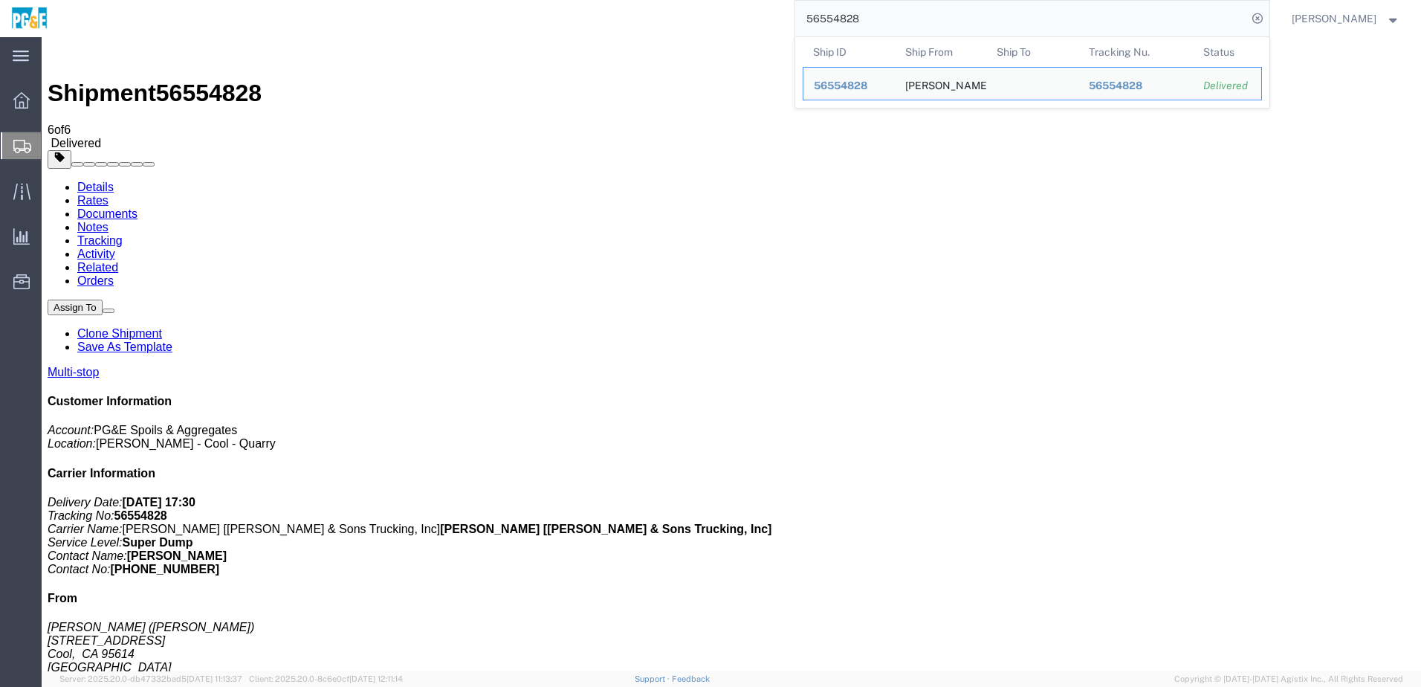
click at [839, 22] on input "56554828" at bounding box center [1021, 19] width 452 height 36
paste input "Shortpaid - Code 3A"
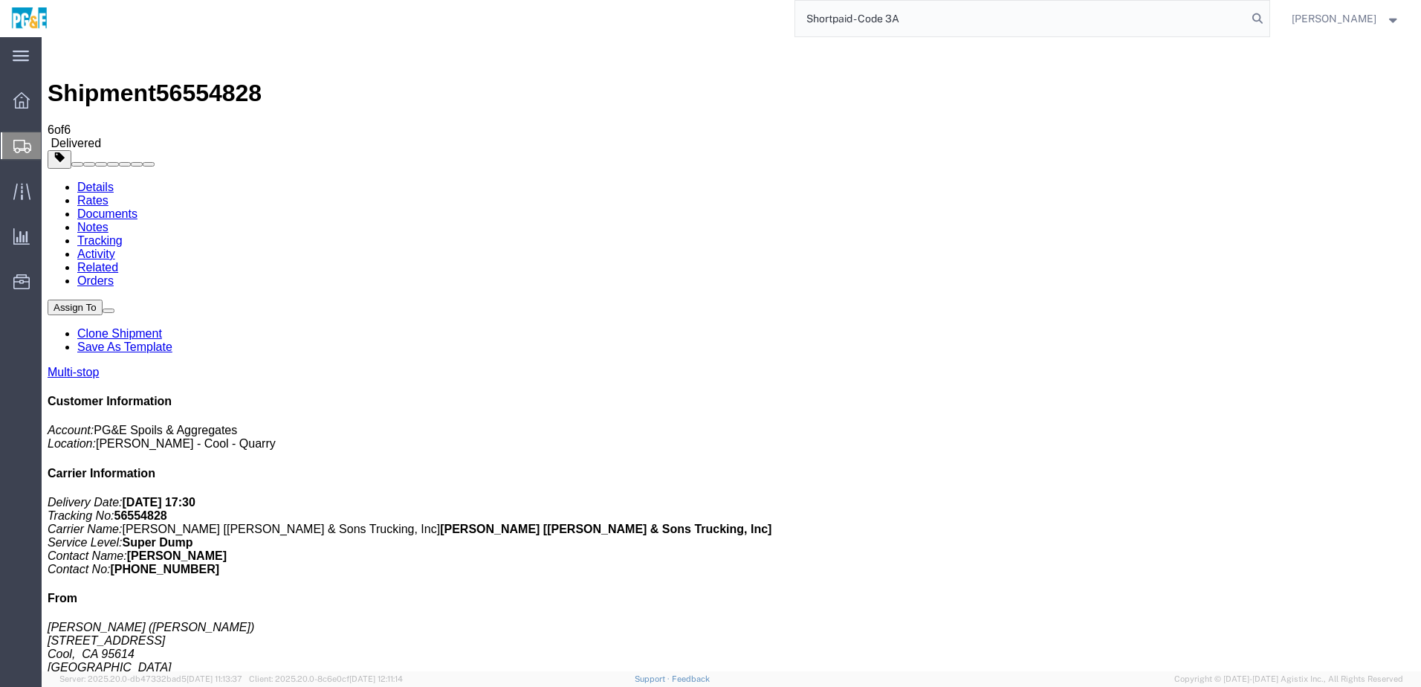
click at [836, 23] on input "Shortpaid - Code 3A" at bounding box center [1021, 19] width 452 height 36
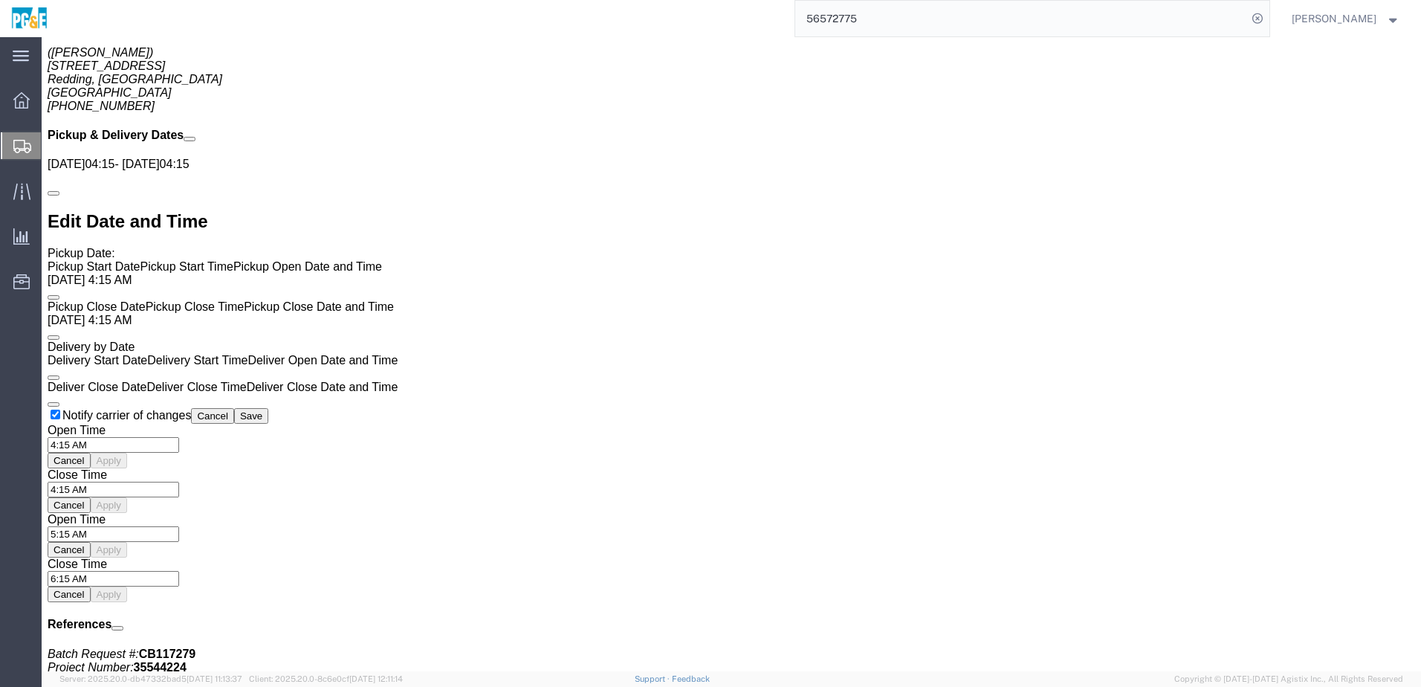
scroll to position [1073, 0]
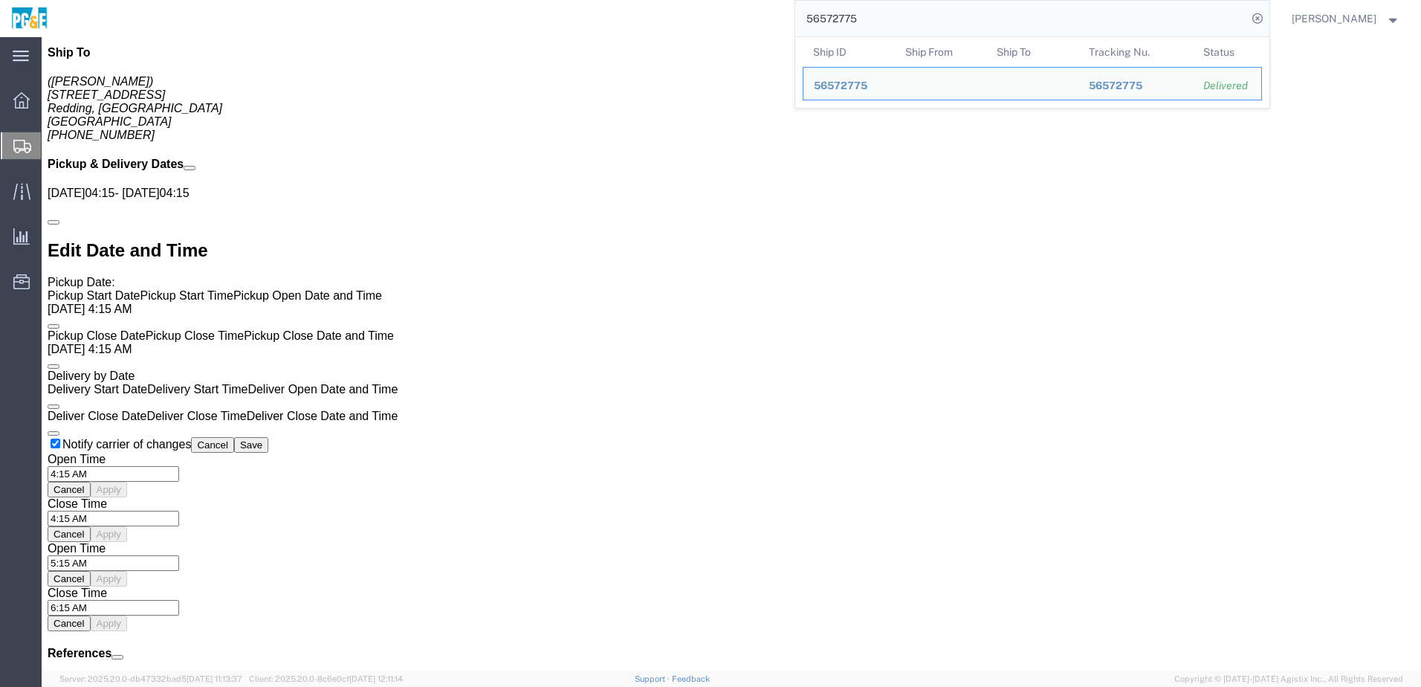
click at [853, 19] on input "56572775" at bounding box center [1021, 19] width 452 height 36
paste input "912"
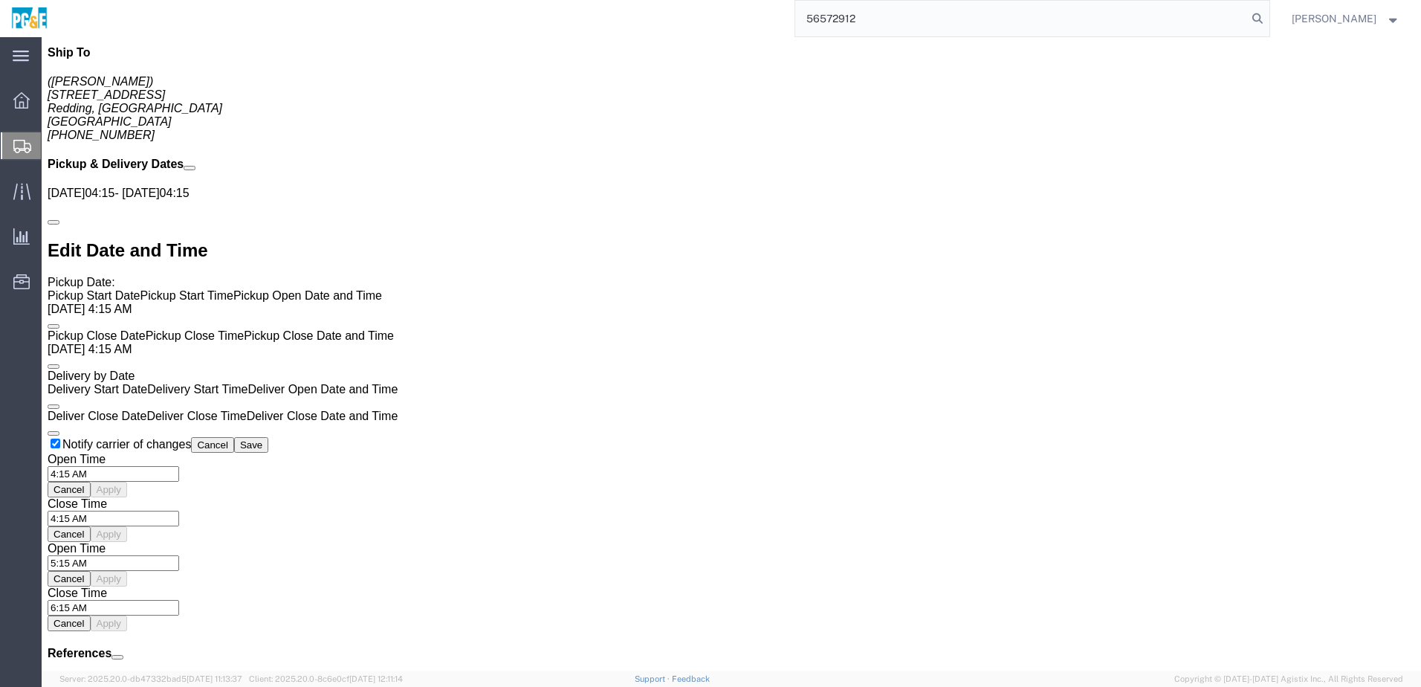
type input "56572912"
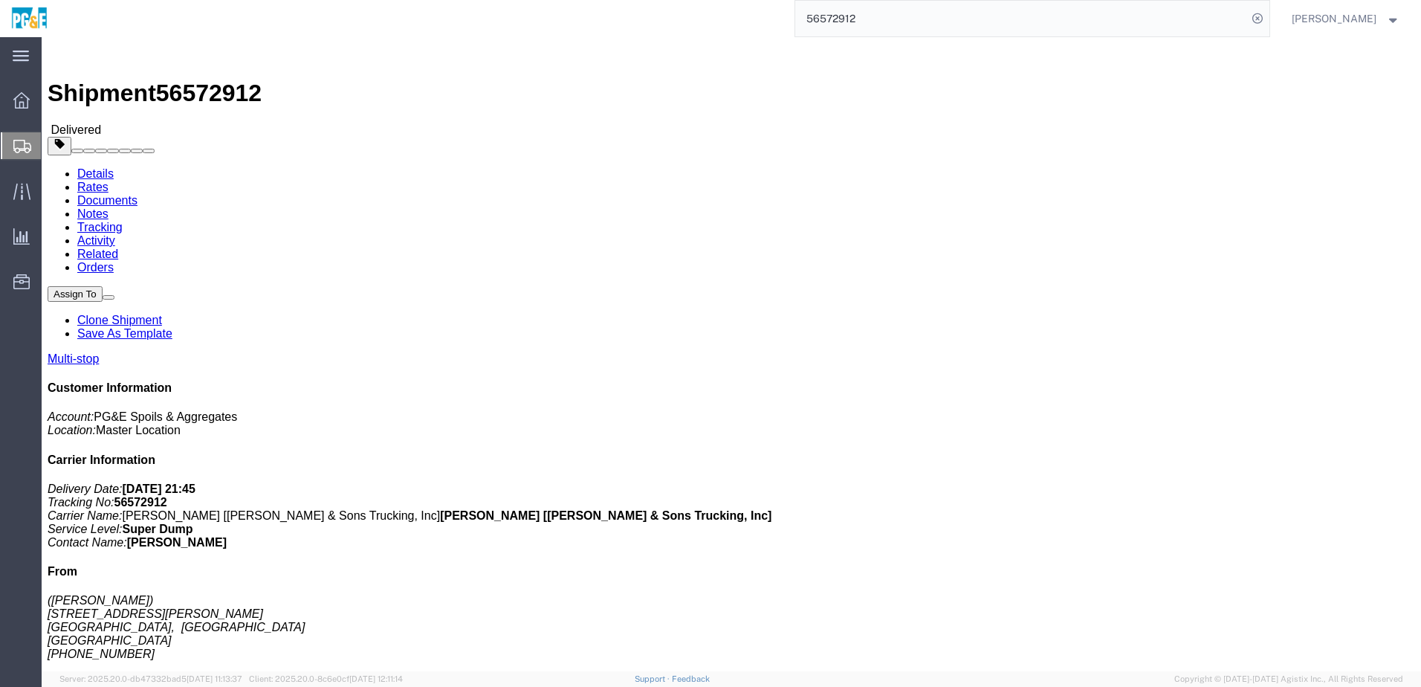
click link "Documents"
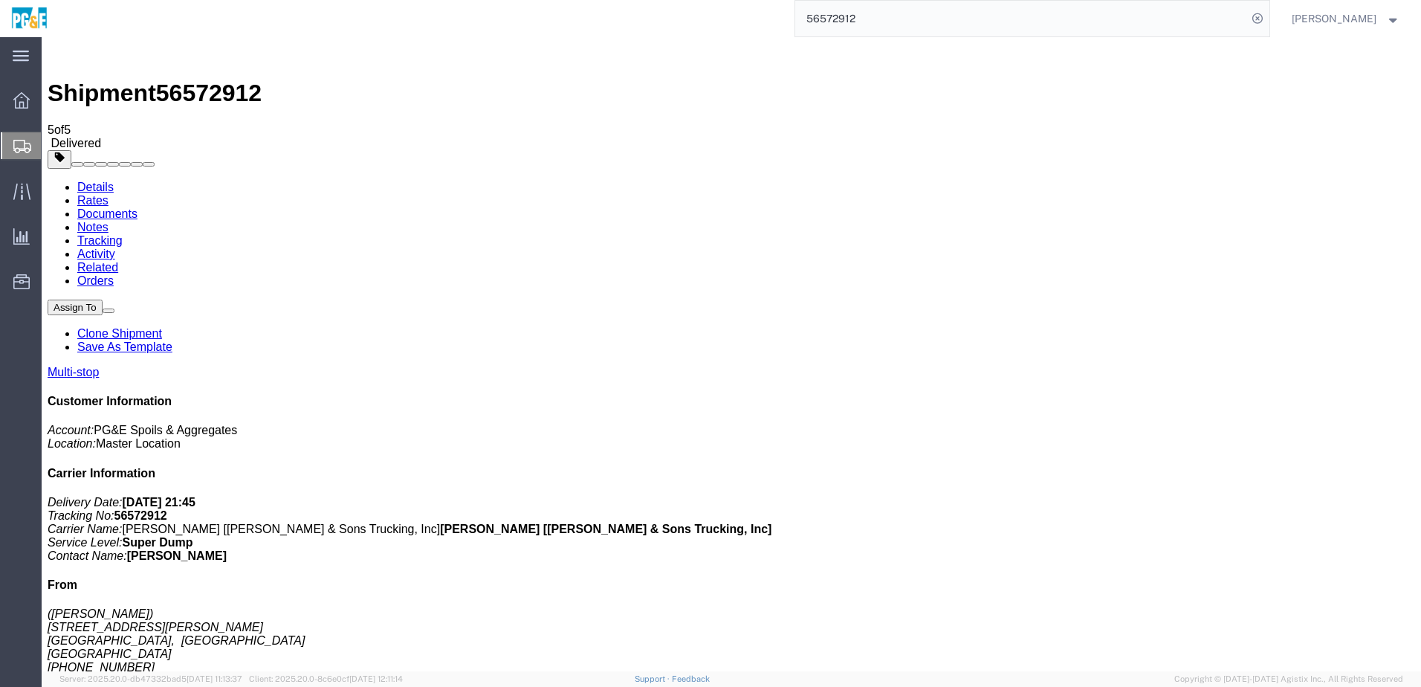
checkbox input "true"
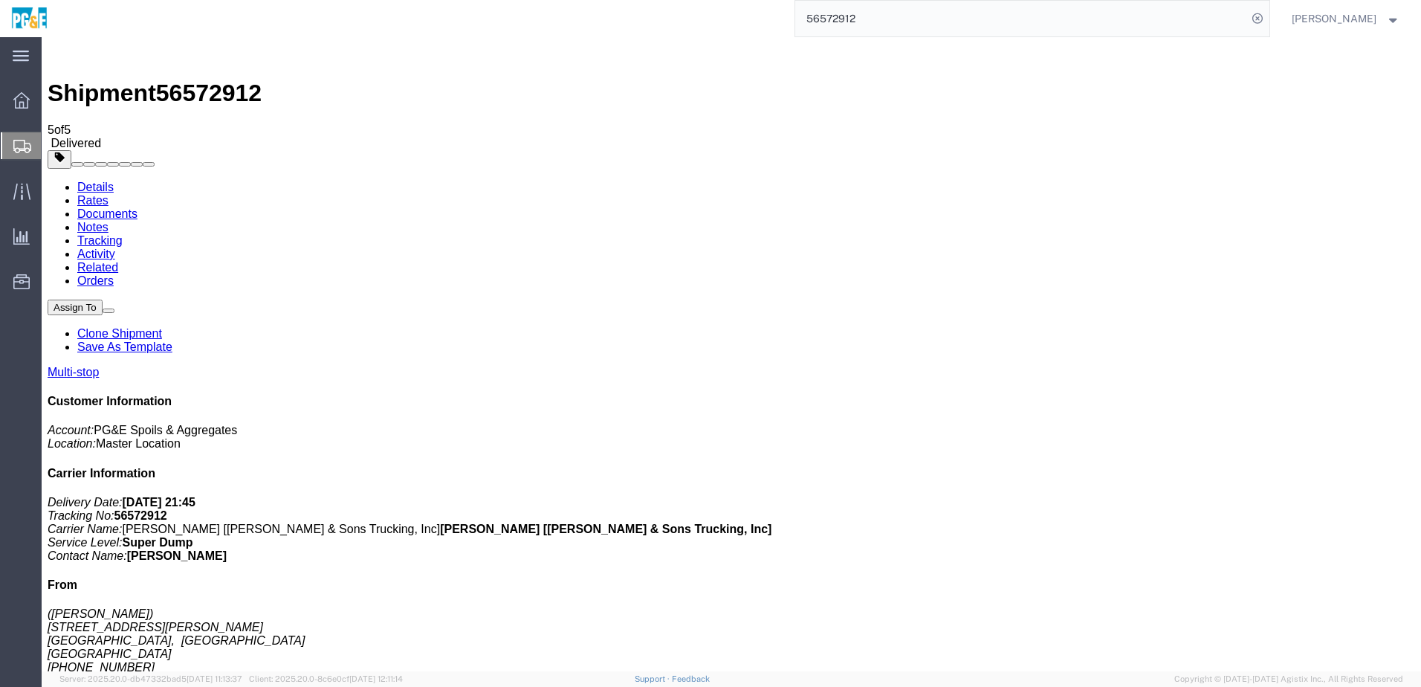
checkbox input "true"
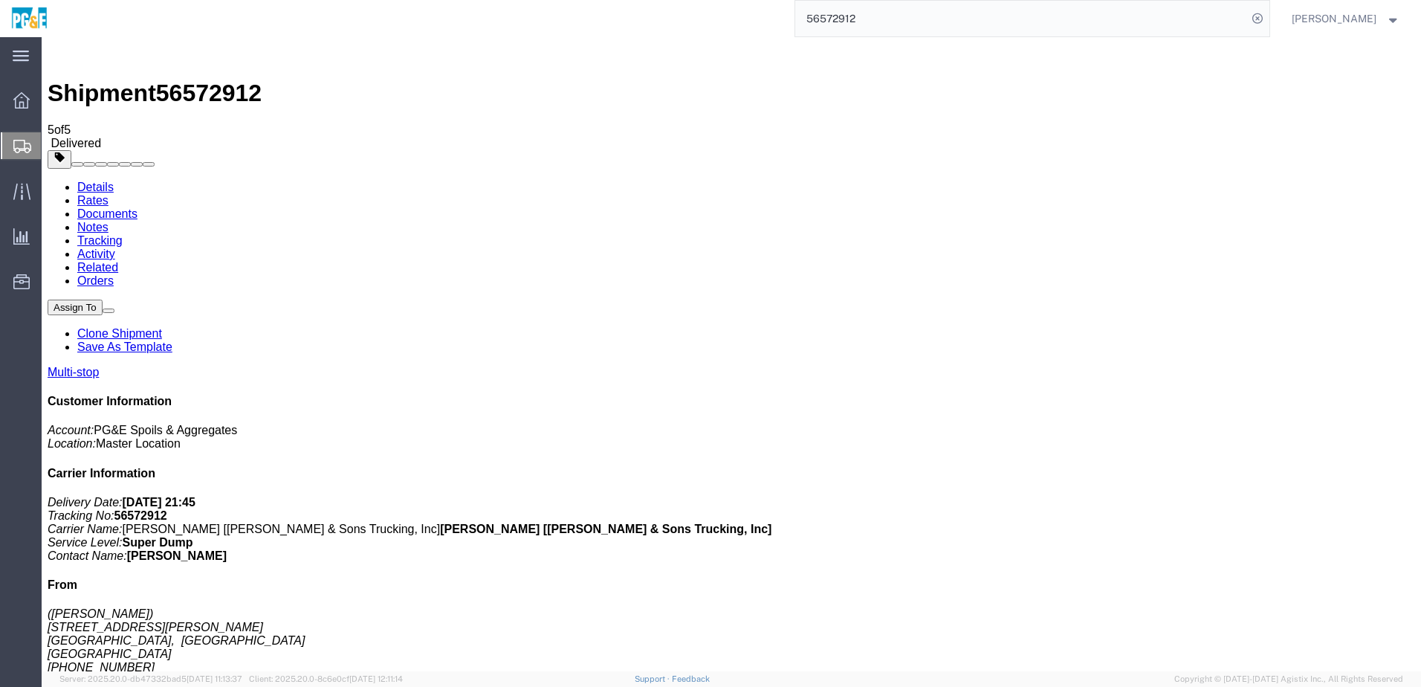
click at [123, 234] on link "Tracking" at bounding box center [99, 240] width 45 height 13
click at [138, 207] on link "Documents" at bounding box center [107, 213] width 60 height 13
click at [854, 43] on div "Shipment 56572912 6 of 6 Delivered Details Rates Documents Notes Tracking Activ…" at bounding box center [732, 469] width 1368 height 853
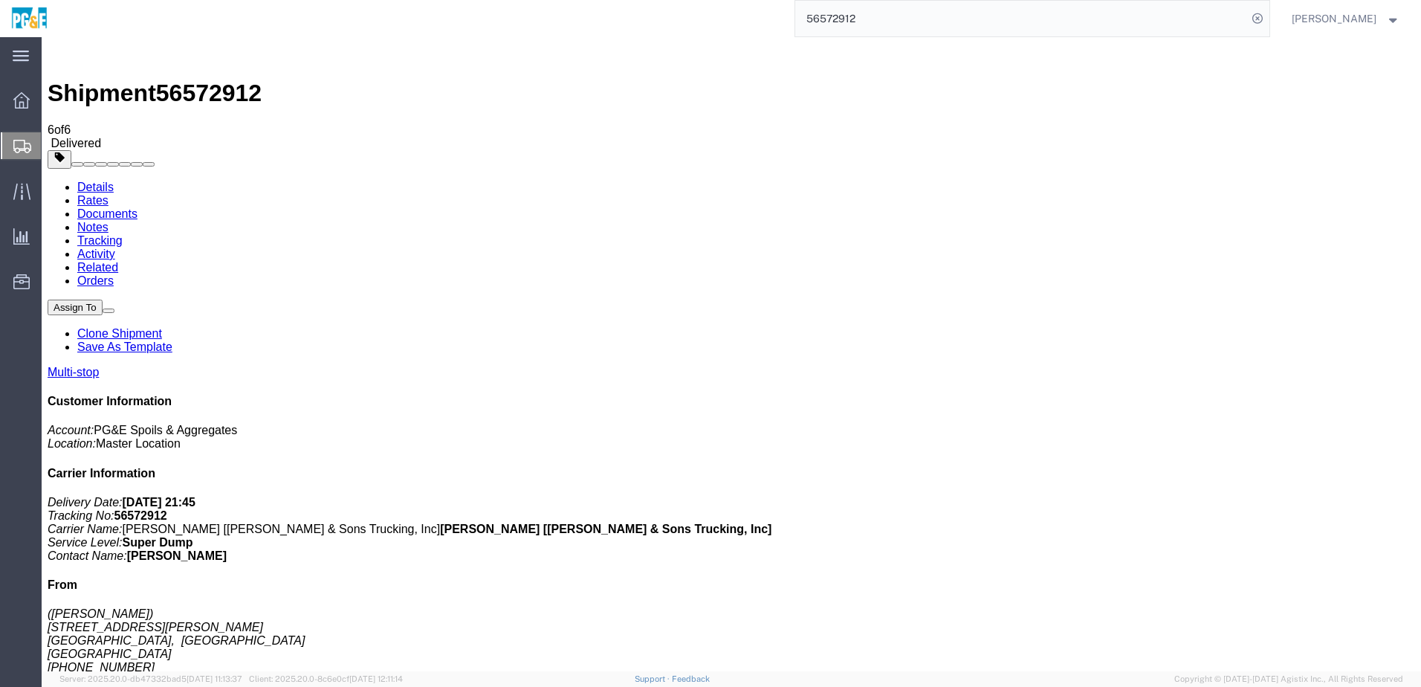
click at [846, 10] on input "56572912" at bounding box center [1021, 19] width 452 height 36
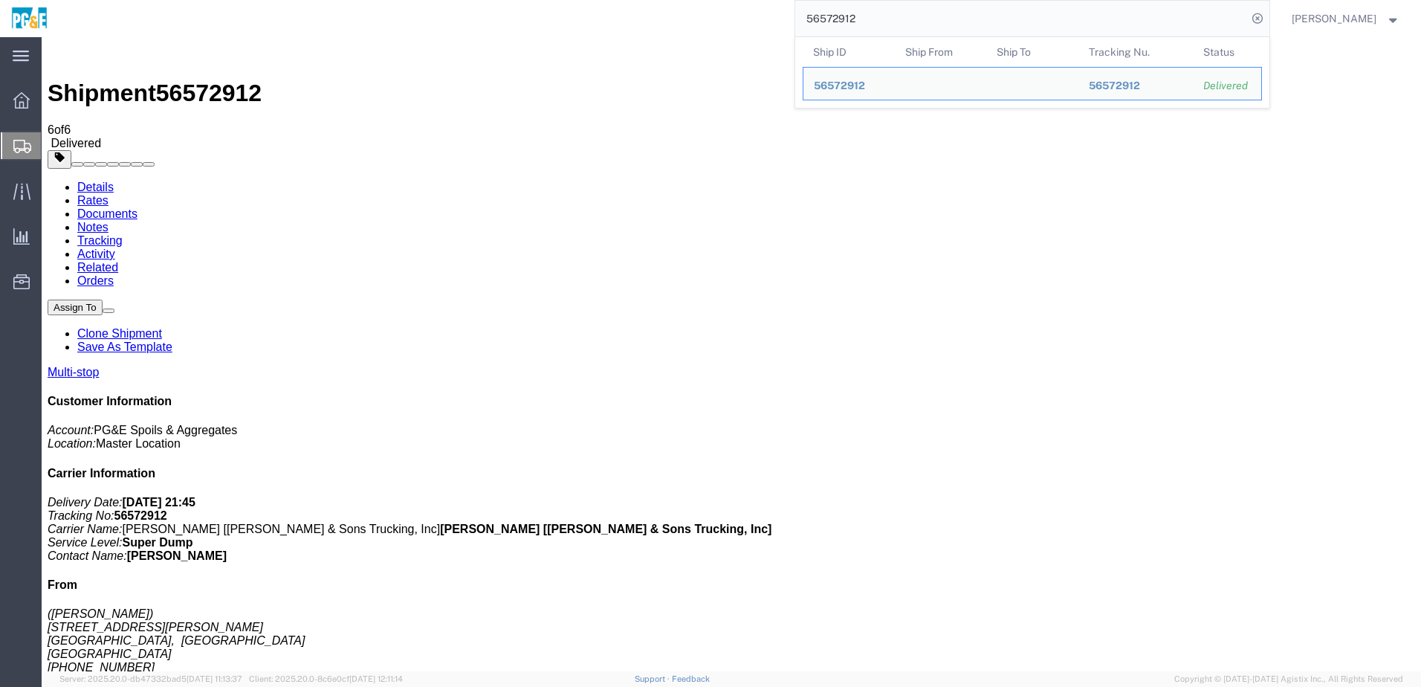
click at [846, 10] on input "56572912" at bounding box center [1021, 19] width 452 height 36
paste input "97664"
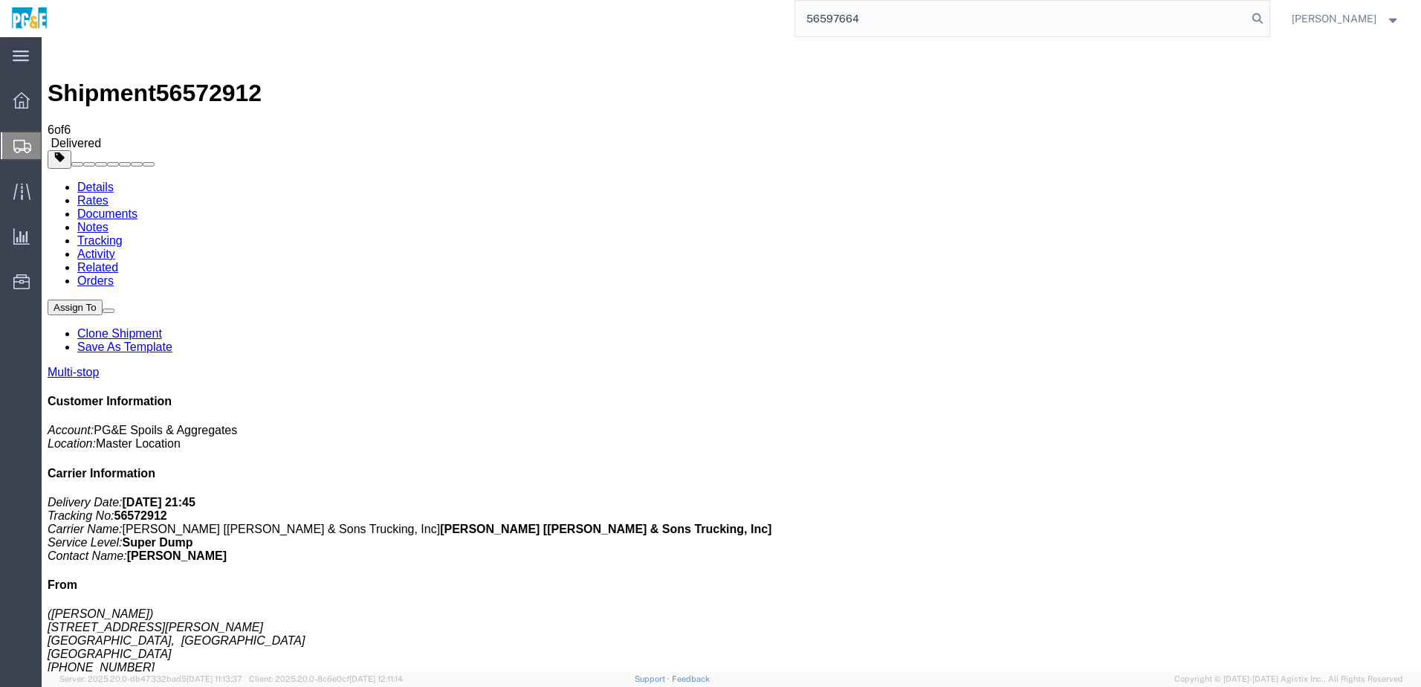
type input "56597664"
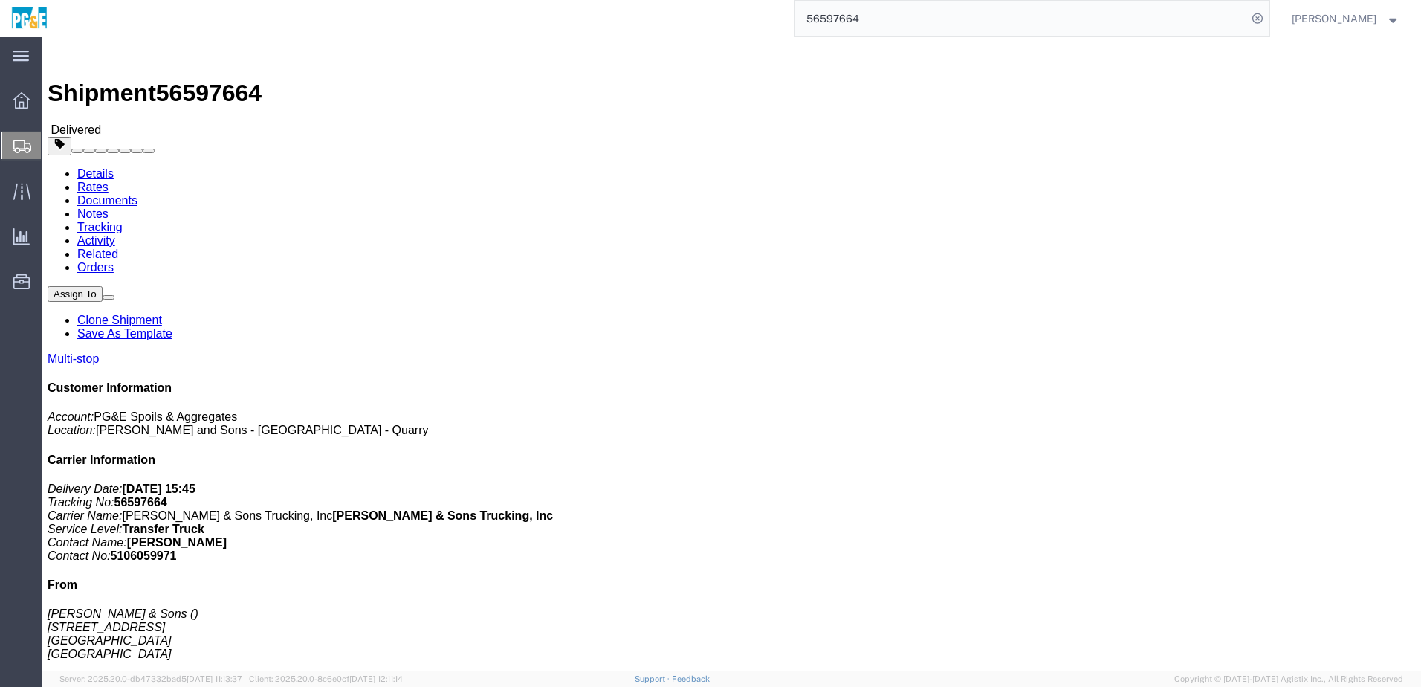
click div "Leg 1 - Truckload Vehicle 1: Transfer Truck Number of trucks: 1"
click link "Documents"
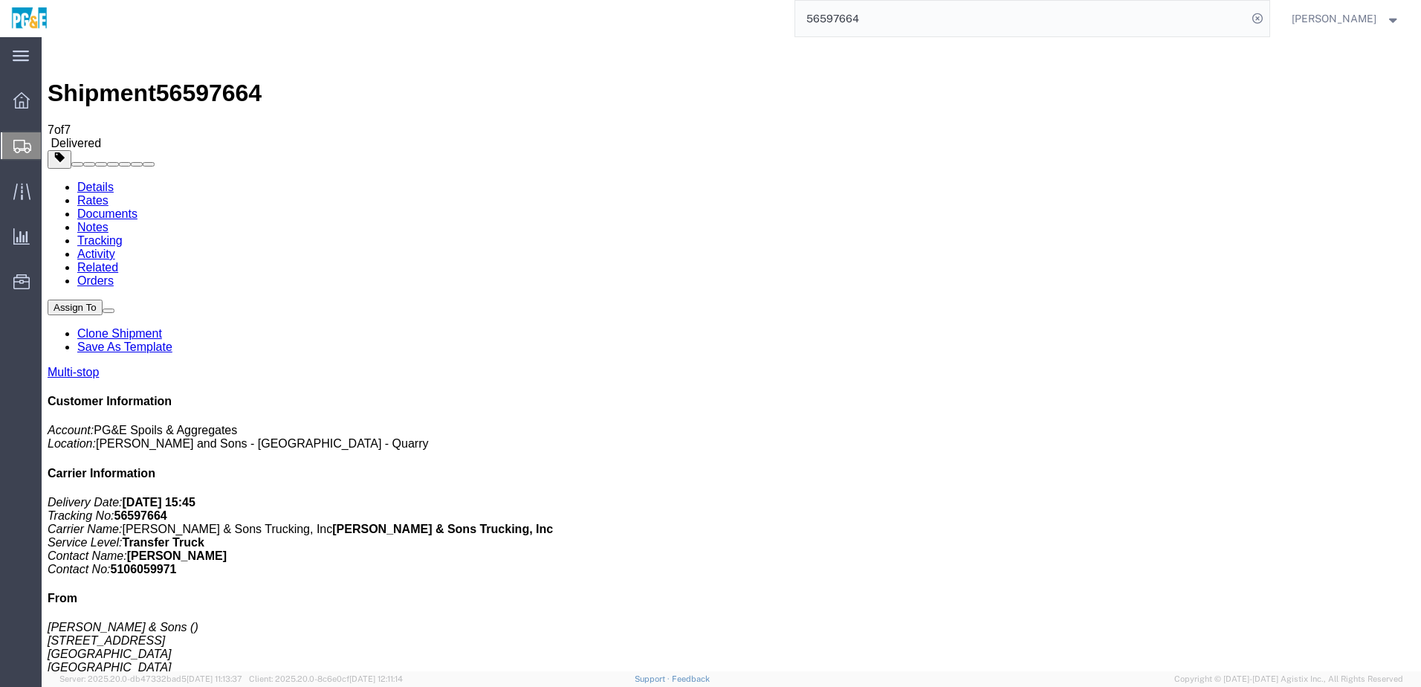
checkbox input "true"
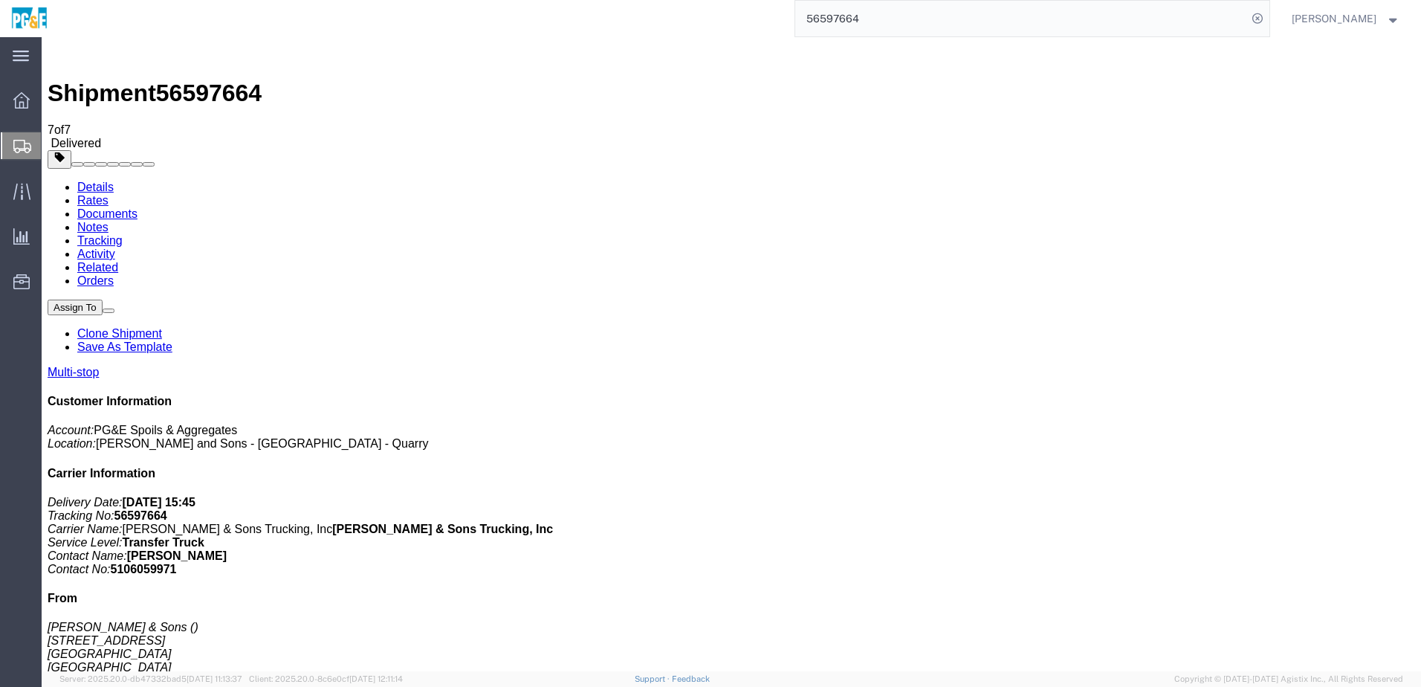
checkbox input "true"
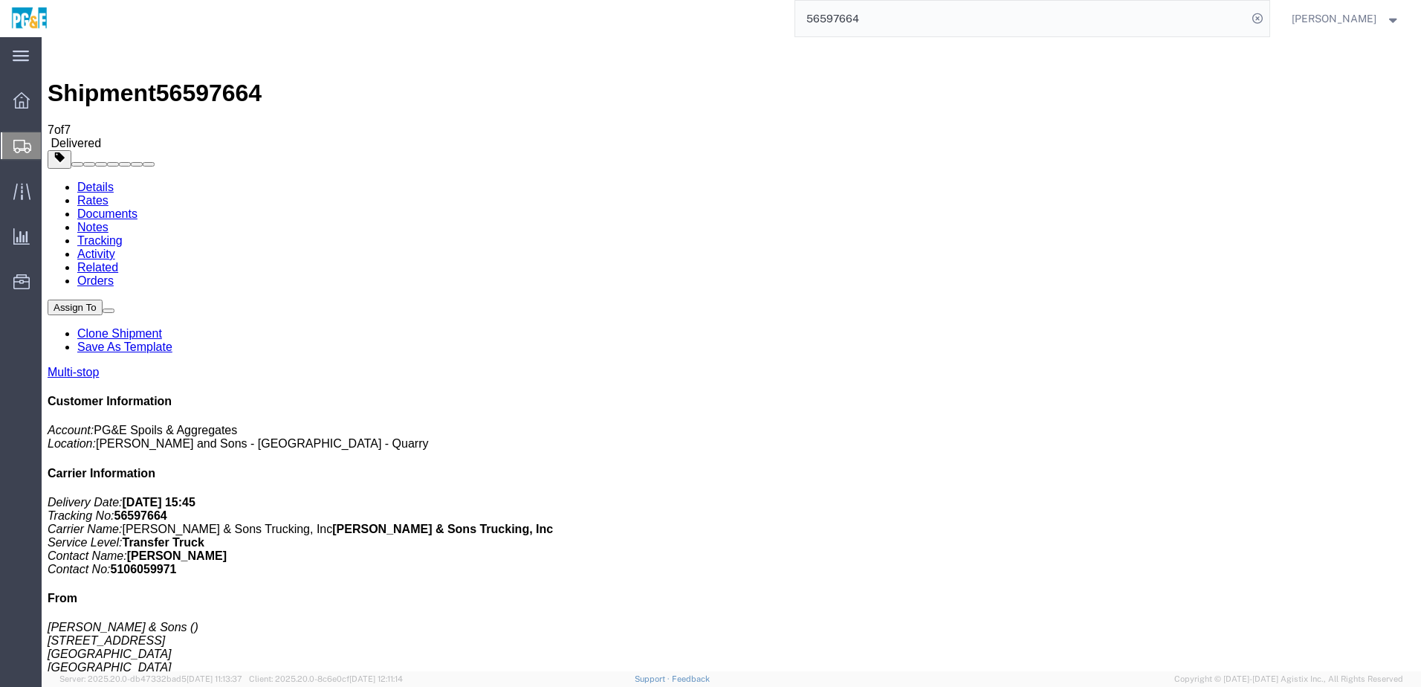
checkbox input "true"
click at [123, 234] on link "Tracking" at bounding box center [99, 240] width 45 height 13
